Goal: Task Accomplishment & Management: Manage account settings

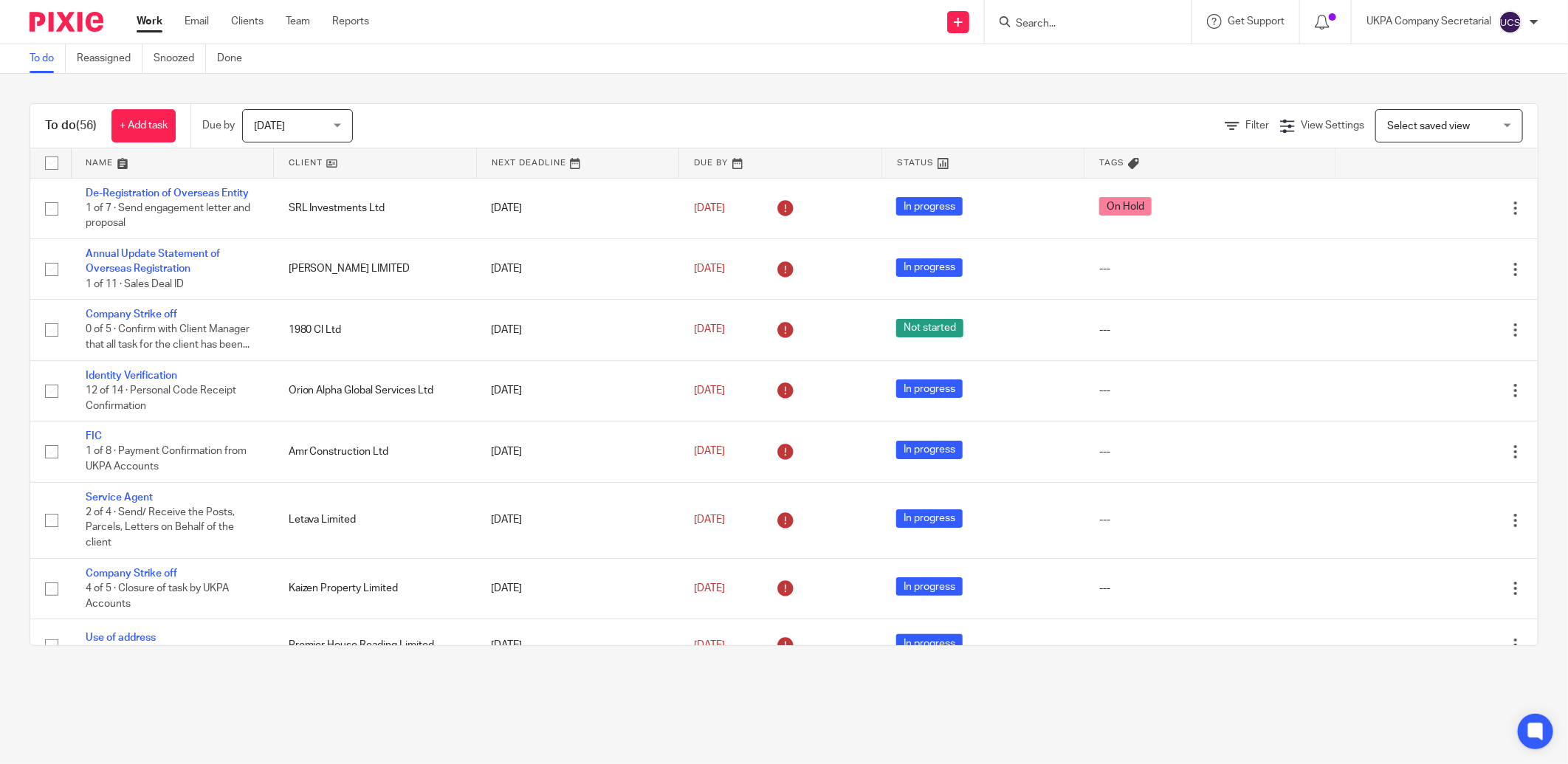
click at [1050, 21] on input "Search" at bounding box center [1080, 24] width 133 height 13
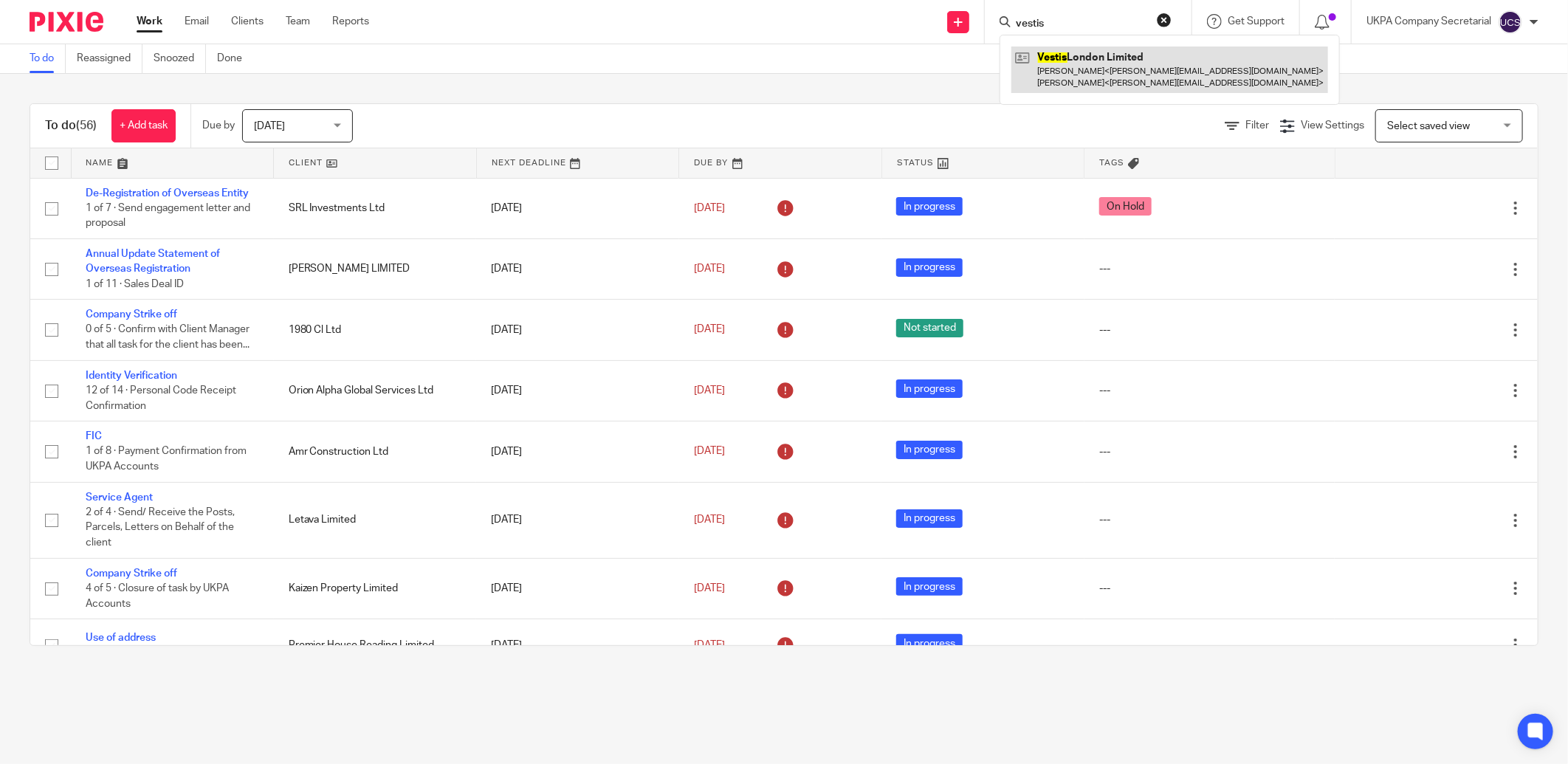
type input "vestis"
click at [1059, 70] on link at bounding box center [1169, 69] width 317 height 46
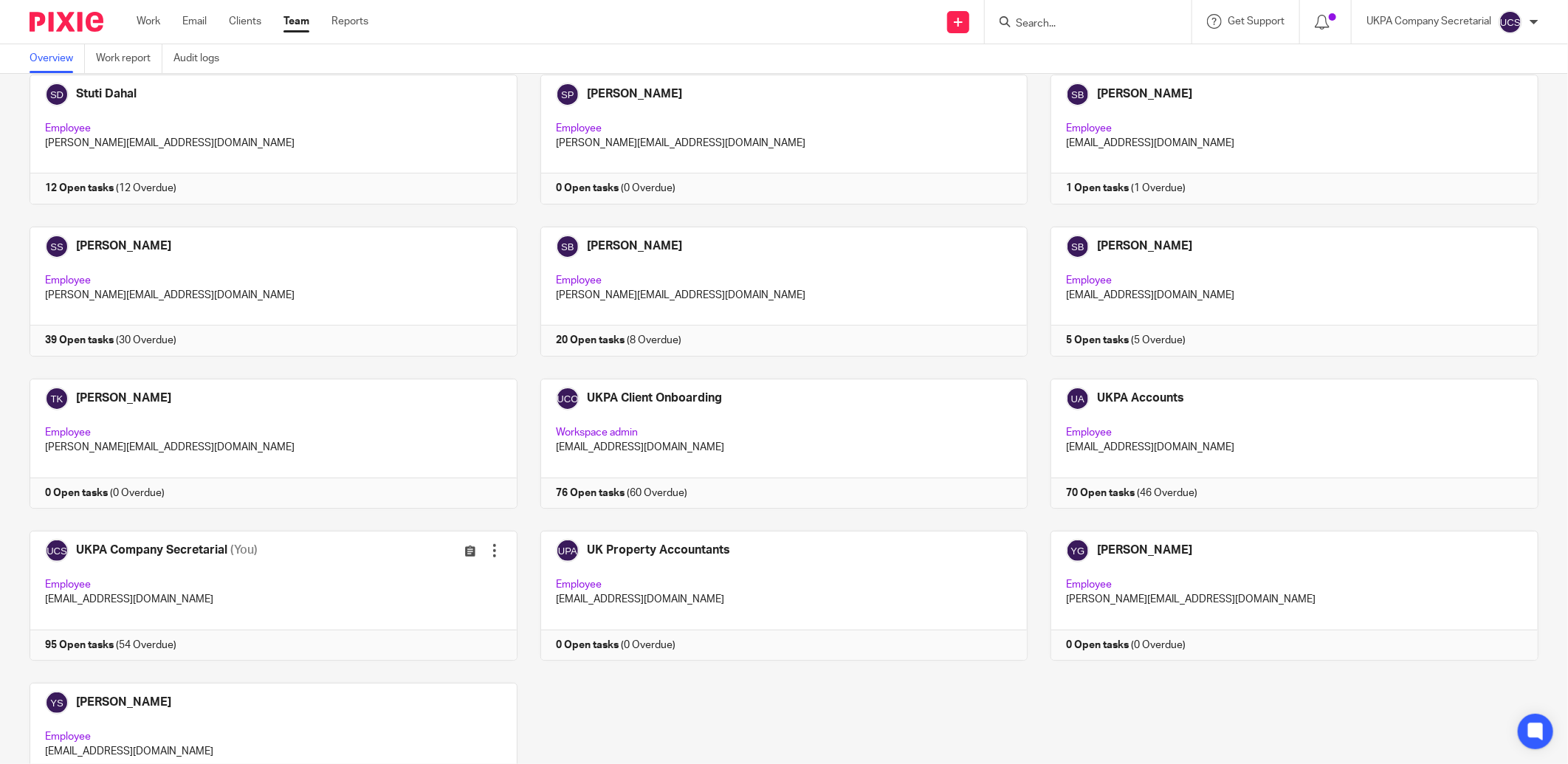
scroll to position [3843, 0]
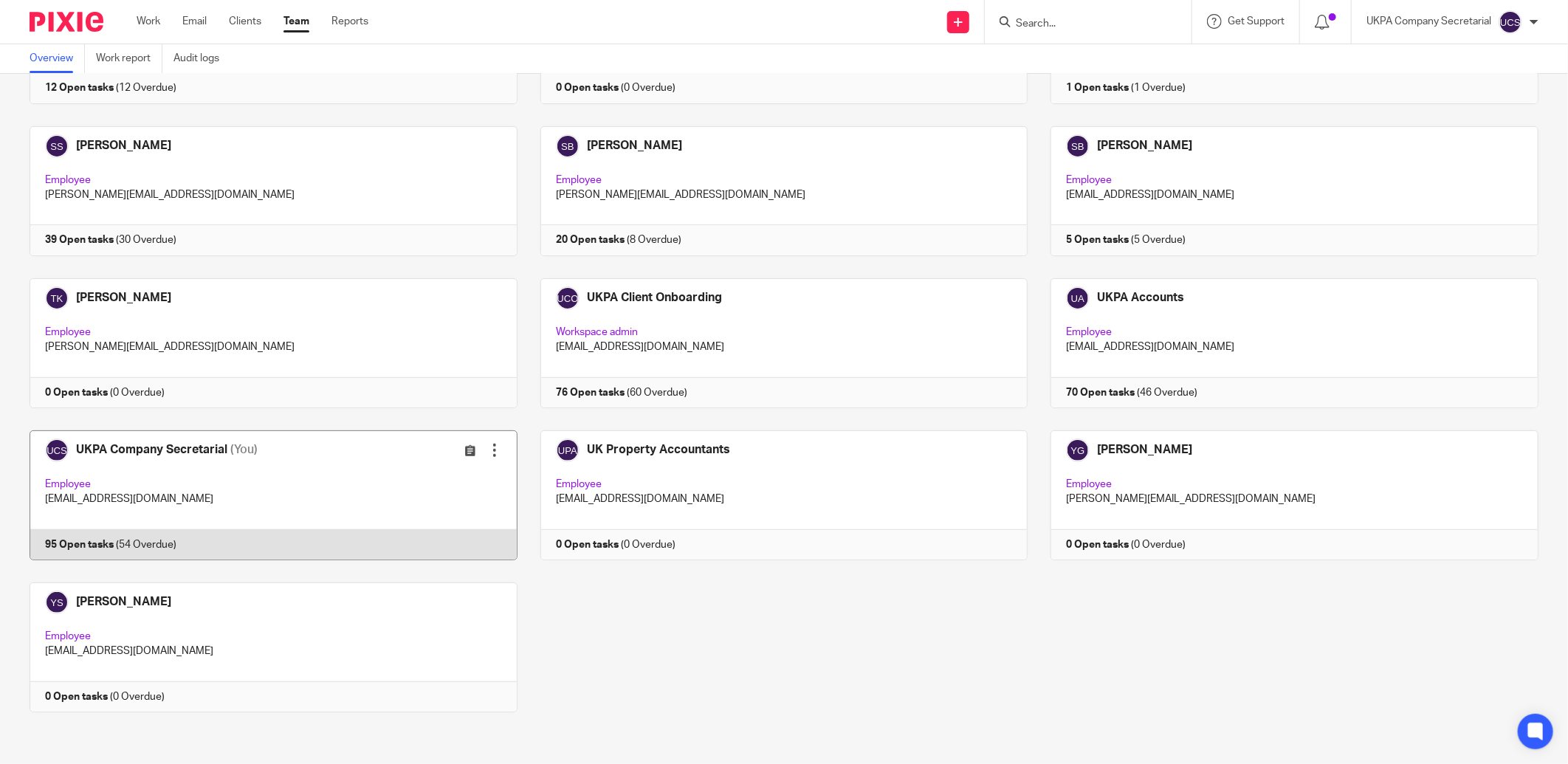
click at [194, 495] on link at bounding box center [262, 496] width 511 height 130
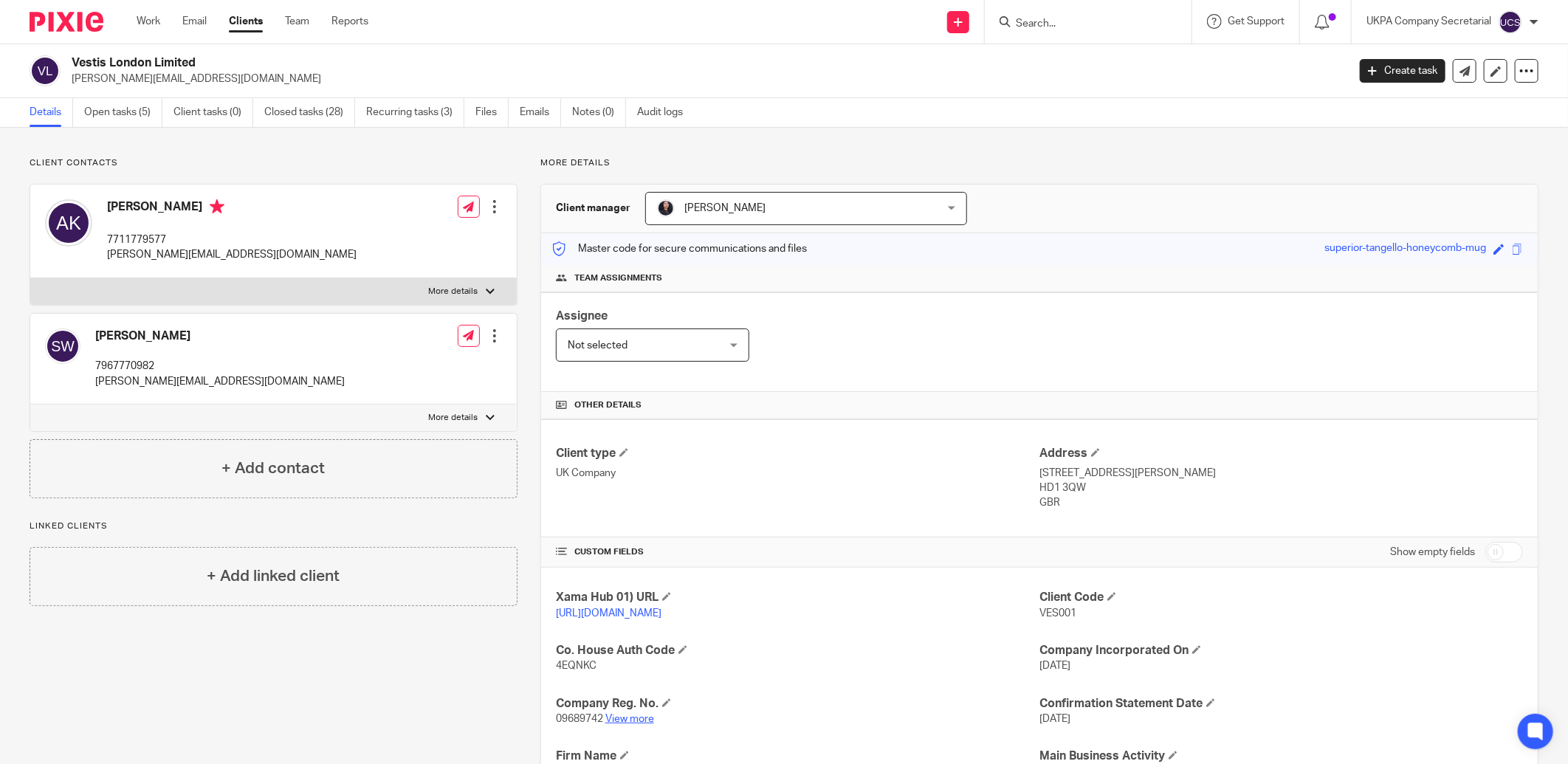
click at [631, 719] on link "View more" at bounding box center [629, 719] width 49 height 10
click at [122, 113] on link "Open tasks (5)" at bounding box center [122, 112] width 78 height 29
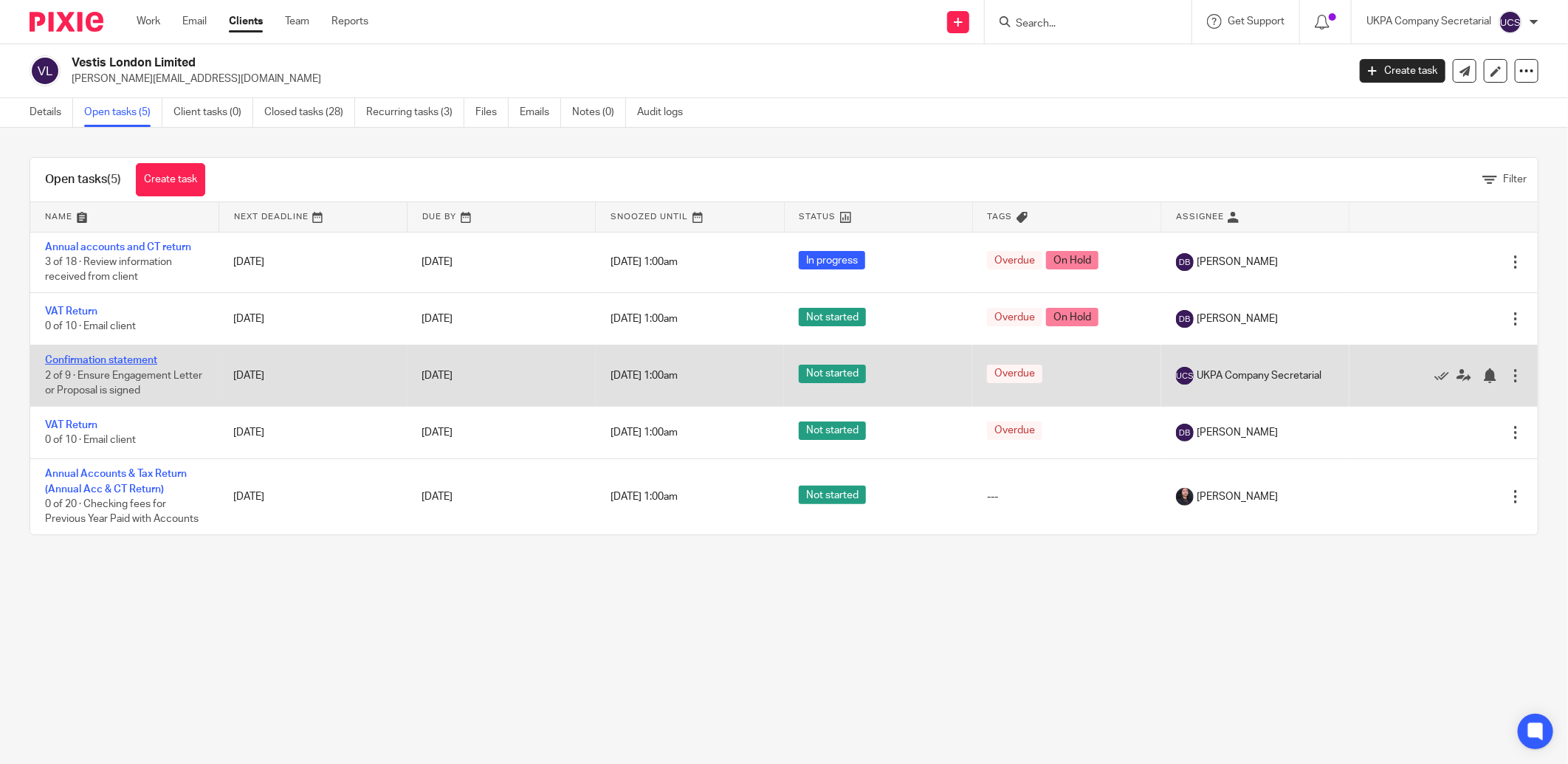
click at [121, 363] on link "Confirmation statement" at bounding box center [101, 360] width 112 height 10
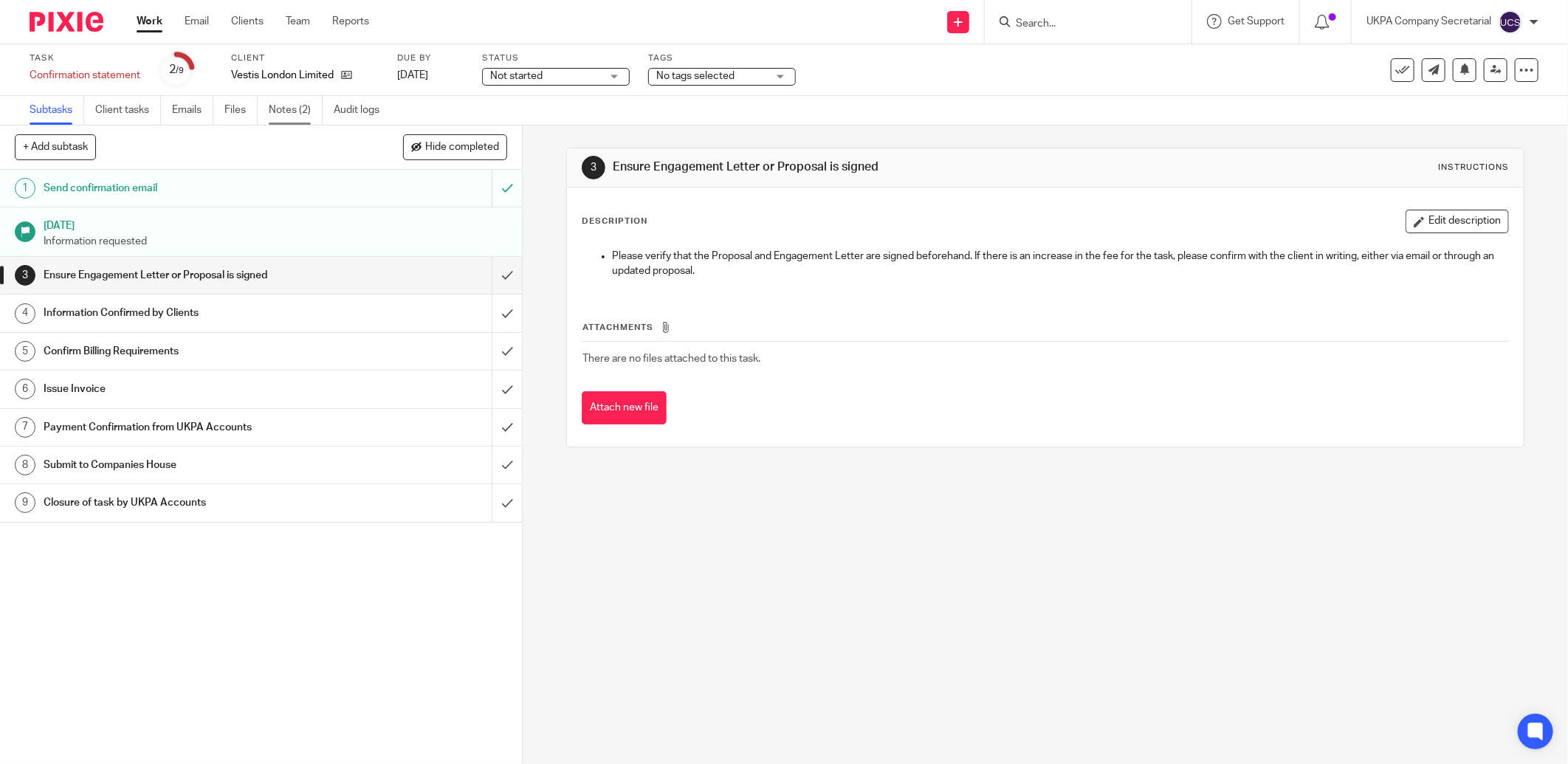
click at [291, 104] on link "Notes (2)" at bounding box center [295, 110] width 54 height 29
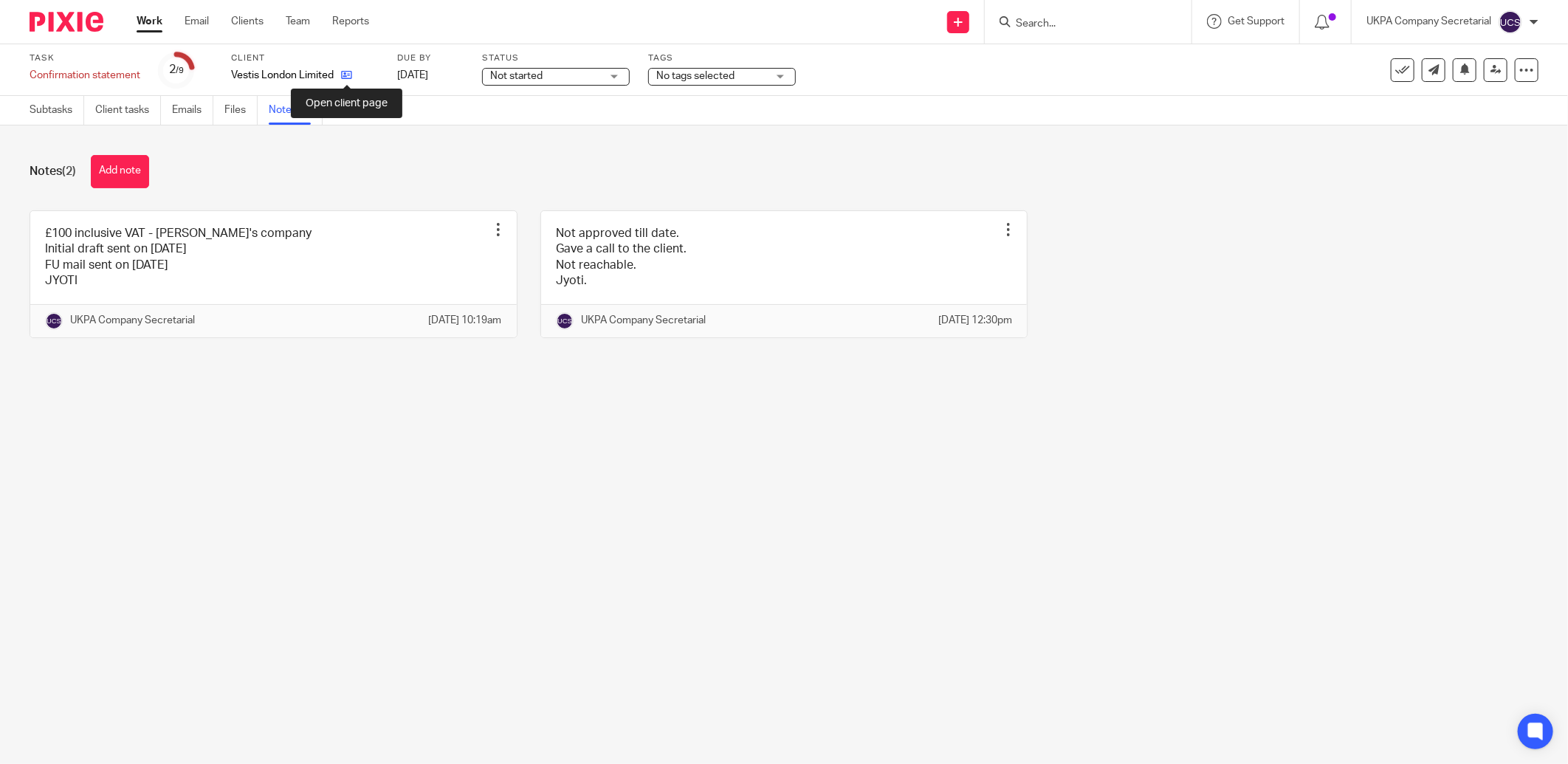
click at [349, 76] on icon at bounding box center [347, 75] width 11 height 11
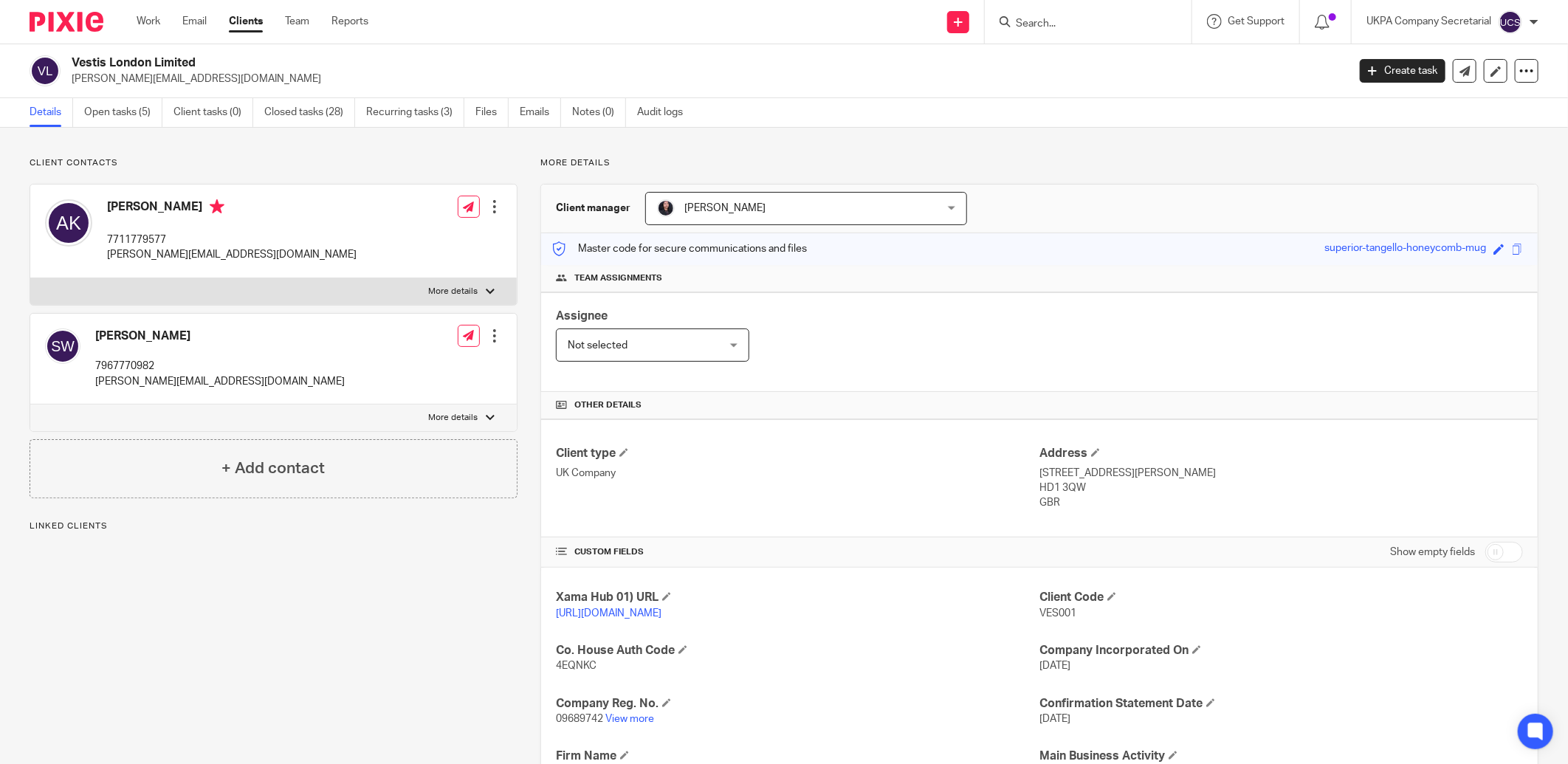
drag, startPoint x: 71, startPoint y: 76, endPoint x: 205, endPoint y: 81, distance: 134.1
click at [205, 81] on p "[PERSON_NAME][EMAIL_ADDRESS][DOMAIN_NAME]" at bounding box center [705, 79] width 1266 height 15
click at [769, 377] on div "Assignee Not selected Not selected Not selected Aarshika Awale Aayush Niraula A…" at bounding box center [1039, 342] width 997 height 100
drag, startPoint x: 67, startPoint y: 63, endPoint x: 227, endPoint y: 63, distance: 160.0
click at [227, 63] on div "Vestis London Limited andrew@kennettlindsell.com" at bounding box center [683, 71] width 1308 height 31
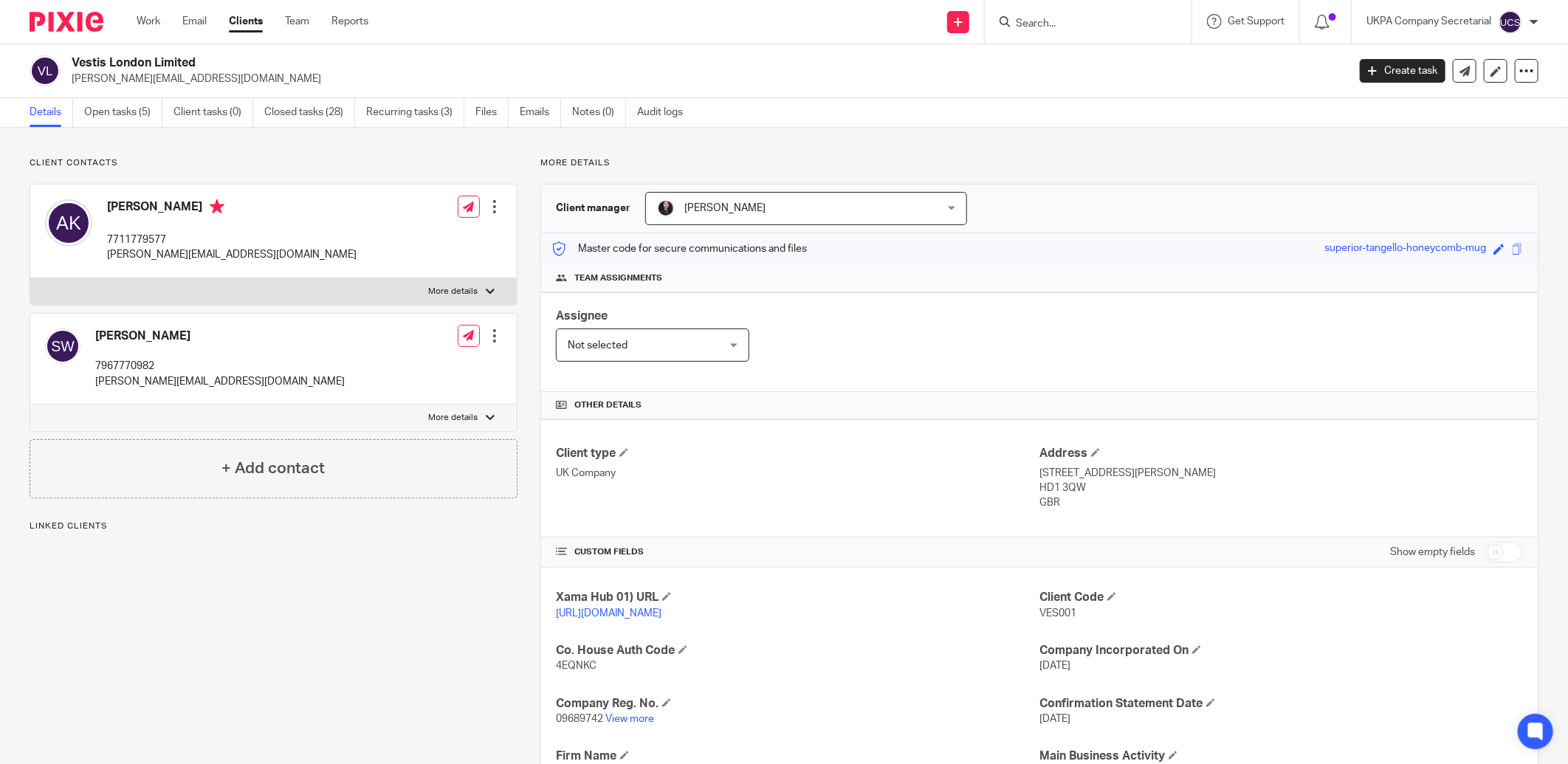
copy h2 "Vestis London Limited"
click at [115, 111] on link "Open tasks (5)" at bounding box center [122, 112] width 78 height 29
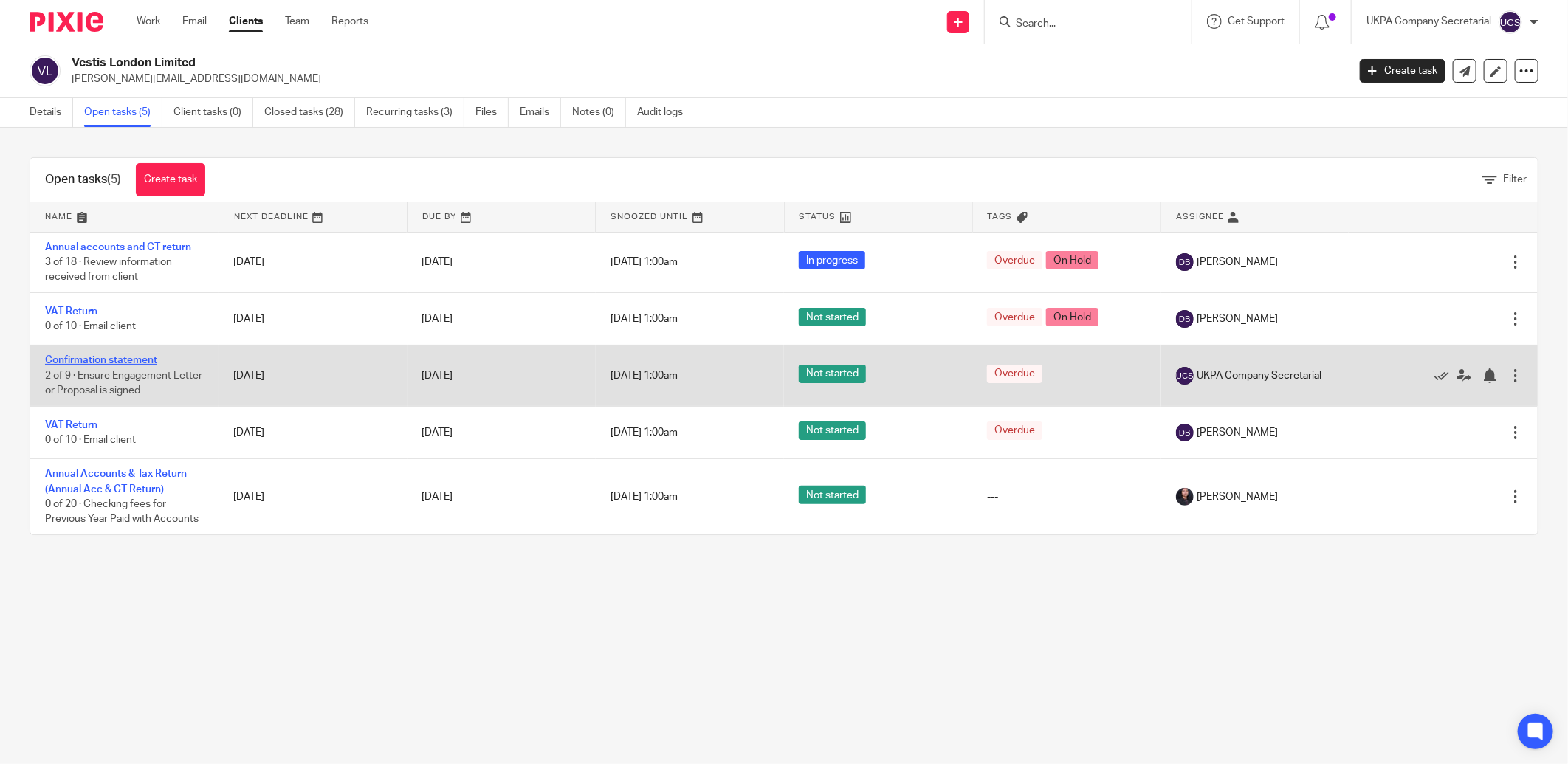
click at [82, 363] on link "Confirmation statement" at bounding box center [101, 360] width 112 height 10
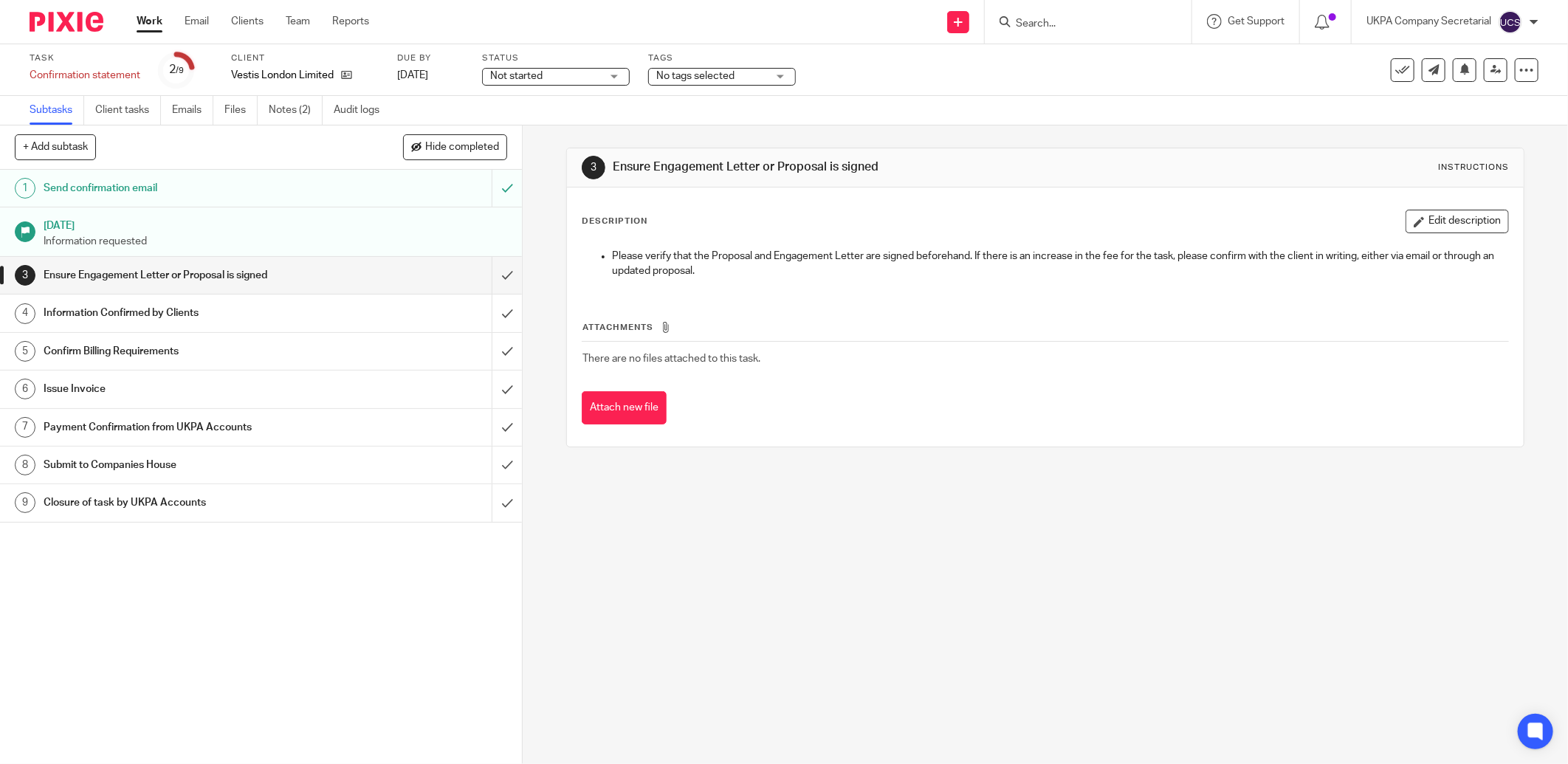
click at [520, 76] on span "Not started" at bounding box center [516, 75] width 53 height 10
click at [522, 123] on li "In progress" at bounding box center [555, 130] width 146 height 30
click at [291, 115] on link "Notes (2)" at bounding box center [295, 110] width 54 height 29
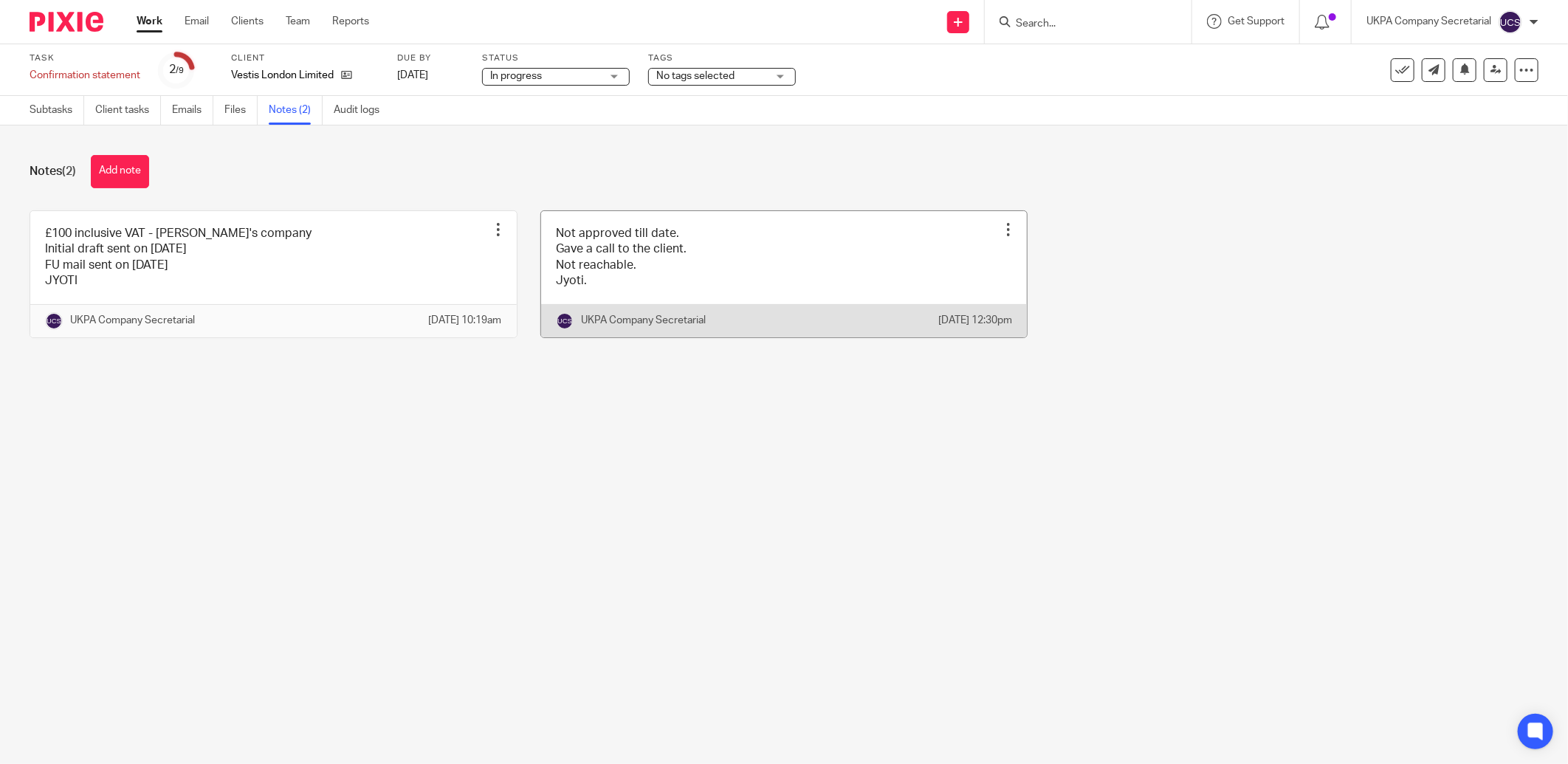
click at [1001, 227] on div at bounding box center [1008, 230] width 15 height 15
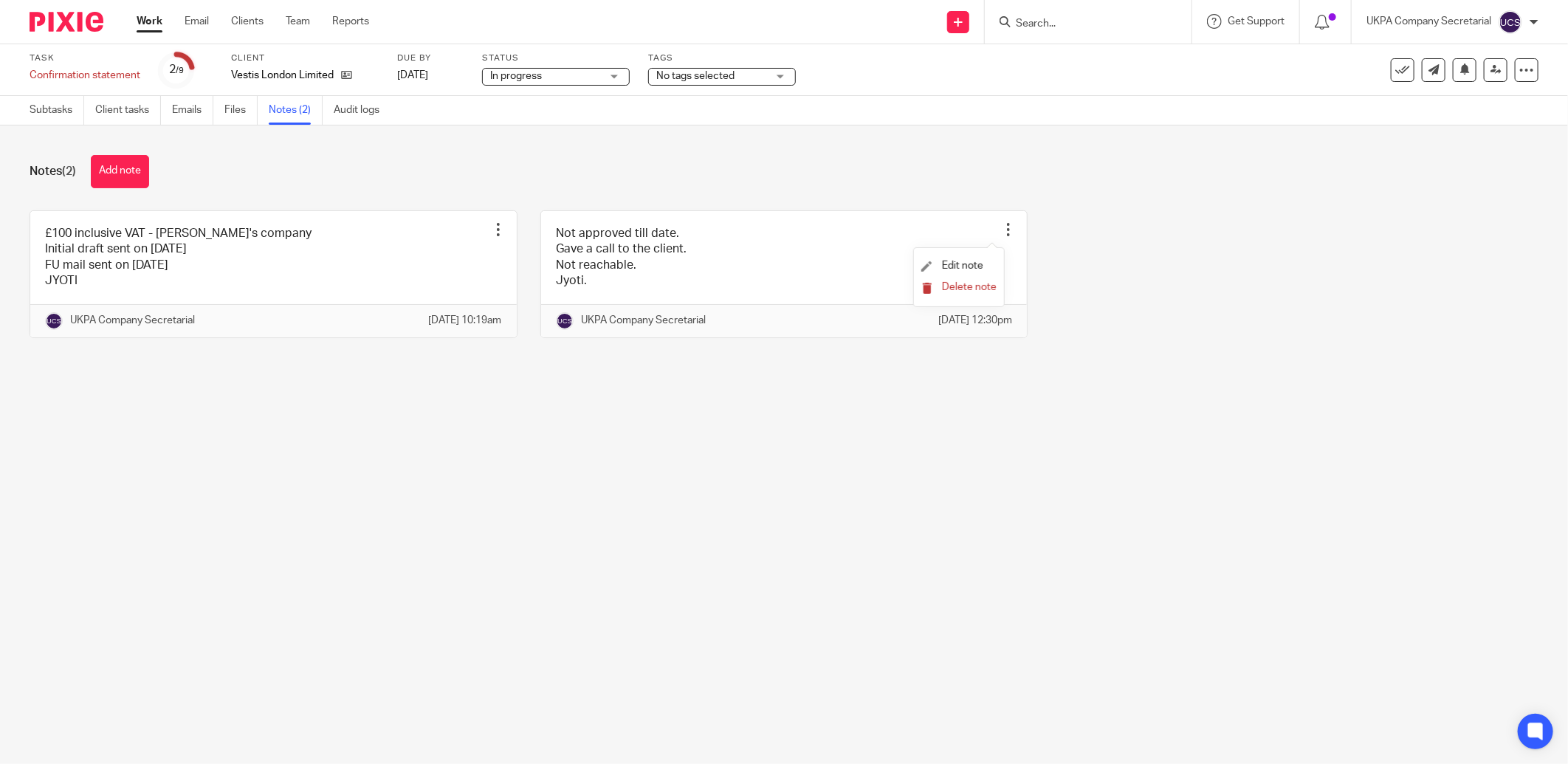
click at [957, 289] on span "Delete note" at bounding box center [970, 286] width 55 height 10
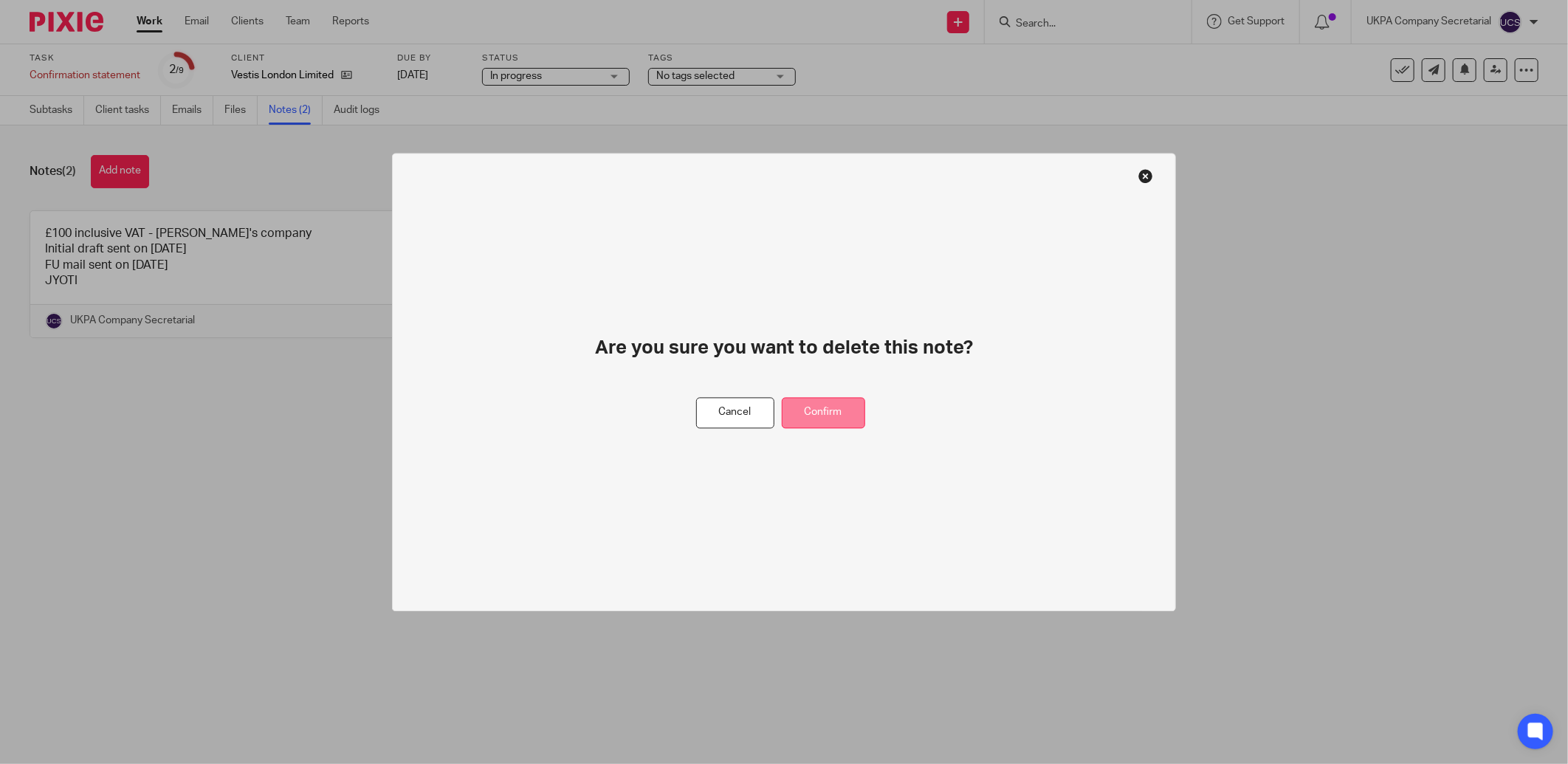
click at [820, 408] on button "Confirm" at bounding box center [824, 413] width 84 height 32
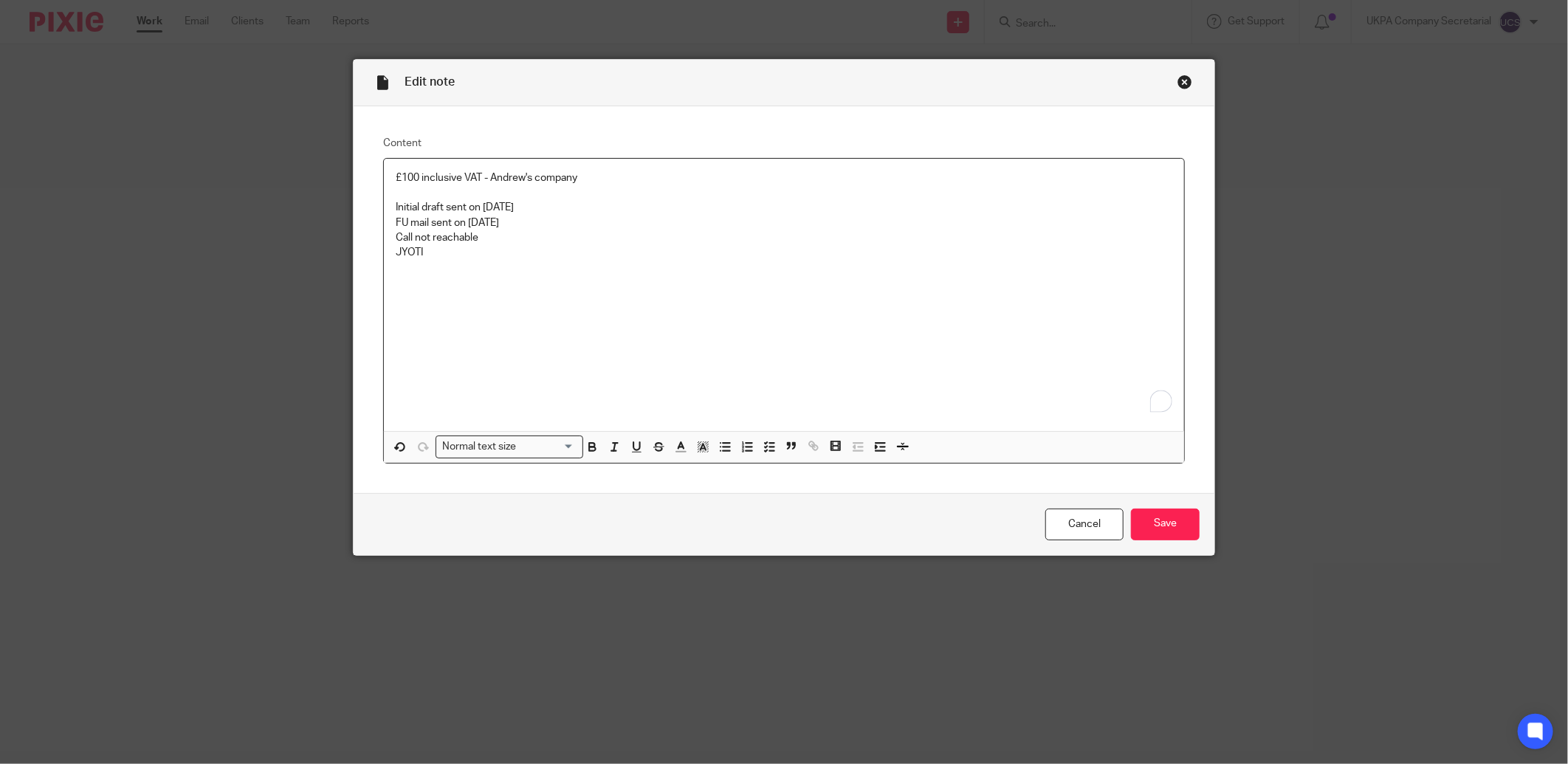
click at [530, 221] on p "FU mail sent on 29.07.2025" at bounding box center [784, 223] width 776 height 15
click at [498, 240] on p "Call not reachable" at bounding box center [784, 237] width 776 height 15
click at [547, 229] on p "FU mail sent on 29.07.2025/" at bounding box center [784, 223] width 776 height 15
click at [1140, 514] on input "Save" at bounding box center [1165, 525] width 69 height 32
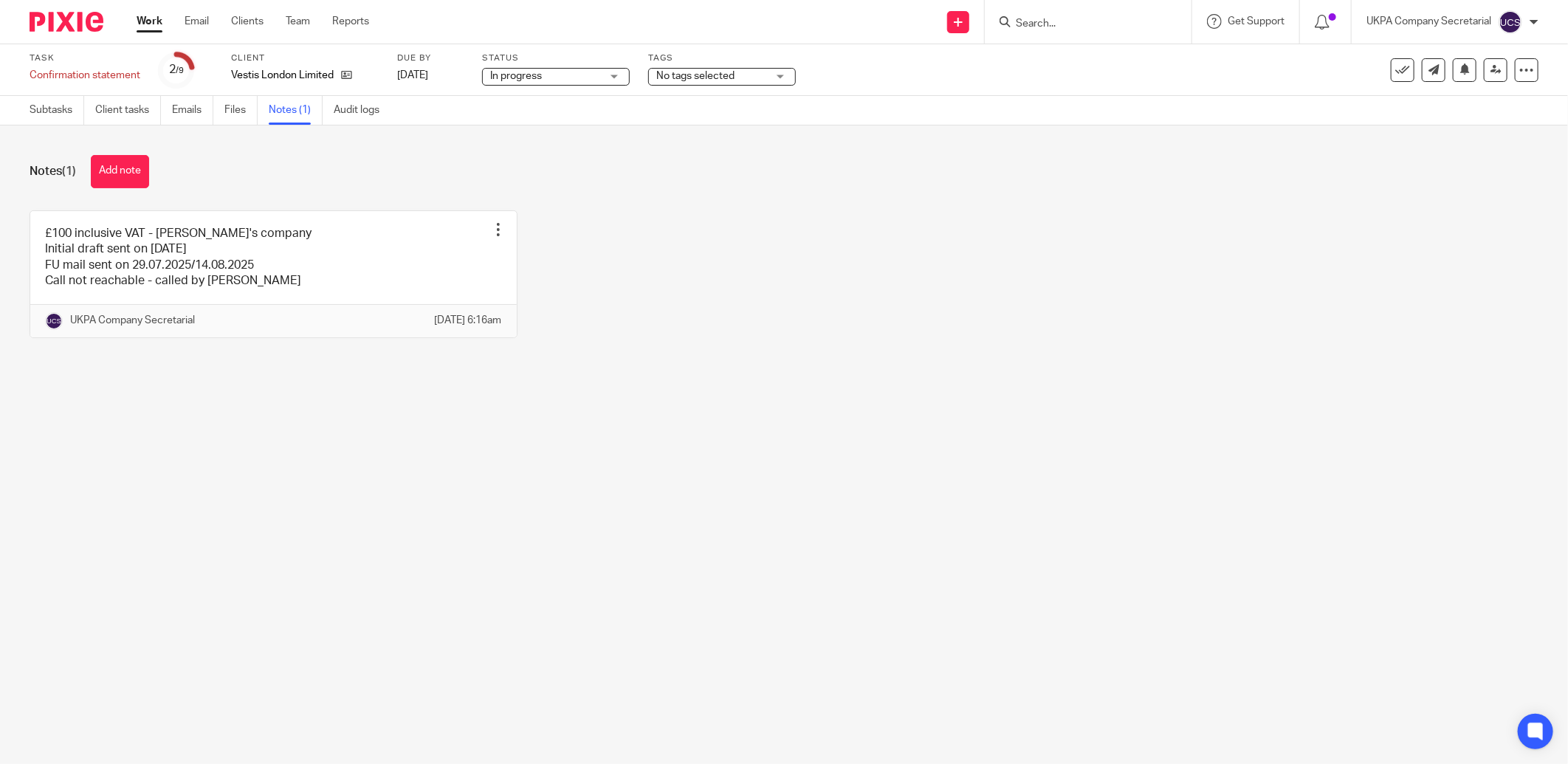
click at [1042, 26] on input "Search" at bounding box center [1080, 24] width 133 height 13
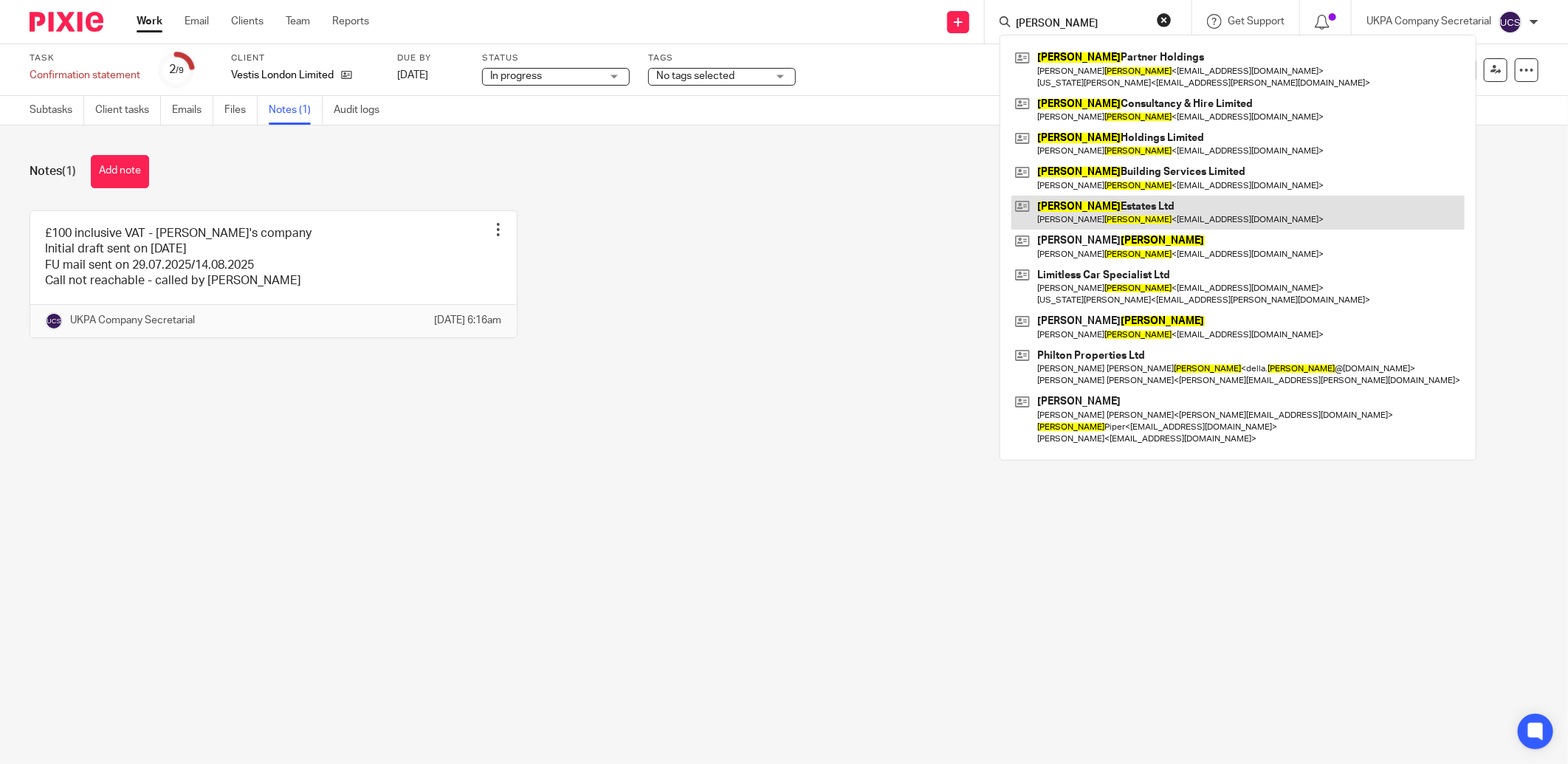
type input "newson"
click at [1083, 215] on link at bounding box center [1237, 213] width 453 height 34
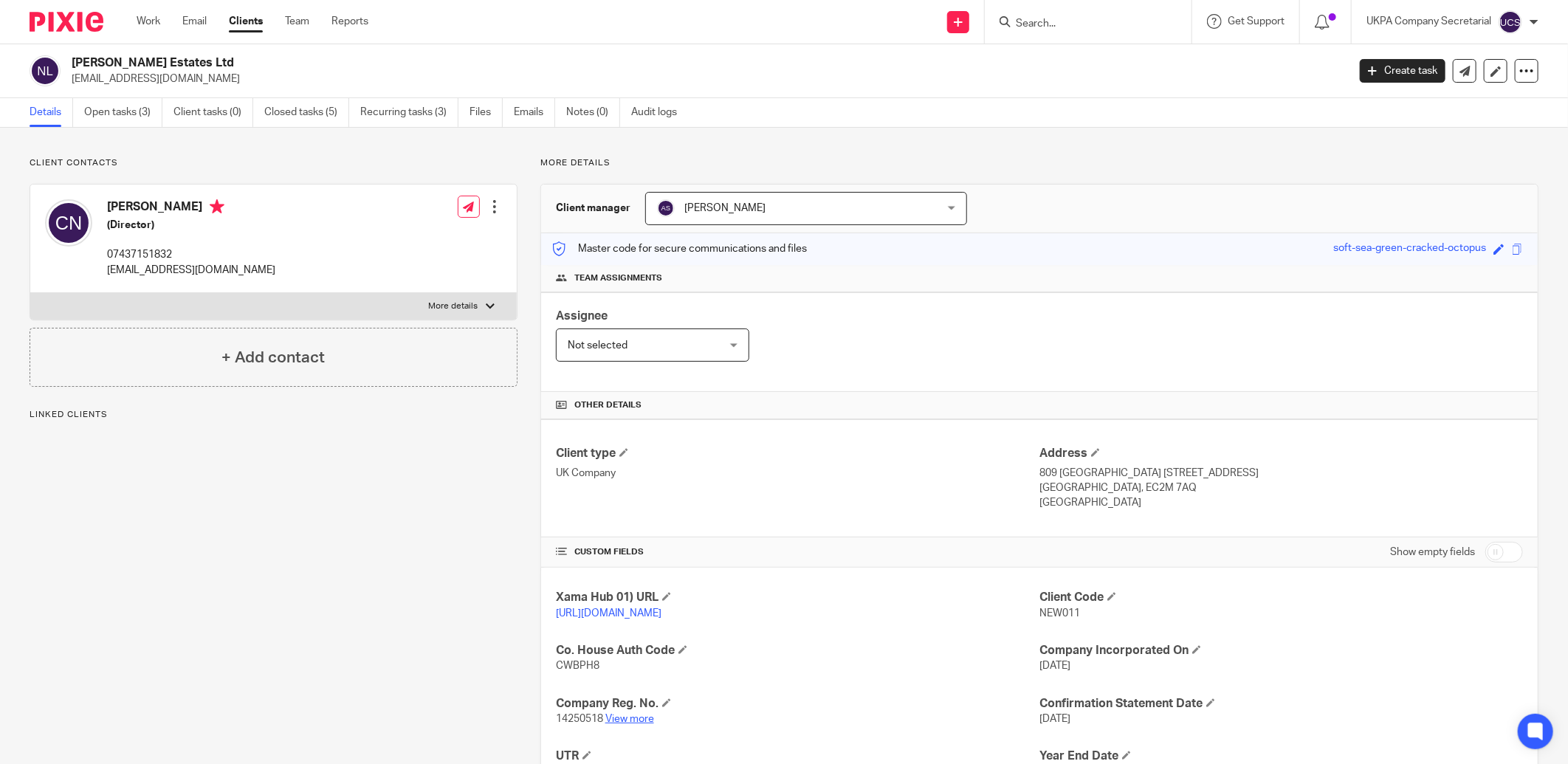
click at [633, 722] on link "View more" at bounding box center [629, 719] width 49 height 10
click at [131, 107] on link "Open tasks (3)" at bounding box center [122, 112] width 78 height 29
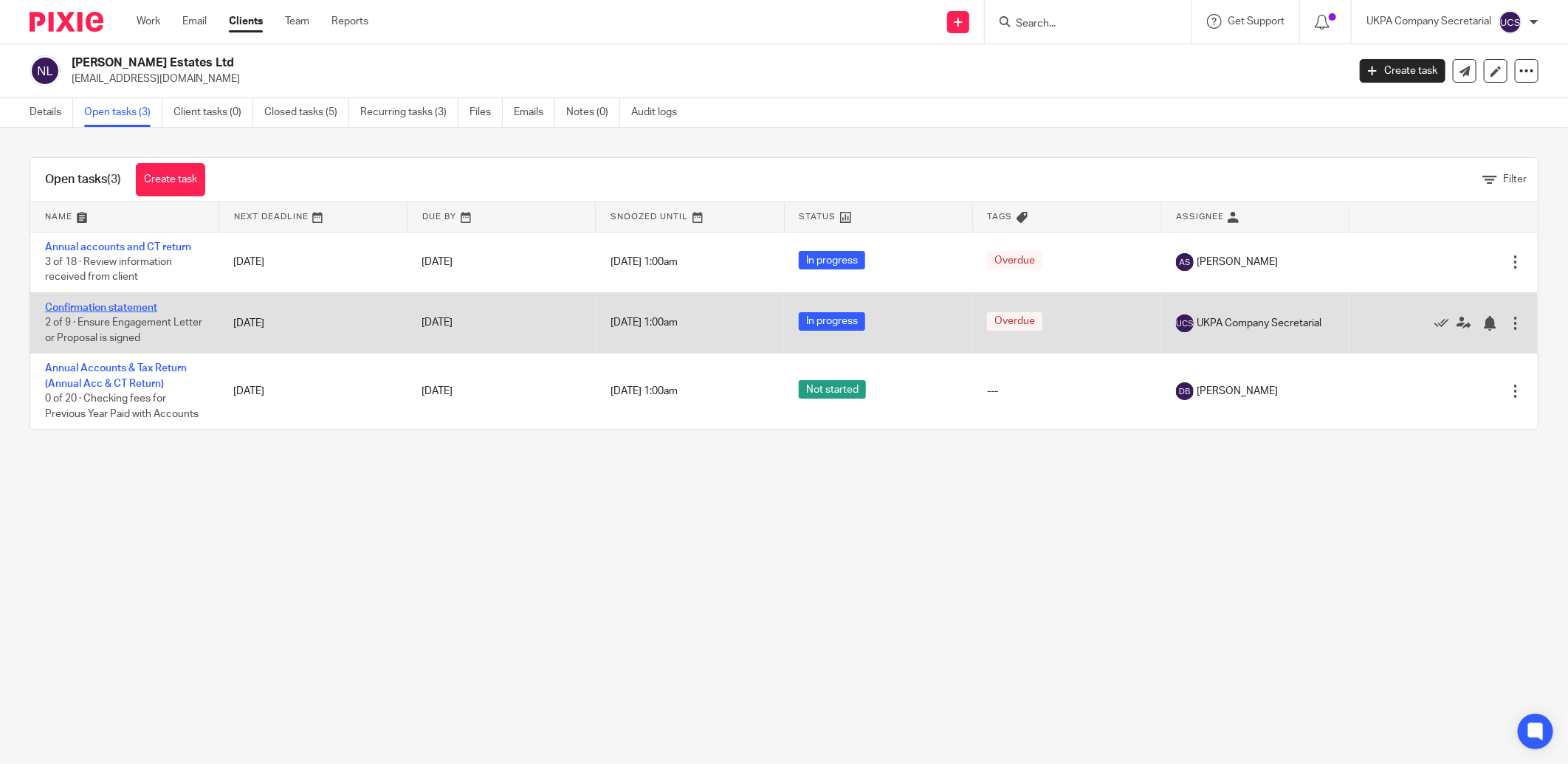
click at [94, 308] on link "Confirmation statement" at bounding box center [101, 307] width 112 height 10
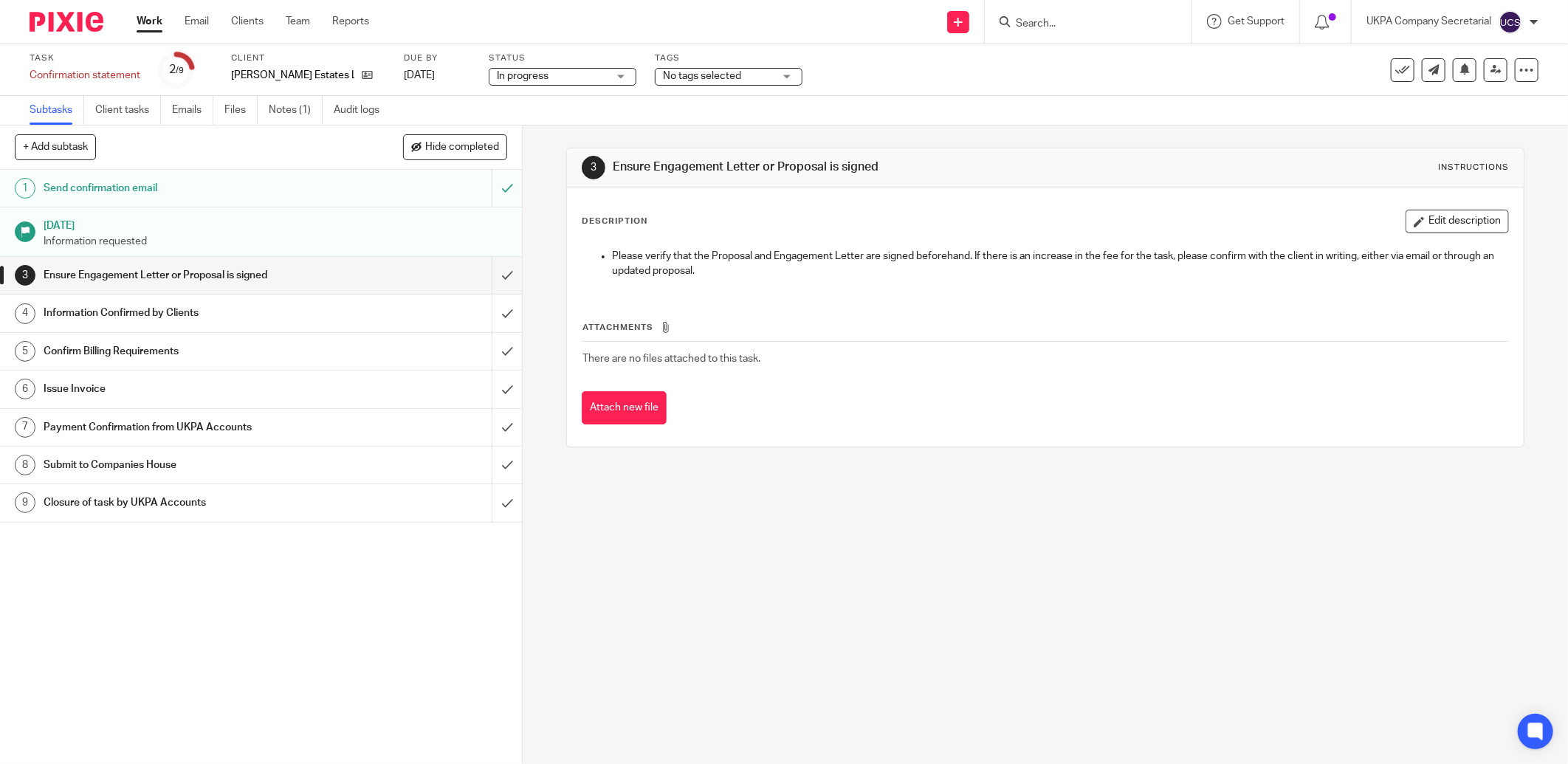
click at [611, 74] on div "In progress In progress" at bounding box center [563, 76] width 148 height 18
click at [545, 129] on li "In progress" at bounding box center [555, 130] width 146 height 30
click at [362, 79] on icon at bounding box center [368, 75] width 11 height 11
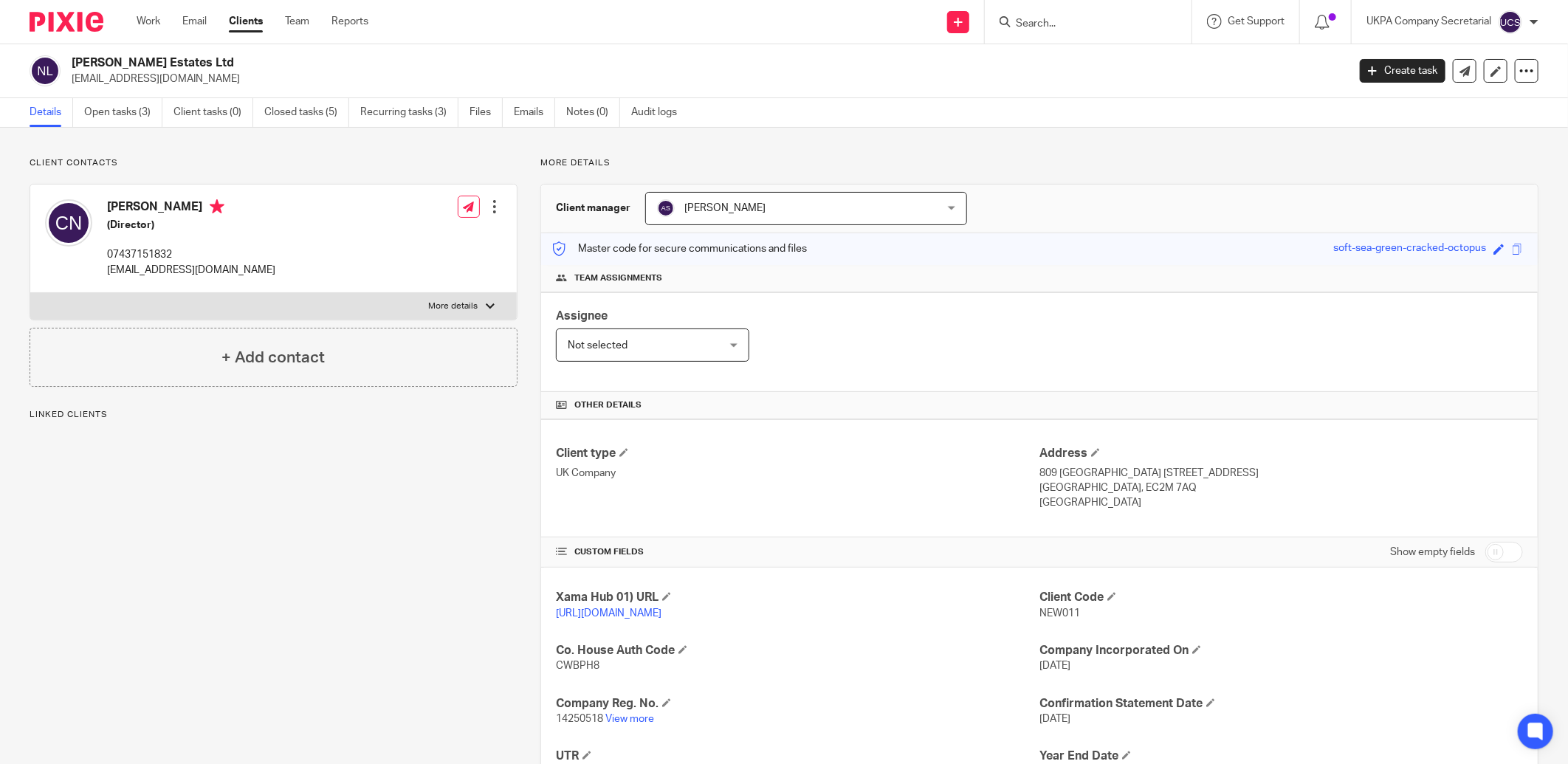
drag, startPoint x: 0, startPoint y: 0, endPoint x: 217, endPoint y: 57, distance: 224.4
click at [217, 57] on div "Newson Estates Ltd calvinnewson@live.co.uk" at bounding box center [683, 71] width 1308 height 31
click at [808, 427] on div "Client type UK Company Address 809 Salisbury House 29 Finsbury Circus London, E…" at bounding box center [1039, 478] width 997 height 118
click at [122, 115] on link "Open tasks (3)" at bounding box center [122, 112] width 78 height 29
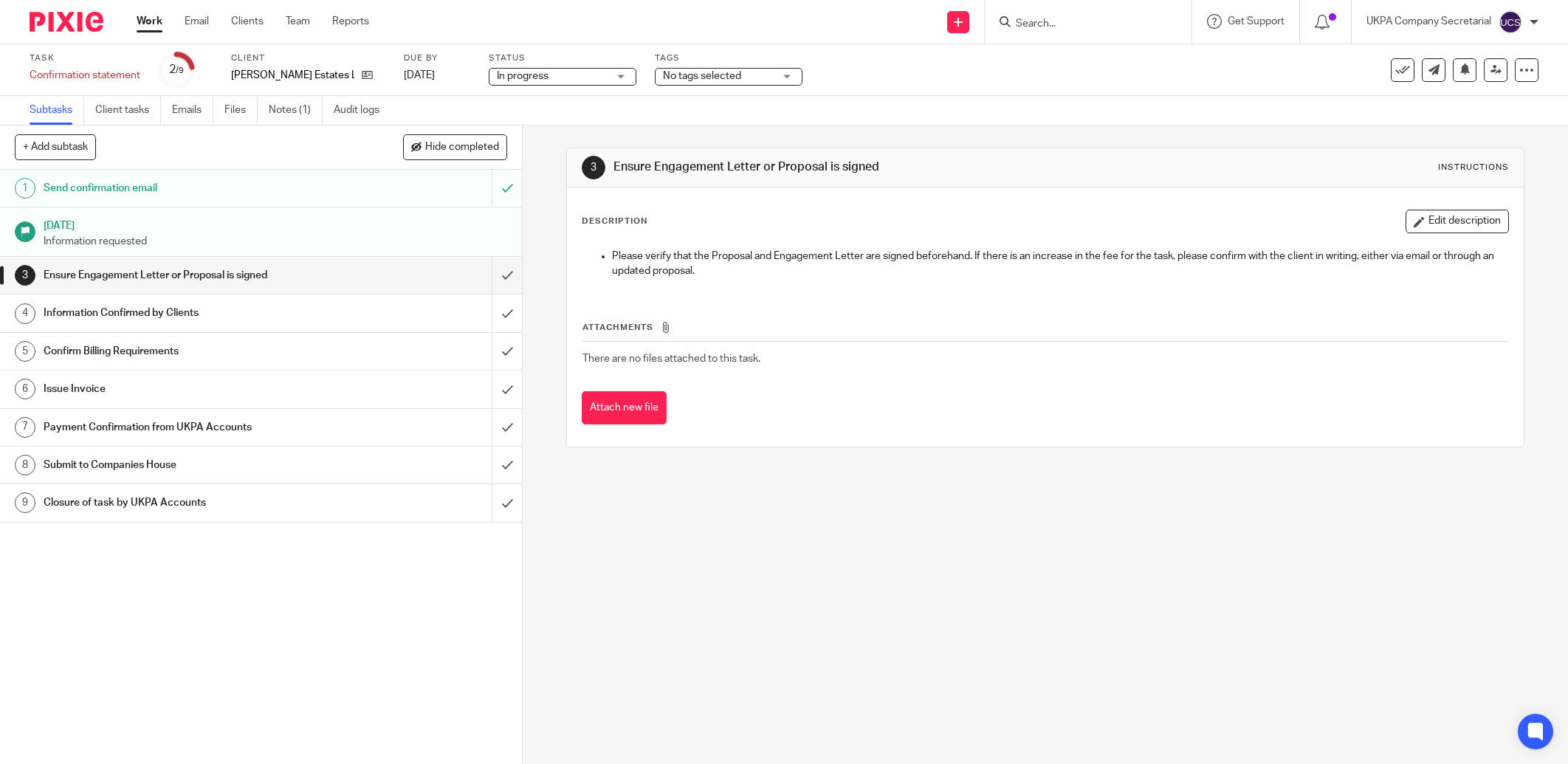
click at [297, 114] on link "Notes (1)" at bounding box center [295, 110] width 54 height 29
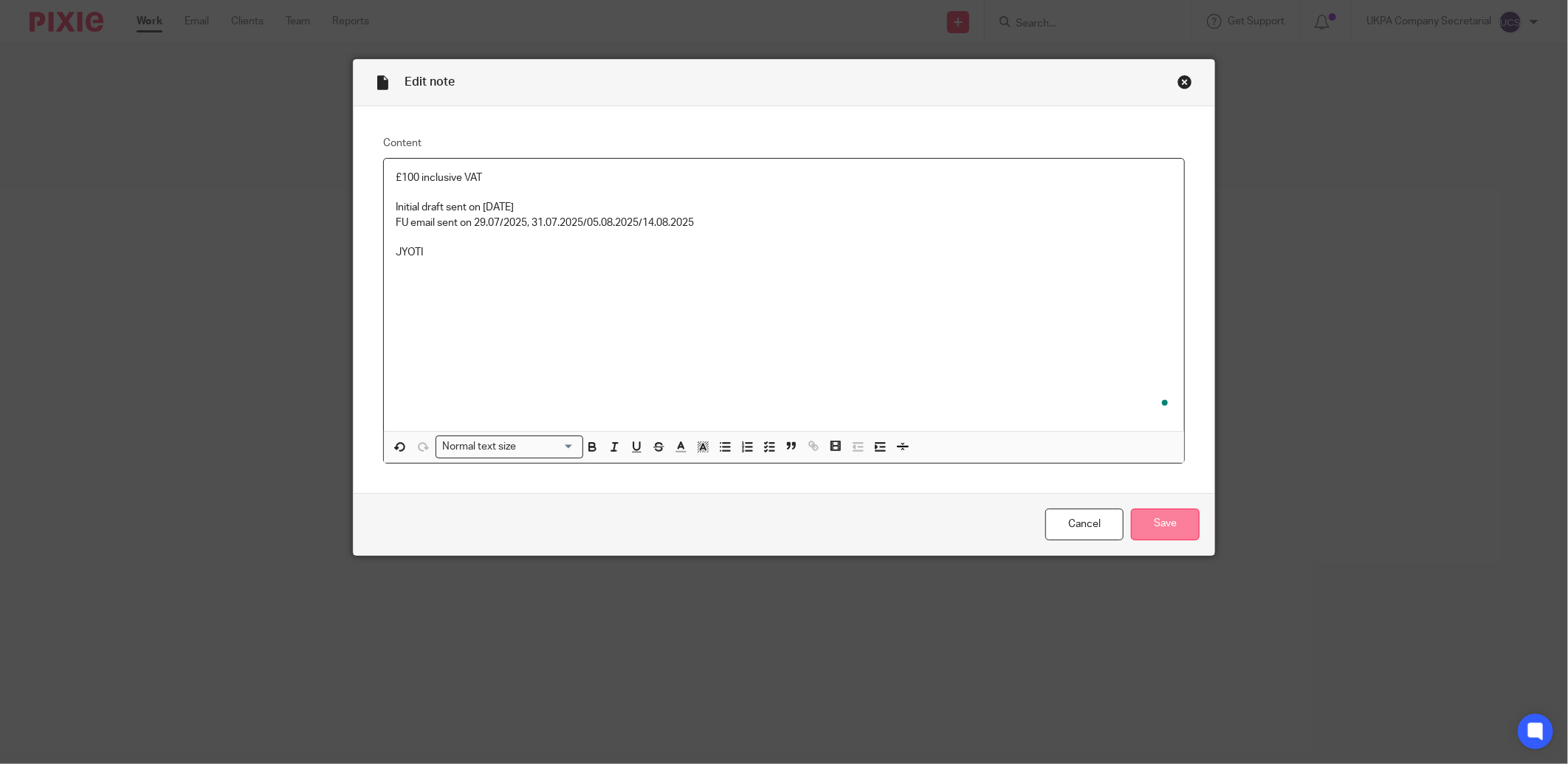
click at [1154, 516] on input "Save" at bounding box center [1165, 525] width 69 height 32
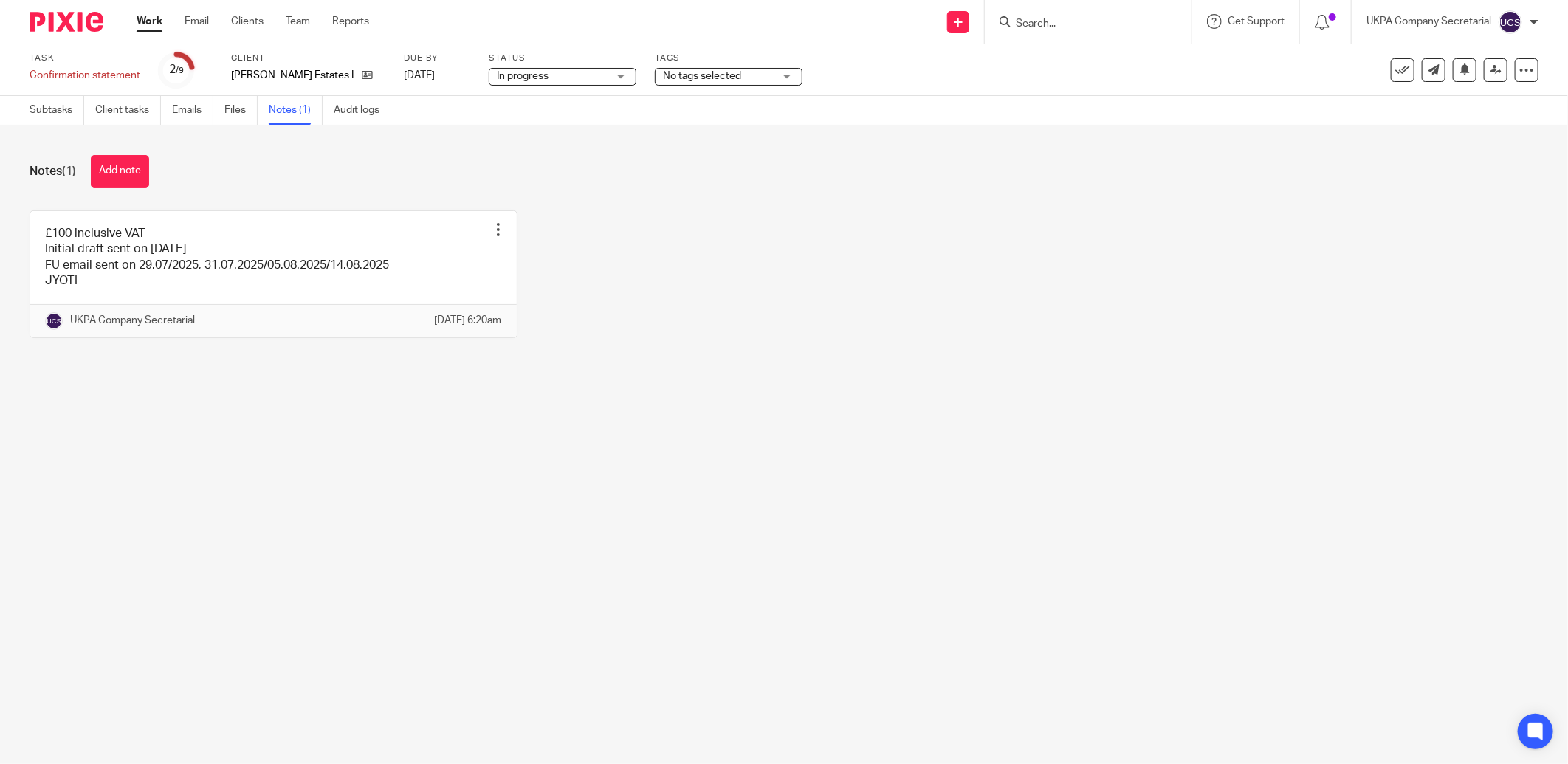
click at [1090, 26] on input "Search" at bounding box center [1080, 24] width 133 height 13
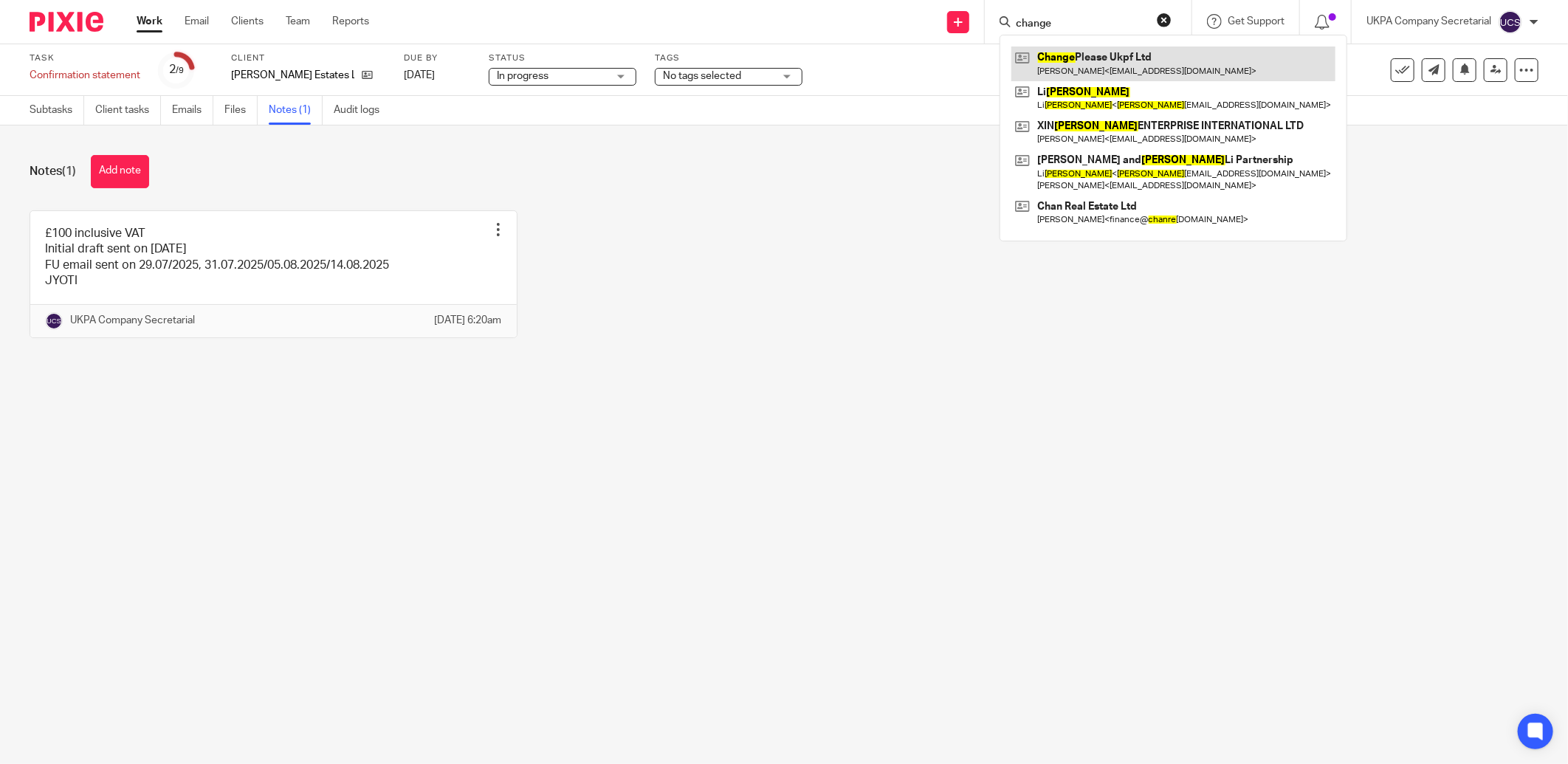
type input "change"
click at [1118, 55] on link at bounding box center [1173, 63] width 324 height 34
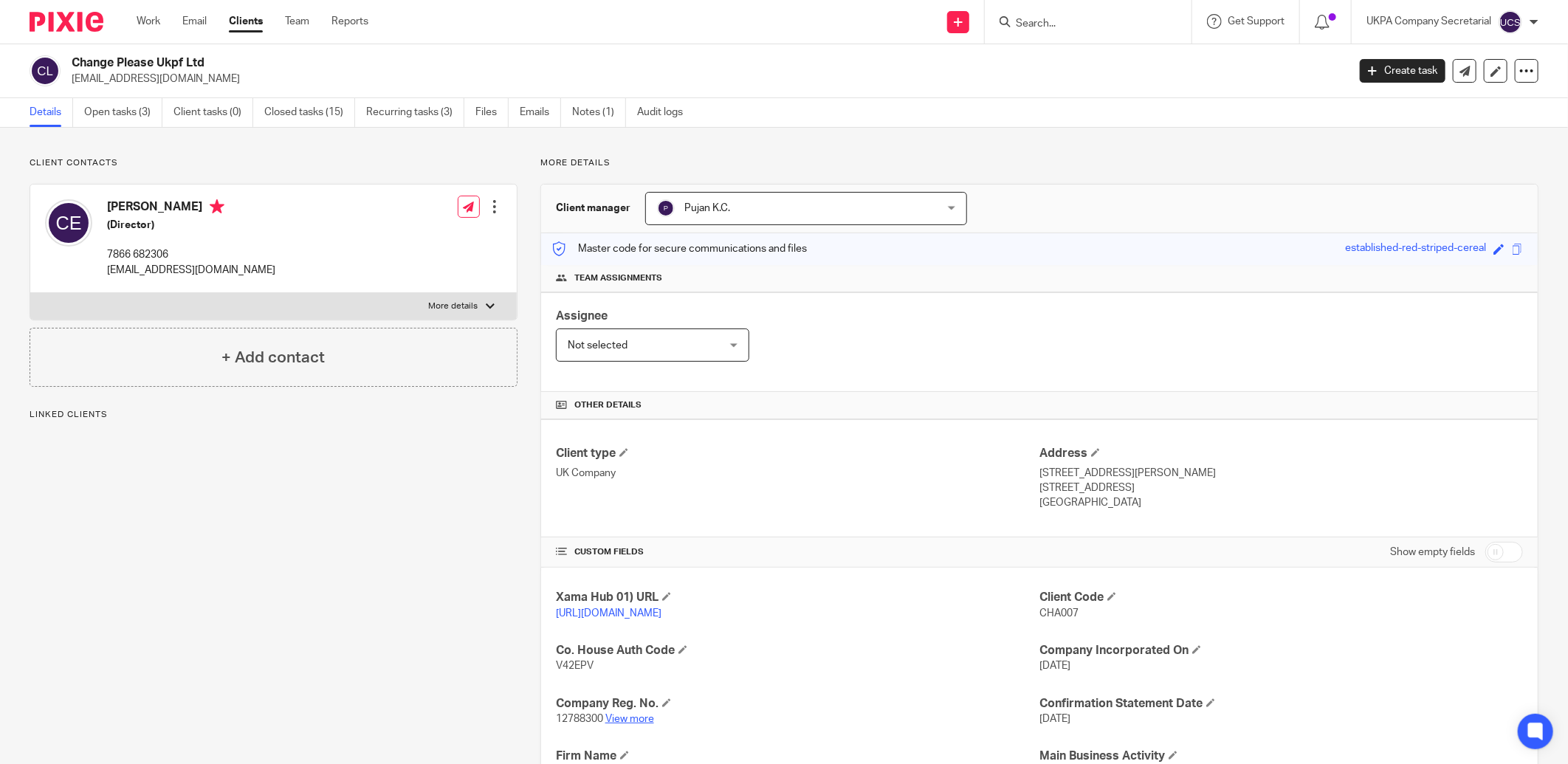
click at [638, 714] on link "View more" at bounding box center [629, 719] width 49 height 10
click at [121, 106] on link "Open tasks (3)" at bounding box center [122, 112] width 78 height 29
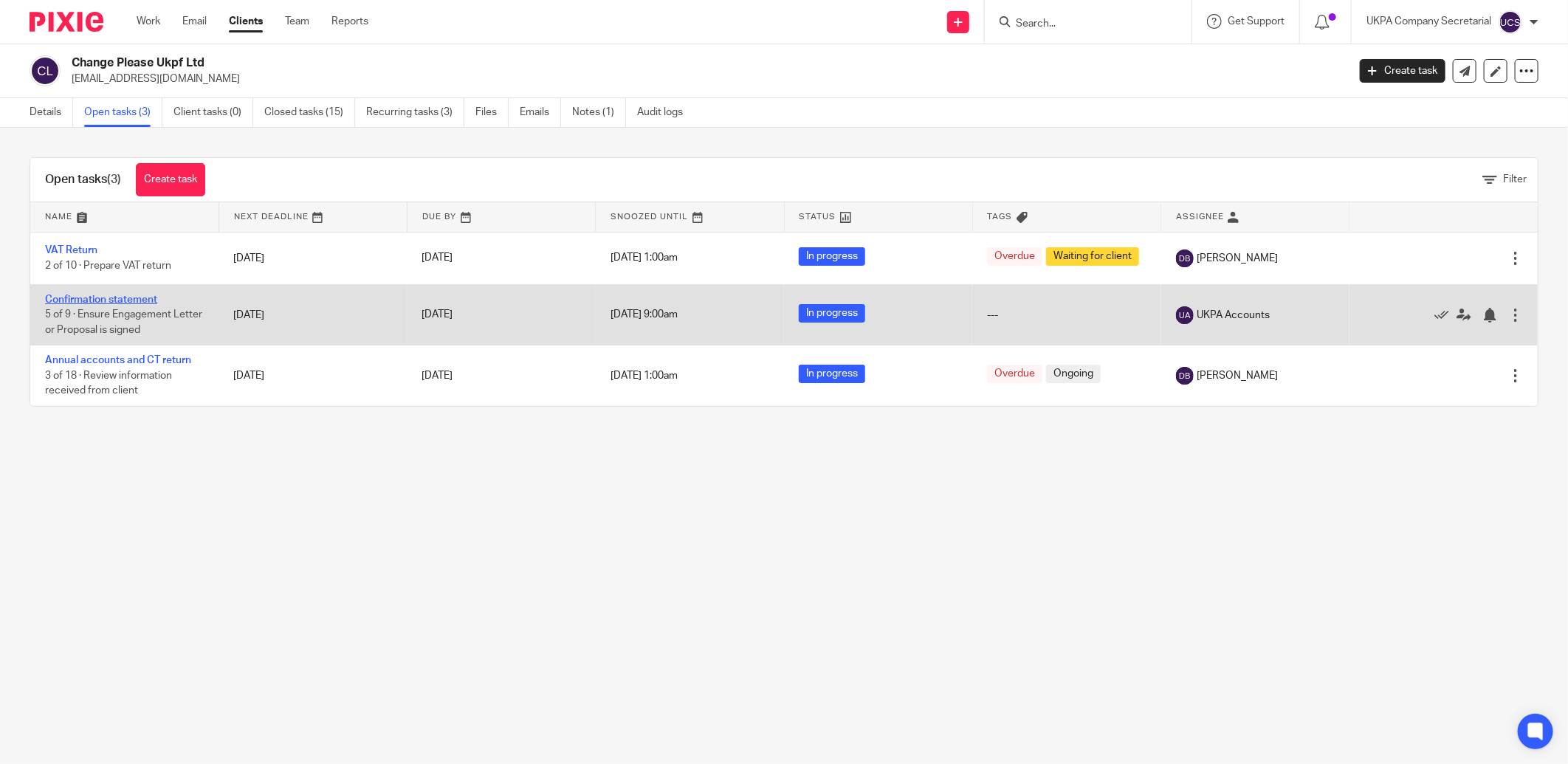
click at [111, 303] on link "Confirmation statement" at bounding box center [101, 300] width 112 height 10
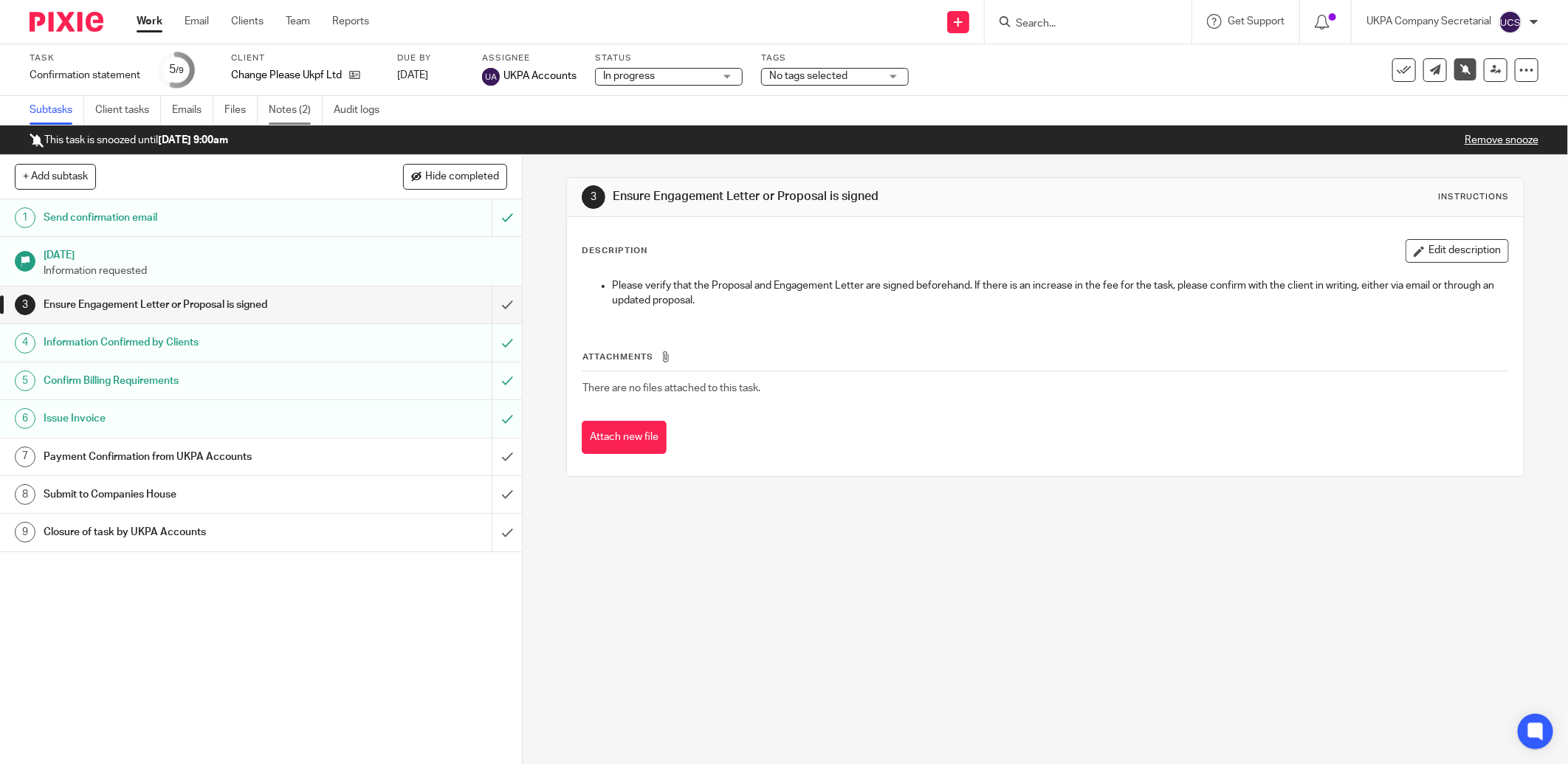
click at [299, 112] on link "Notes (2)" at bounding box center [295, 110] width 54 height 29
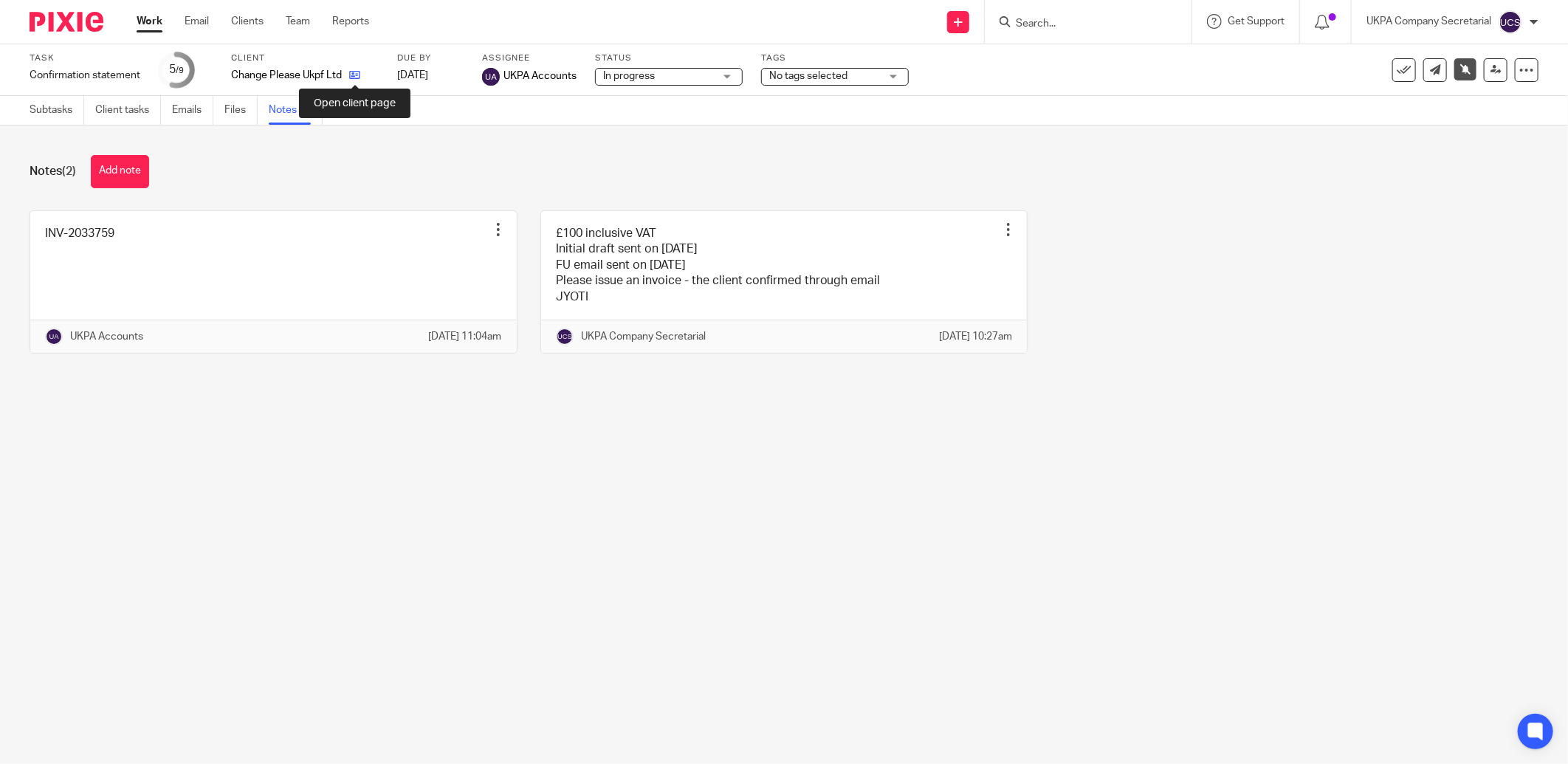
click at [356, 78] on icon at bounding box center [355, 75] width 11 height 11
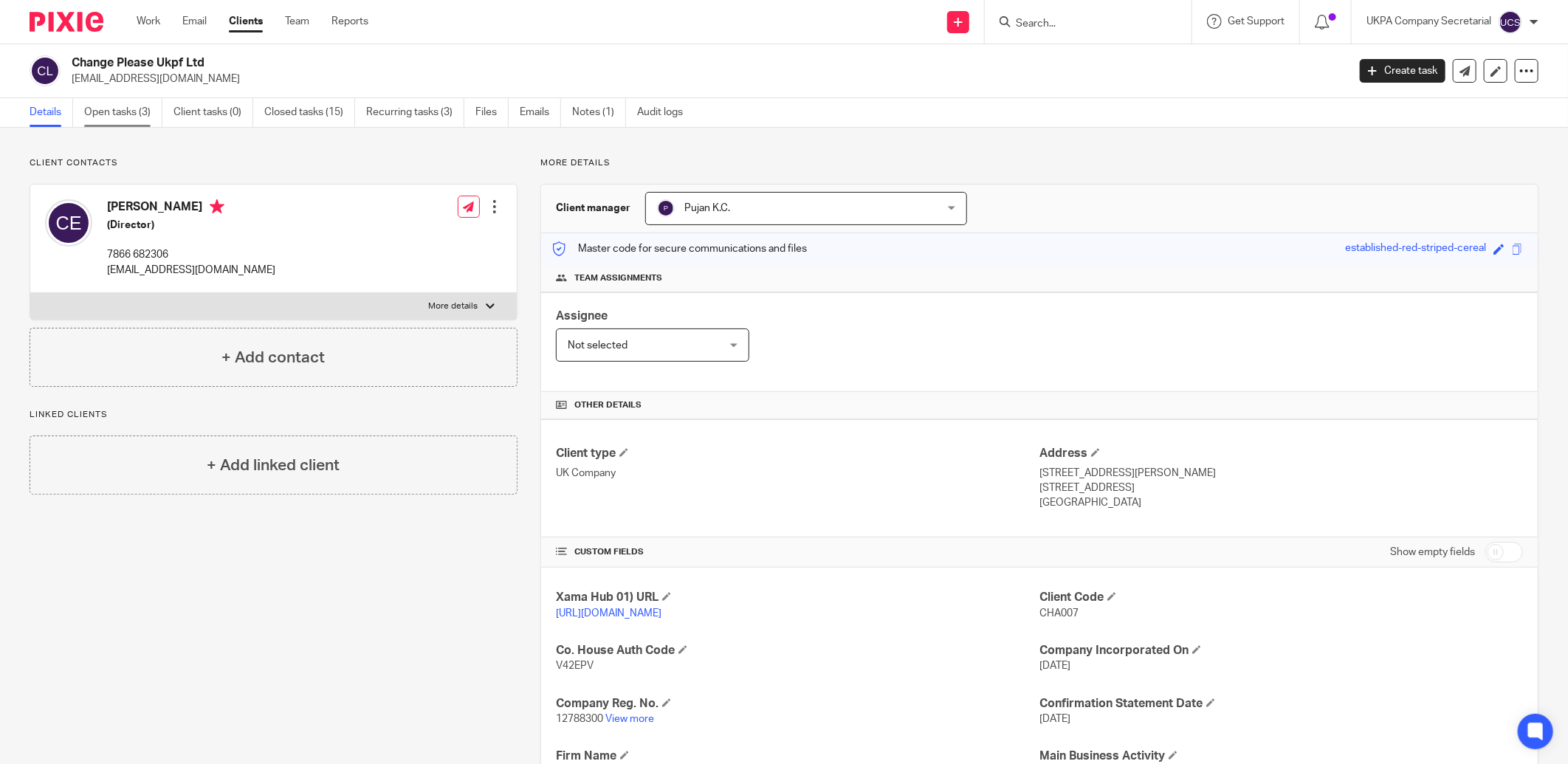
click at [101, 113] on link "Open tasks (3)" at bounding box center [122, 112] width 78 height 29
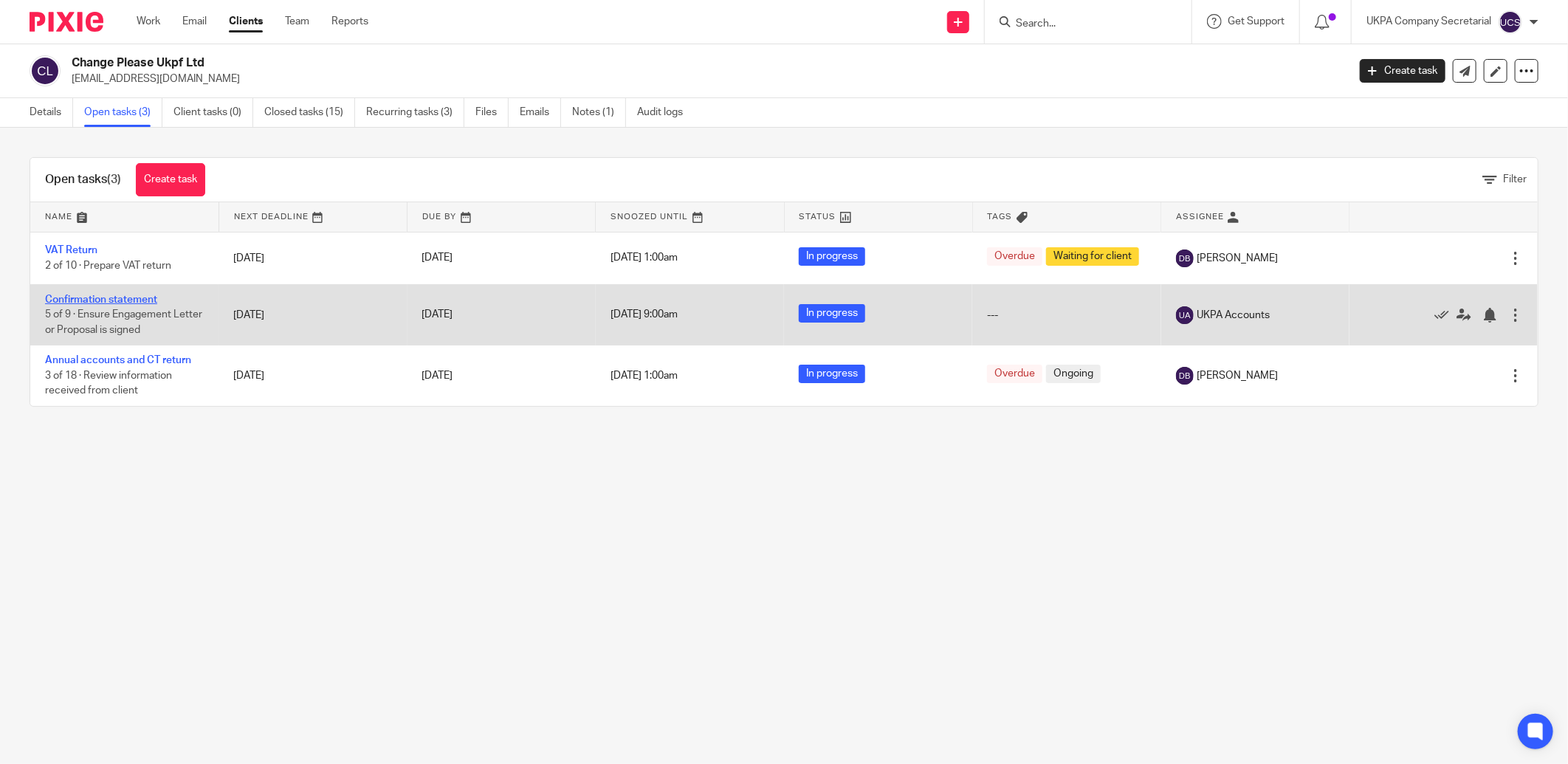
click at [93, 301] on link "Confirmation statement" at bounding box center [101, 300] width 112 height 10
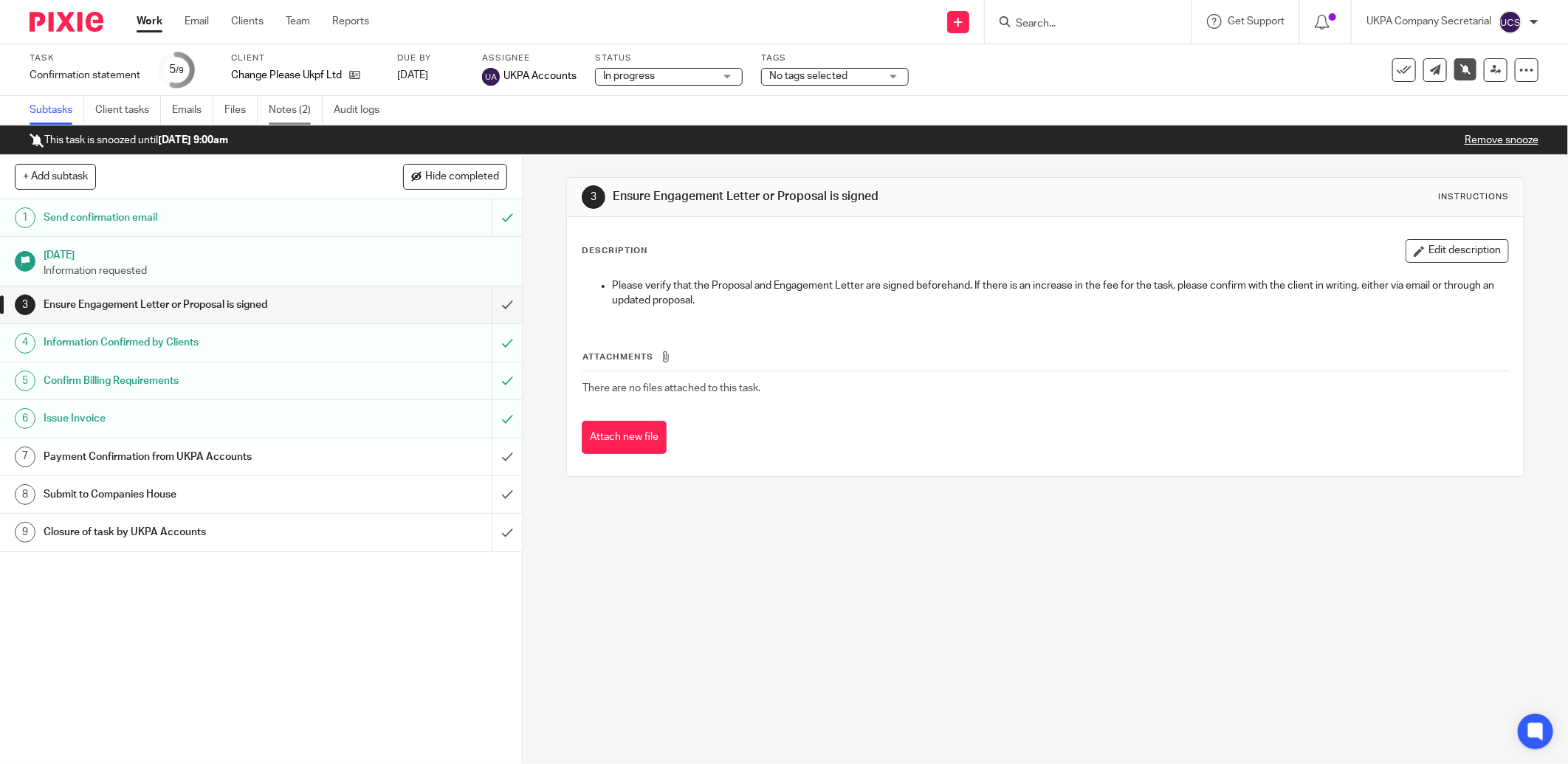
click at [286, 114] on link "Notes (2)" at bounding box center [295, 110] width 54 height 29
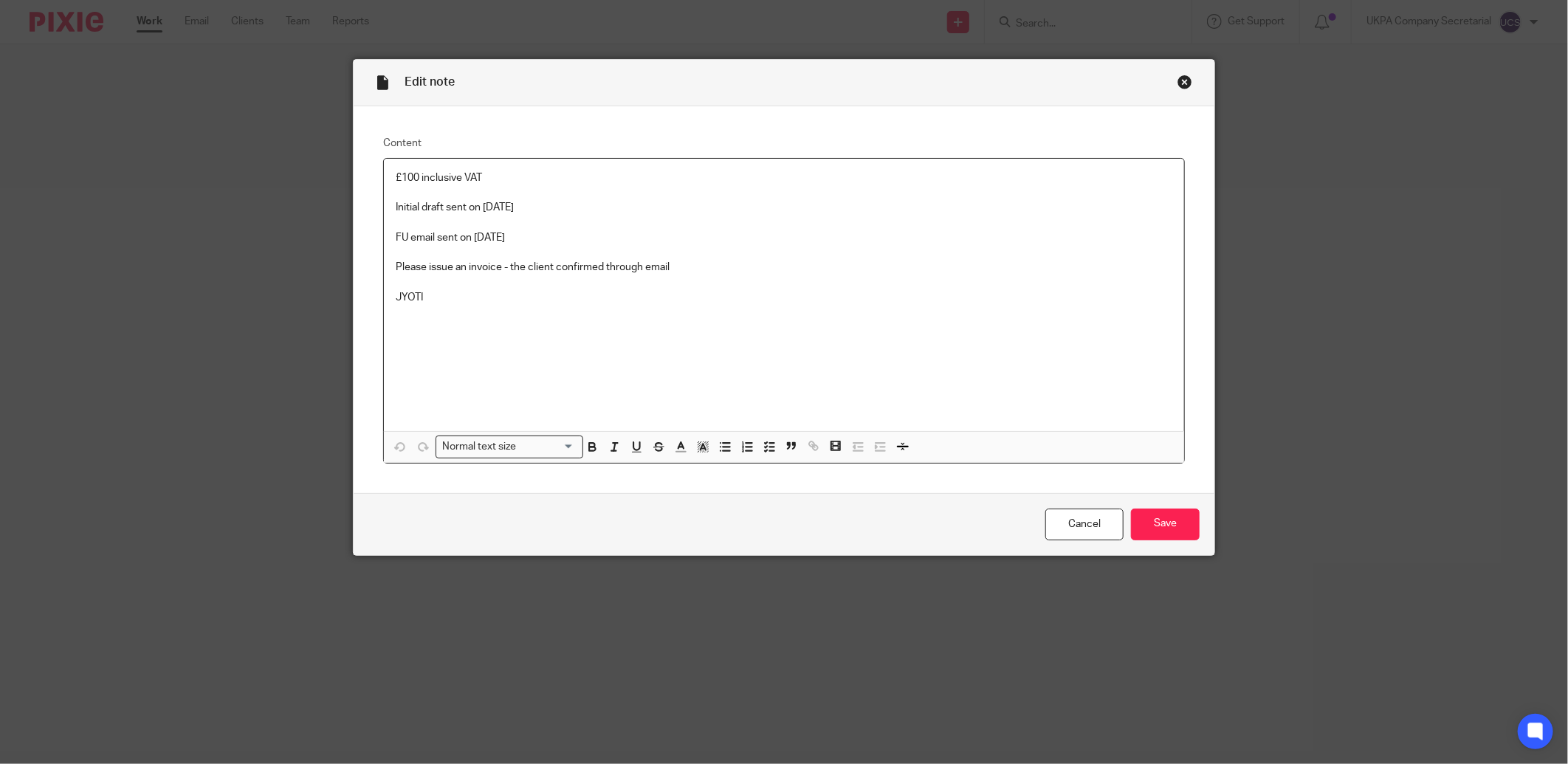
click at [495, 179] on p "£100 inclusive VAT" at bounding box center [784, 178] width 776 height 15
click at [1167, 523] on input "Save" at bounding box center [1165, 525] width 69 height 32
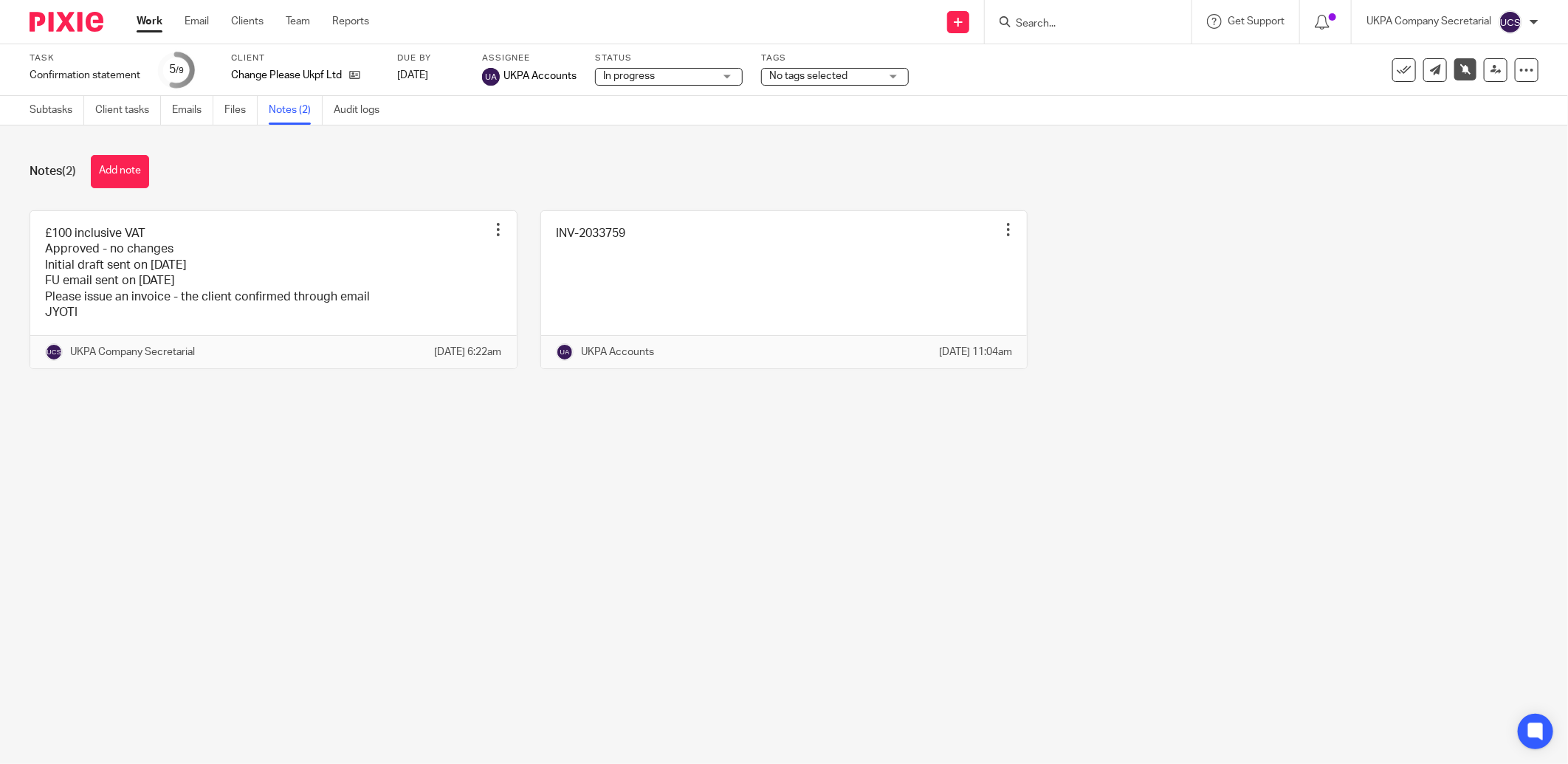
click at [1065, 24] on input "Search" at bounding box center [1080, 24] width 133 height 13
type input "gigant"
click at [1149, 76] on link at bounding box center [1108, 63] width 195 height 34
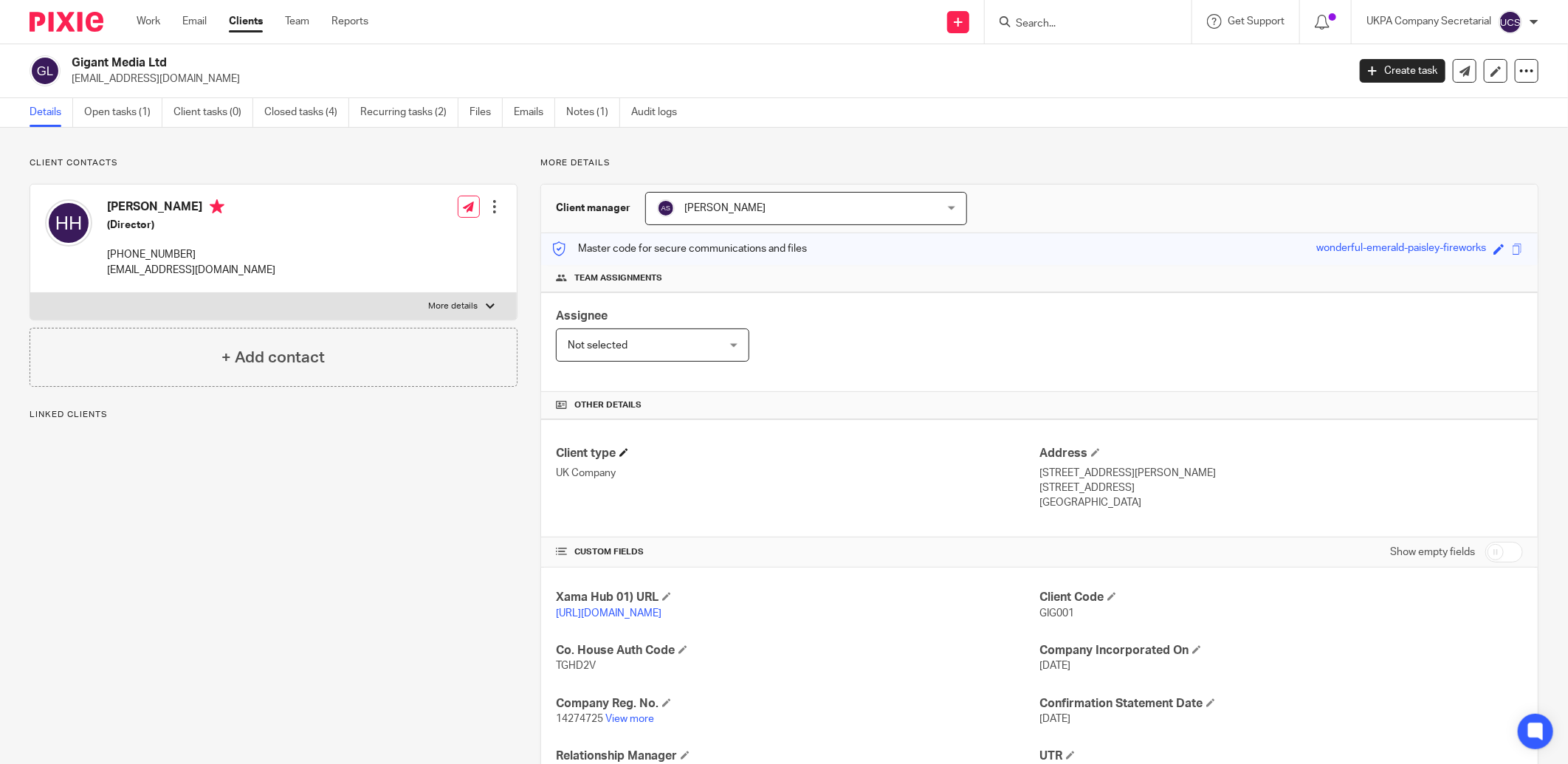
click at [726, 459] on h4 "Client type" at bounding box center [797, 453] width 483 height 15
click at [615, 721] on link "View more" at bounding box center [629, 719] width 49 height 10
drag, startPoint x: 71, startPoint y: 68, endPoint x: 190, endPoint y: 70, distance: 119.0
click at [190, 70] on h2 "Gigant Media Ltd" at bounding box center [578, 63] width 1013 height 15
copy h2 "Gigant Media Ltd"
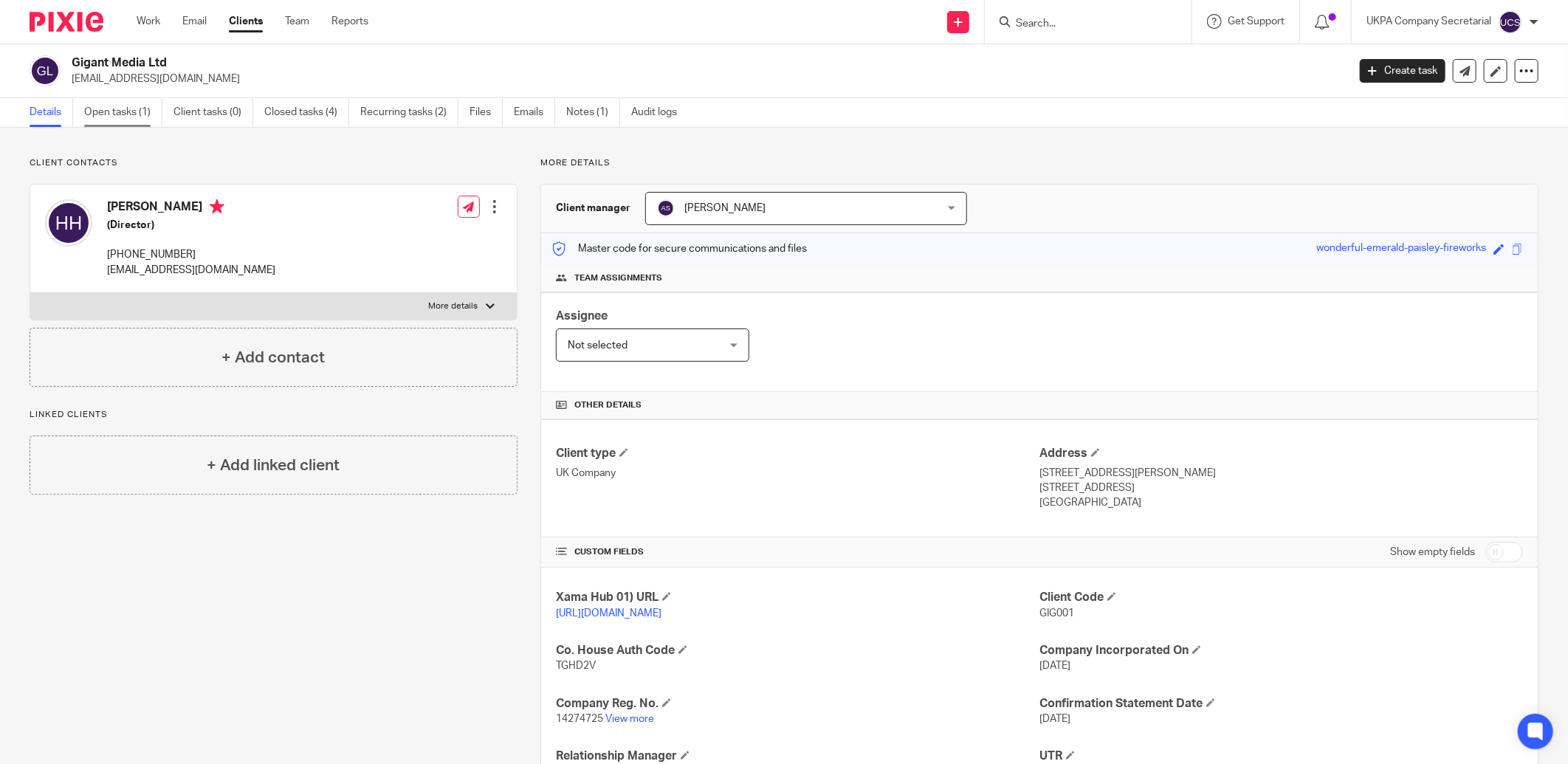
click at [105, 114] on link "Open tasks (1)" at bounding box center [122, 112] width 78 height 29
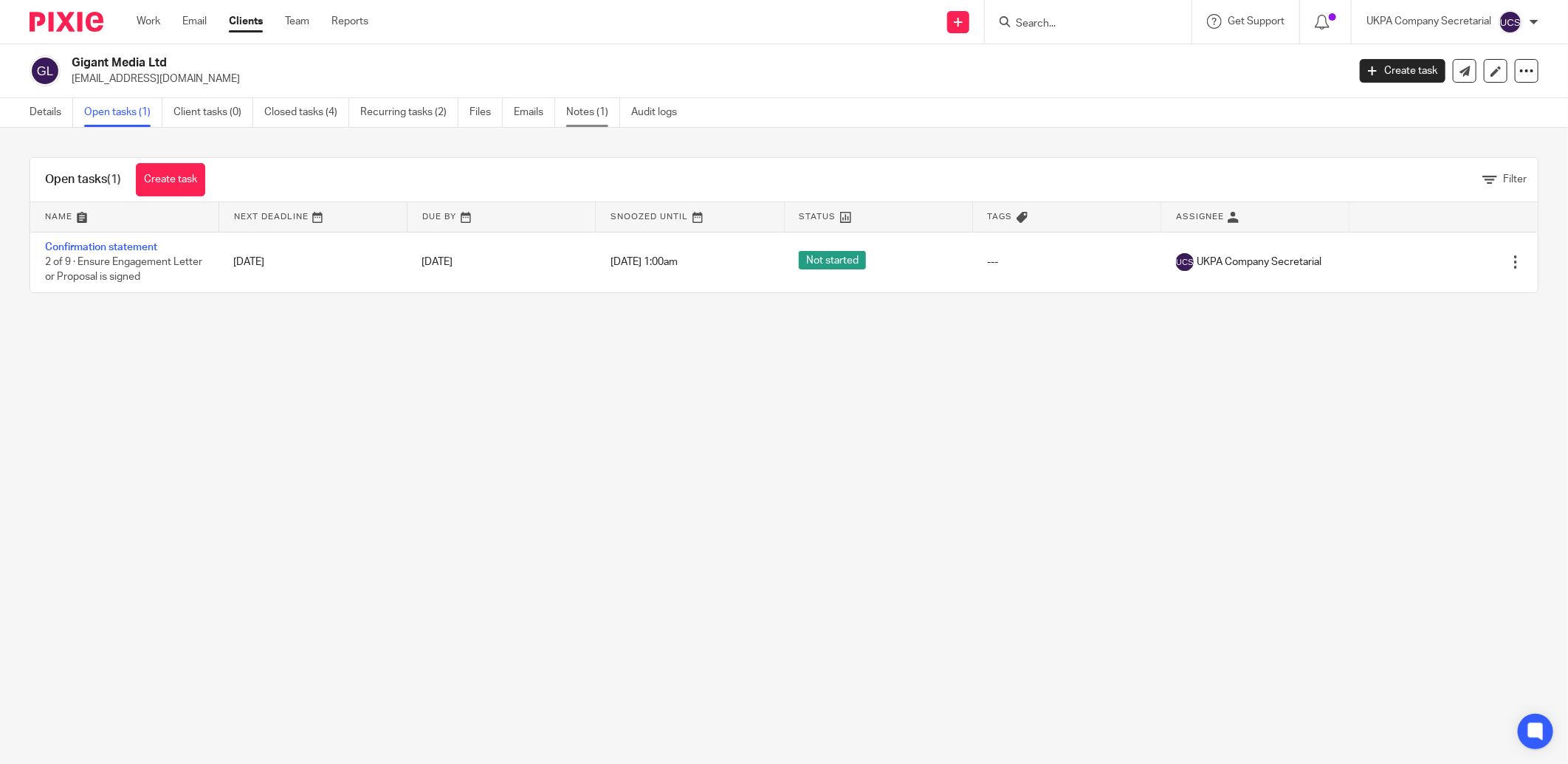
click at [589, 114] on link "Notes (1)" at bounding box center [593, 112] width 54 height 29
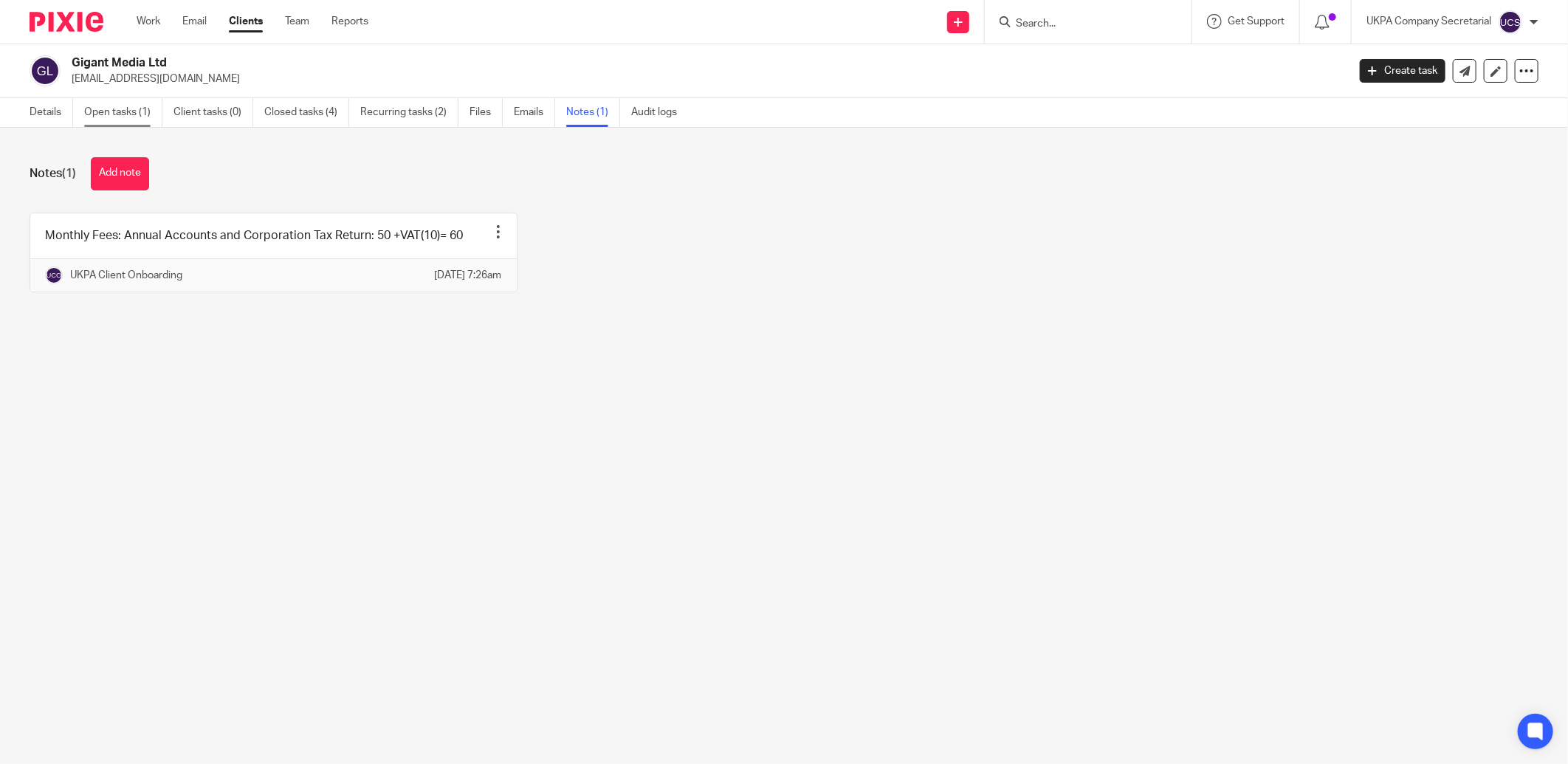
click at [130, 119] on link "Open tasks (1)" at bounding box center [122, 112] width 78 height 29
click at [129, 114] on link "Open tasks (1)" at bounding box center [122, 112] width 78 height 29
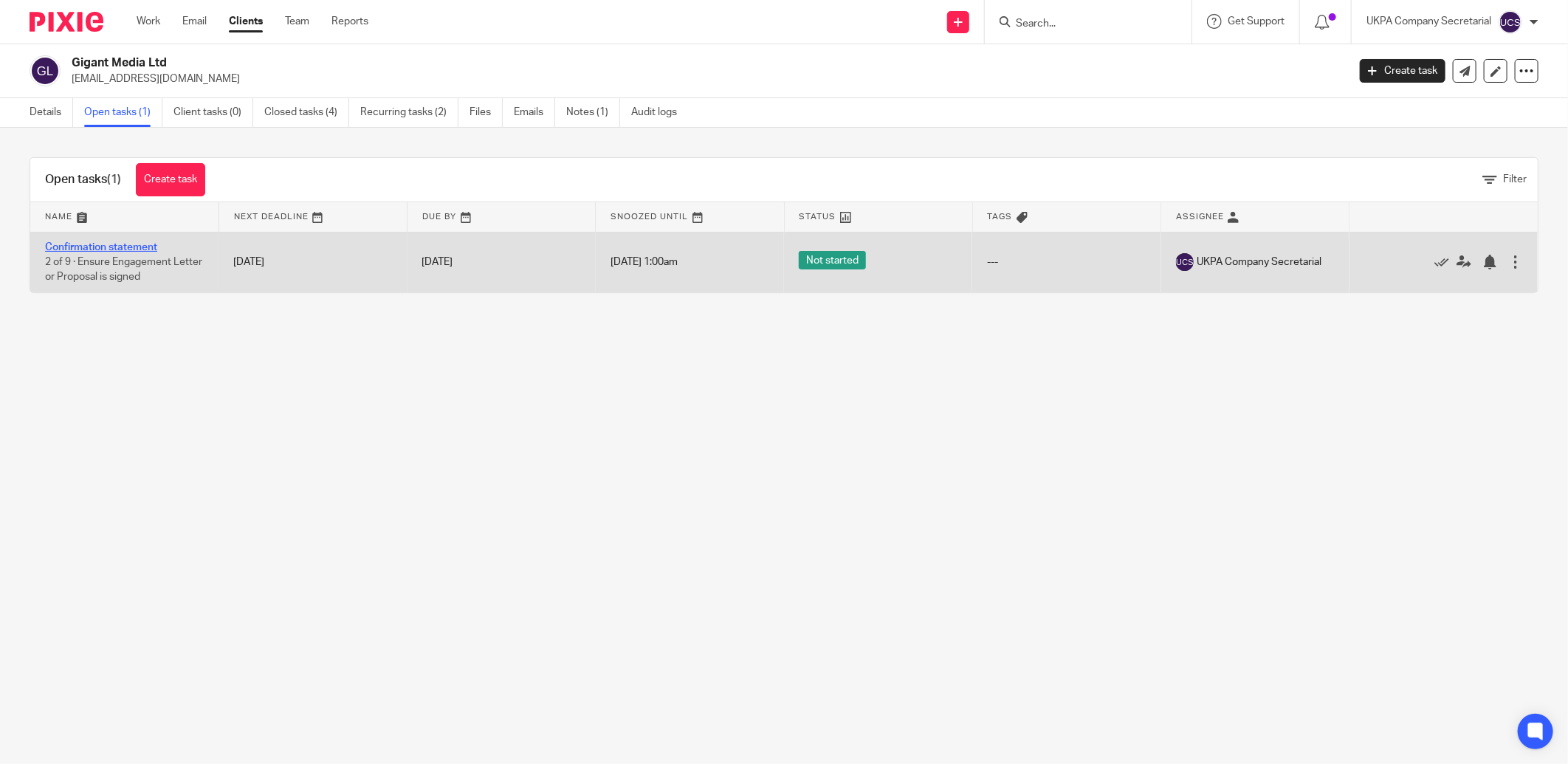
click at [140, 248] on link "Confirmation statement" at bounding box center [101, 247] width 112 height 10
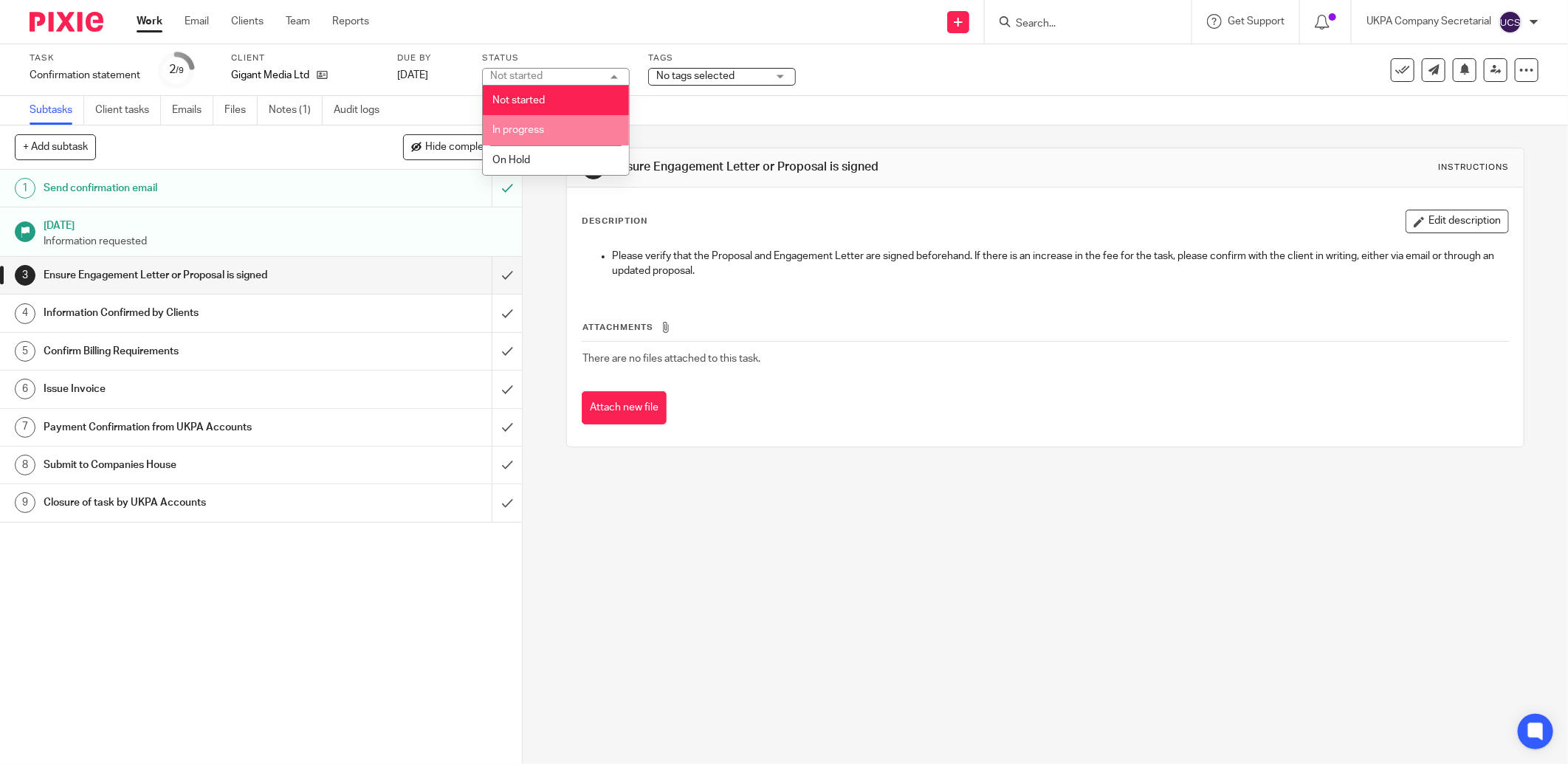
click at [536, 135] on span "In progress" at bounding box center [518, 129] width 52 height 10
click at [295, 116] on link "Notes (1)" at bounding box center [295, 110] width 54 height 29
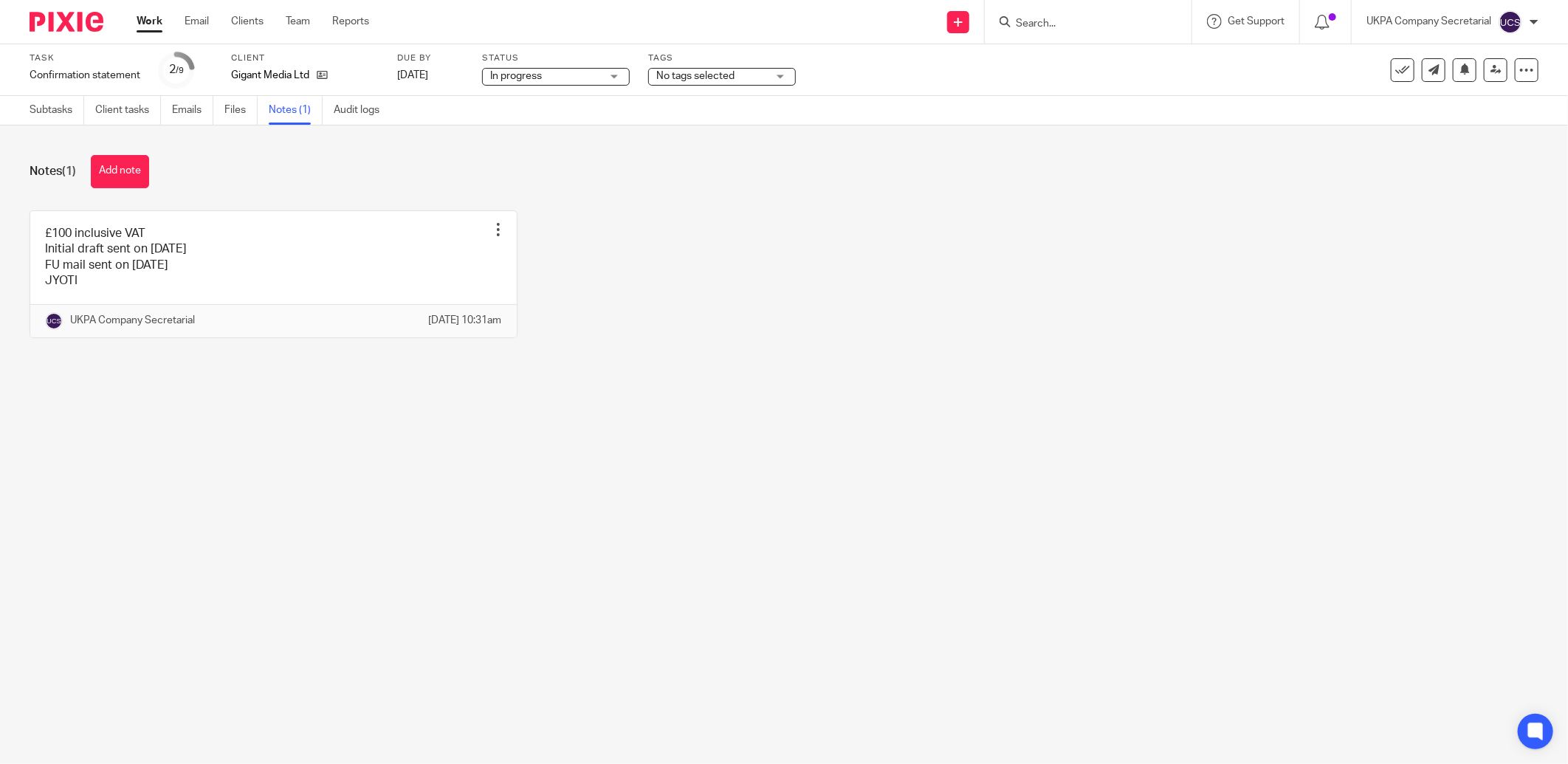
click at [120, 295] on link at bounding box center [273, 274] width 486 height 126
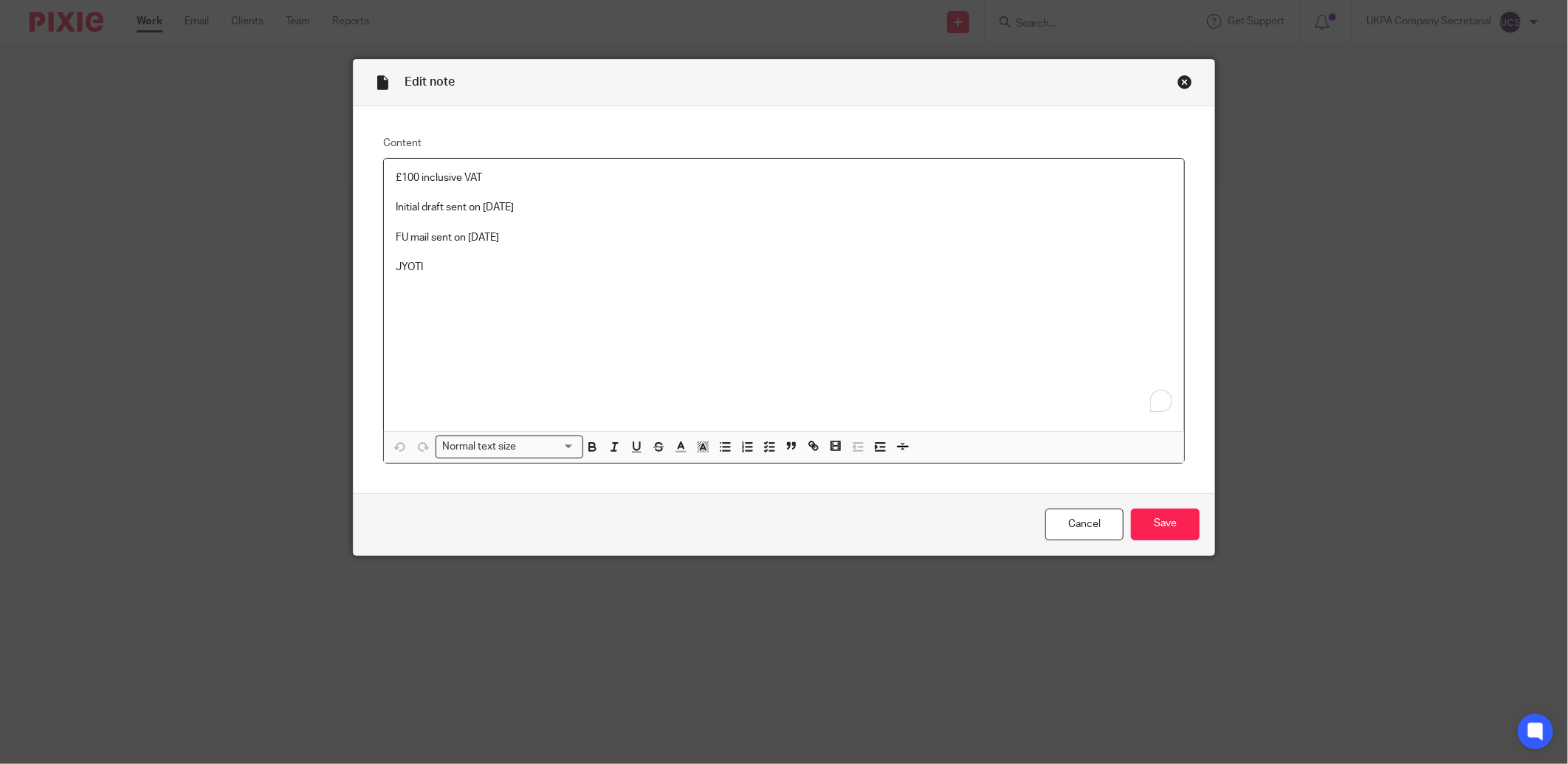
drag, startPoint x: 0, startPoint y: 0, endPoint x: 564, endPoint y: 232, distance: 609.9
click at [564, 232] on div "£100 inclusive VAT Initial draft sent on [DATE] FU mail sent on [DATE] JYOTI" at bounding box center [783, 294] width 800 height 272
click at [1138, 528] on input "Save" at bounding box center [1165, 525] width 69 height 32
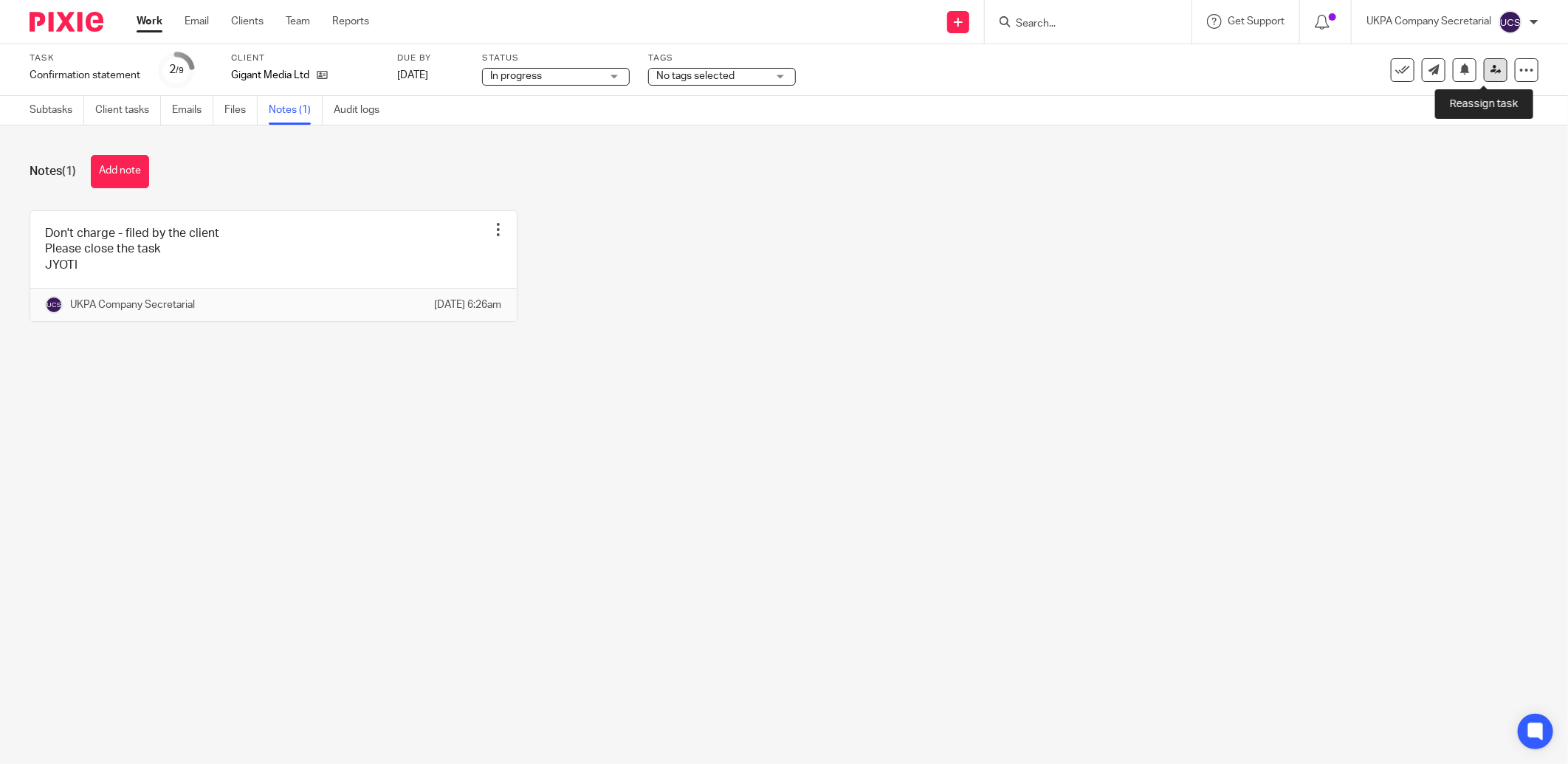
click at [1484, 76] on link at bounding box center [1495, 70] width 24 height 24
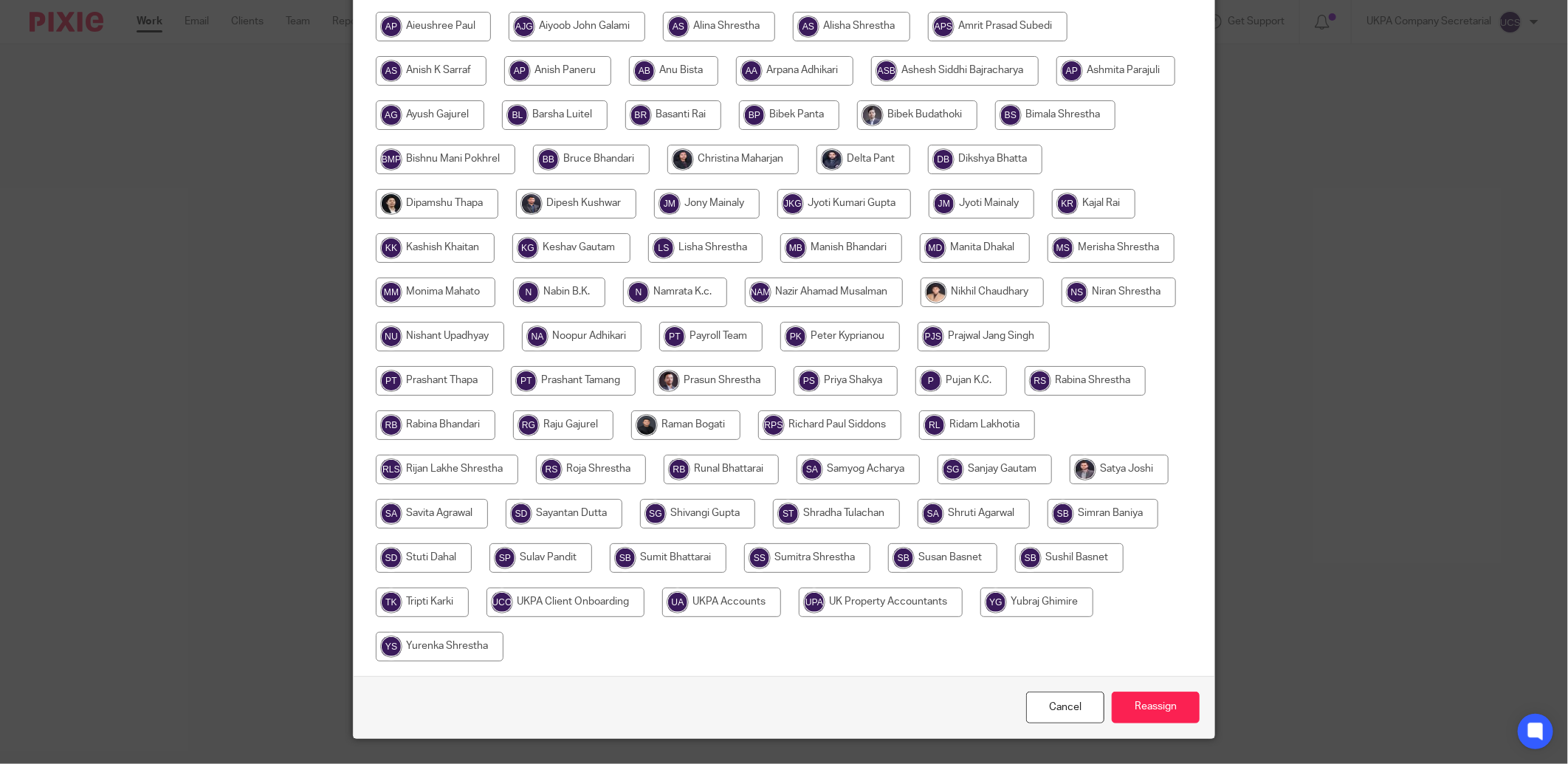
scroll to position [290, 0]
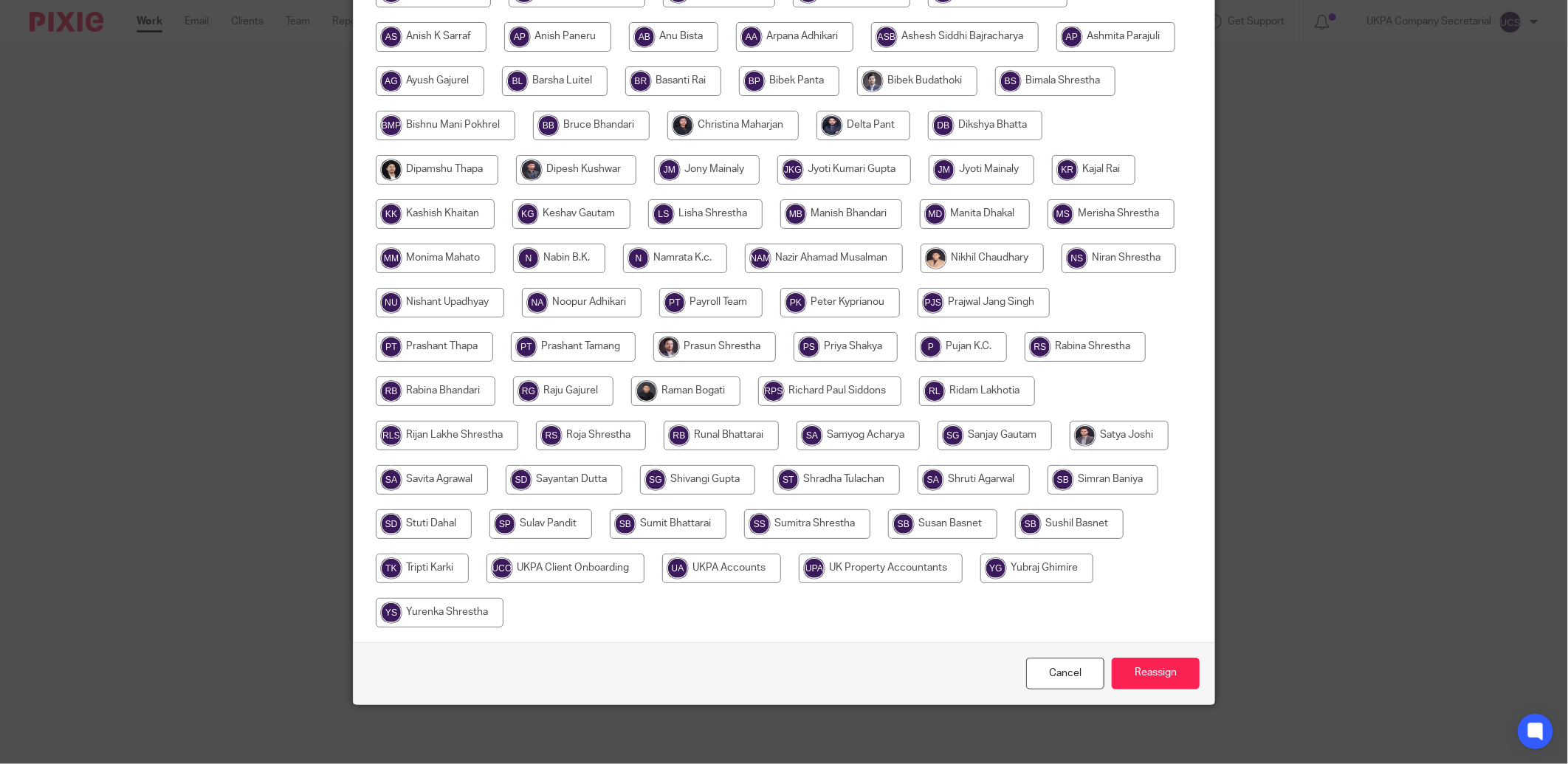
click at [781, 566] on input "radio" at bounding box center [722, 568] width 119 height 29
radio input "true"
click at [1138, 688] on input "Reassign" at bounding box center [1155, 674] width 88 height 32
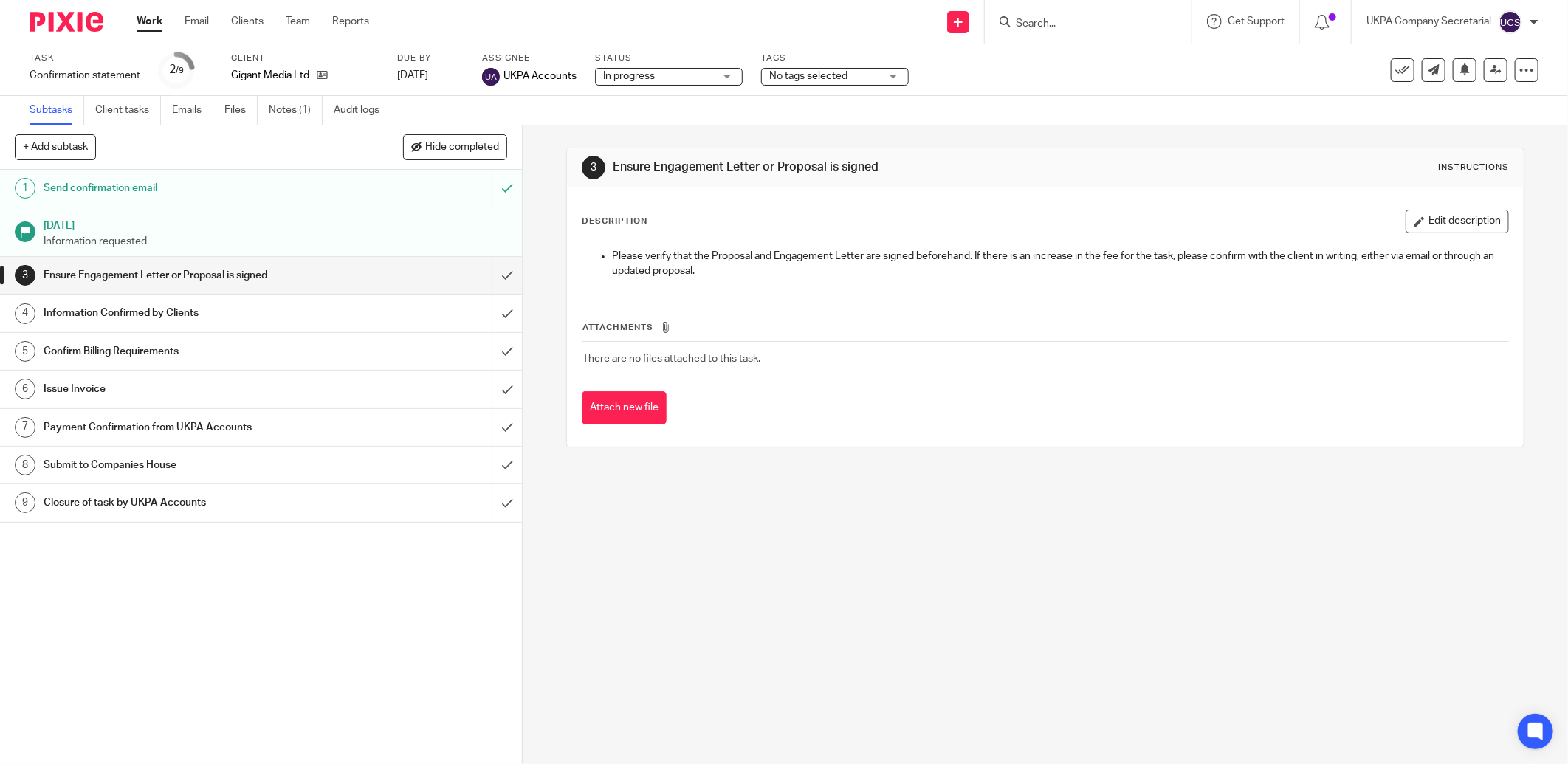
click at [1041, 23] on input "Search" at bounding box center [1080, 24] width 133 height 13
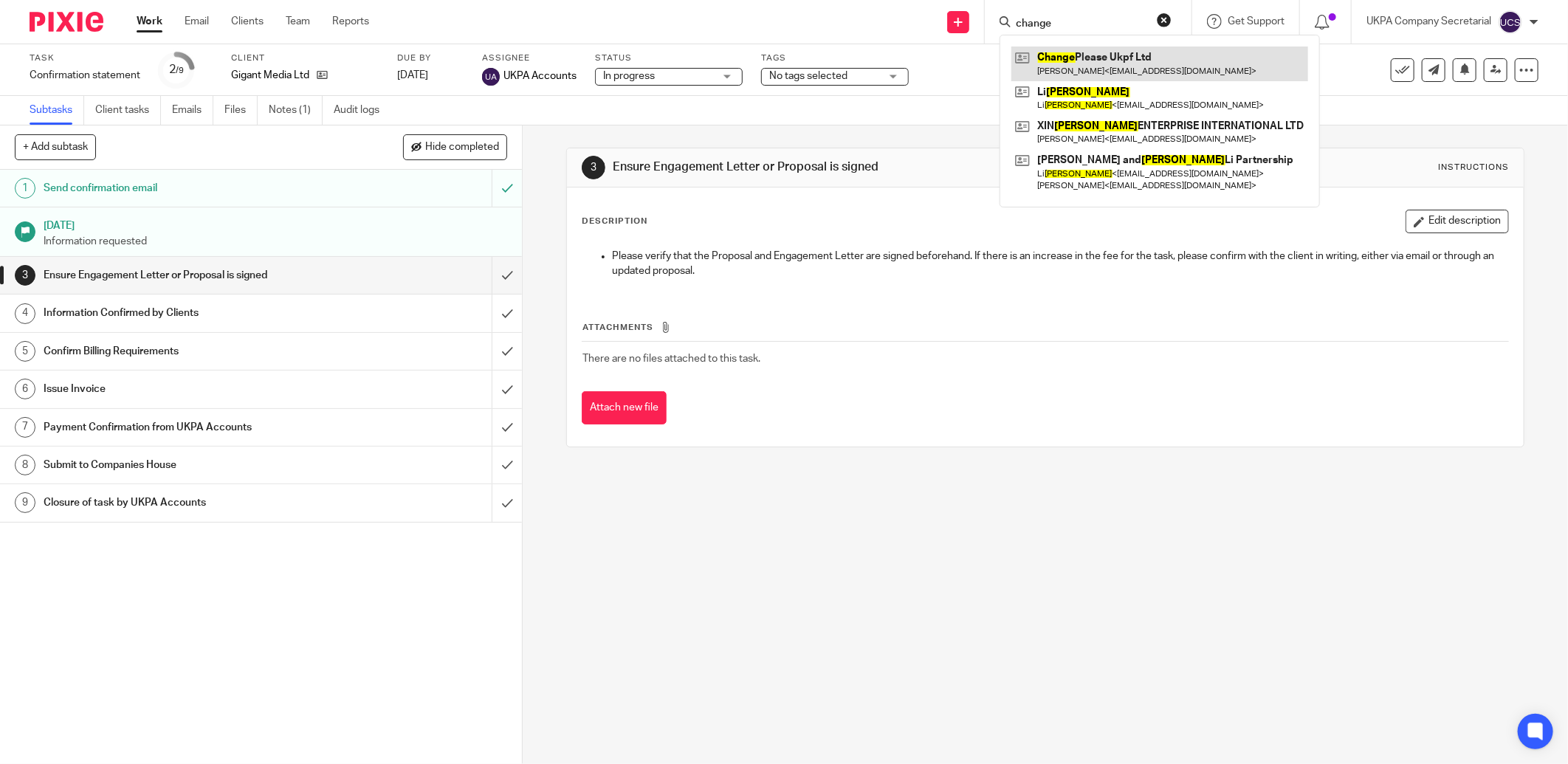
type input "change"
click at [1110, 70] on link at bounding box center [1159, 63] width 297 height 34
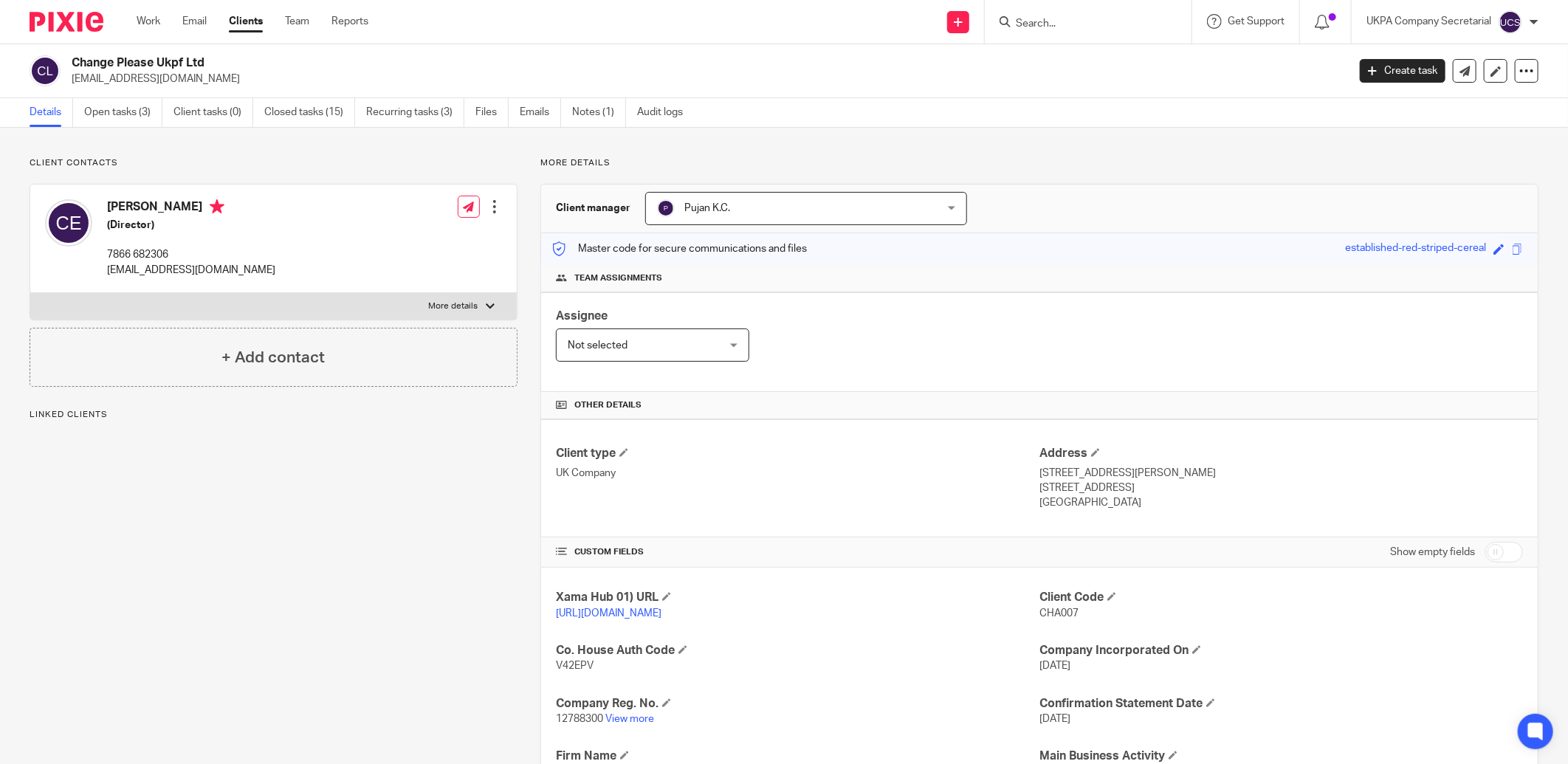
click at [122, 121] on link "Open tasks (3)" at bounding box center [122, 112] width 78 height 29
click at [123, 114] on link "Open tasks (3)" at bounding box center [122, 112] width 78 height 29
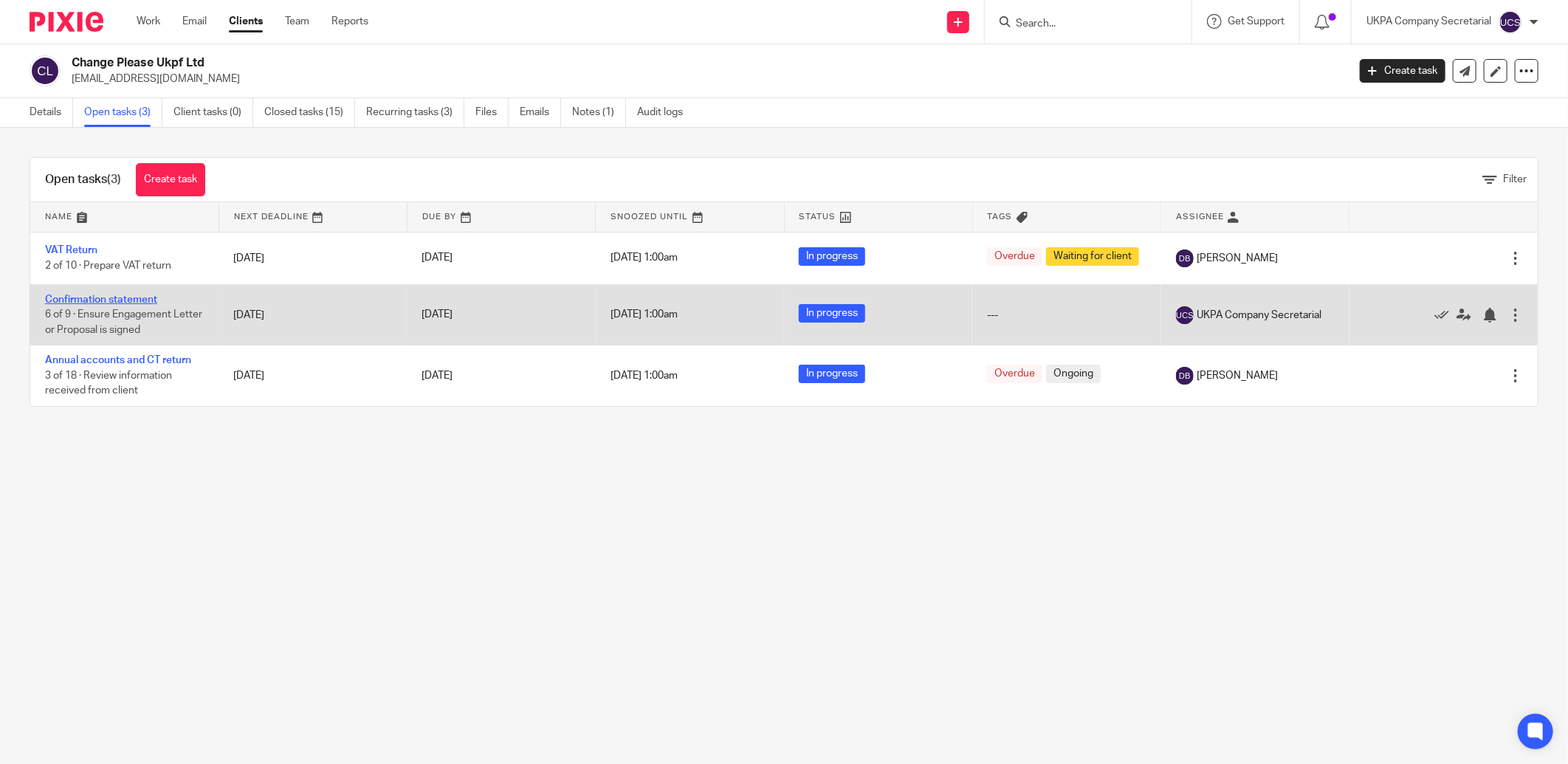
click at [128, 299] on link "Confirmation statement" at bounding box center [101, 300] width 112 height 10
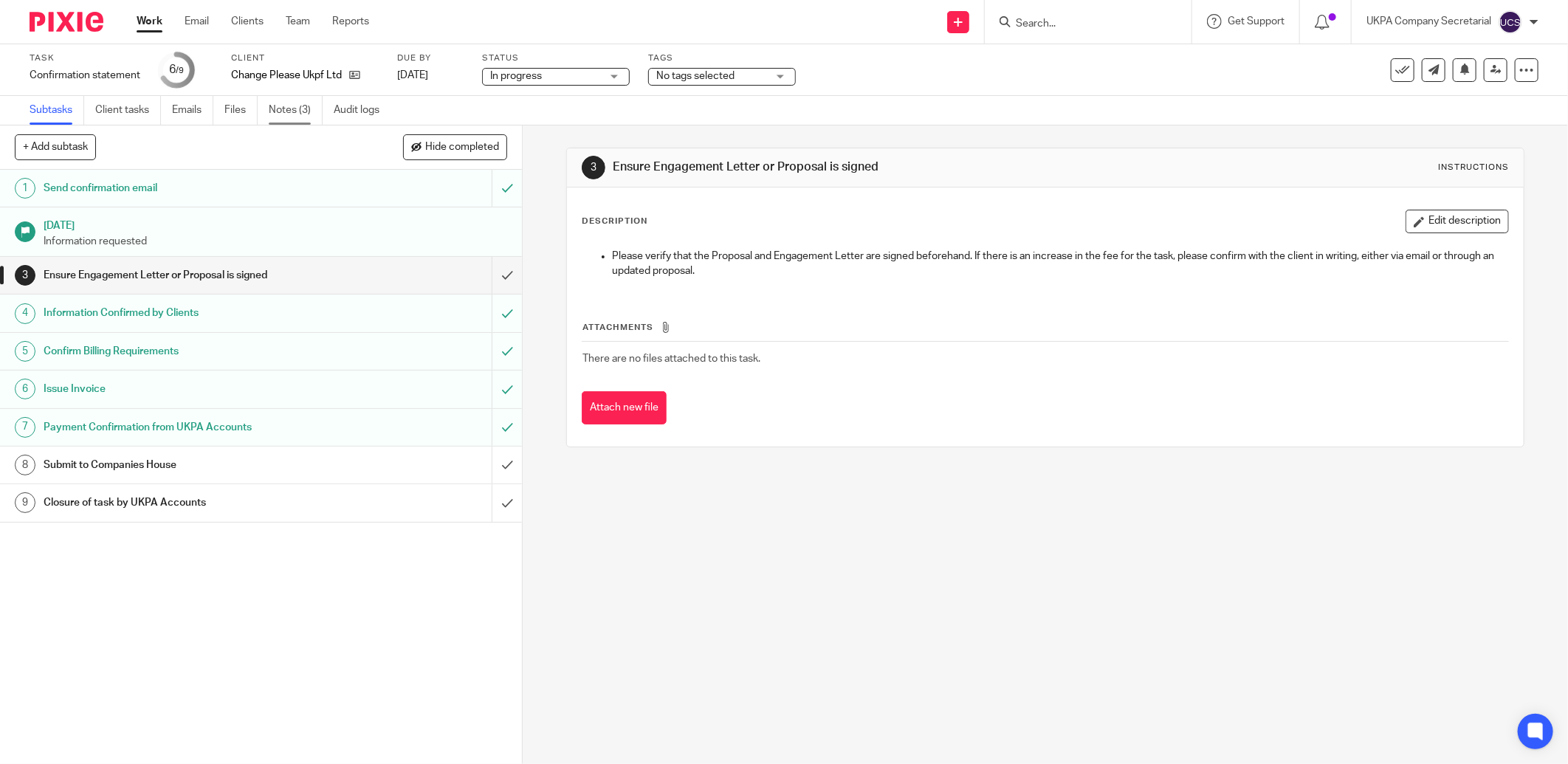
click at [289, 107] on link "Notes (3)" at bounding box center [295, 110] width 54 height 29
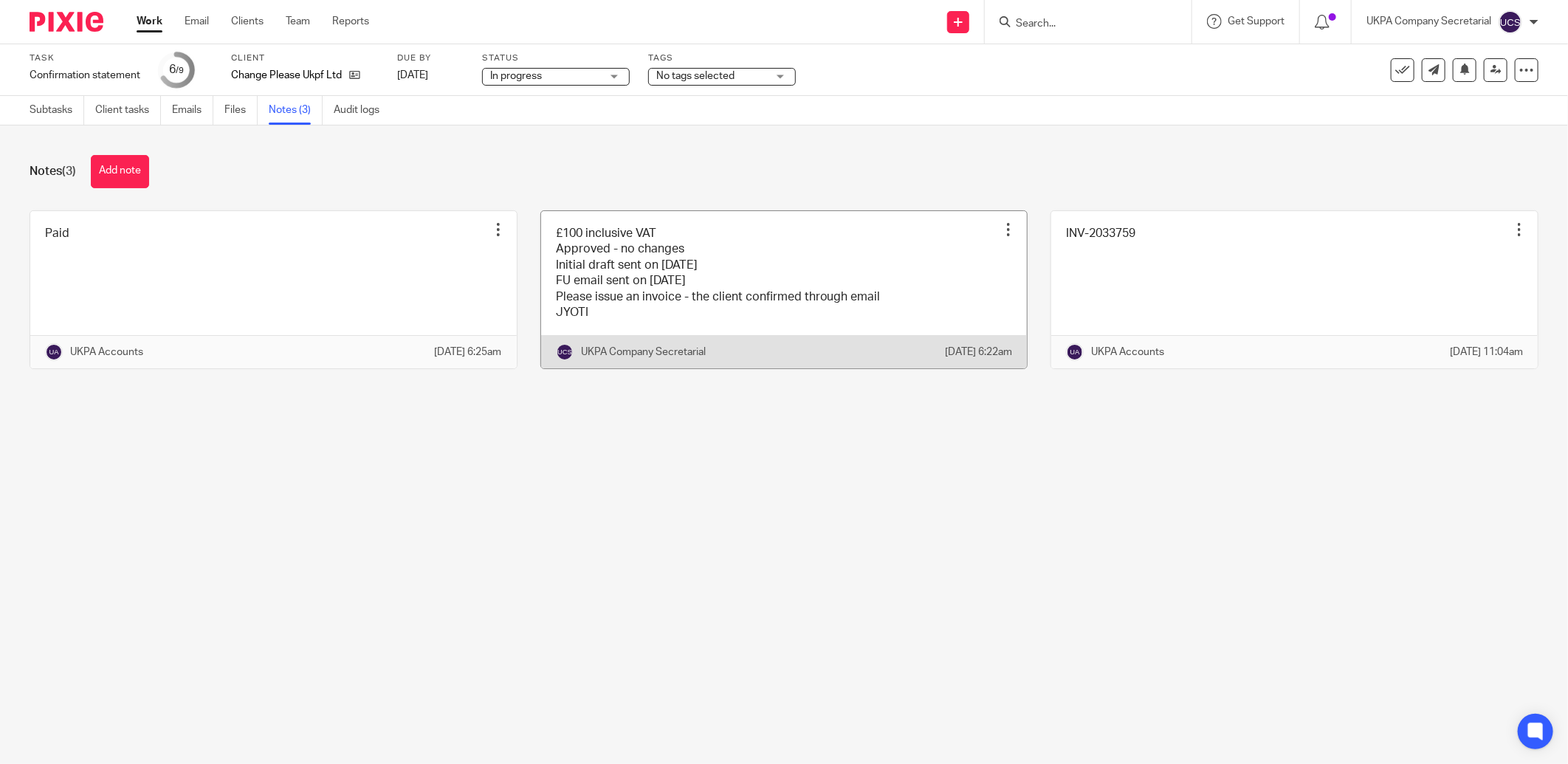
click at [625, 268] on link at bounding box center [784, 290] width 486 height 158
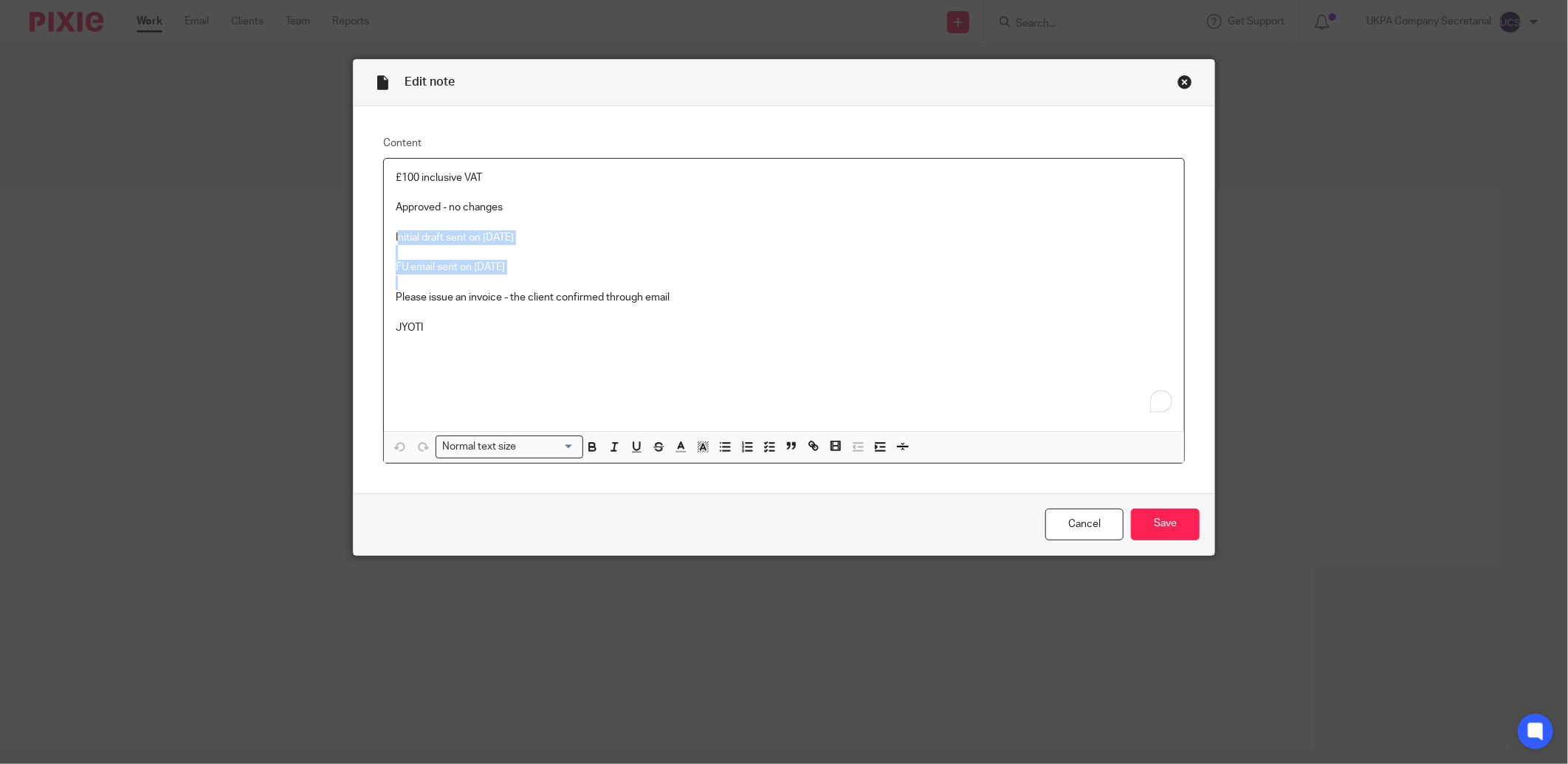
drag, startPoint x: 391, startPoint y: 234, endPoint x: 533, endPoint y: 278, distance: 148.7
click at [533, 278] on div "£100 inclusive VAT Approved - no changes Initial draft sent on 04.08.2025 FU em…" at bounding box center [783, 294] width 800 height 272
drag, startPoint x: 421, startPoint y: 252, endPoint x: 755, endPoint y: 256, distance: 334.0
click at [754, 256] on p "Please issue an invoice - the client confirmed through email" at bounding box center [784, 252] width 776 height 15
click at [401, 236] on p "I" at bounding box center [784, 237] width 776 height 15
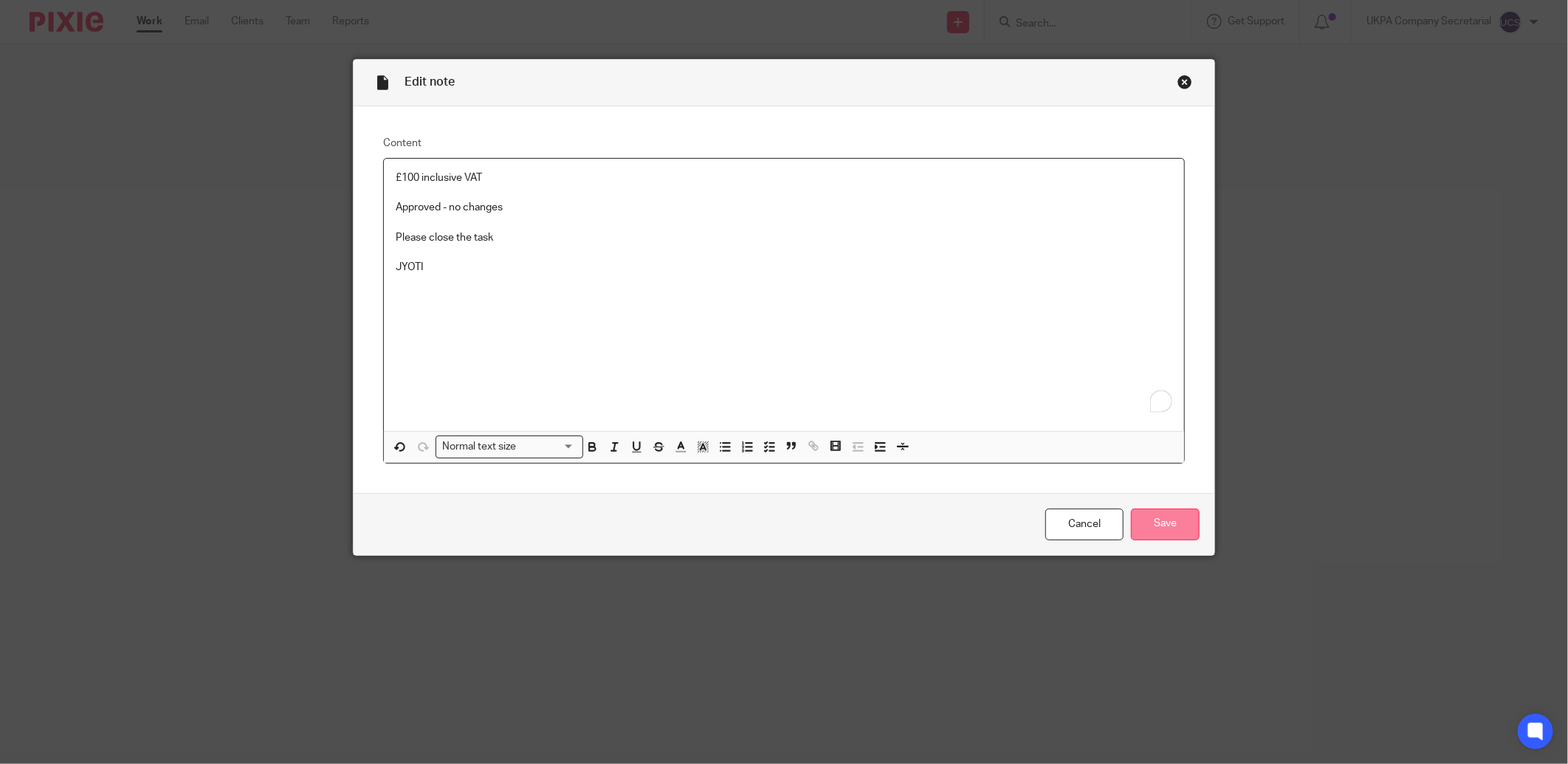
click at [1184, 521] on input "Save" at bounding box center [1165, 525] width 69 height 32
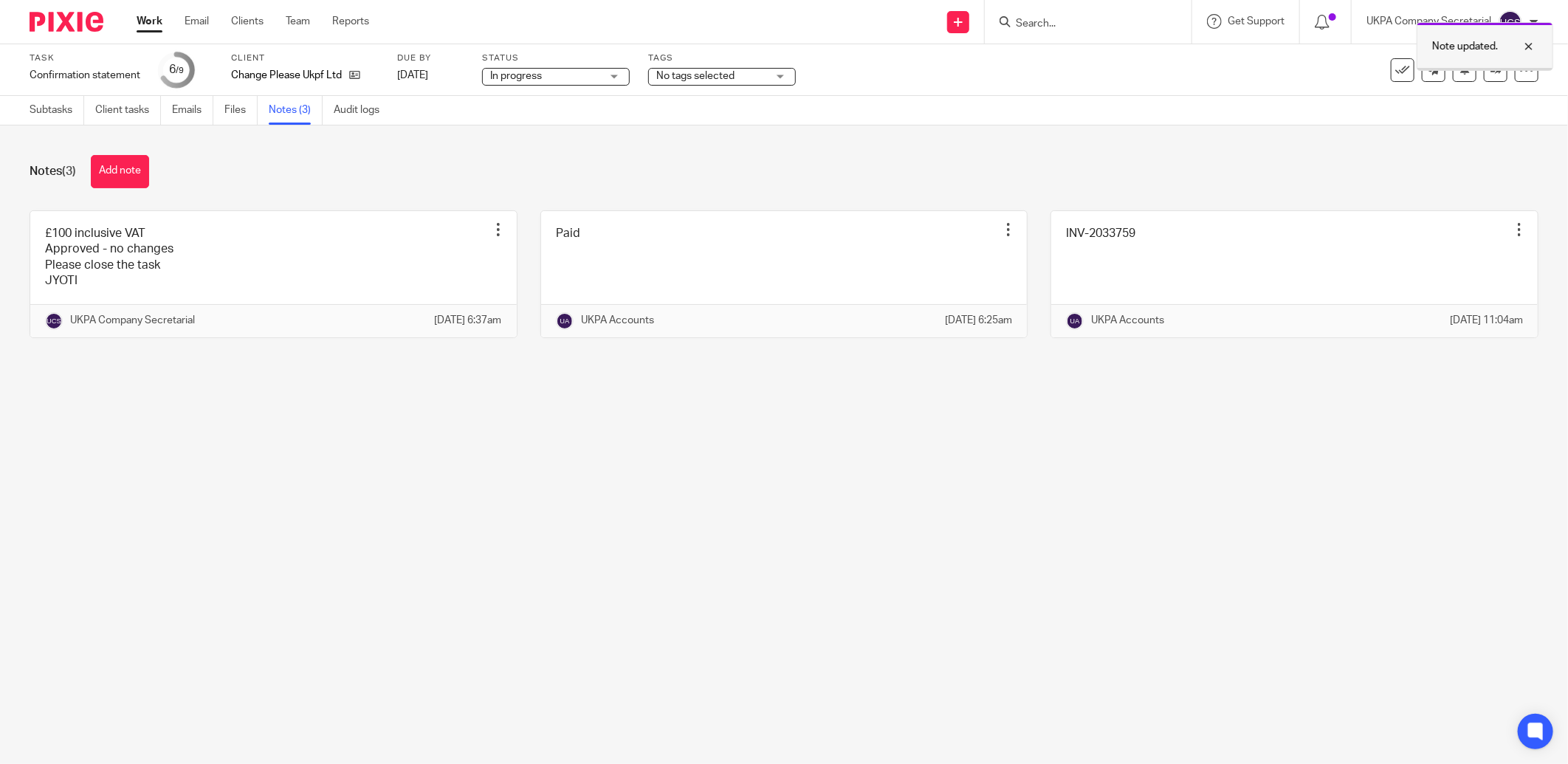
click at [1526, 46] on div at bounding box center [1518, 46] width 40 height 18
click at [1491, 73] on icon at bounding box center [1496, 70] width 11 height 11
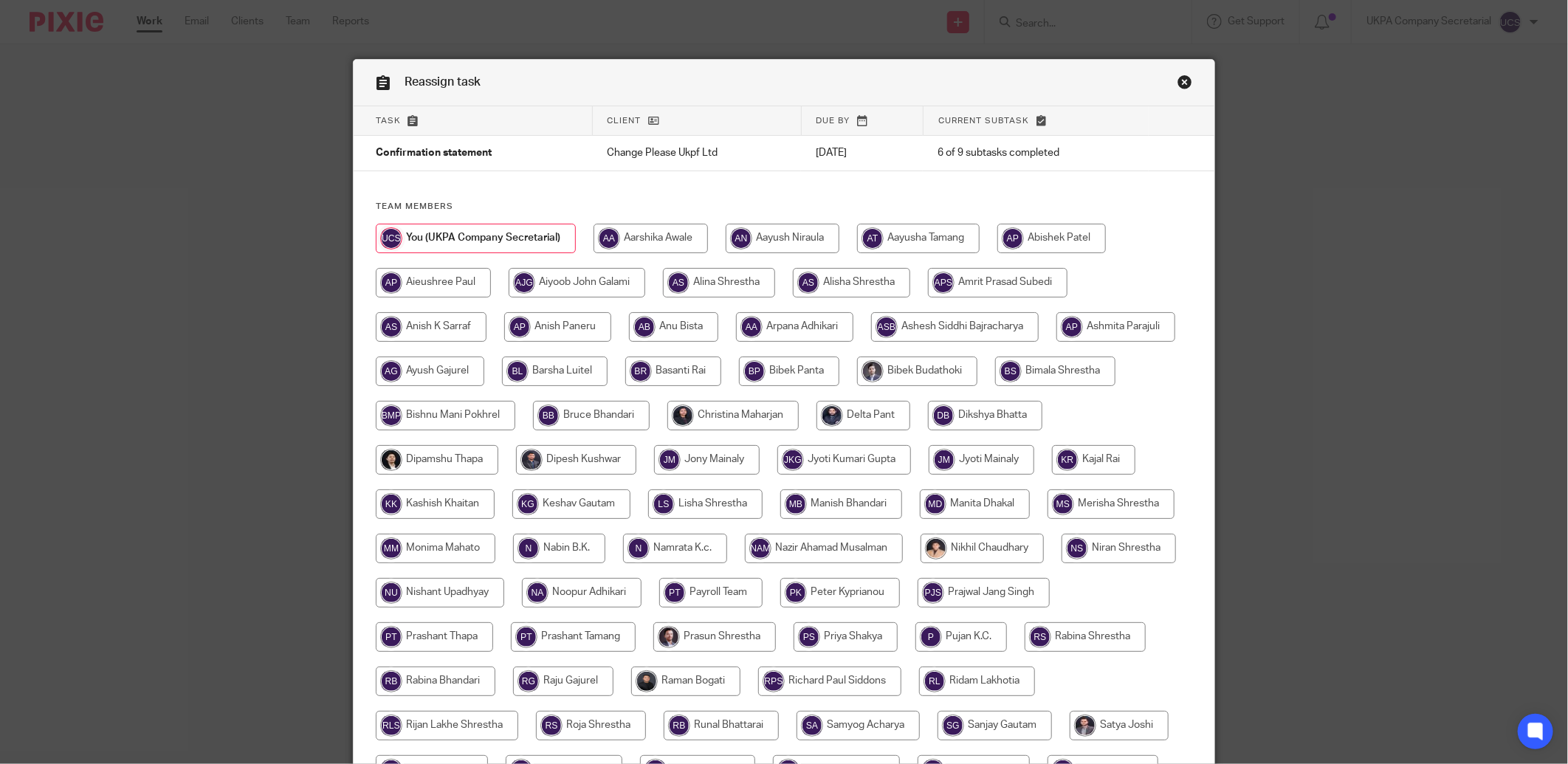
click at [1178, 83] on link "Close this dialog window" at bounding box center [1185, 84] width 15 height 20
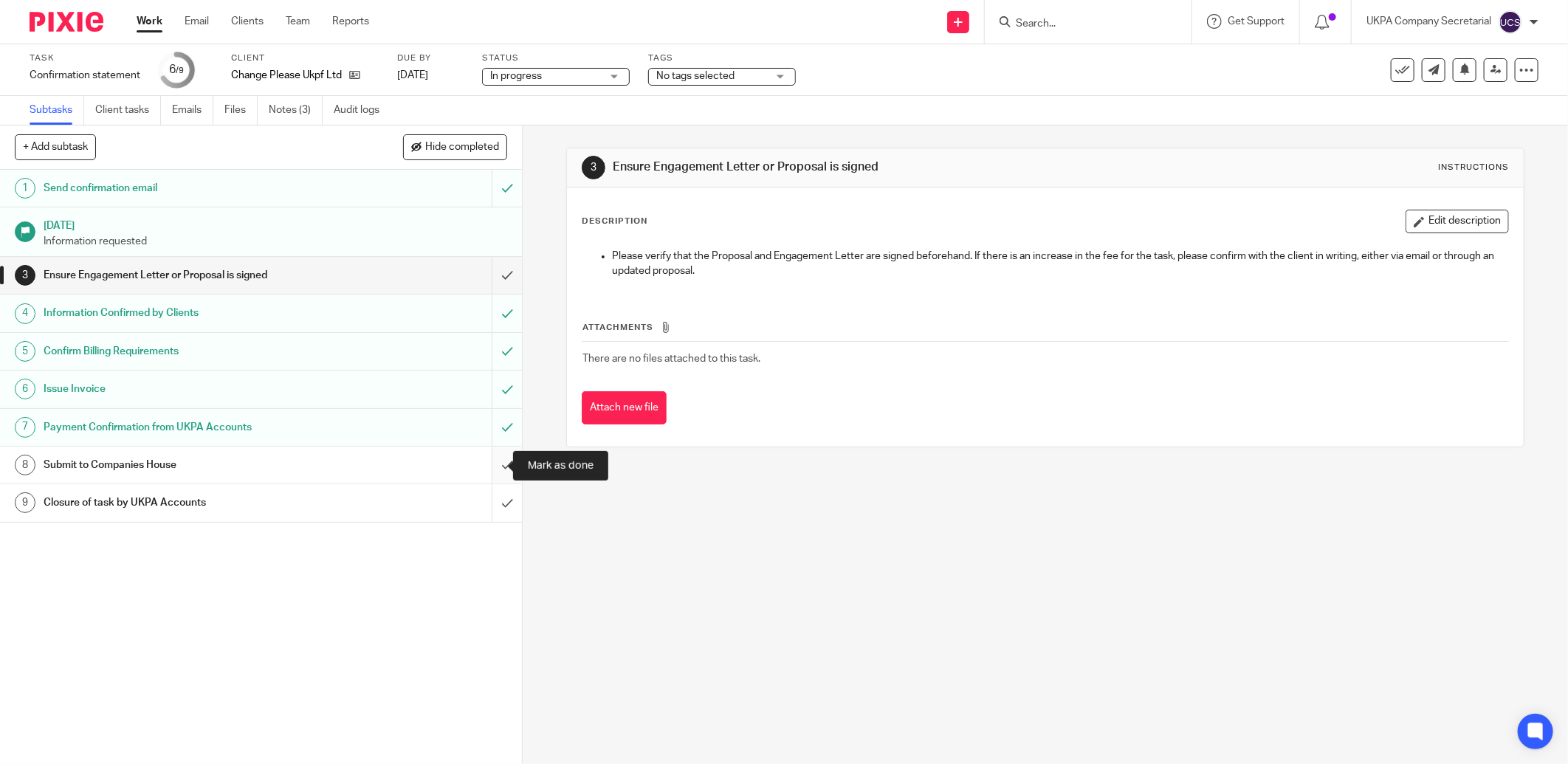
click at [485, 466] on input "submit" at bounding box center [261, 464] width 522 height 37
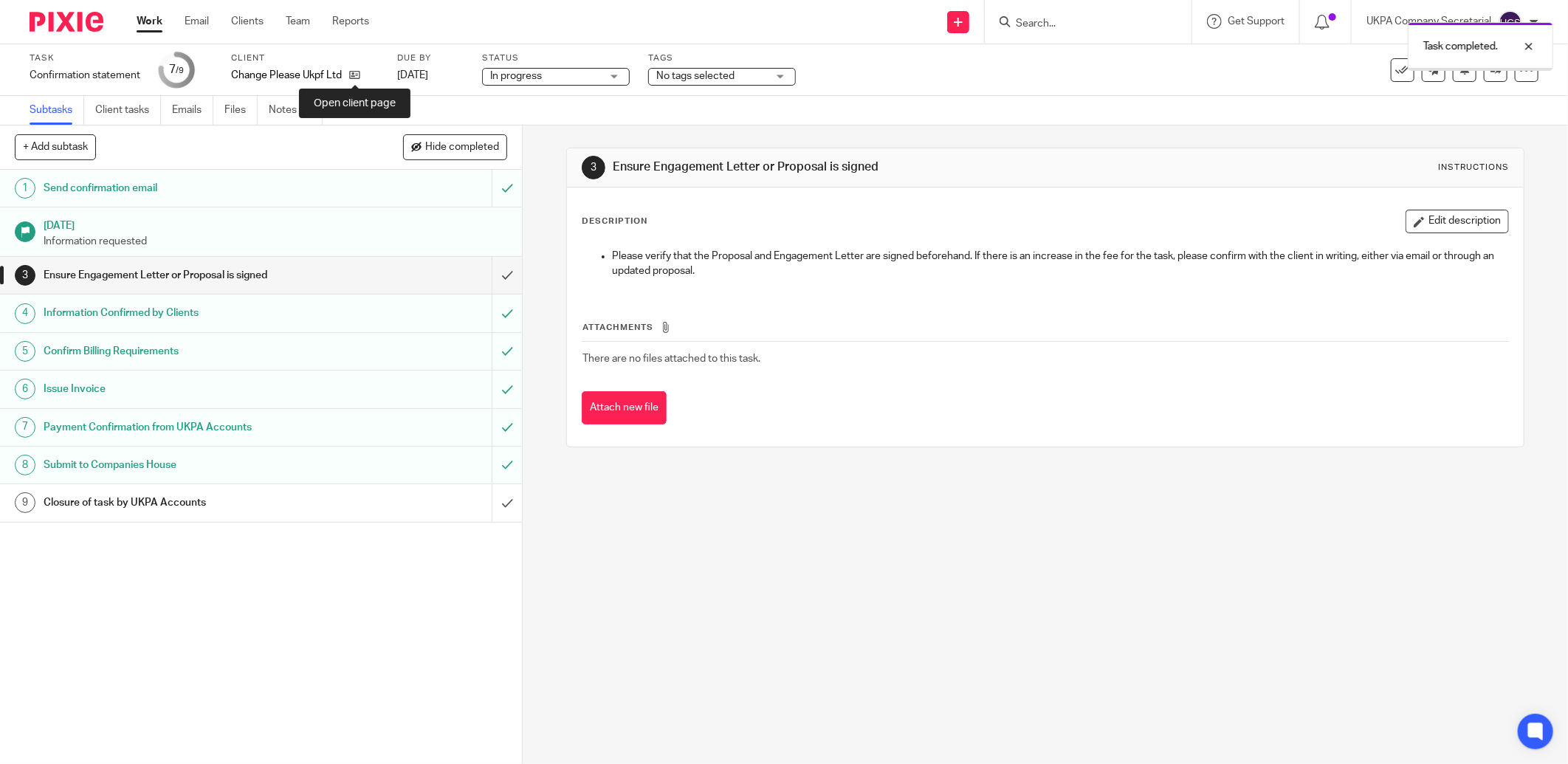
click at [357, 76] on icon at bounding box center [355, 75] width 11 height 11
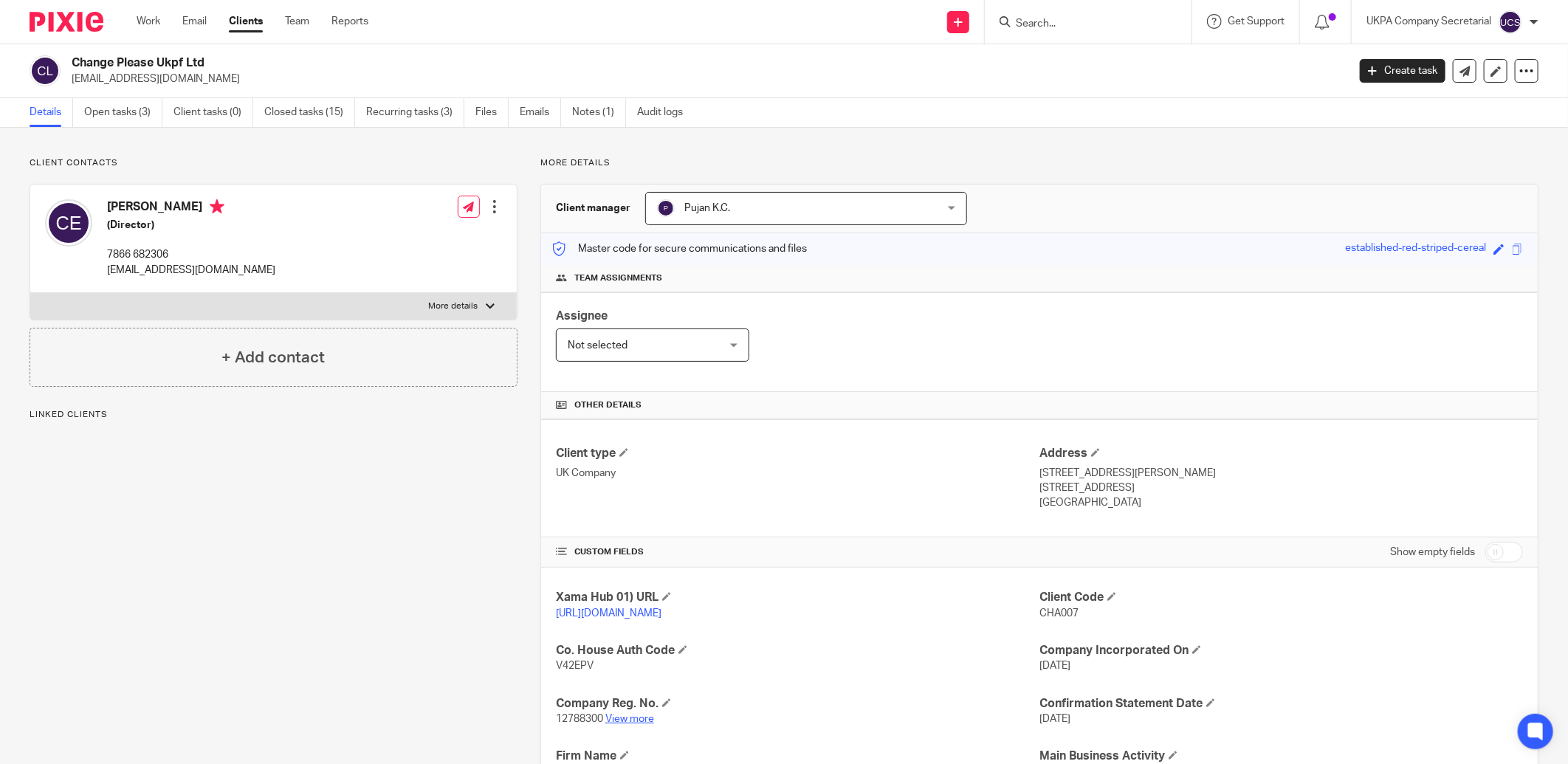
click at [631, 717] on link "View more" at bounding box center [629, 719] width 49 height 10
click at [115, 111] on link "Open tasks (3)" at bounding box center [122, 112] width 78 height 29
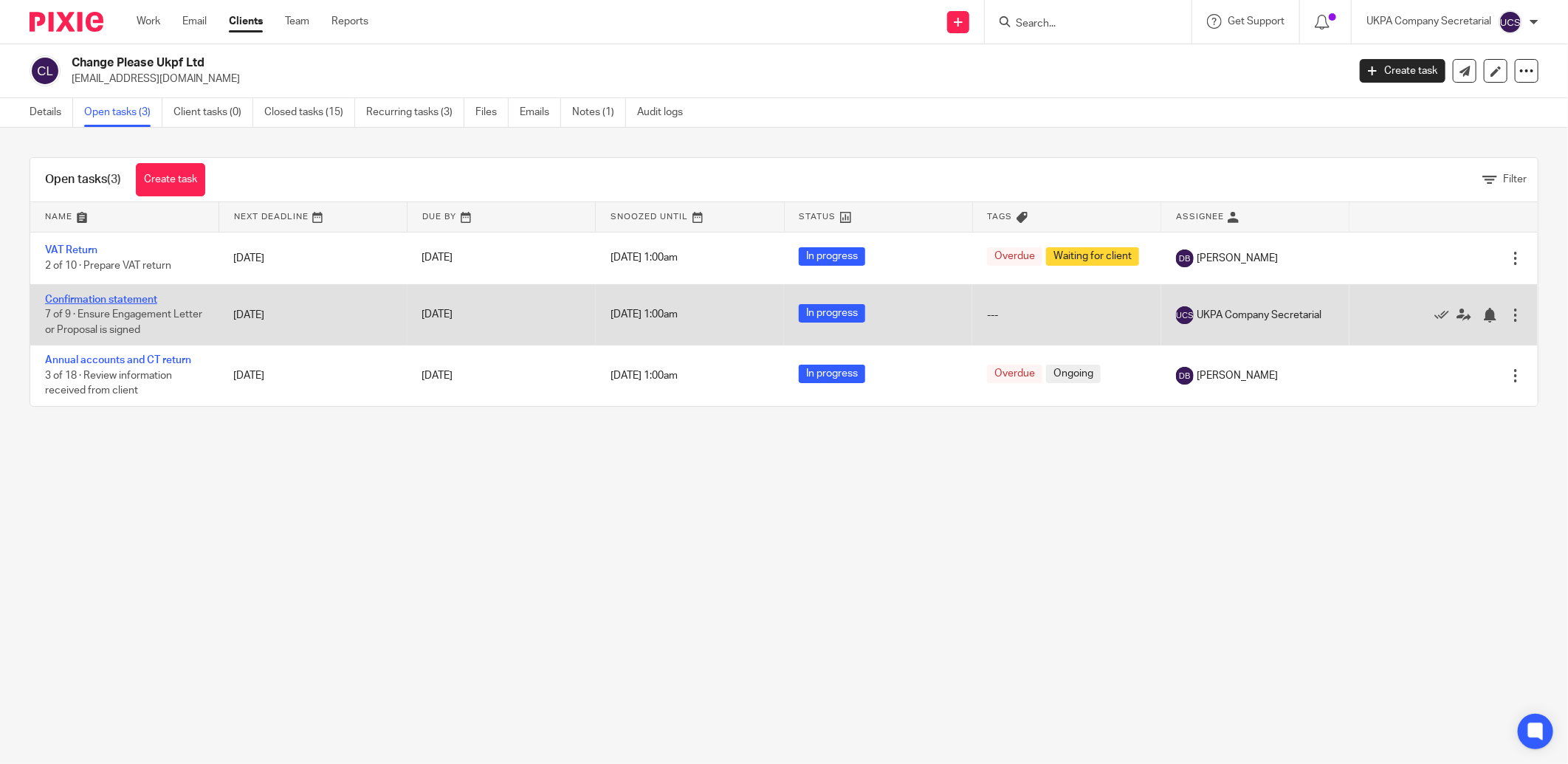
click at [118, 300] on link "Confirmation statement" at bounding box center [101, 300] width 112 height 10
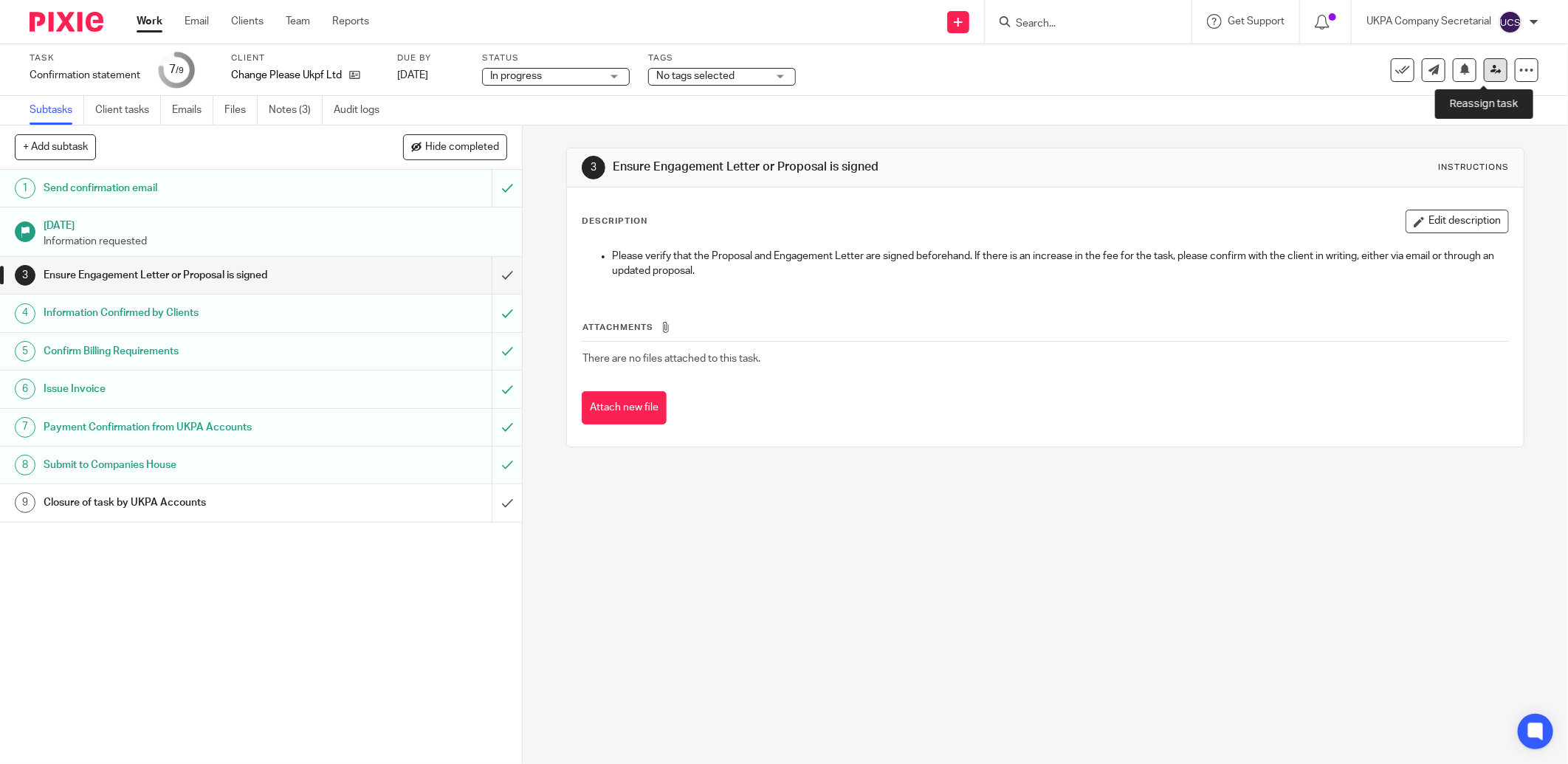
click at [1491, 69] on icon at bounding box center [1496, 70] width 11 height 11
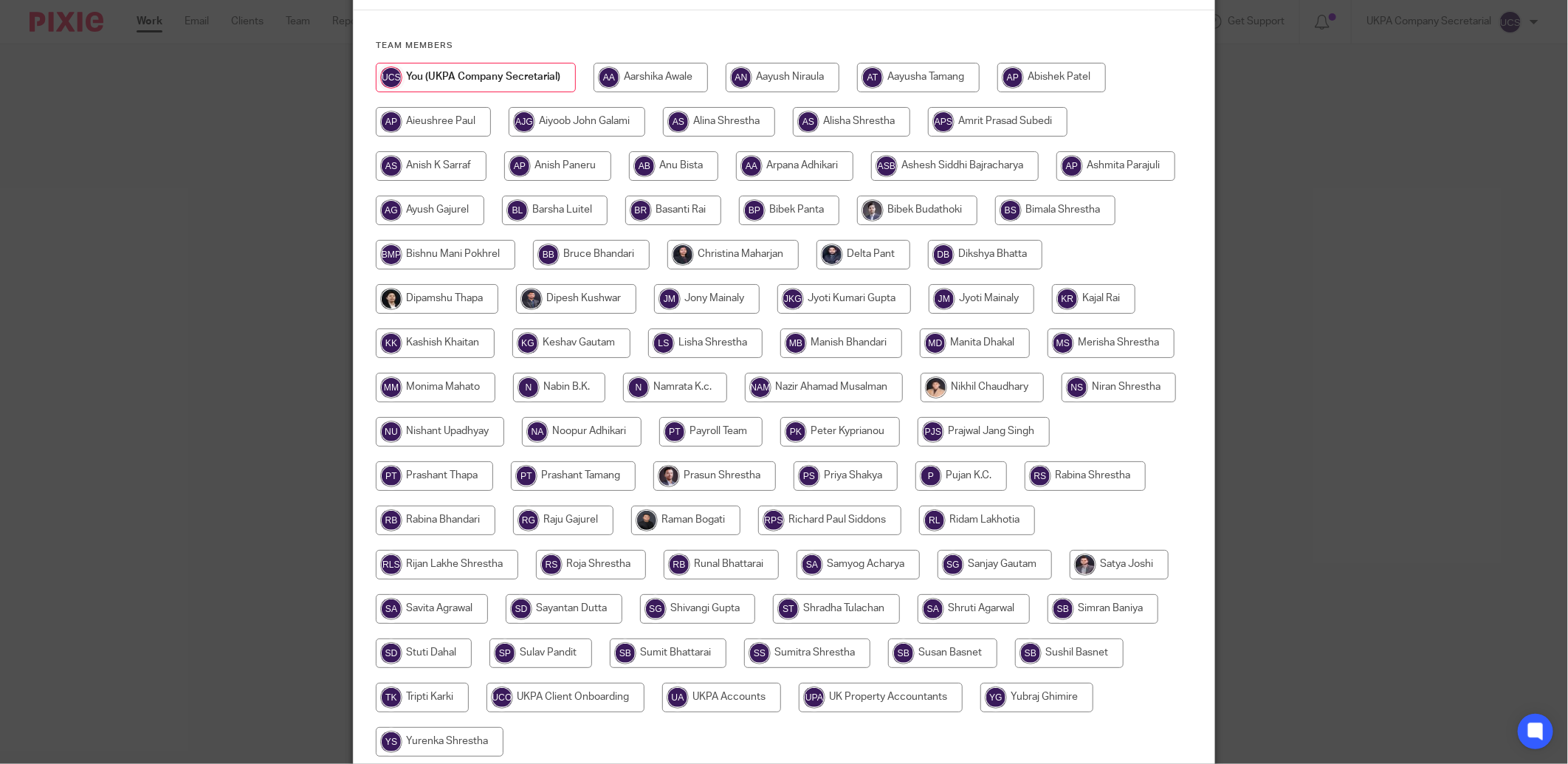
scroll to position [290, 0]
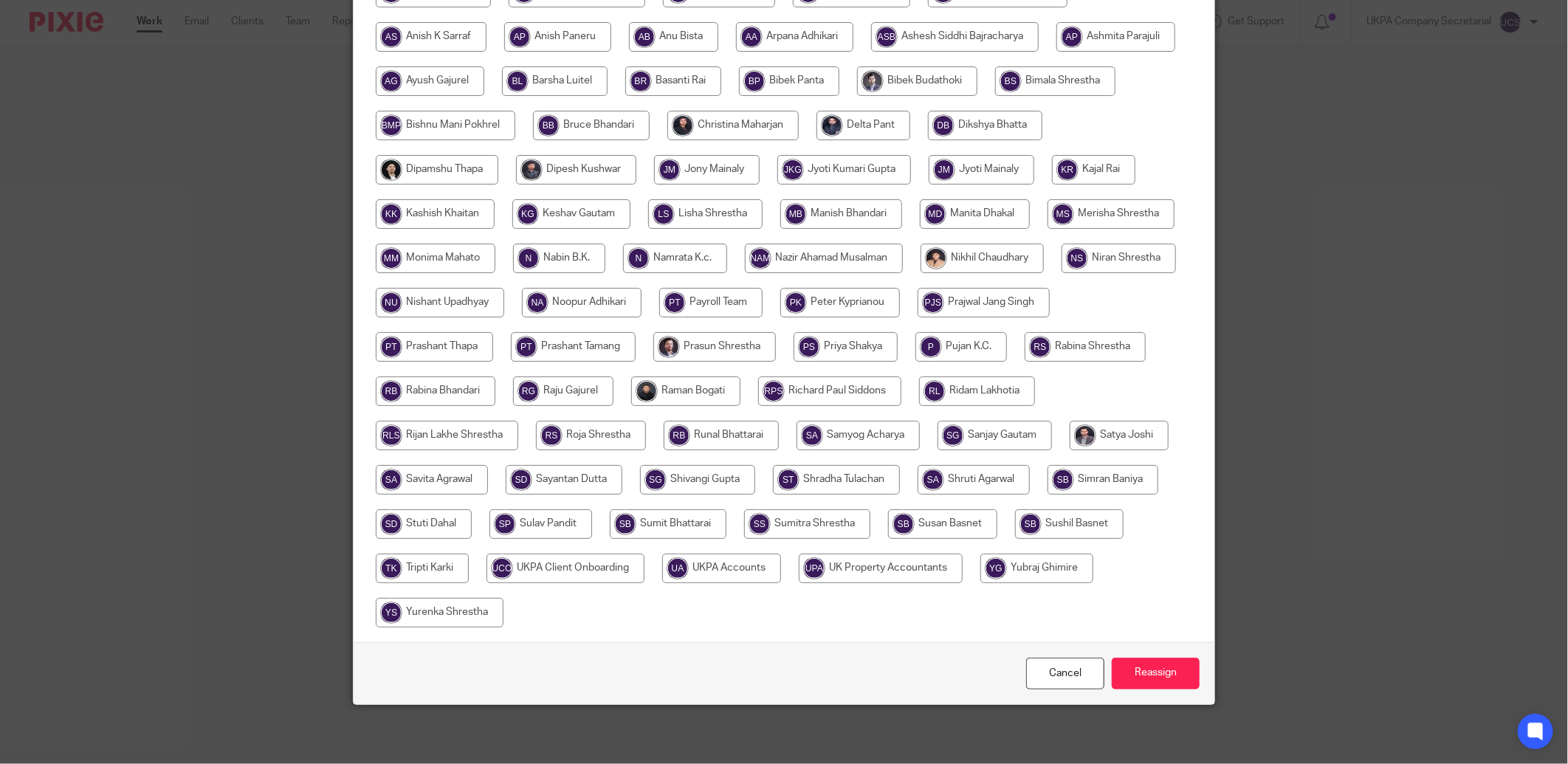
click at [781, 571] on input "radio" at bounding box center [722, 568] width 119 height 29
radio input "true"
click at [1155, 665] on input "Reassign" at bounding box center [1155, 674] width 88 height 32
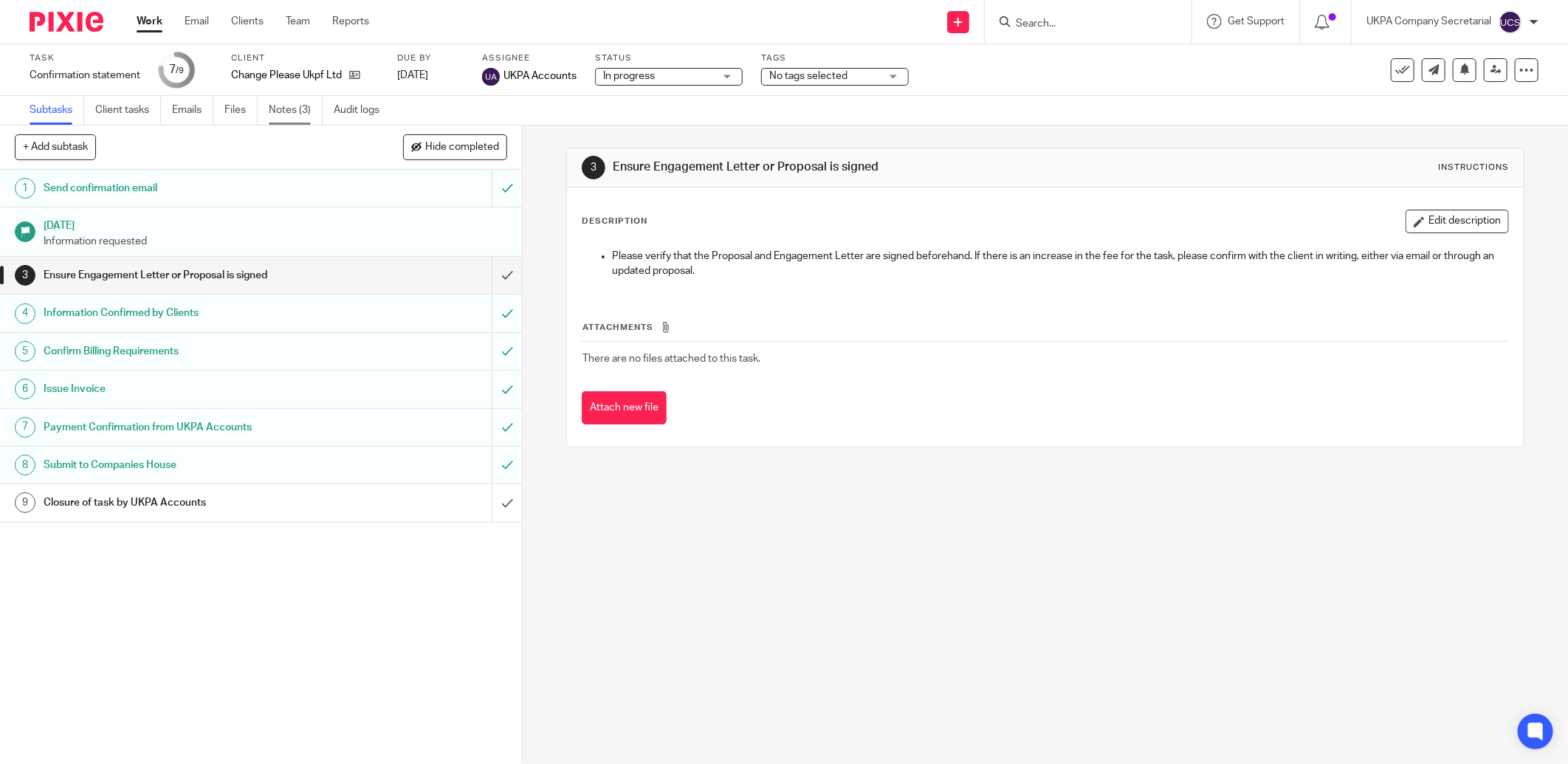
click at [288, 109] on link "Notes (3)" at bounding box center [295, 110] width 54 height 29
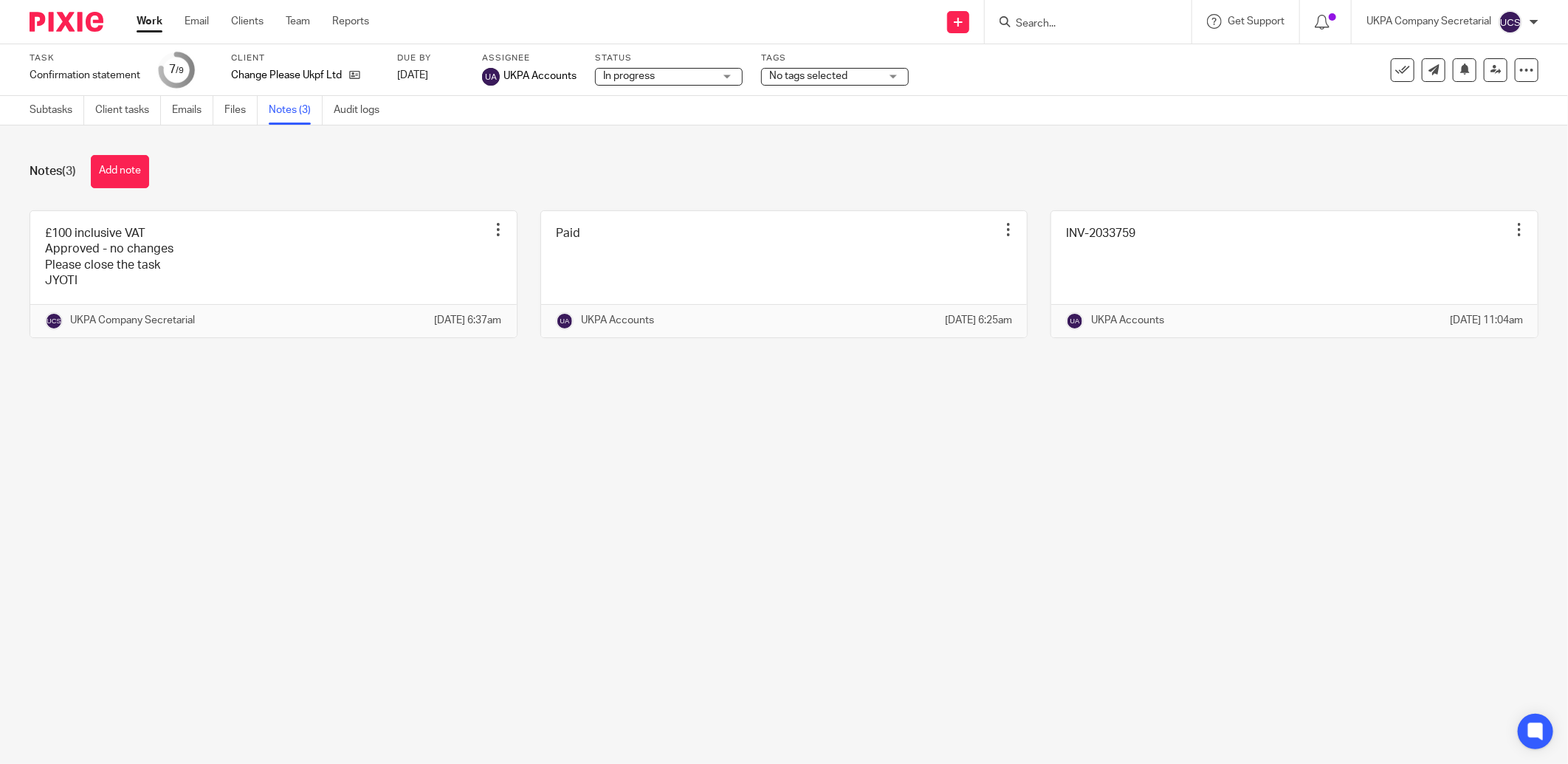
click at [1041, 27] on input "Search" at bounding box center [1080, 24] width 133 height 13
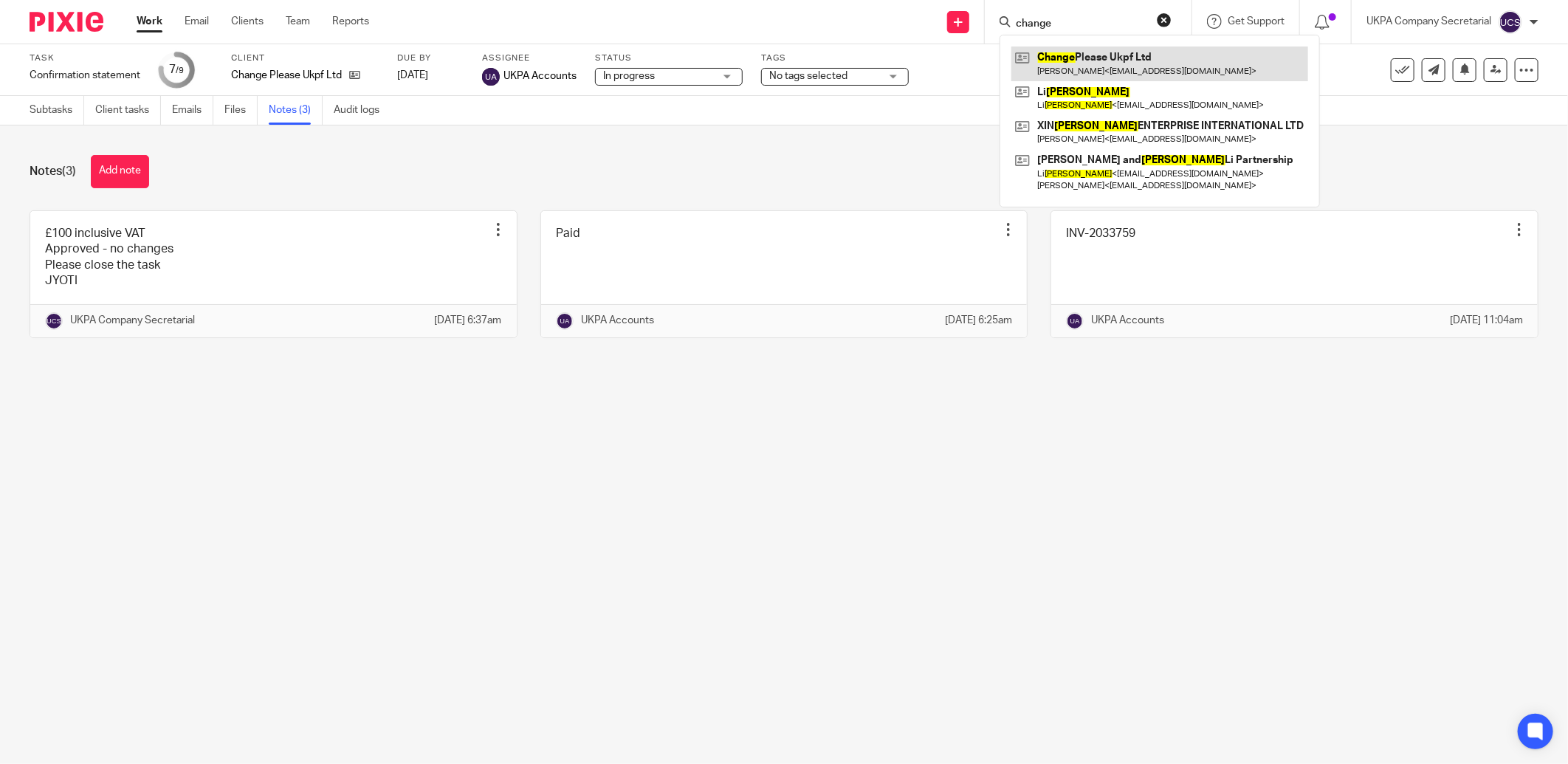
type input "change"
click at [1087, 59] on link at bounding box center [1159, 63] width 297 height 34
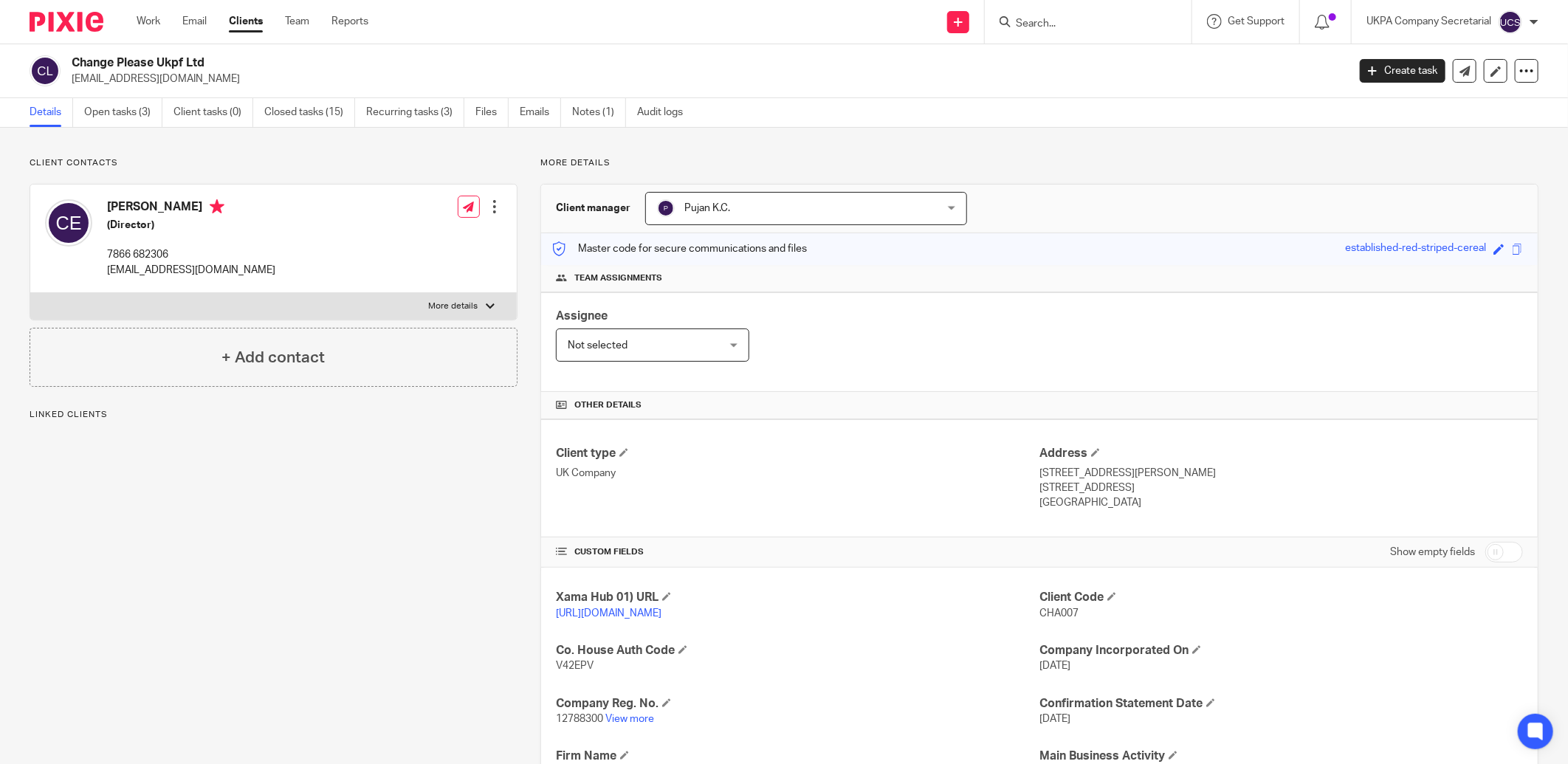
drag, startPoint x: 73, startPoint y: 64, endPoint x: 231, endPoint y: 53, distance: 158.4
click at [231, 53] on div "Change Please Ukpf Ltd crysezel@gmail.com Create task Update from Companies Hou…" at bounding box center [784, 71] width 1568 height 54
copy h2 "Change Please Ukpf Ltd"
click at [1030, 24] on input "Search" at bounding box center [1080, 24] width 133 height 13
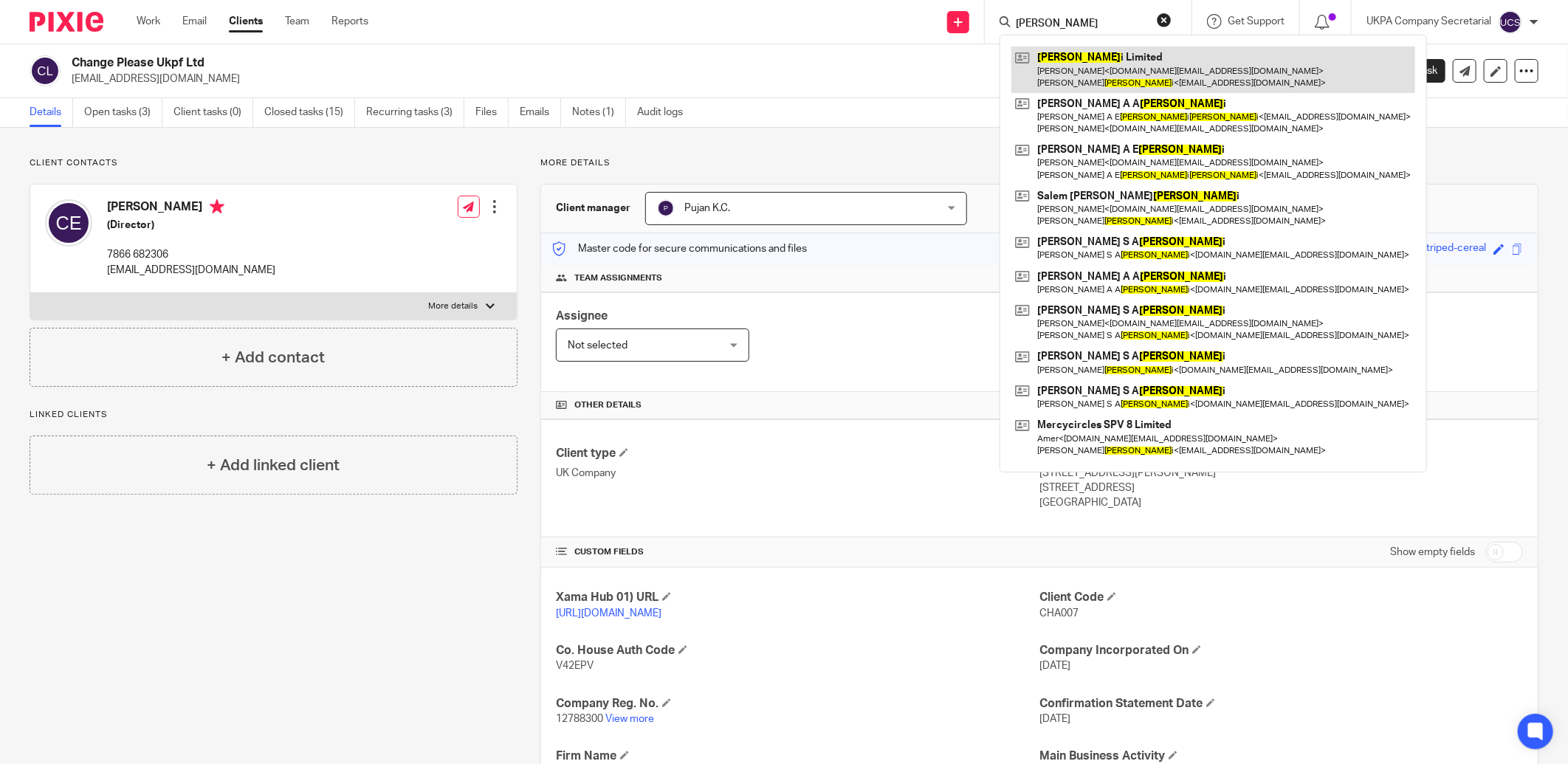
type input "al-marr"
click at [1074, 53] on link at bounding box center [1213, 69] width 404 height 46
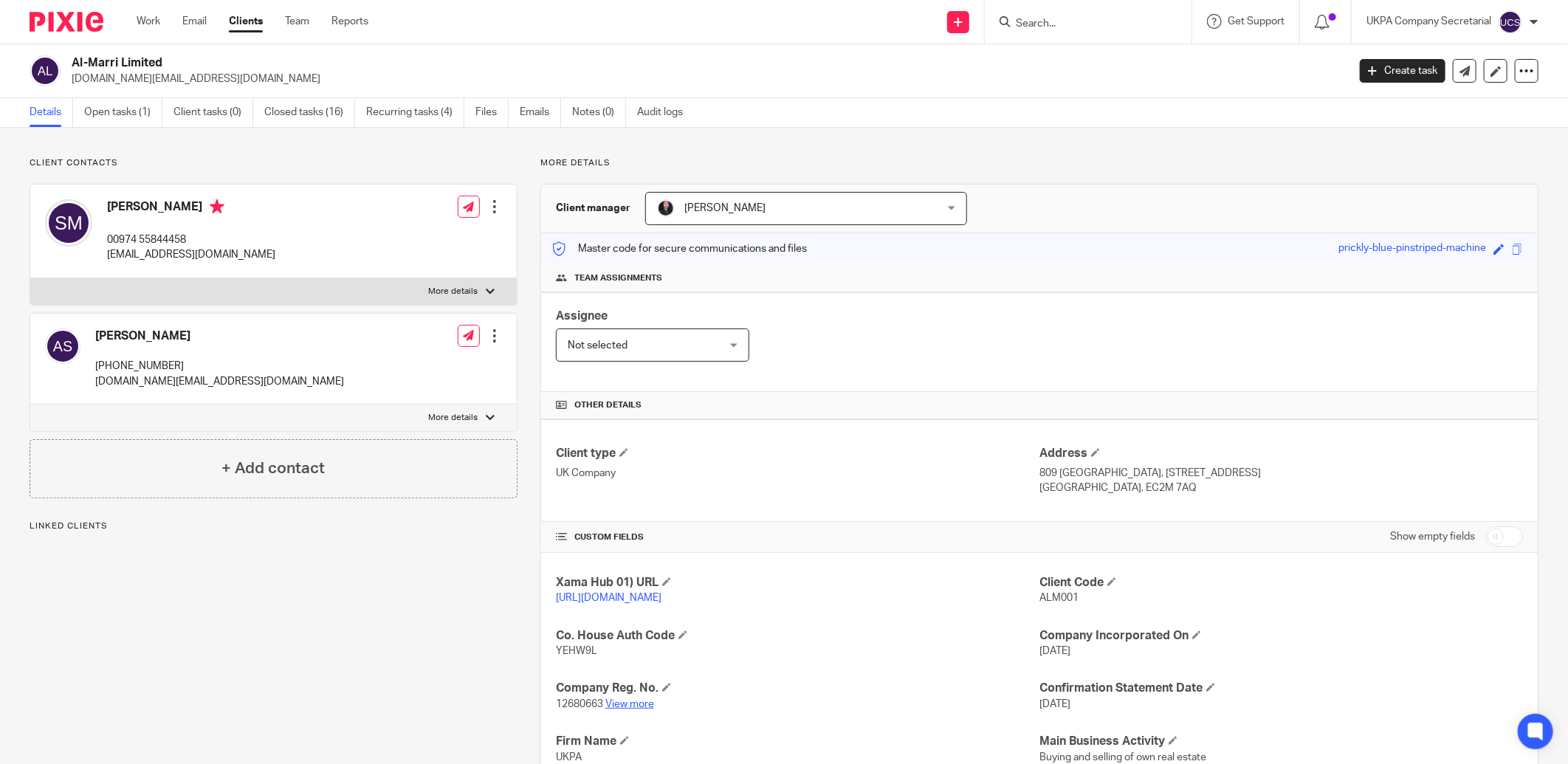
click at [637, 708] on link "View more" at bounding box center [629, 704] width 49 height 10
click at [124, 115] on link "Open tasks (1)" at bounding box center [122, 112] width 78 height 29
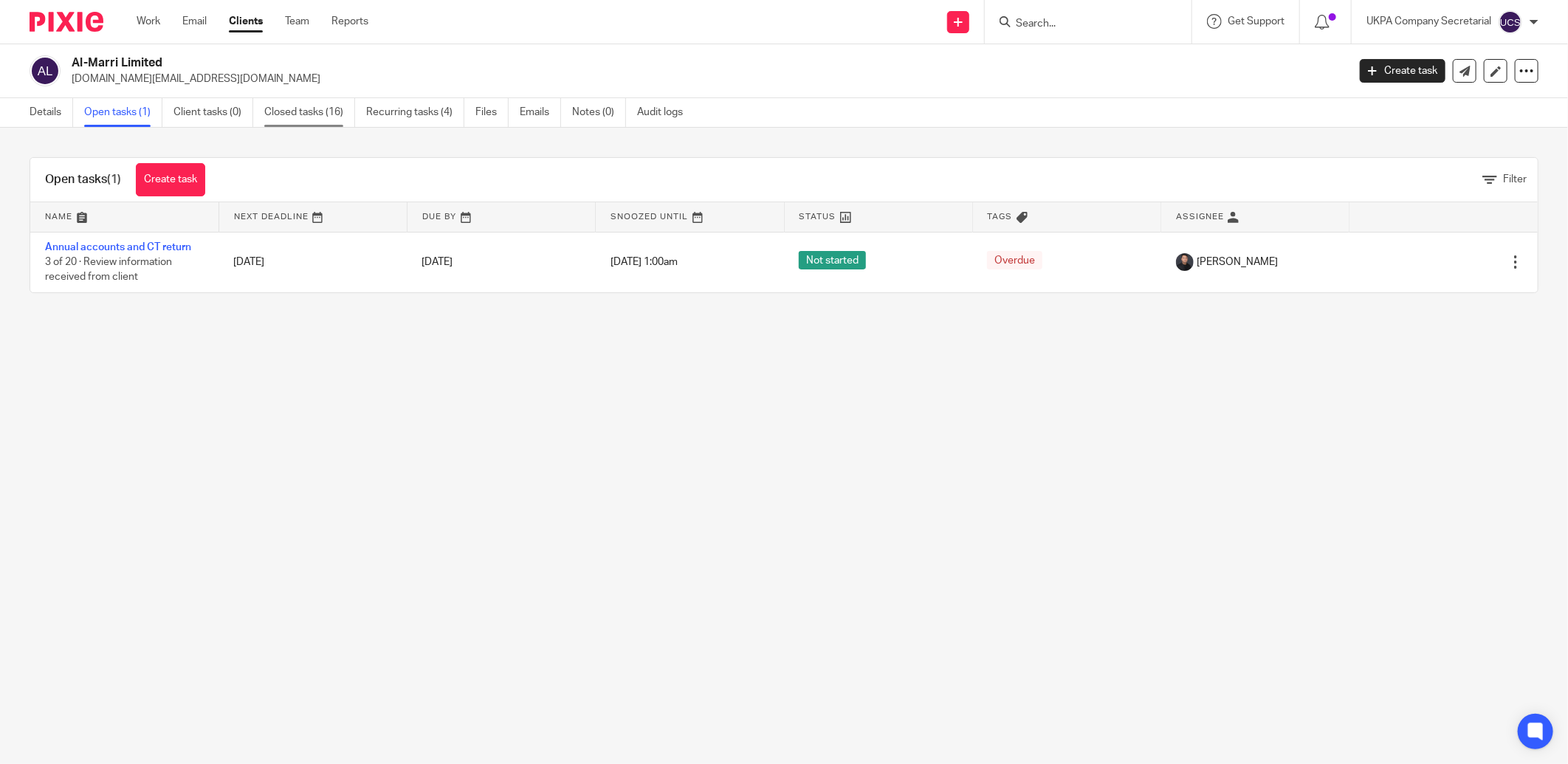
click at [307, 114] on link "Closed tasks (16)" at bounding box center [309, 112] width 90 height 29
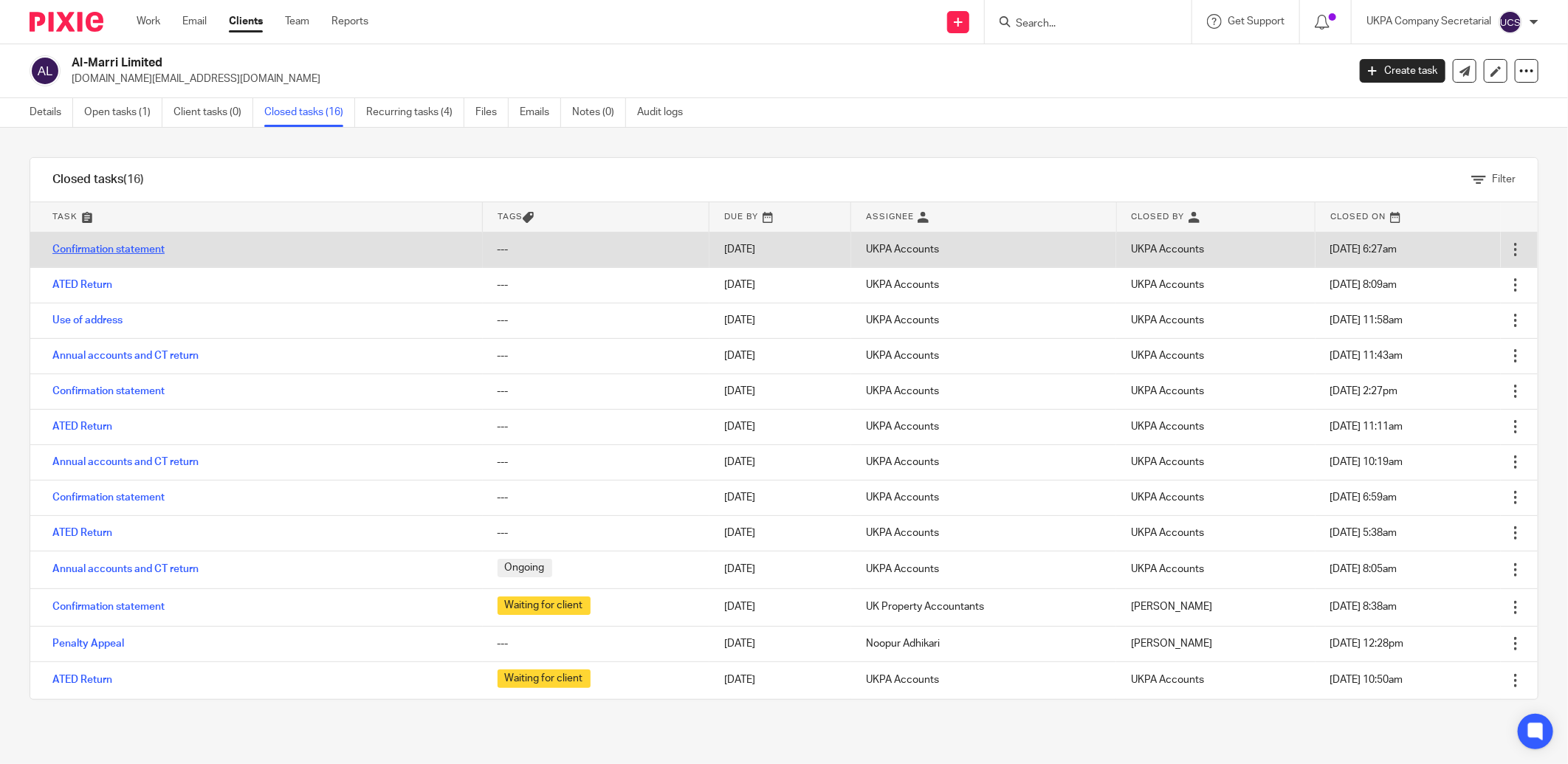
click at [93, 249] on link "Confirmation statement" at bounding box center [108, 249] width 112 height 10
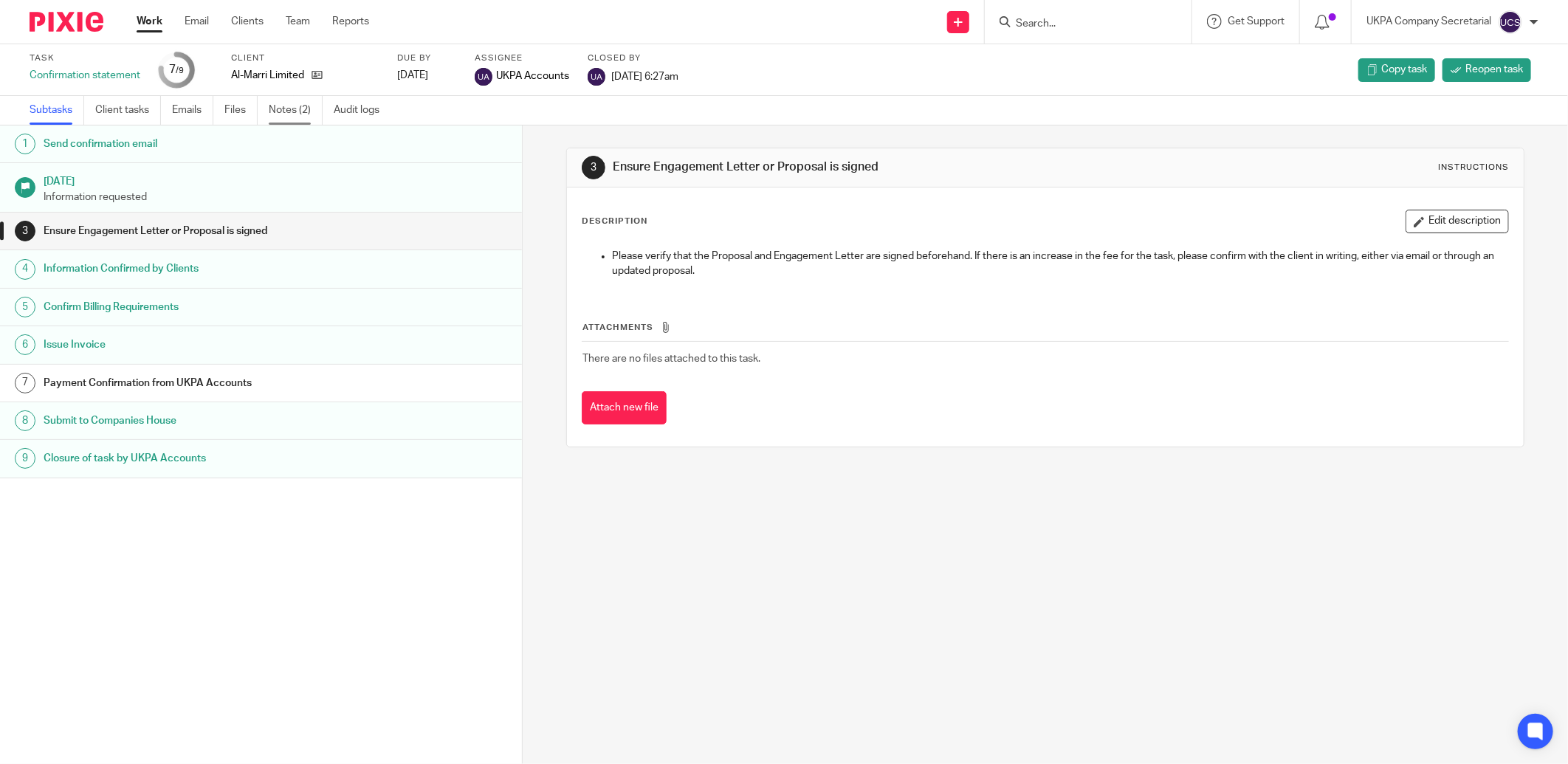
click at [285, 107] on link "Notes (2)" at bounding box center [295, 110] width 54 height 29
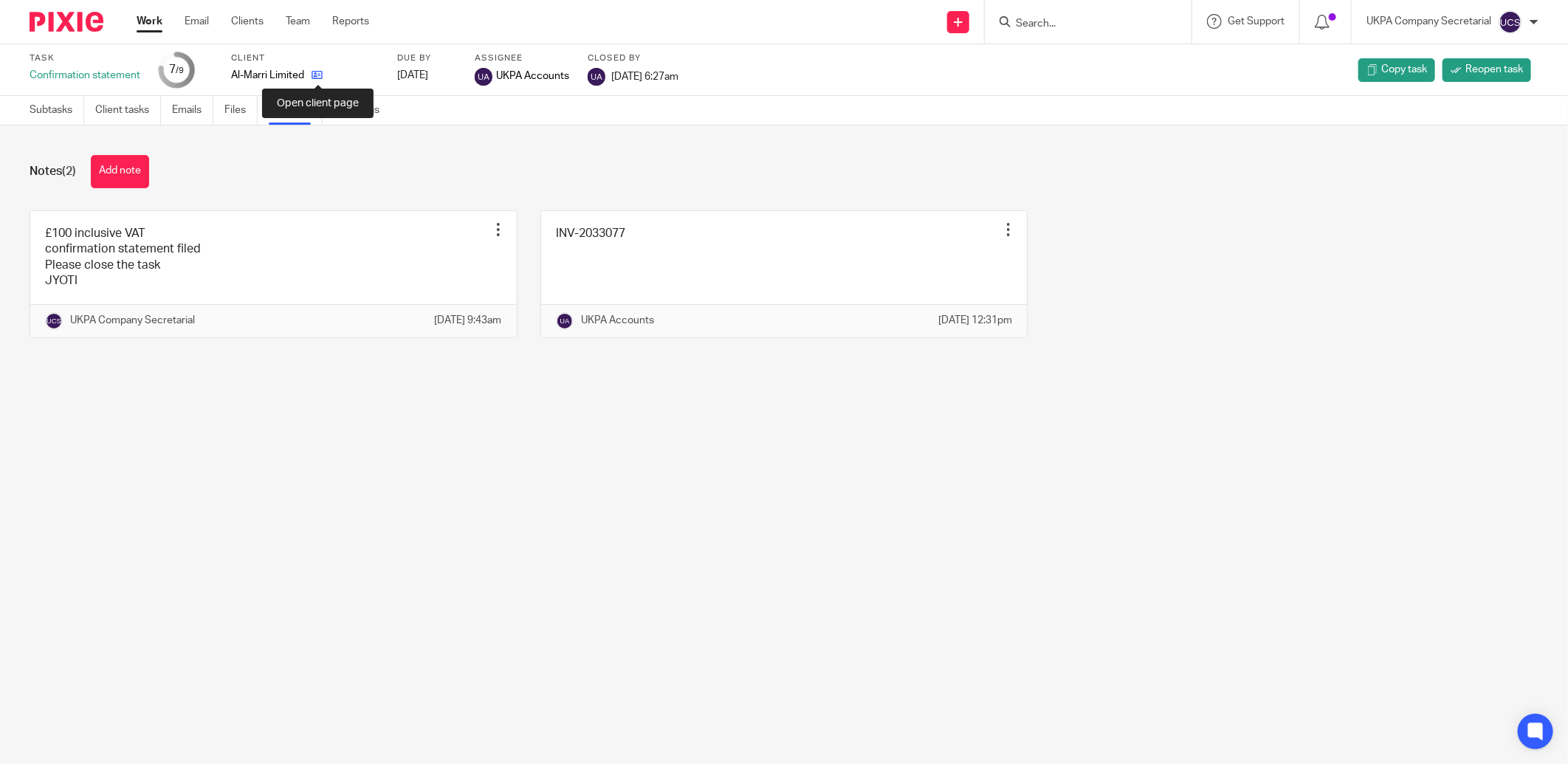
click at [316, 79] on icon at bounding box center [318, 75] width 11 height 11
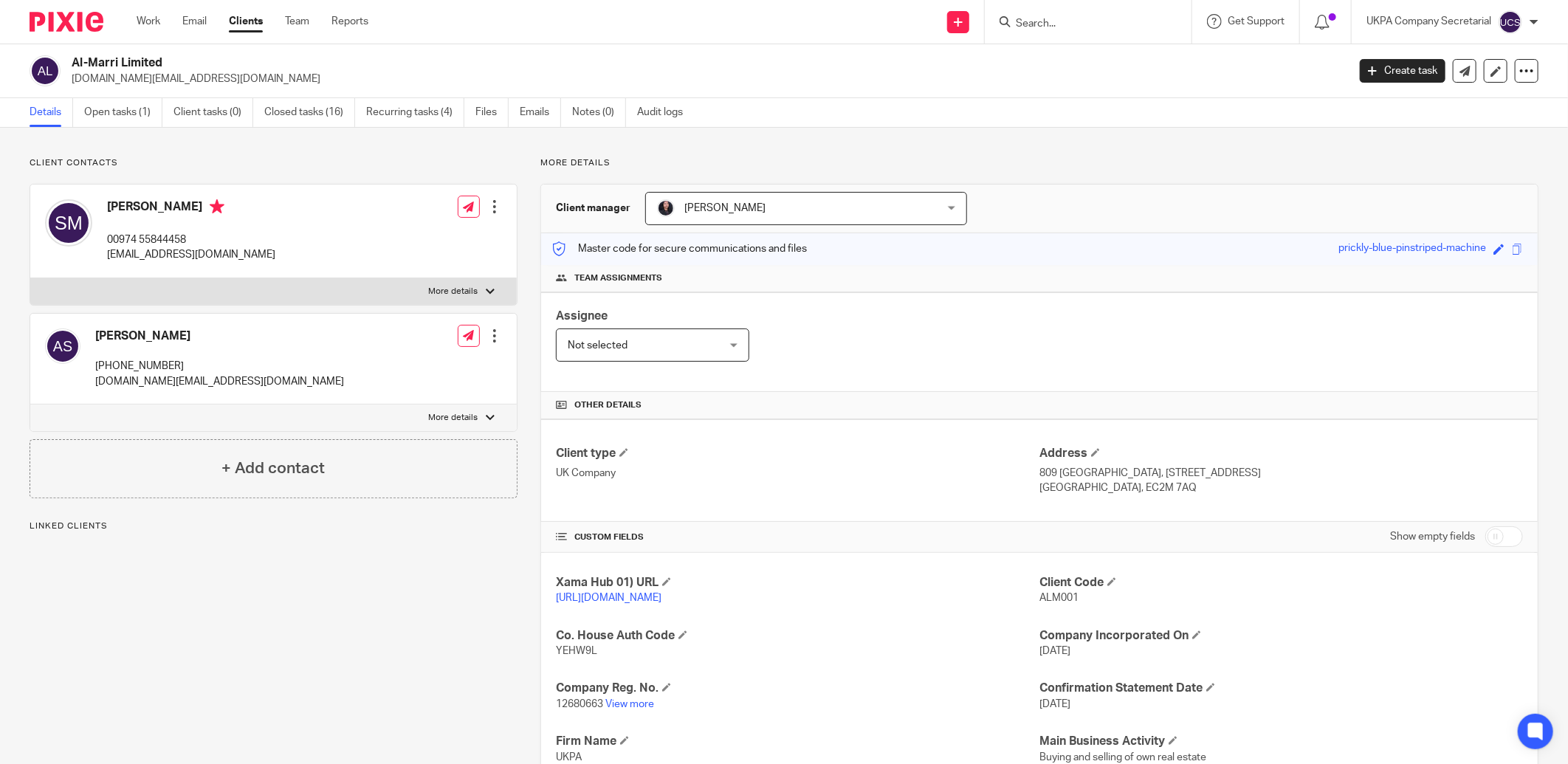
drag, startPoint x: 0, startPoint y: 0, endPoint x: 159, endPoint y: 59, distance: 169.6
click at [159, 59] on div "Al-Marri Limited [DOMAIN_NAME][EMAIL_ADDRESS][DOMAIN_NAME]" at bounding box center [683, 71] width 1308 height 31
copy h2 "Al-Marri Limited"
click at [808, 439] on div "Client type UK Company Address [STREET_ADDRESS] [GEOGRAPHIC_DATA], EC2M 7AQ" at bounding box center [1039, 470] width 997 height 103
click at [1065, 26] on input "Search" at bounding box center [1080, 24] width 133 height 13
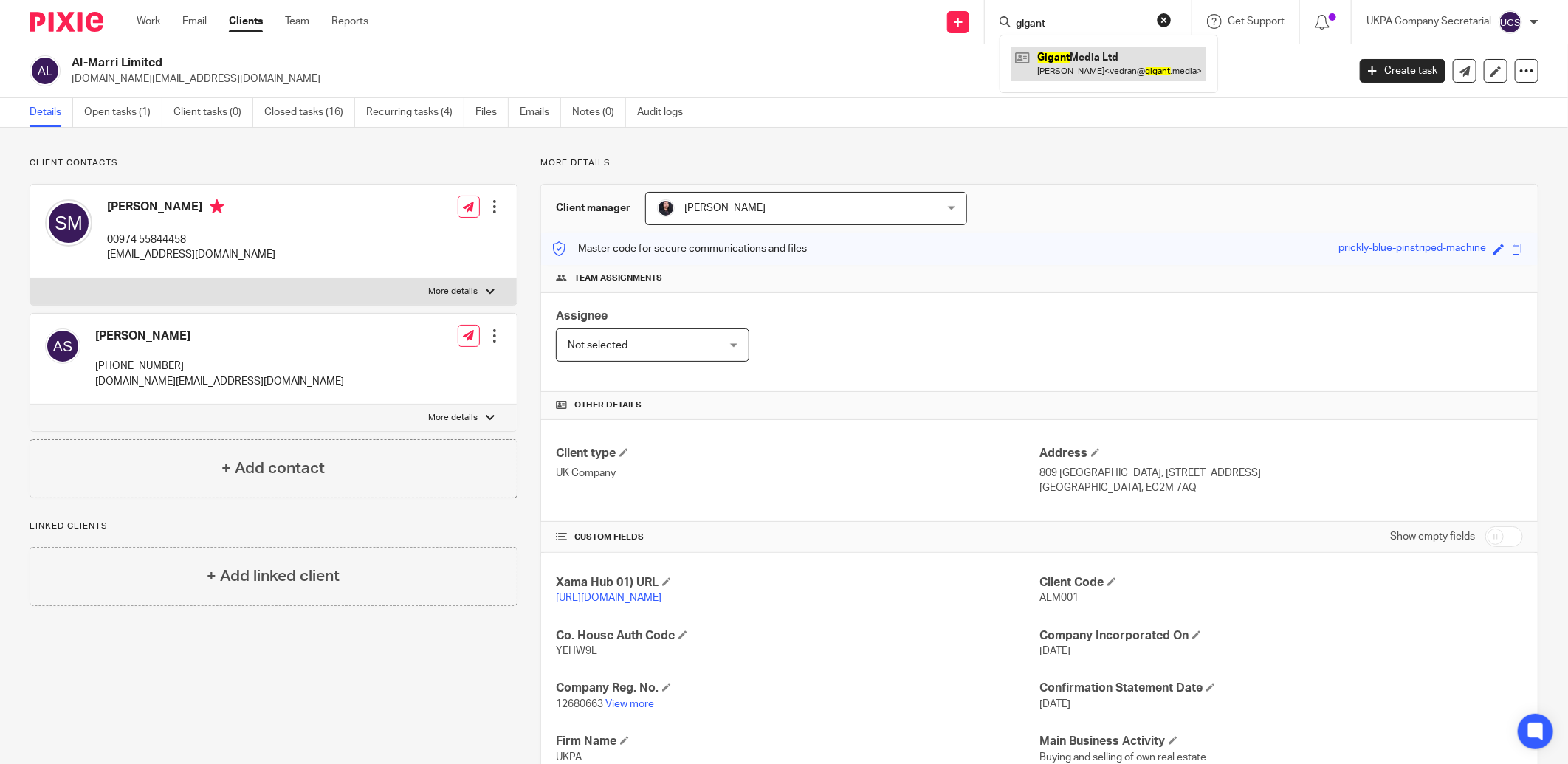
type input "gigant"
click at [1078, 72] on link at bounding box center [1108, 63] width 195 height 34
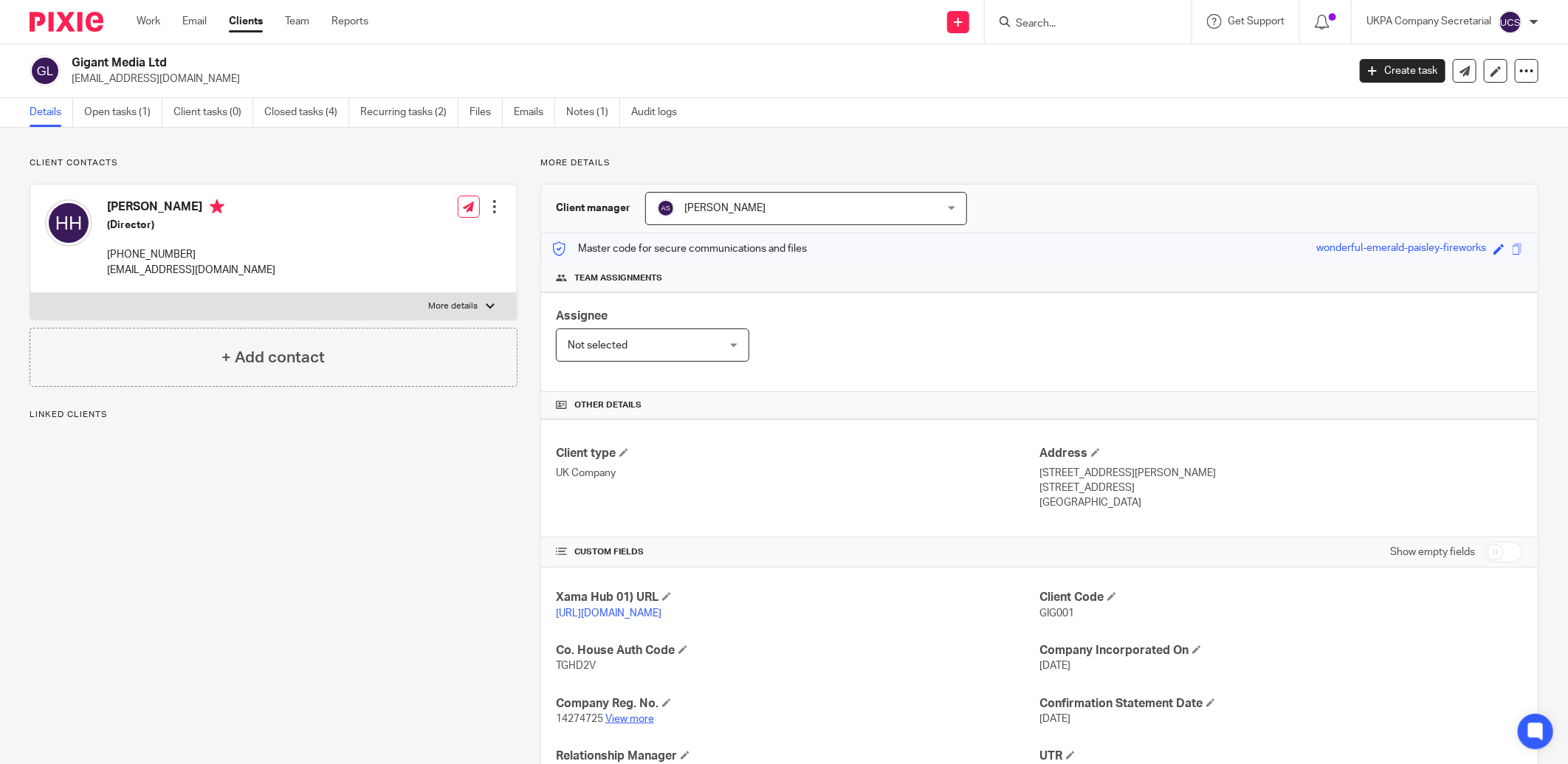
click at [632, 714] on link "View more" at bounding box center [629, 719] width 49 height 10
click at [128, 109] on link "Open tasks (1)" at bounding box center [122, 112] width 78 height 29
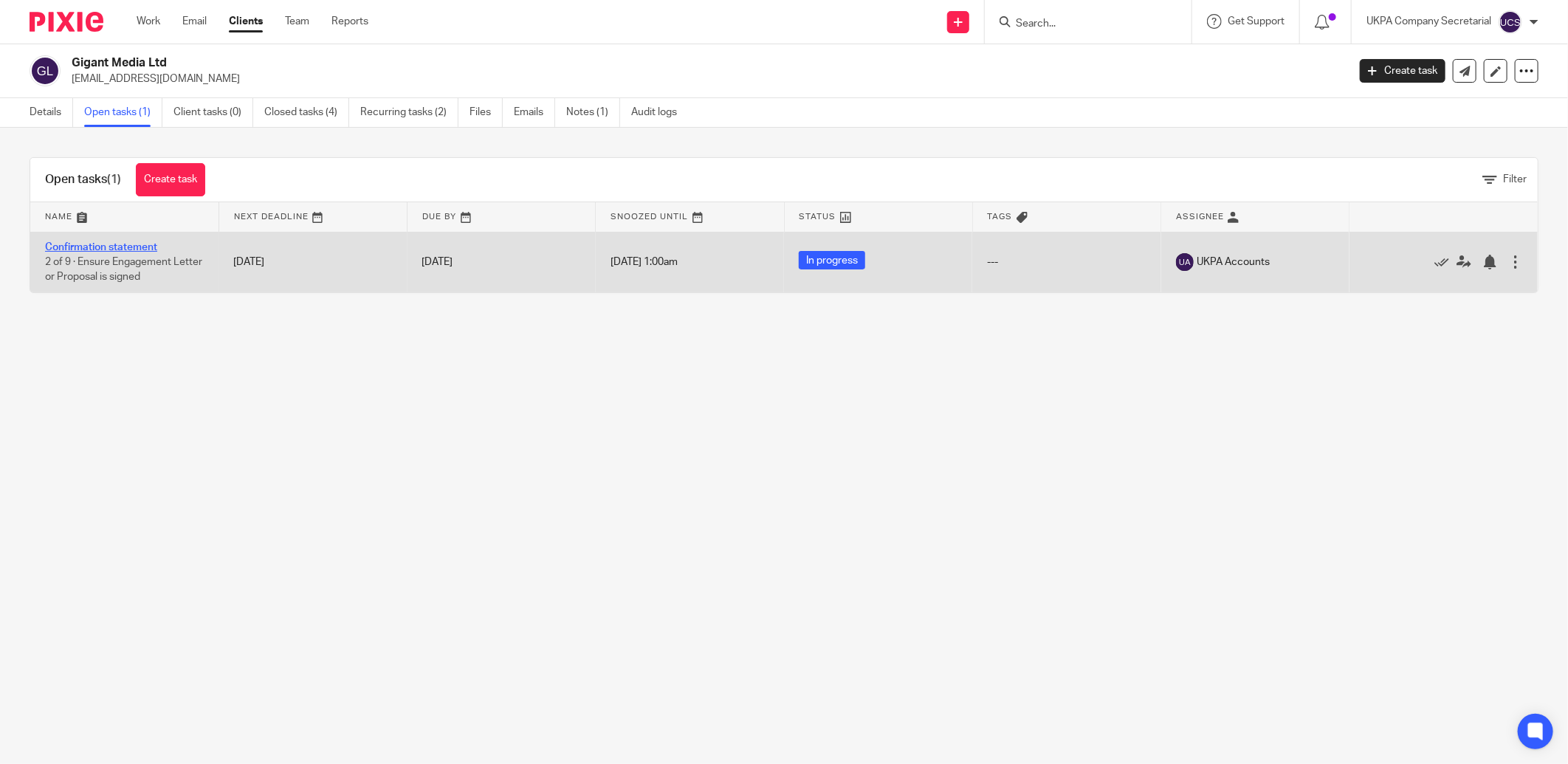
click at [106, 242] on link "Confirmation statement" at bounding box center [101, 247] width 112 height 10
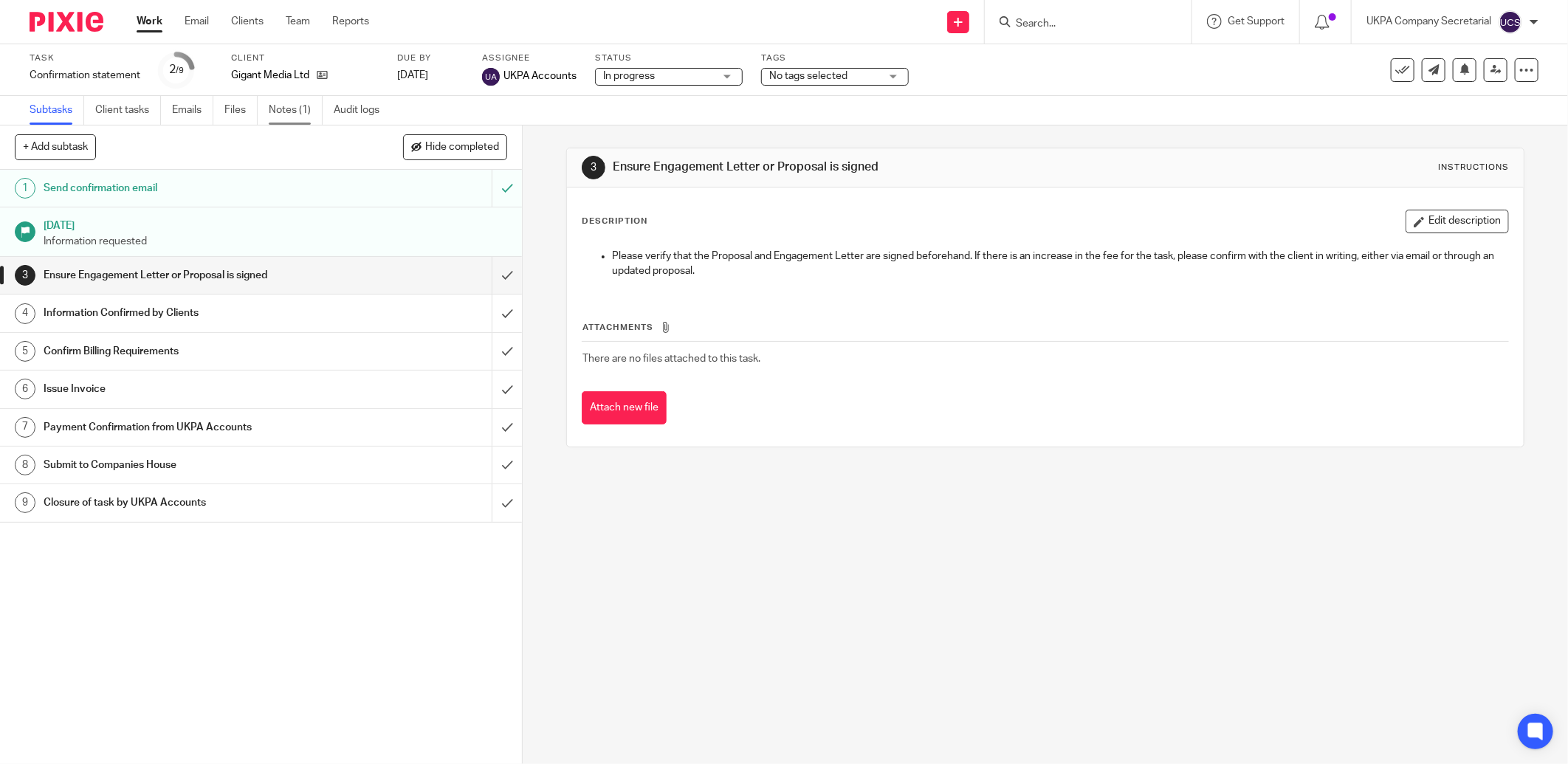
click at [291, 113] on link "Notes (1)" at bounding box center [295, 110] width 54 height 29
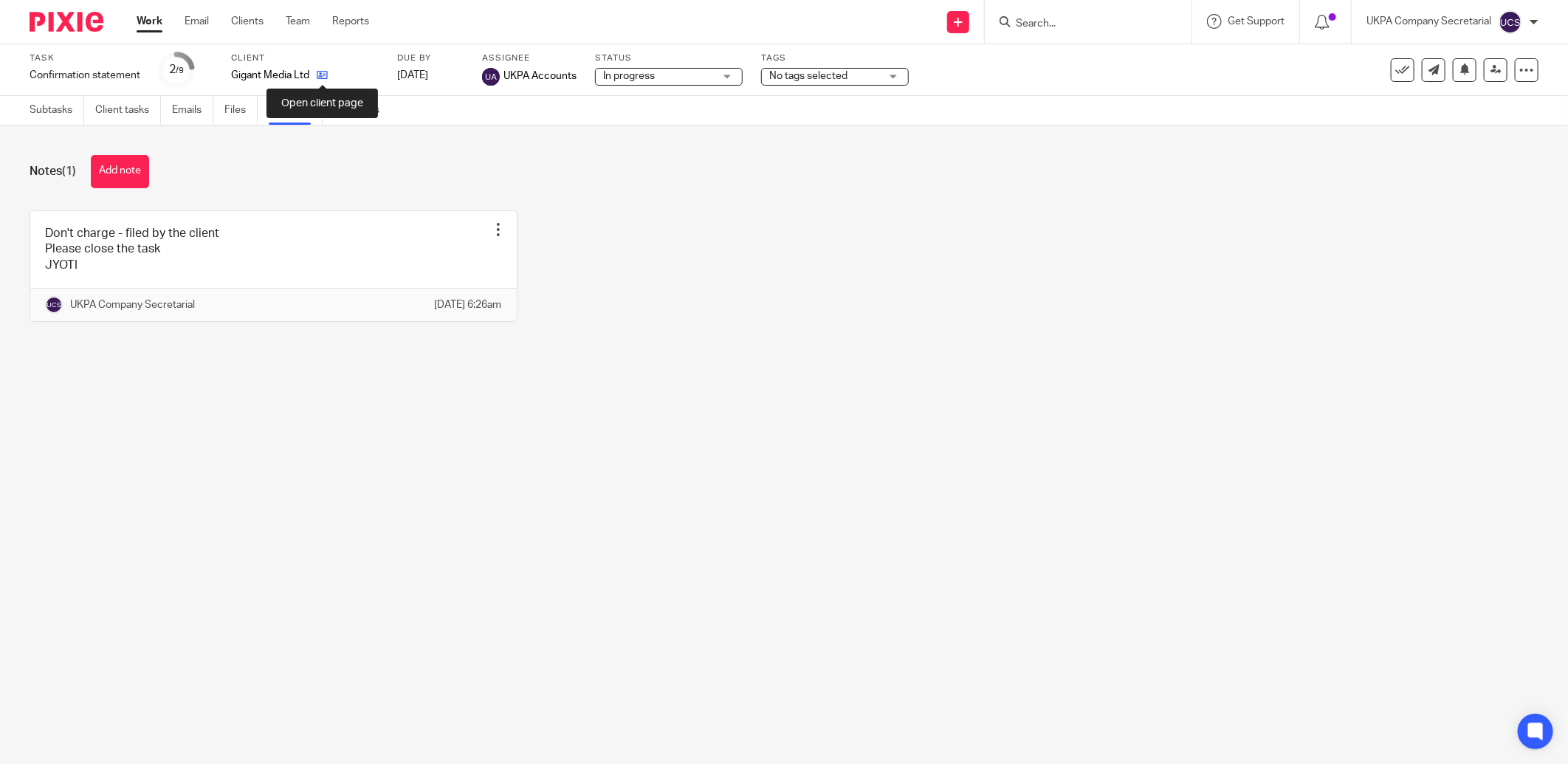
click at [322, 80] on icon at bounding box center [322, 75] width 11 height 11
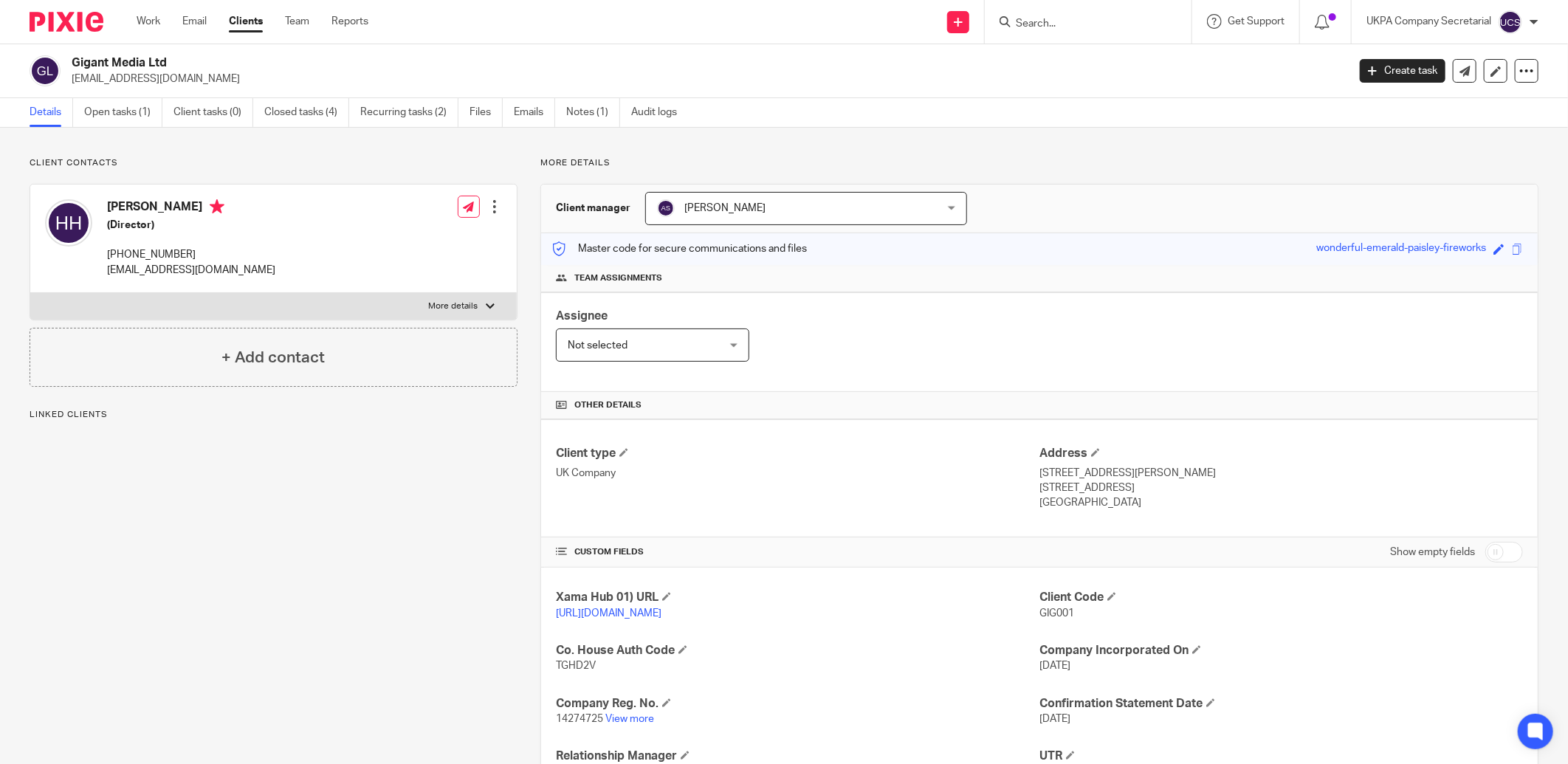
click at [306, 113] on link "Closed tasks (4)" at bounding box center [306, 112] width 85 height 29
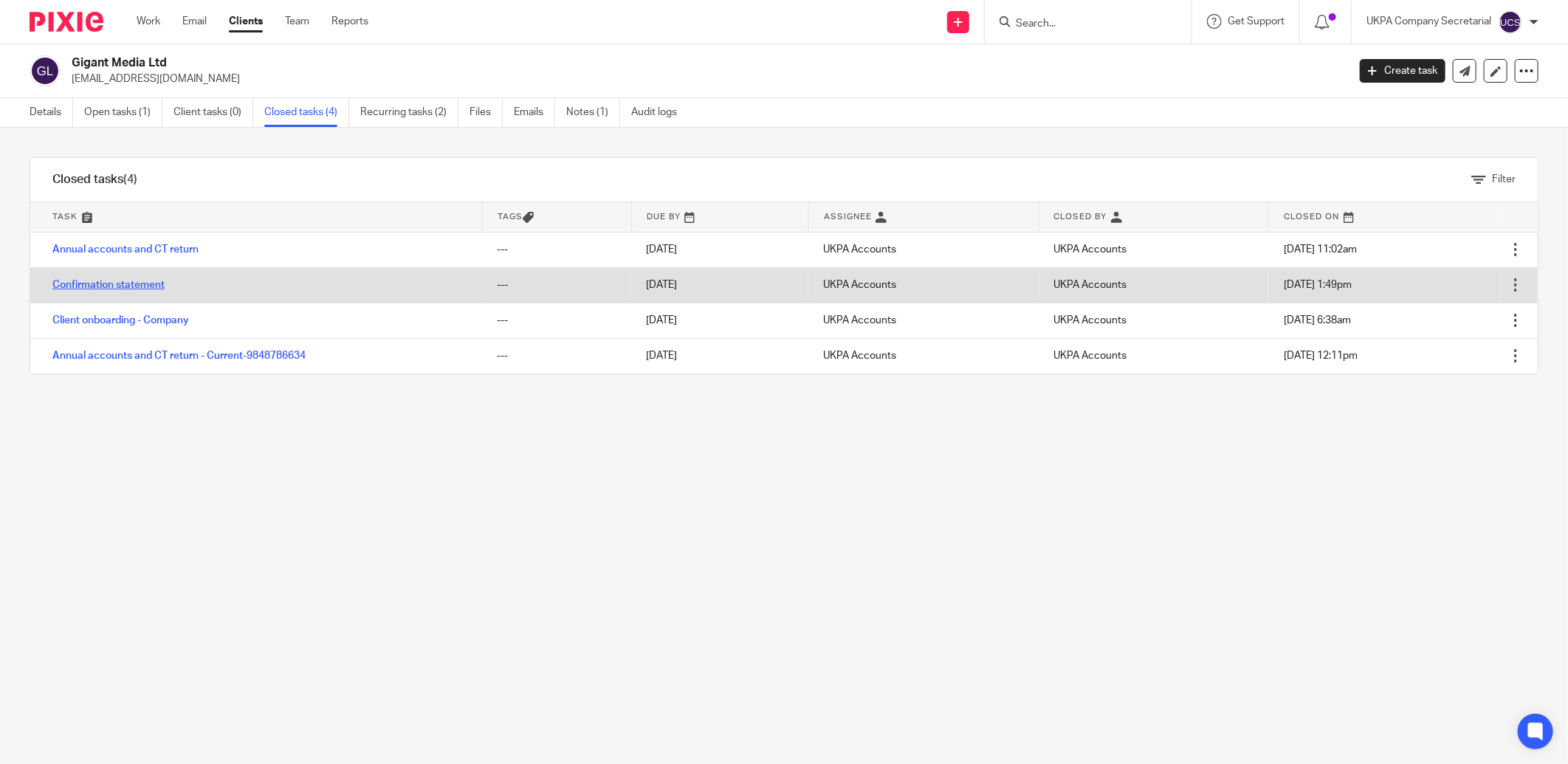
click at [113, 283] on link "Confirmation statement" at bounding box center [108, 284] width 112 height 10
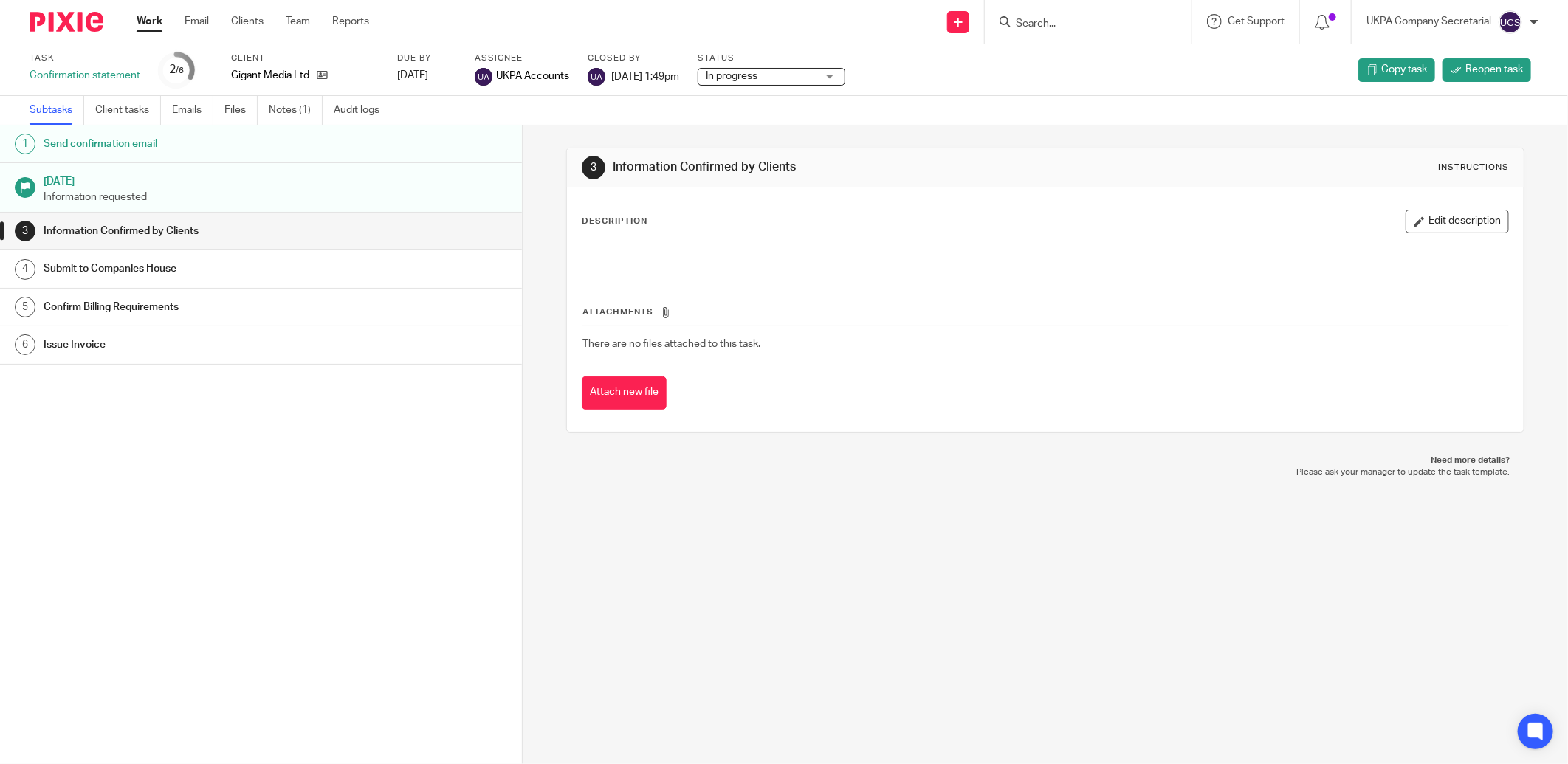
click at [278, 107] on link "Notes (1)" at bounding box center [295, 110] width 54 height 29
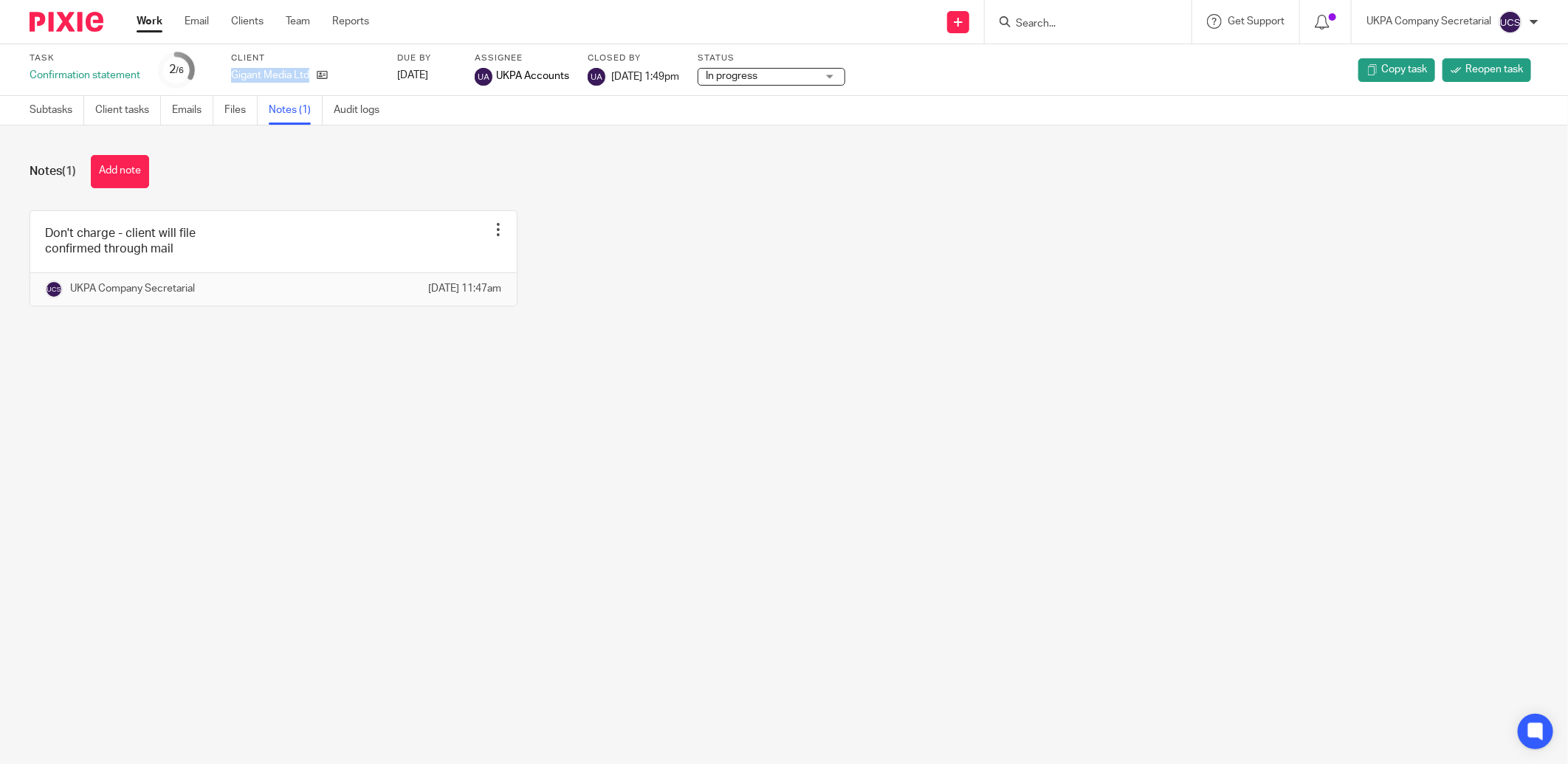
drag, startPoint x: 231, startPoint y: 76, endPoint x: 308, endPoint y: 85, distance: 77.5
click at [308, 85] on div "Client Gigant Media Ltd" at bounding box center [304, 71] width 148 height 36
copy p "Gigant Media Ltd"
click at [816, 329] on div "Don't charge - client will file confirmed through mail Edit note Delete note UK…" at bounding box center [773, 268] width 1532 height 118
click at [1024, 23] on input "Search" at bounding box center [1080, 24] width 133 height 13
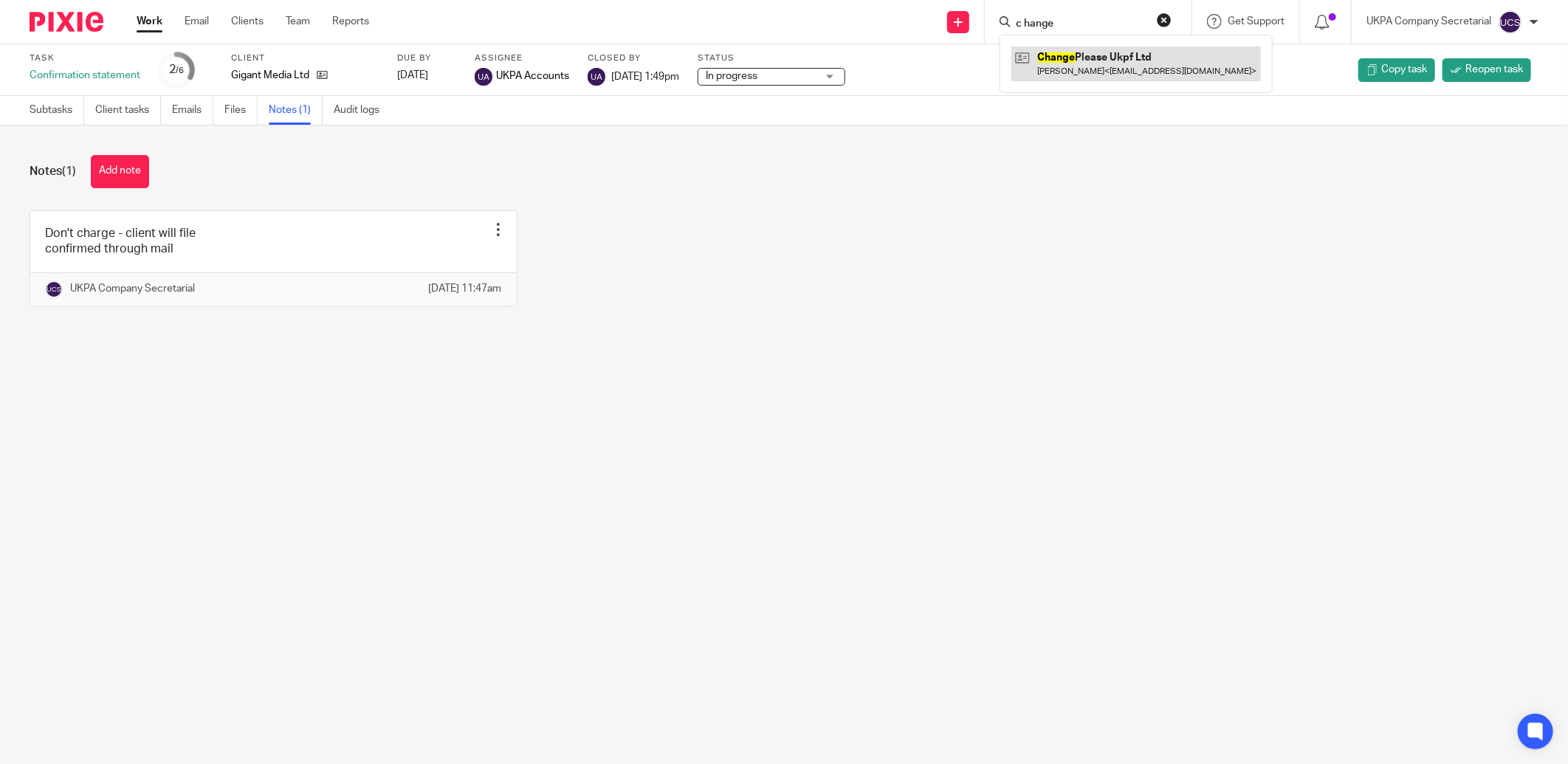
type input "c hange"
click at [1148, 76] on link at bounding box center [1135, 63] width 250 height 34
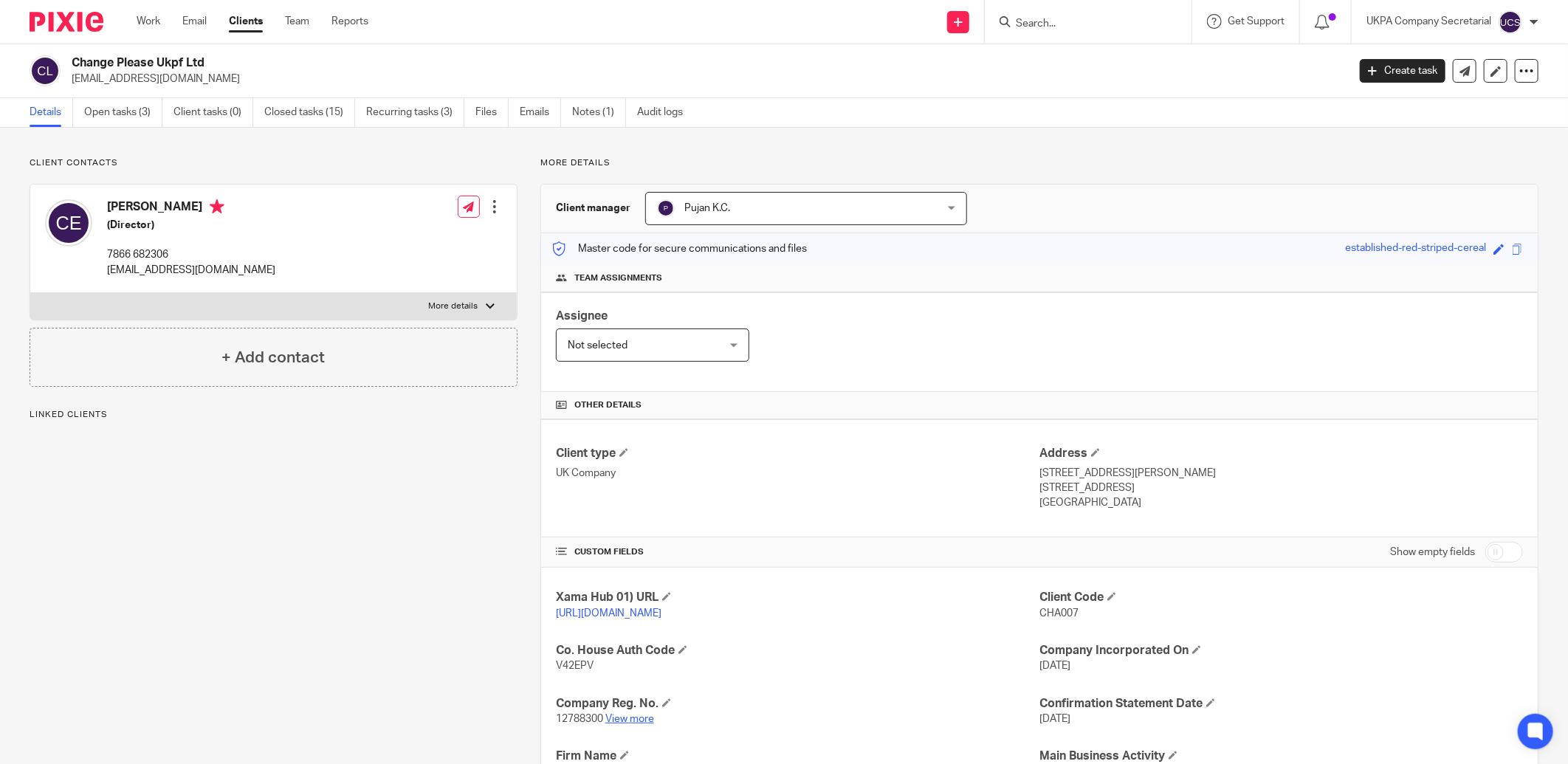
click at [626, 721] on link "View more" at bounding box center [629, 719] width 49 height 10
click at [129, 109] on link "Open tasks (3)" at bounding box center [122, 112] width 78 height 29
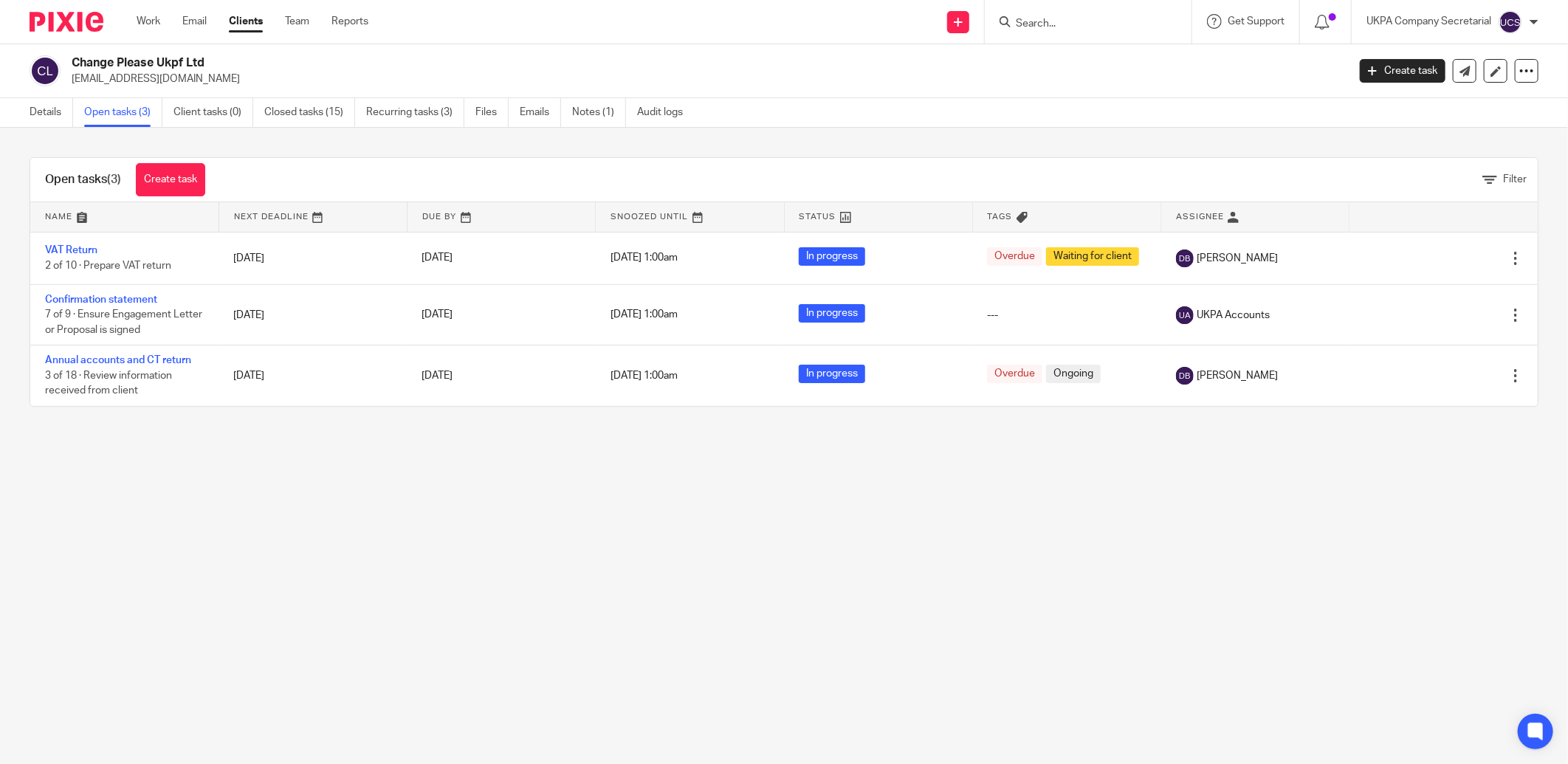
click at [1061, 23] on input "Search" at bounding box center [1080, 24] width 133 height 13
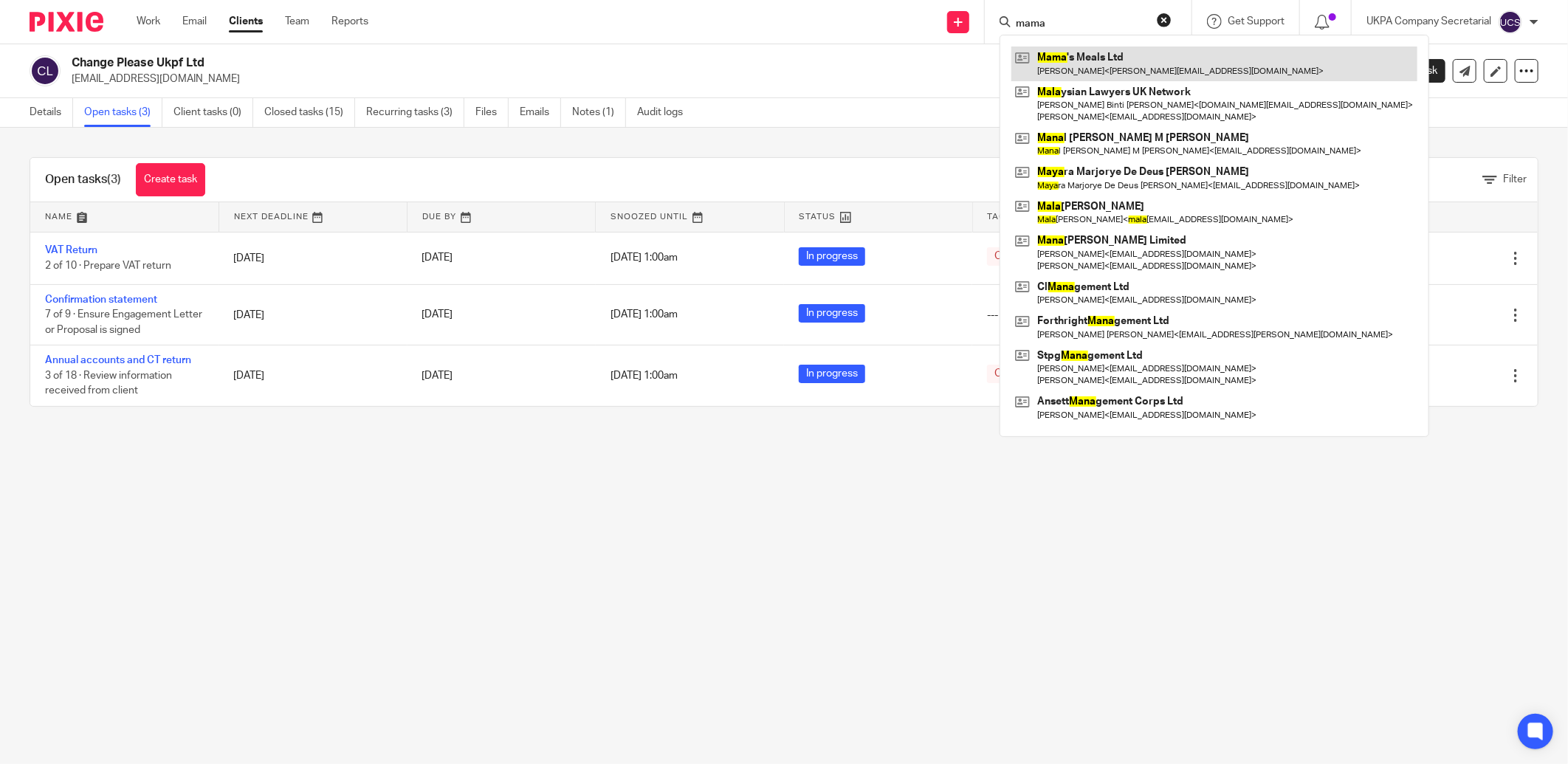
type input "mama"
click at [1127, 57] on link at bounding box center [1214, 63] width 406 height 34
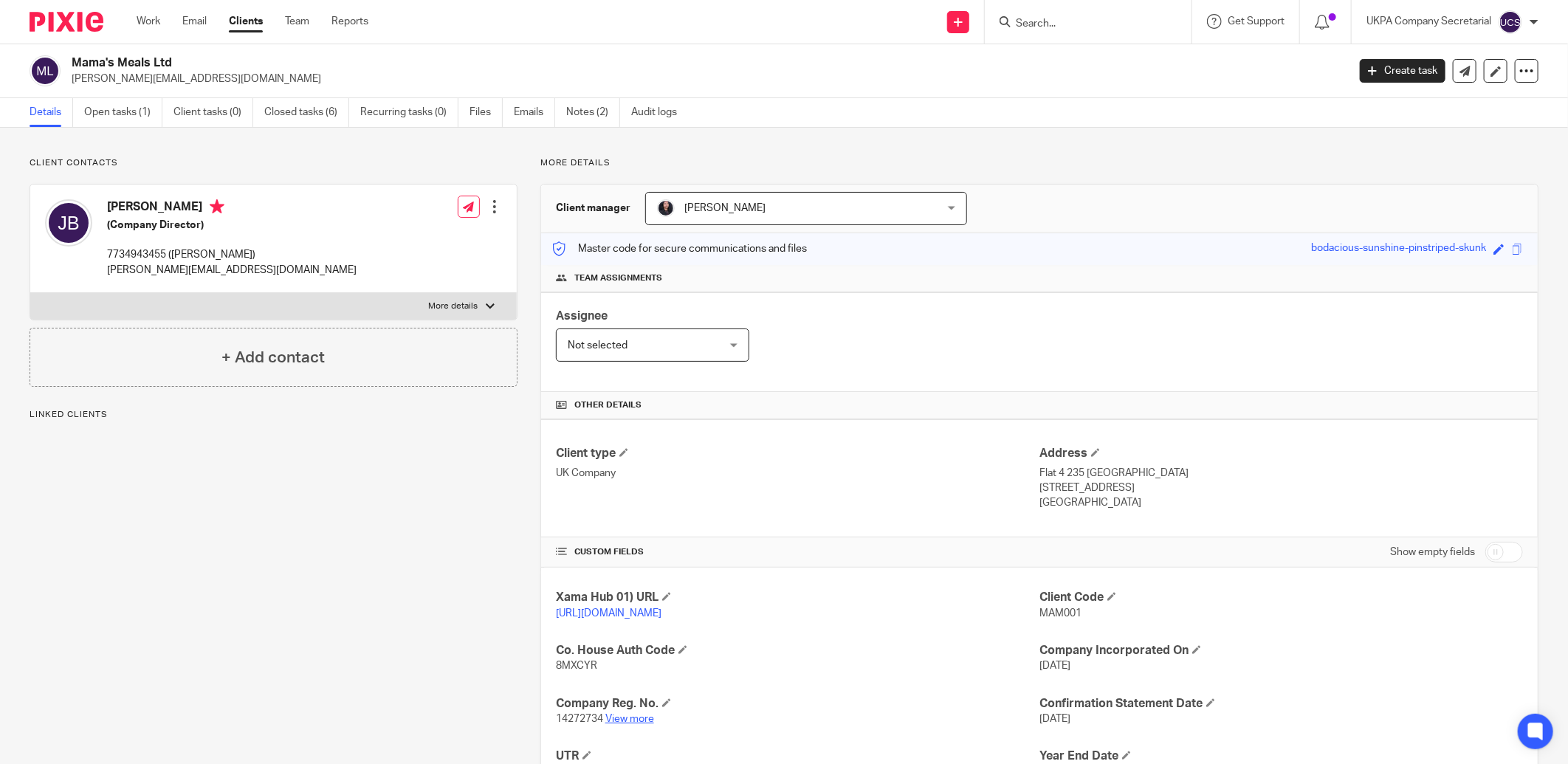
click at [629, 717] on link "View more" at bounding box center [629, 719] width 49 height 10
click at [126, 115] on link "Open tasks (1)" at bounding box center [122, 112] width 78 height 29
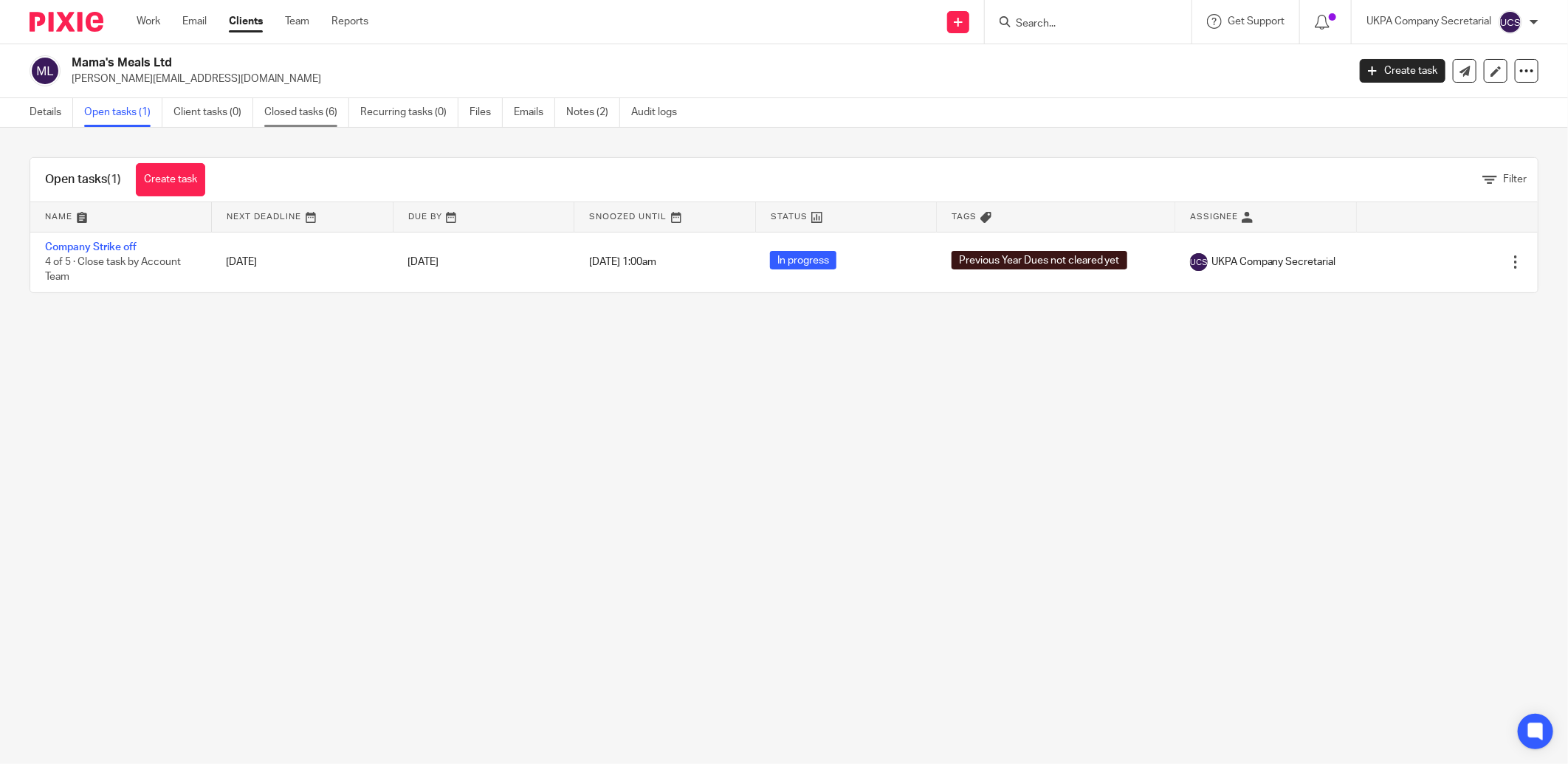
click at [299, 111] on link "Closed tasks (6)" at bounding box center [306, 112] width 85 height 29
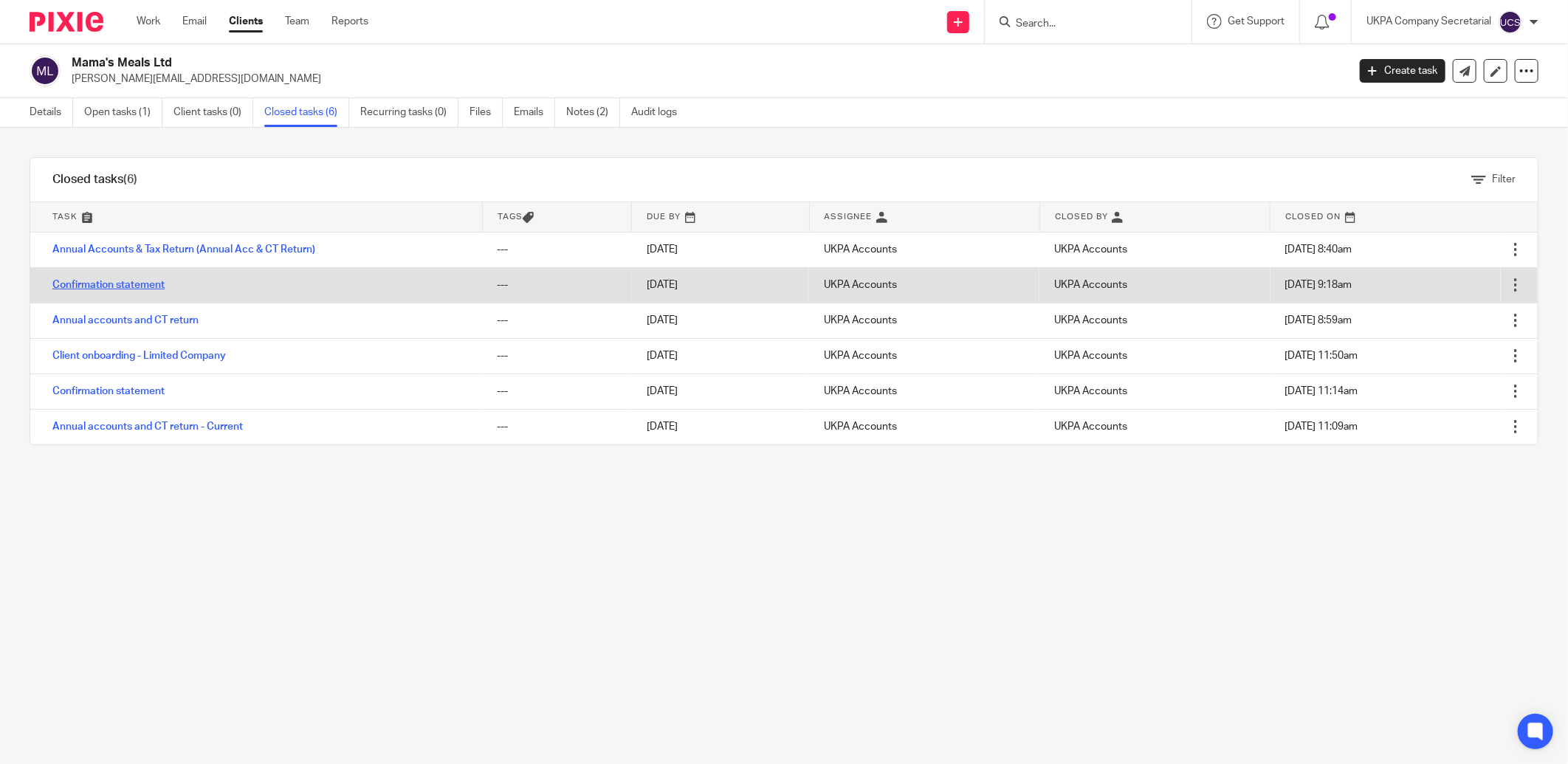
click at [100, 288] on link "Confirmation statement" at bounding box center [108, 284] width 112 height 10
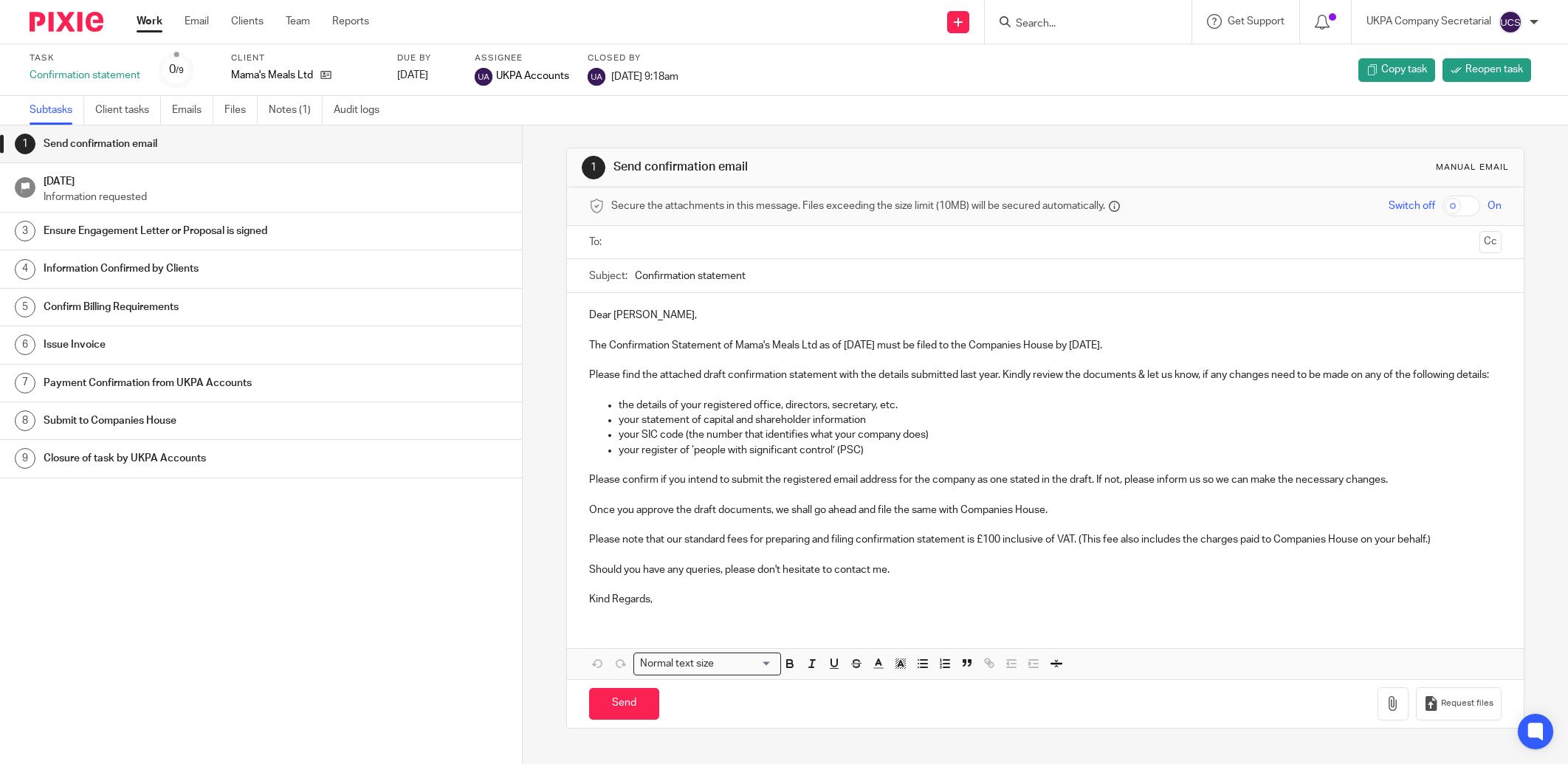
click at [286, 106] on link "Notes (1)" at bounding box center [295, 110] width 54 height 29
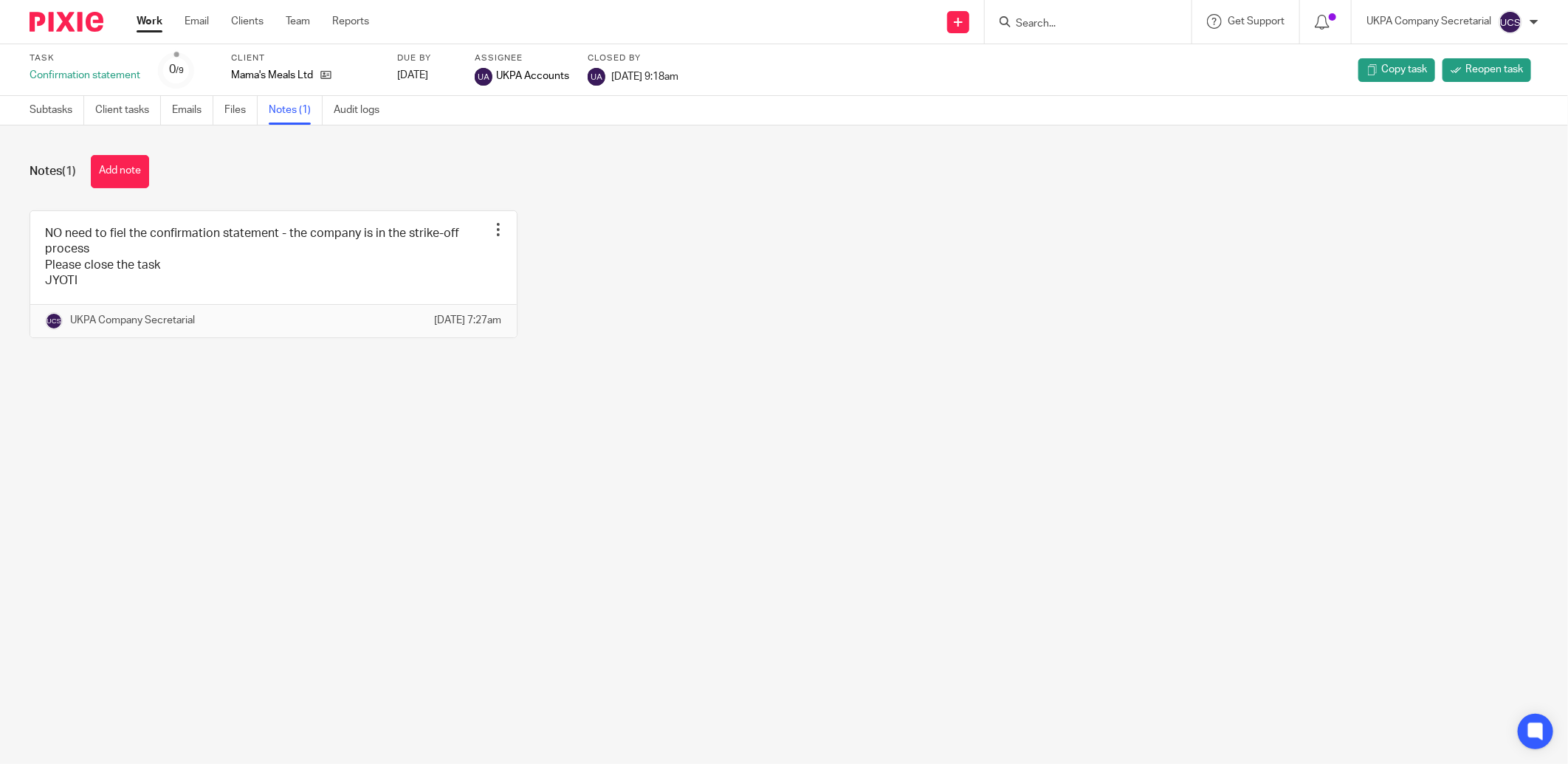
click at [459, 706] on main "Task Confirmation statement 0 /9 Client Mama's Meals Ltd Due by [DATE] Assignee…" at bounding box center [784, 382] width 1568 height 764
click at [1065, 23] on input "Search" at bounding box center [1080, 24] width 133 height 13
click at [1043, 19] on input "Search" at bounding box center [1080, 24] width 133 height 13
type input "rich solu"
click at [1131, 70] on link at bounding box center [1135, 63] width 250 height 34
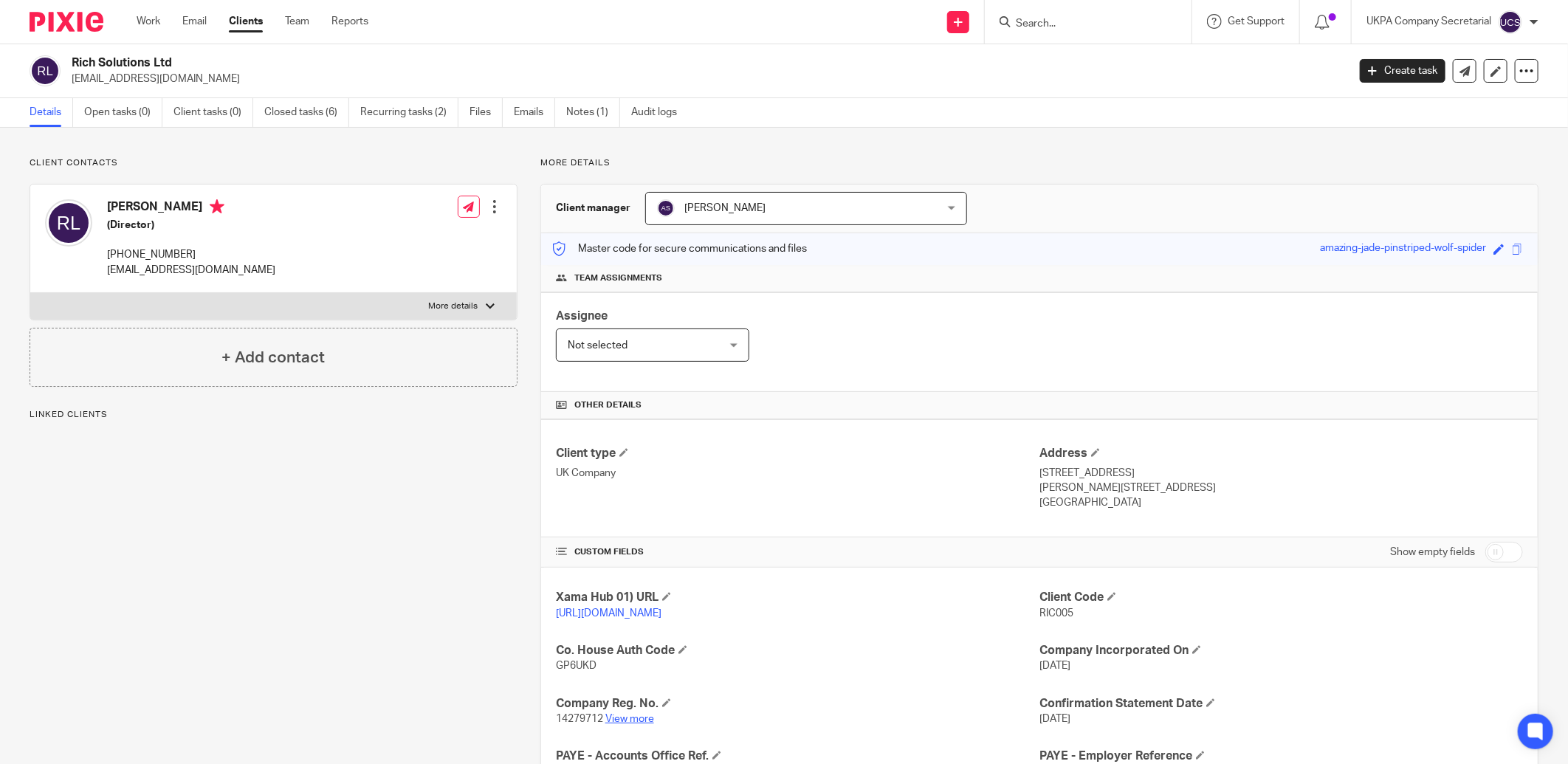
click at [629, 723] on link "View more" at bounding box center [629, 719] width 49 height 10
click at [303, 115] on link "Closed tasks (6)" at bounding box center [306, 112] width 85 height 29
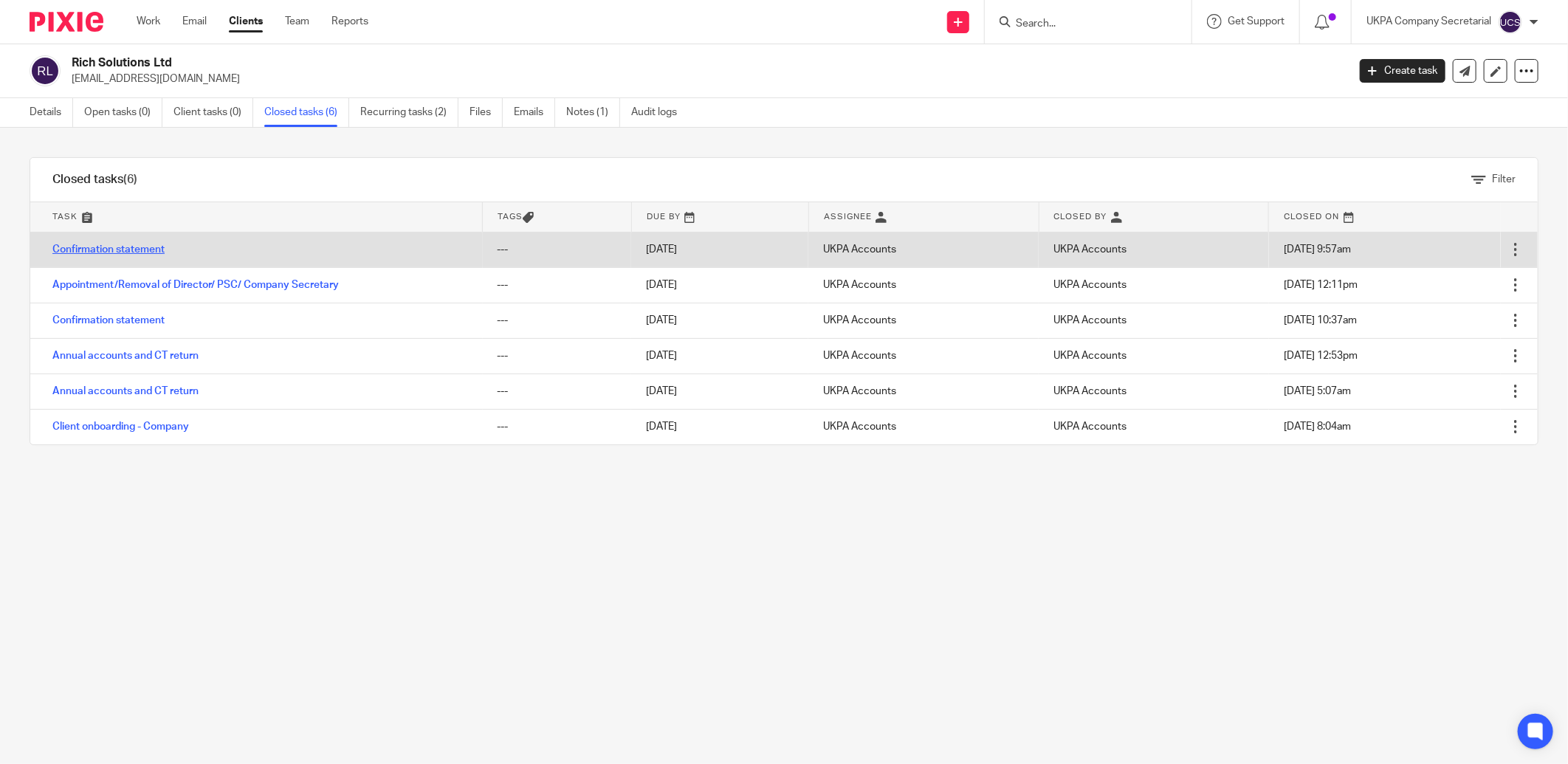
click at [122, 246] on link "Confirmation statement" at bounding box center [108, 249] width 112 height 10
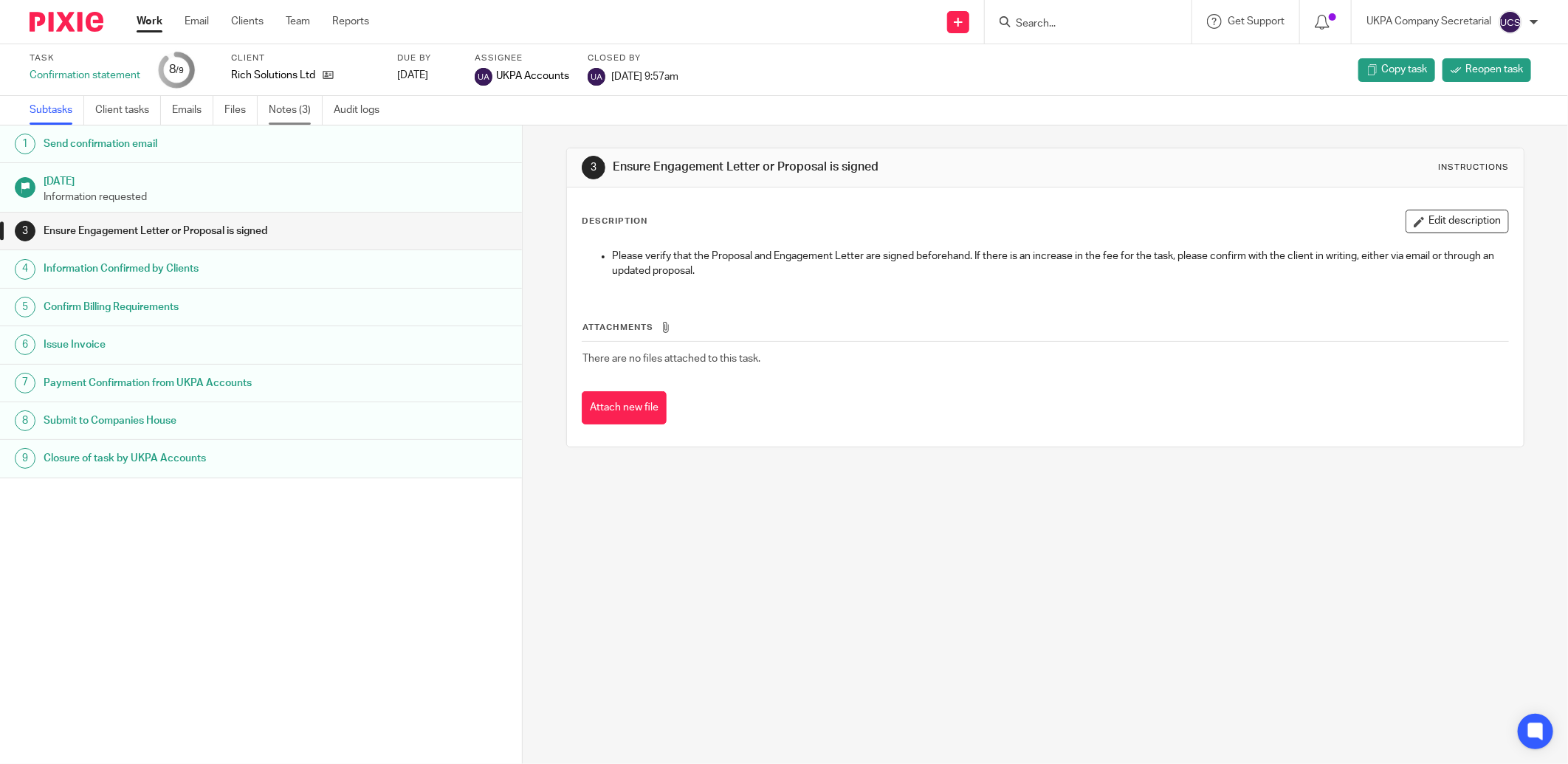
click at [286, 106] on link "Notes (3)" at bounding box center [295, 110] width 54 height 29
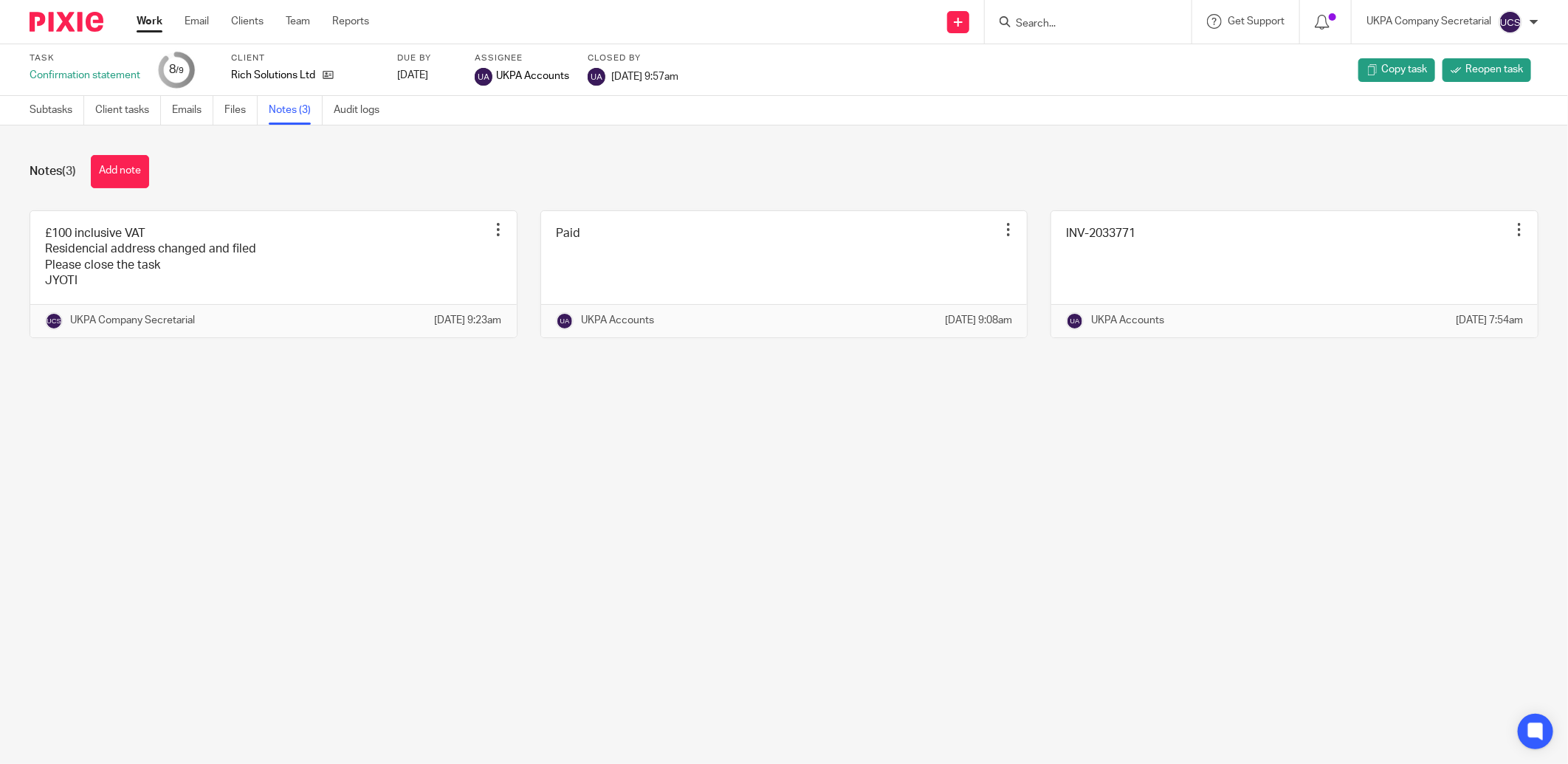
click at [1022, 15] on form at bounding box center [1092, 22] width 157 height 19
click at [1068, 28] on input "Search" at bounding box center [1080, 24] width 133 height 13
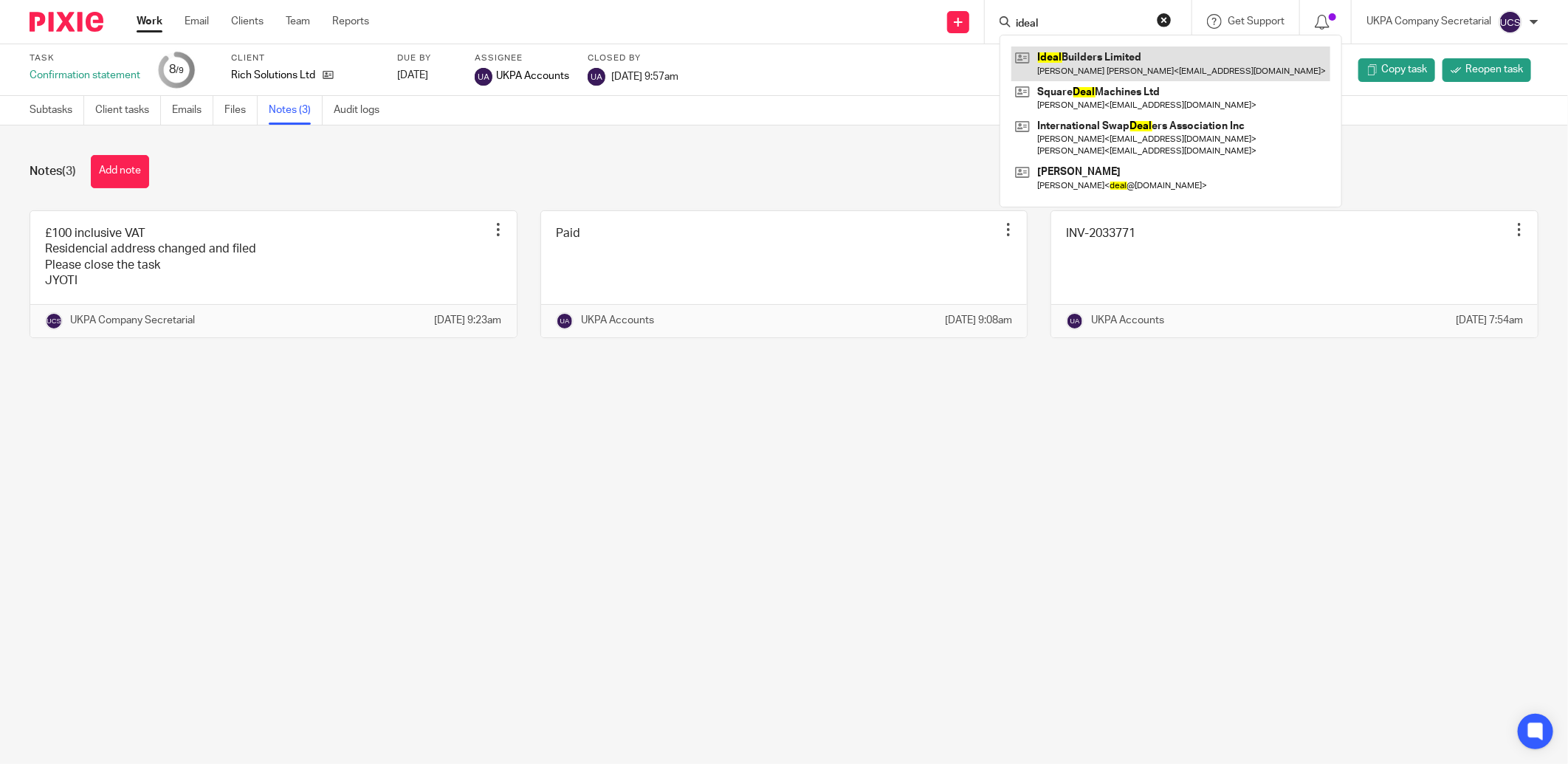
type input "ideal"
click at [1088, 71] on link at bounding box center [1170, 63] width 318 height 34
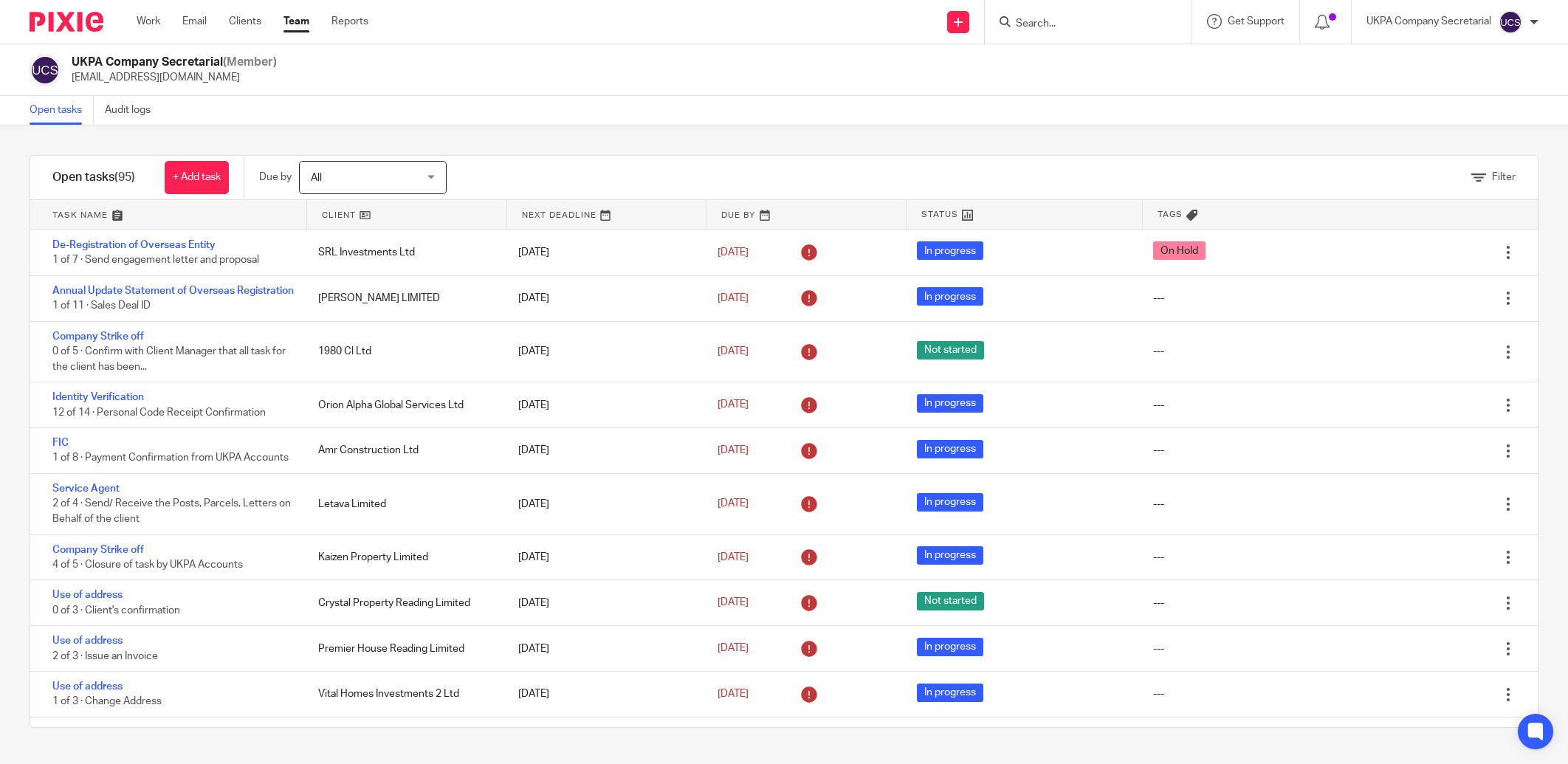
click at [1055, 28] on input "Search" at bounding box center [1080, 24] width 133 height 13
click at [1067, 25] on input "Search" at bounding box center [1080, 24] width 133 height 13
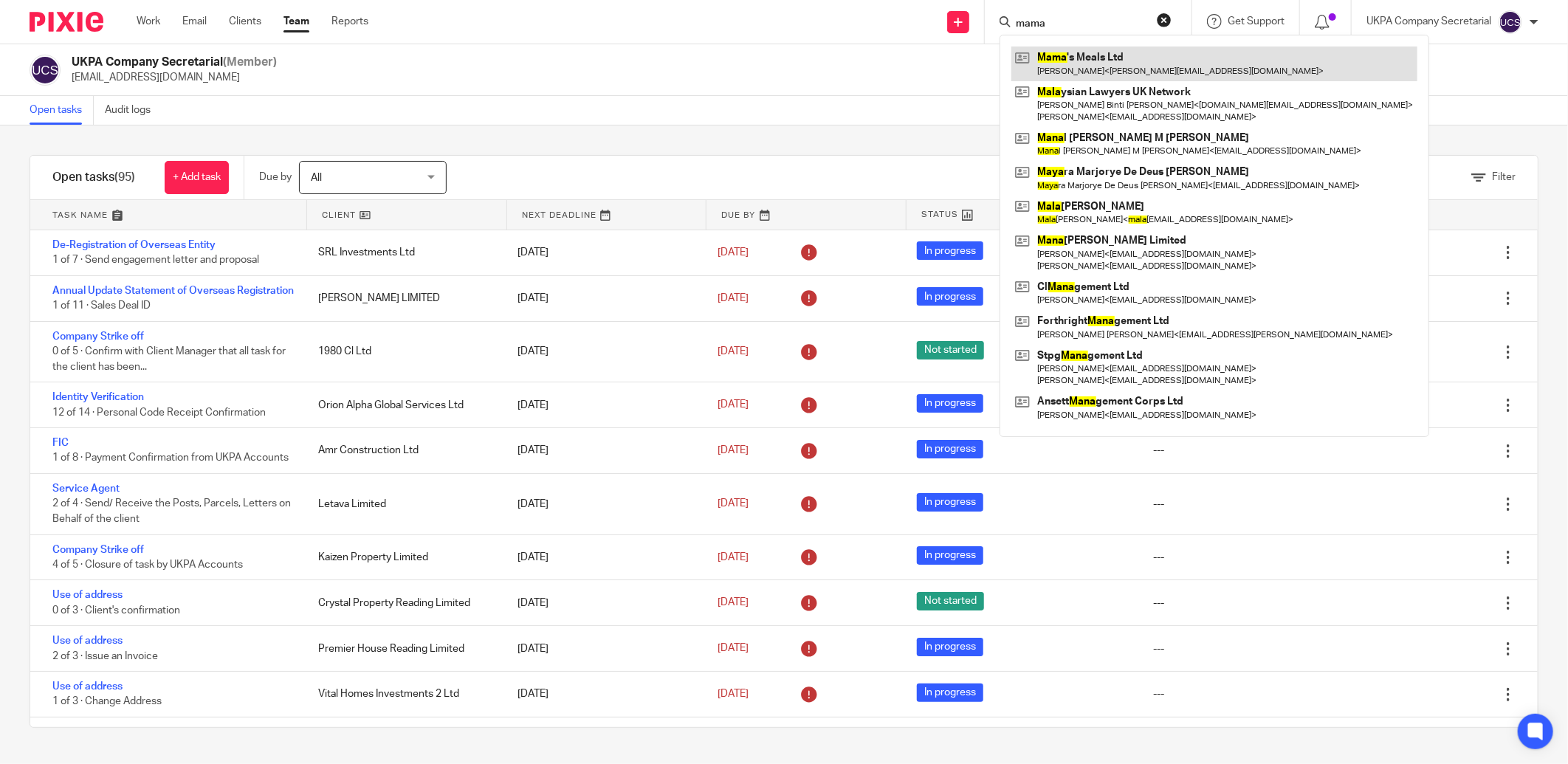
type input "mama"
click at [1110, 68] on link at bounding box center [1214, 63] width 406 height 34
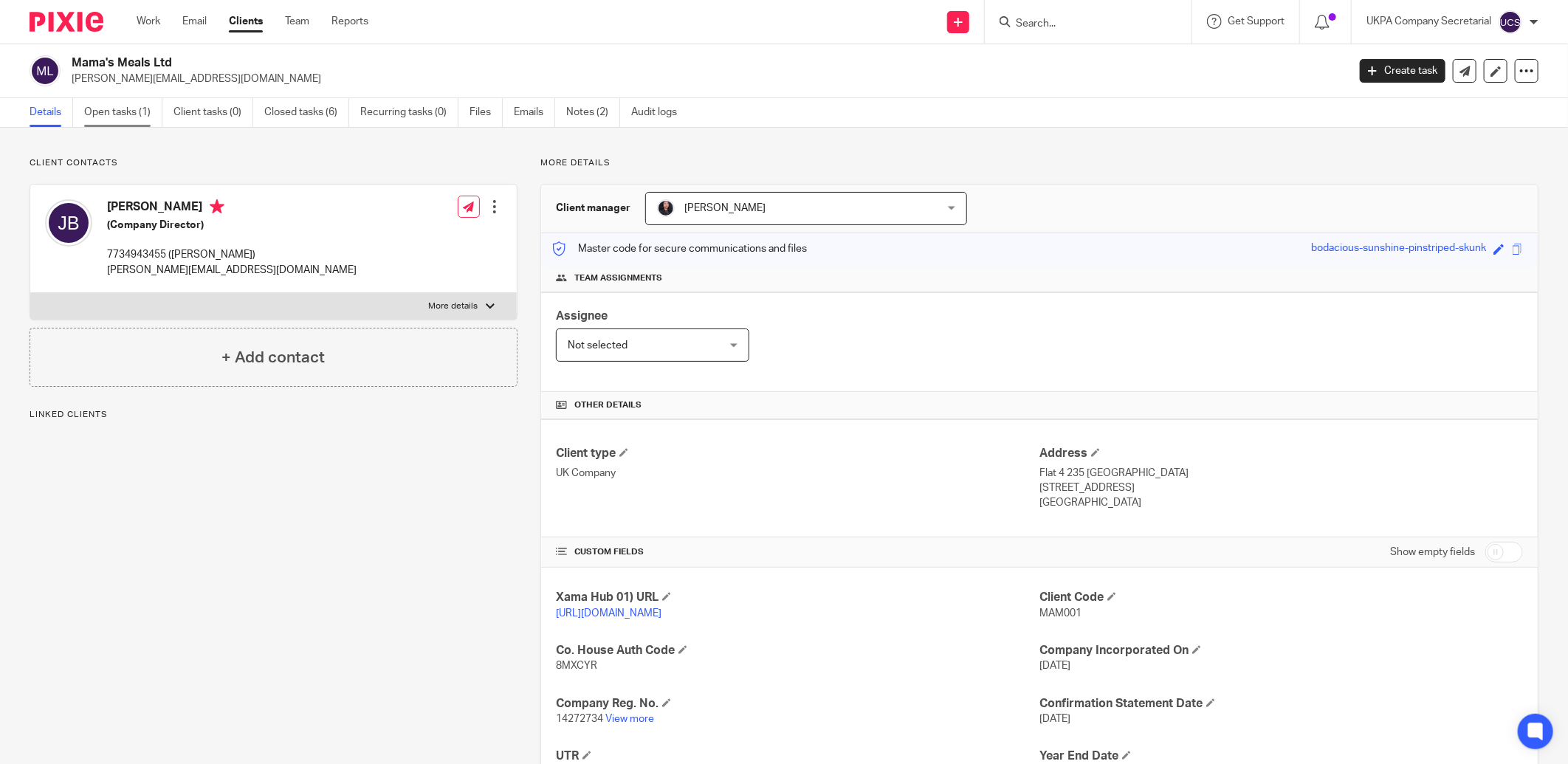
click at [118, 114] on link "Open tasks (1)" at bounding box center [122, 112] width 78 height 29
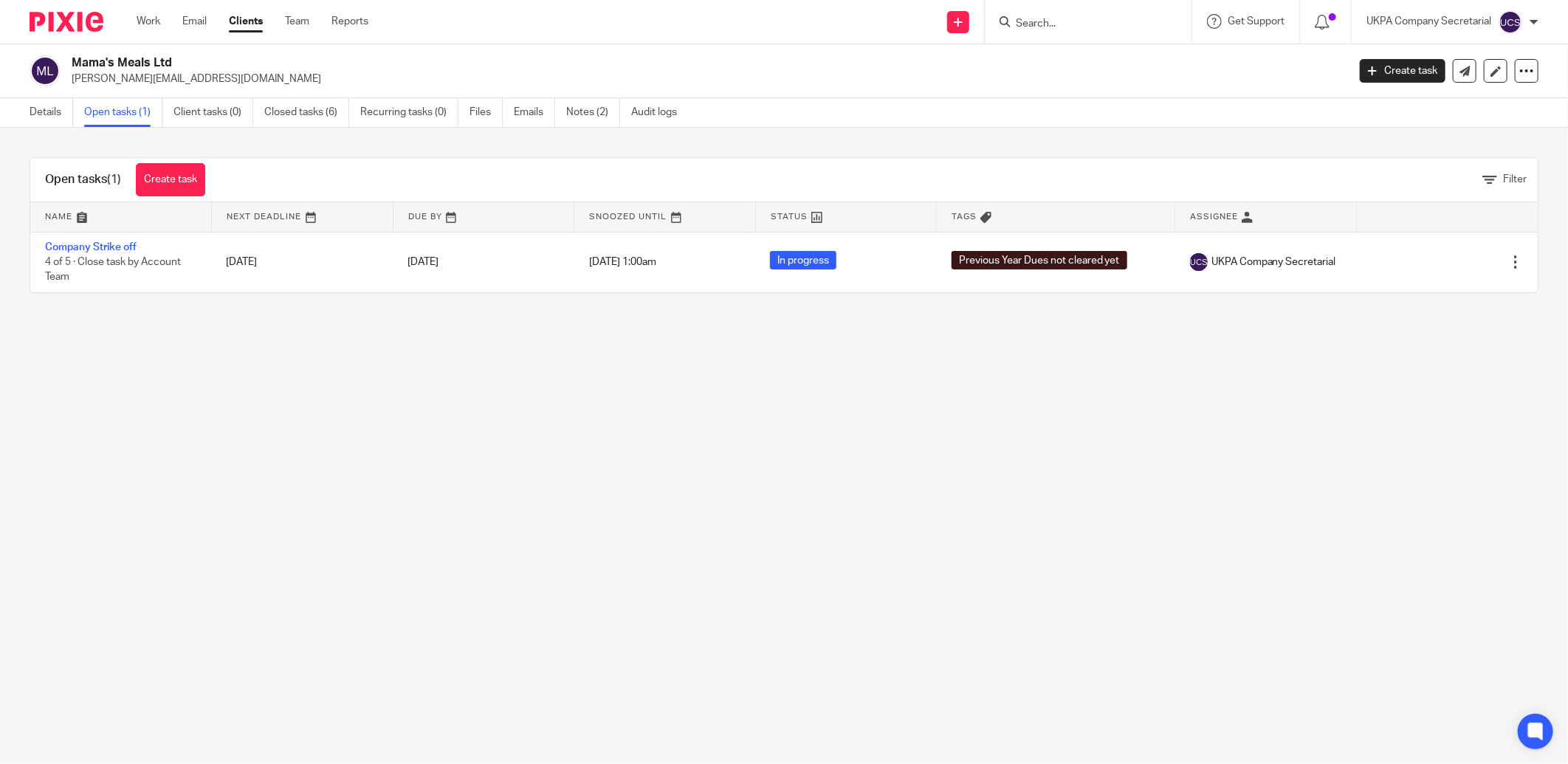
click at [340, 575] on main "Mama's Meals Ltd [EMAIL_ADDRESS][DOMAIN_NAME] Create task Update from Companies…" at bounding box center [784, 382] width 1568 height 764
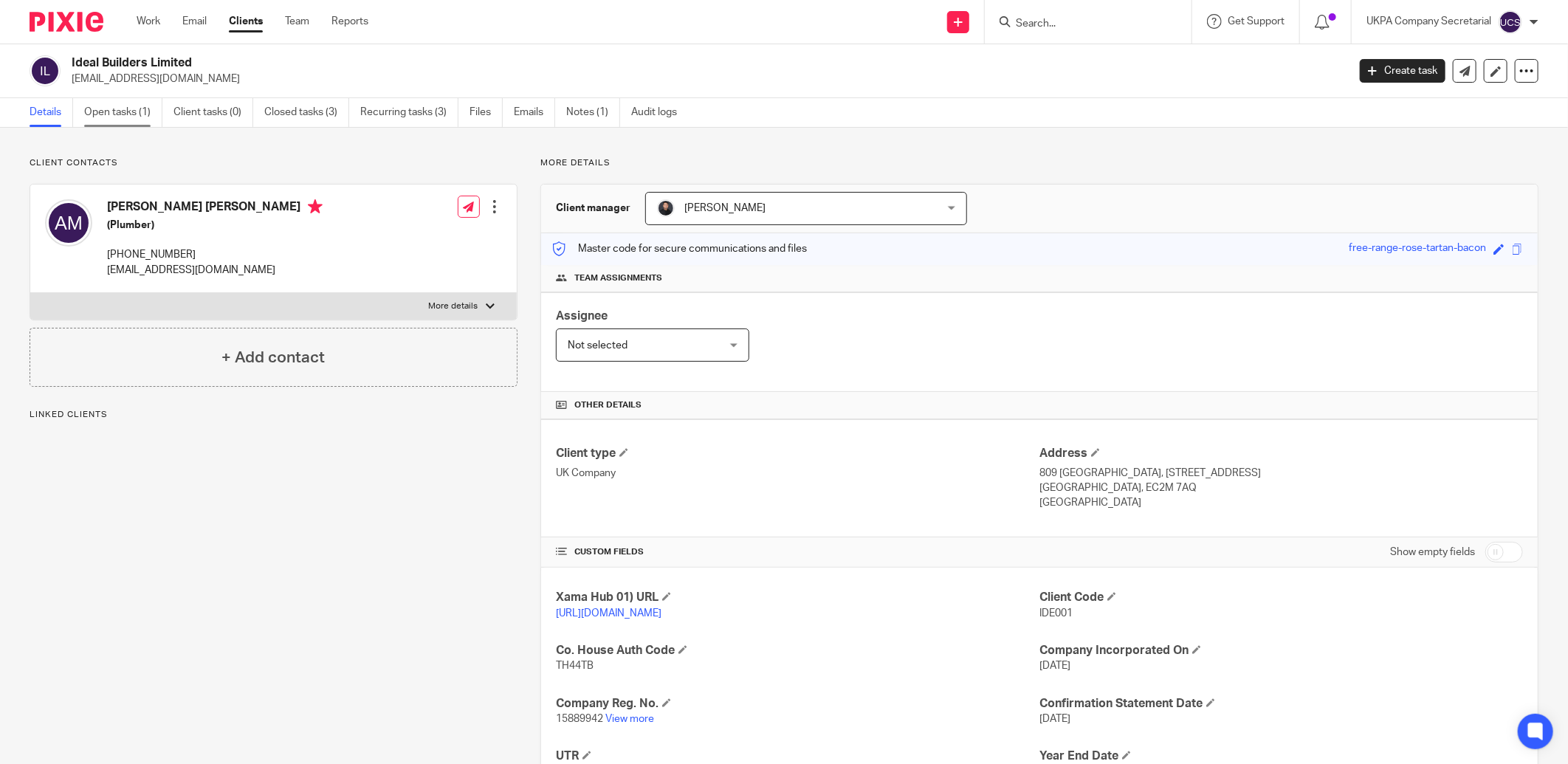
click at [99, 116] on link "Open tasks (1)" at bounding box center [122, 112] width 78 height 29
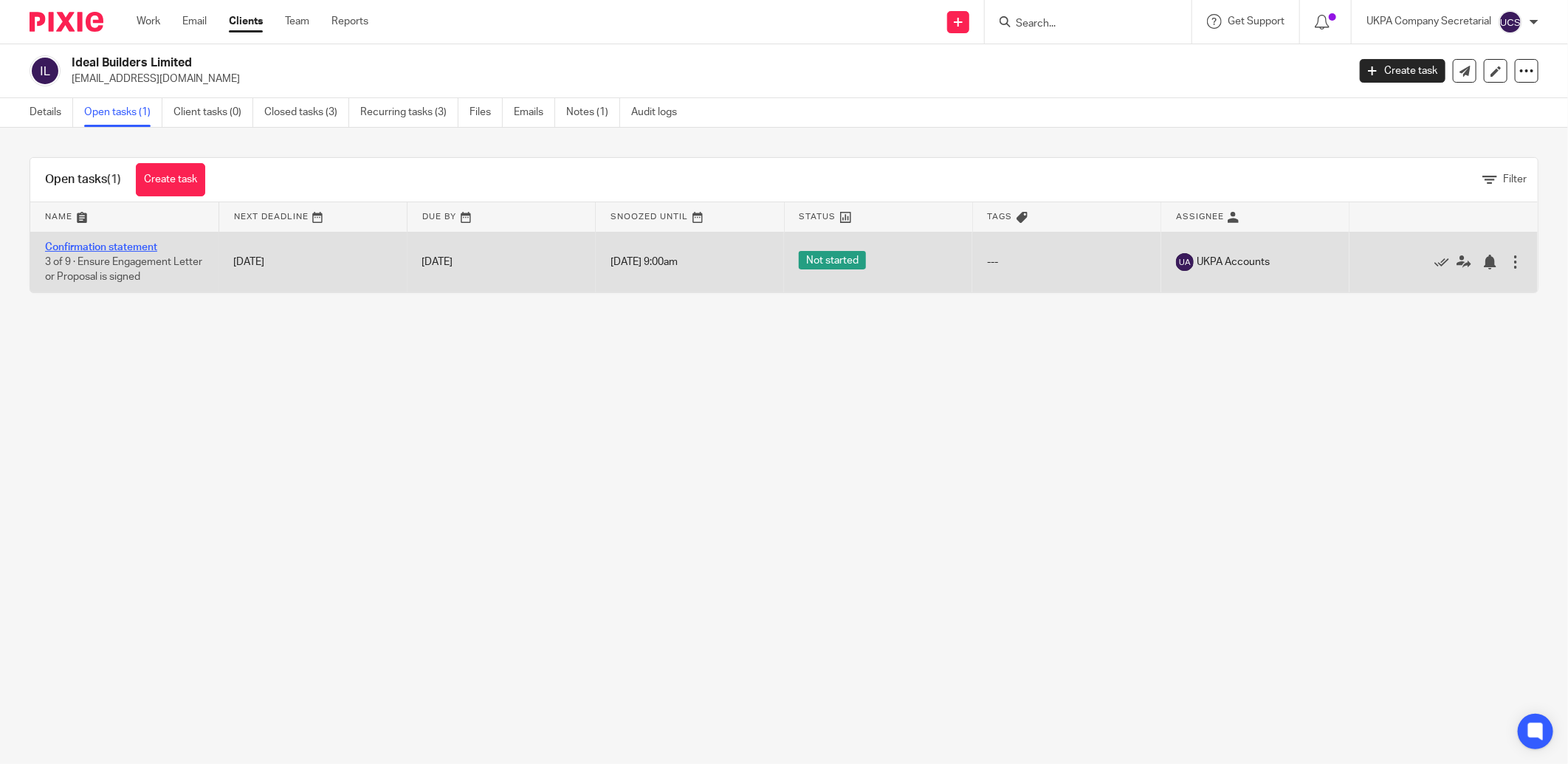
click at [124, 248] on link "Confirmation statement" at bounding box center [101, 247] width 112 height 10
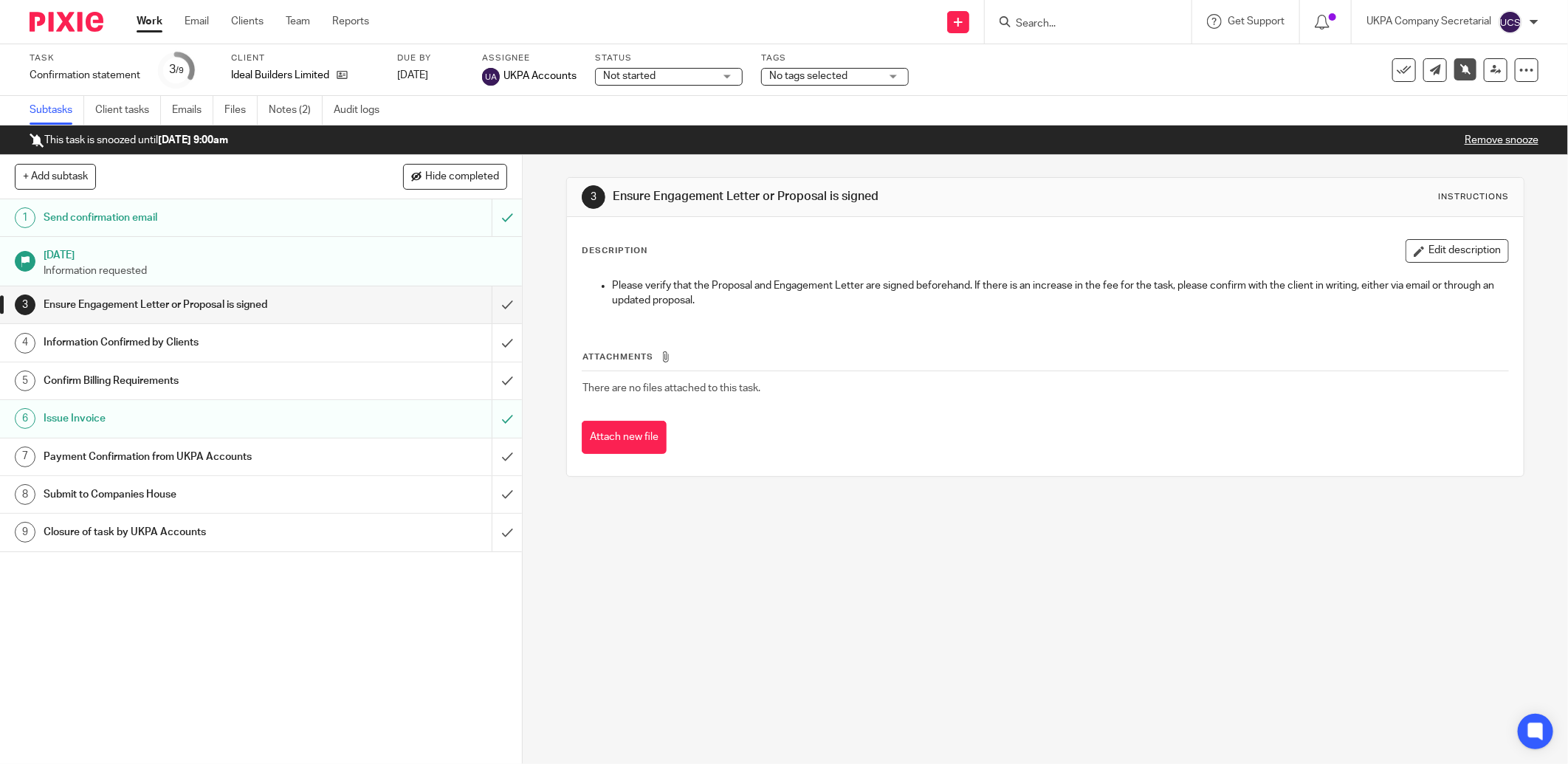
click at [620, 74] on span "Not started" at bounding box center [629, 75] width 53 height 10
click at [636, 135] on span "In progress" at bounding box center [630, 129] width 52 height 10
click at [300, 106] on link "Notes (2)" at bounding box center [295, 110] width 54 height 29
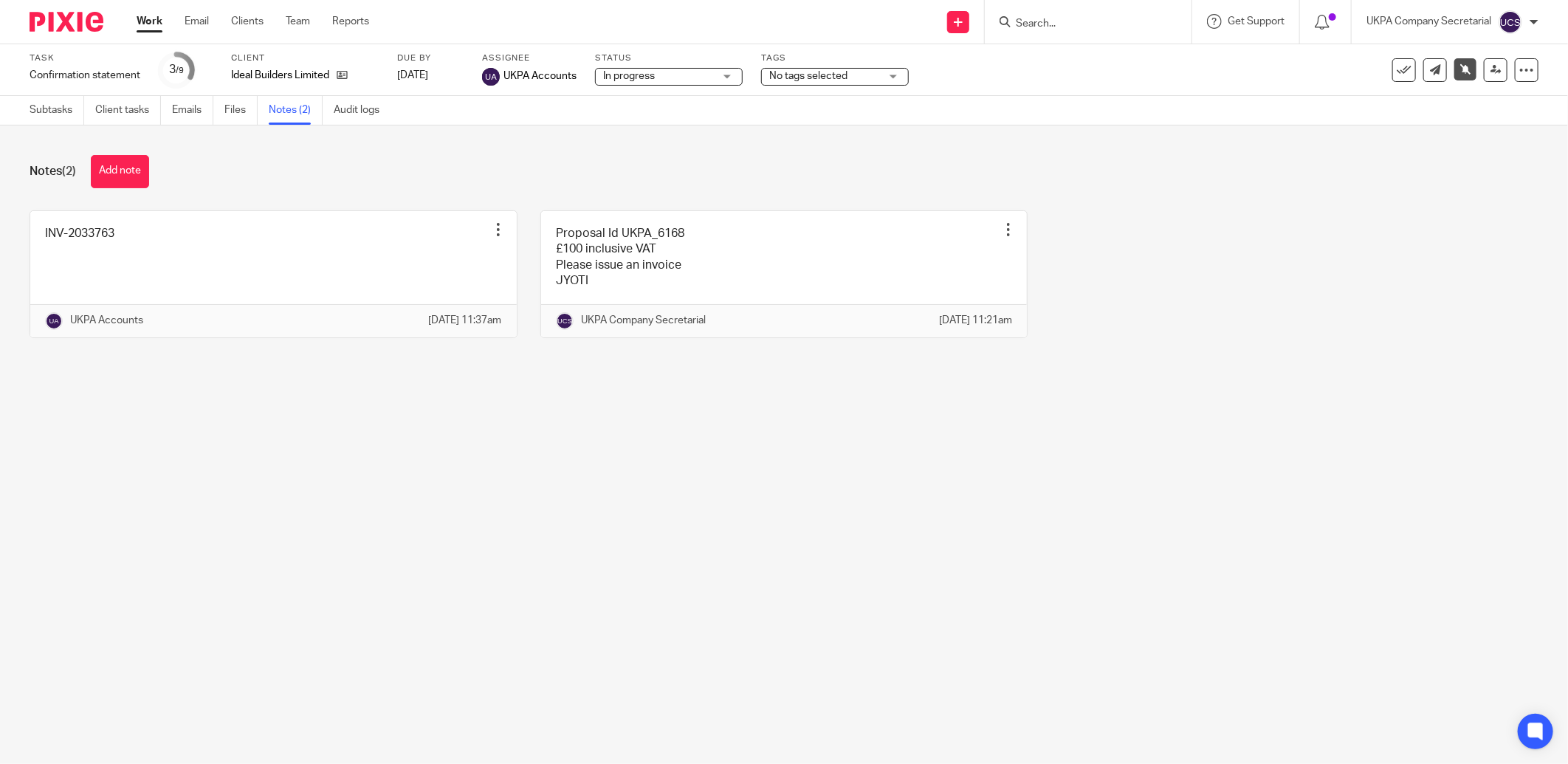
click at [1043, 24] on input "Search" at bounding box center [1080, 24] width 133 height 13
type input "feel at"
click at [1064, 69] on link at bounding box center [1135, 63] width 250 height 34
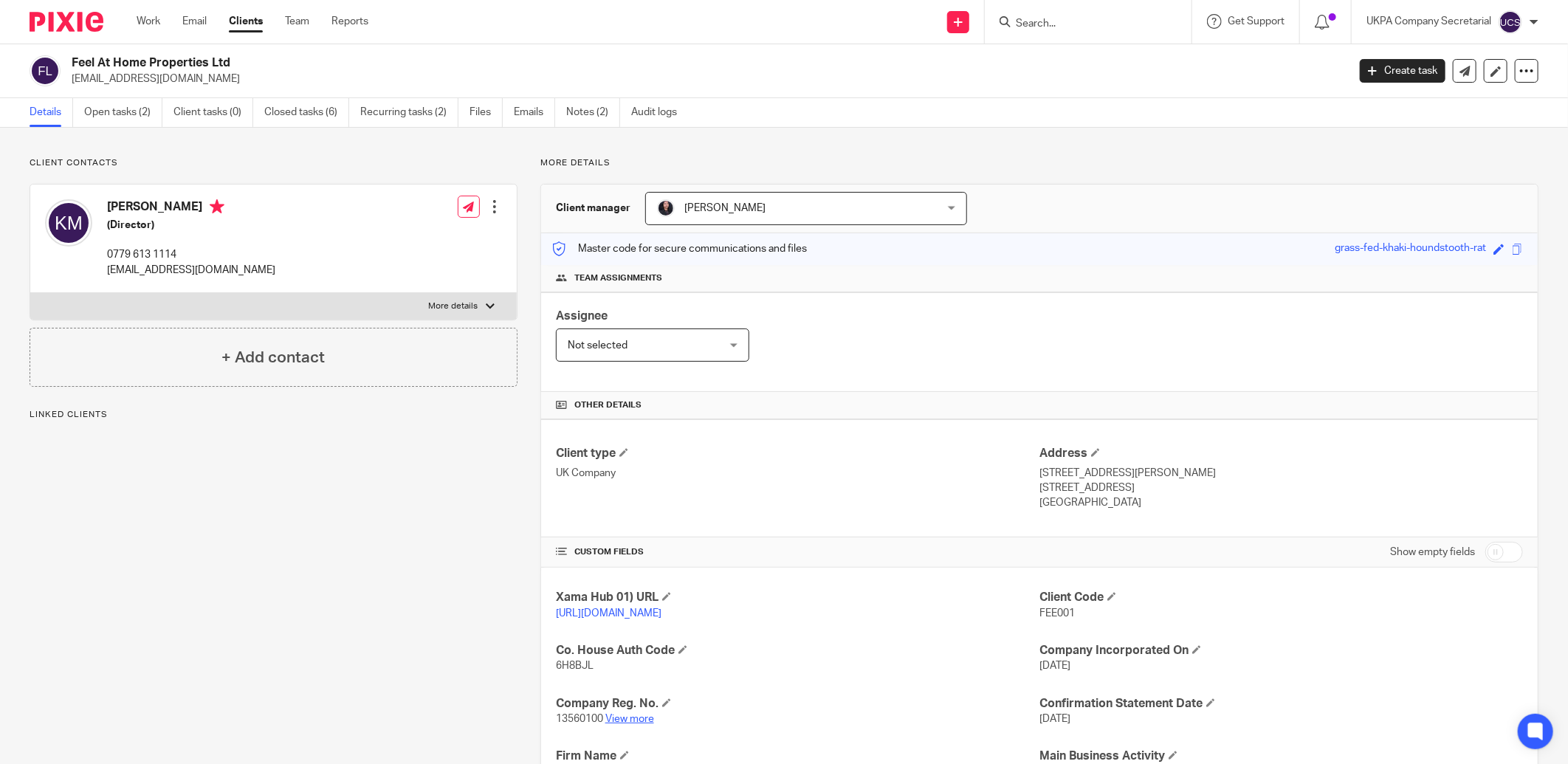
click at [628, 720] on link "View more" at bounding box center [629, 719] width 49 height 10
click at [128, 112] on link "Open tasks (2)" at bounding box center [122, 112] width 78 height 29
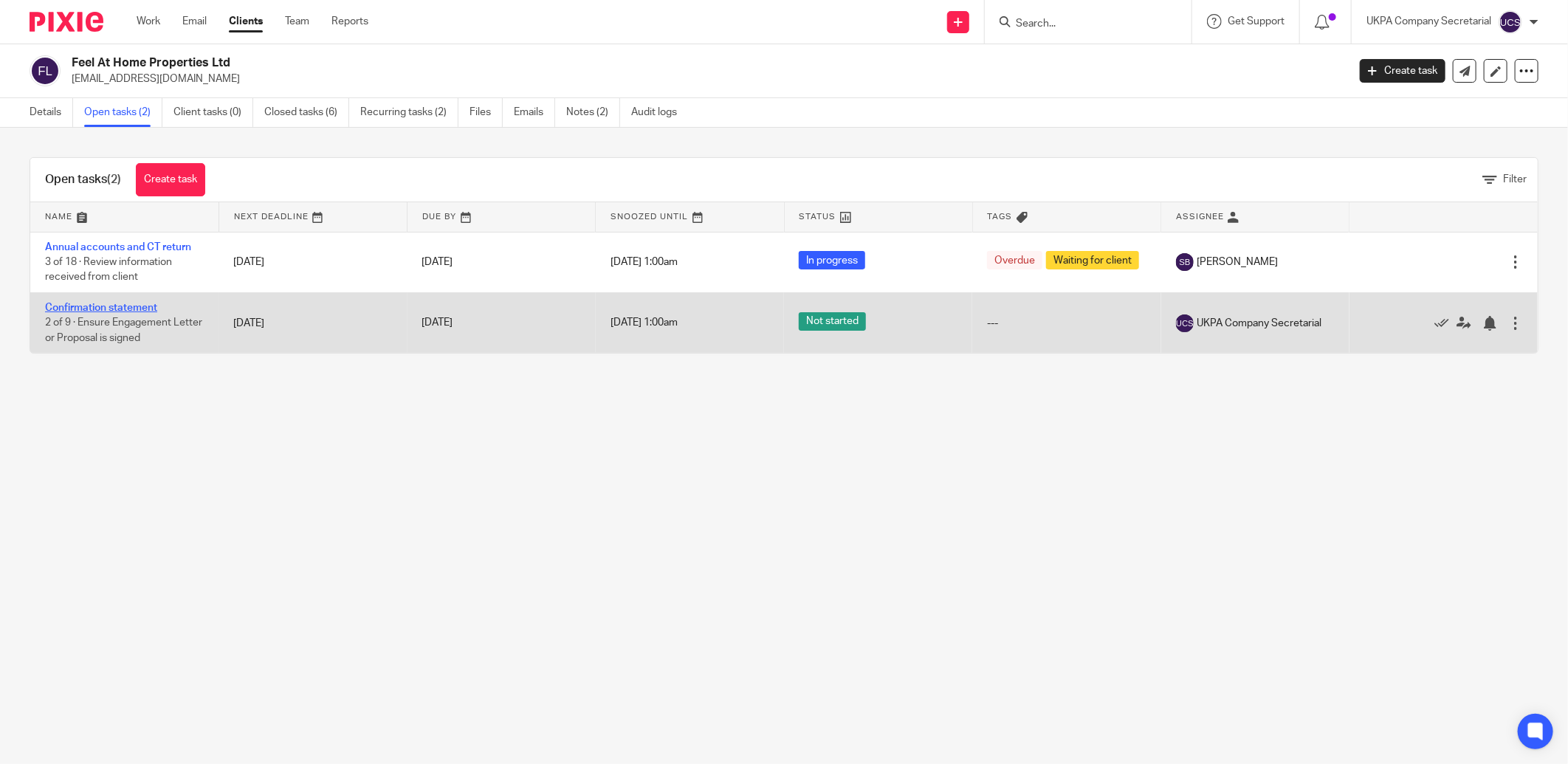
click at [100, 310] on link "Confirmation statement" at bounding box center [101, 307] width 112 height 10
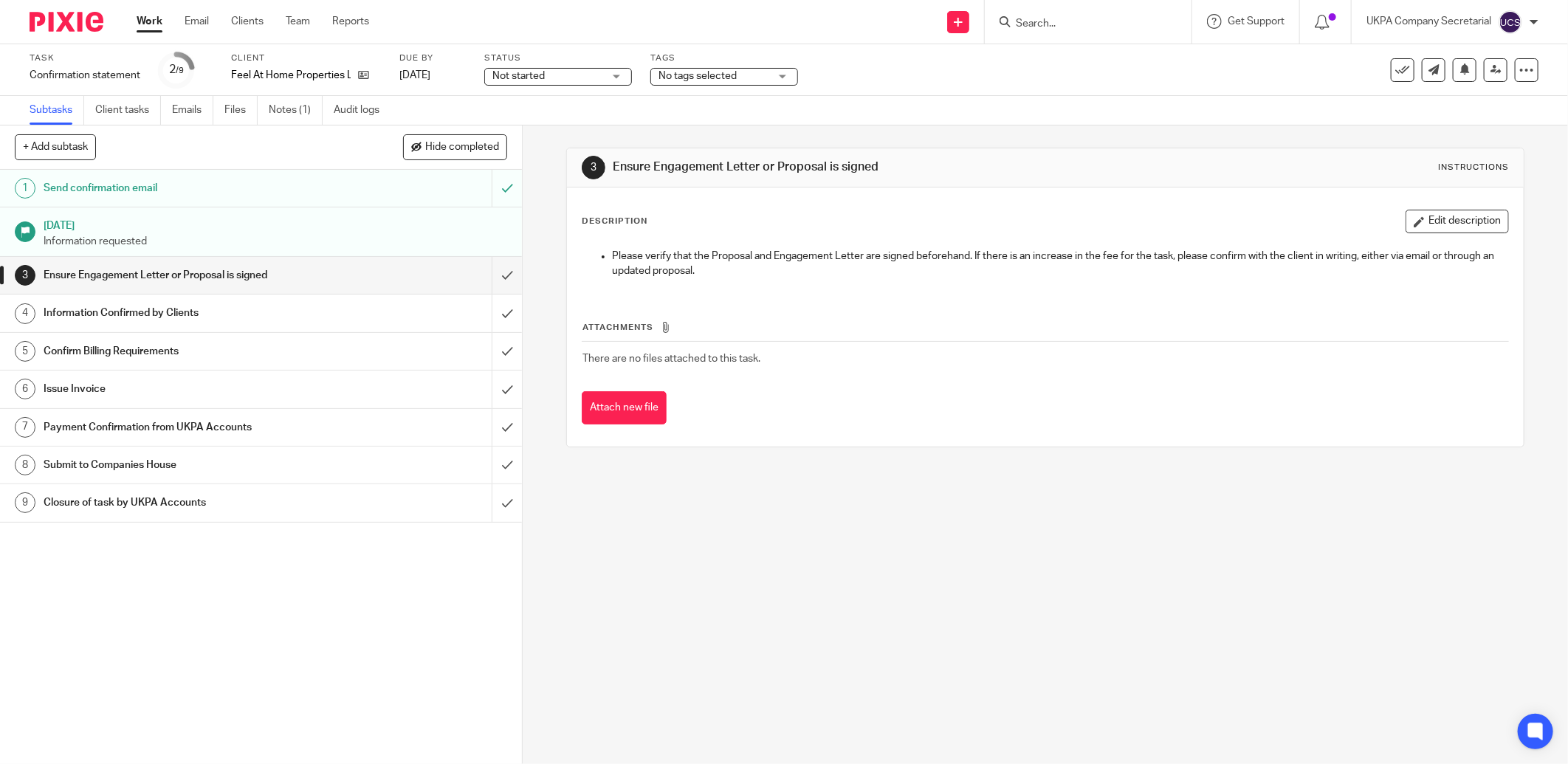
click at [532, 80] on span "Not started" at bounding box center [519, 75] width 53 height 10
click at [532, 128] on span "In progress" at bounding box center [519, 129] width 52 height 10
click at [295, 104] on link "Notes (1)" at bounding box center [295, 110] width 54 height 29
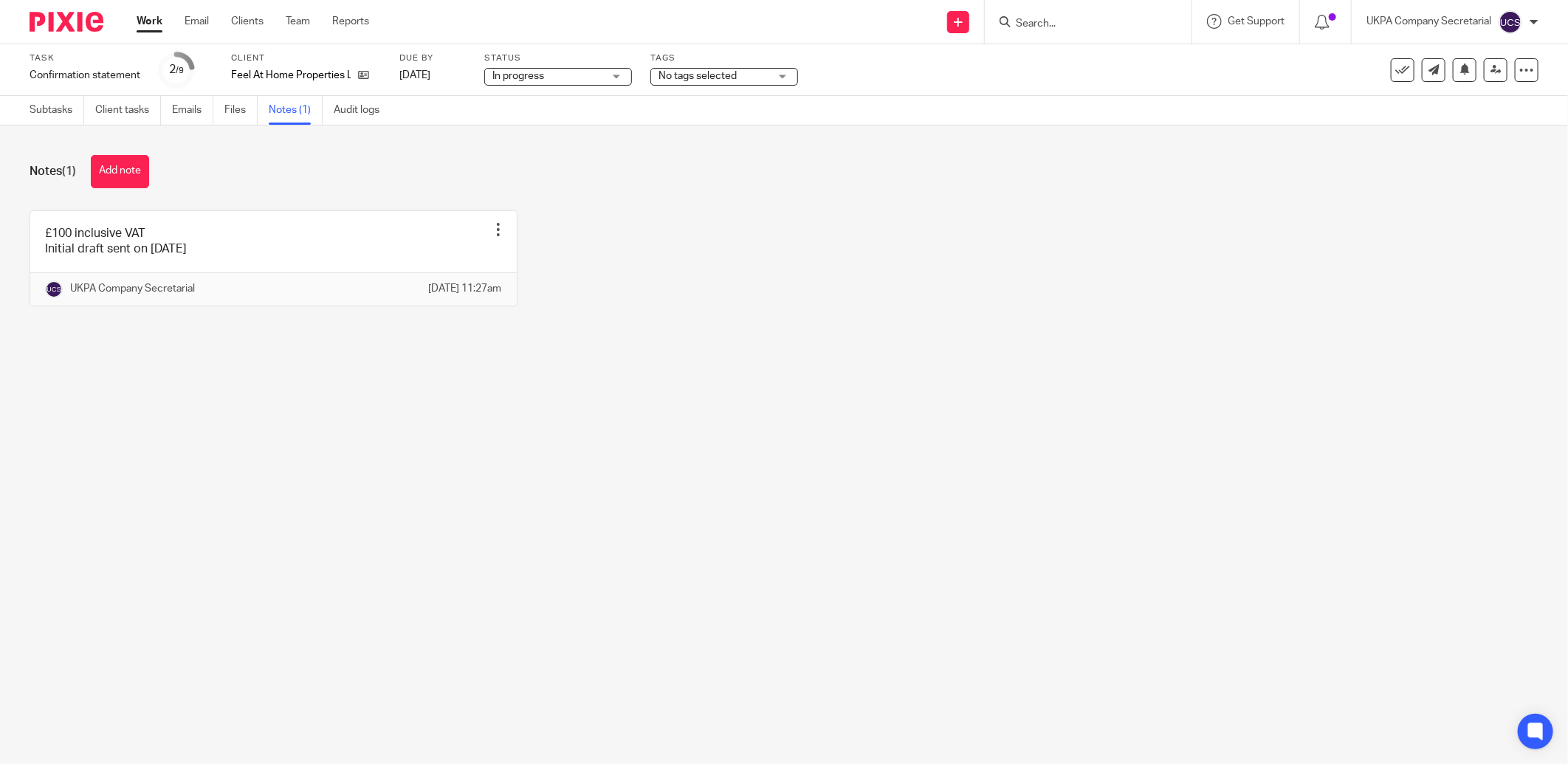
click at [1065, 19] on input "Search" at bounding box center [1080, 24] width 133 height 13
type input "fevisio"
click at [1167, 60] on link at bounding box center [1181, 63] width 340 height 34
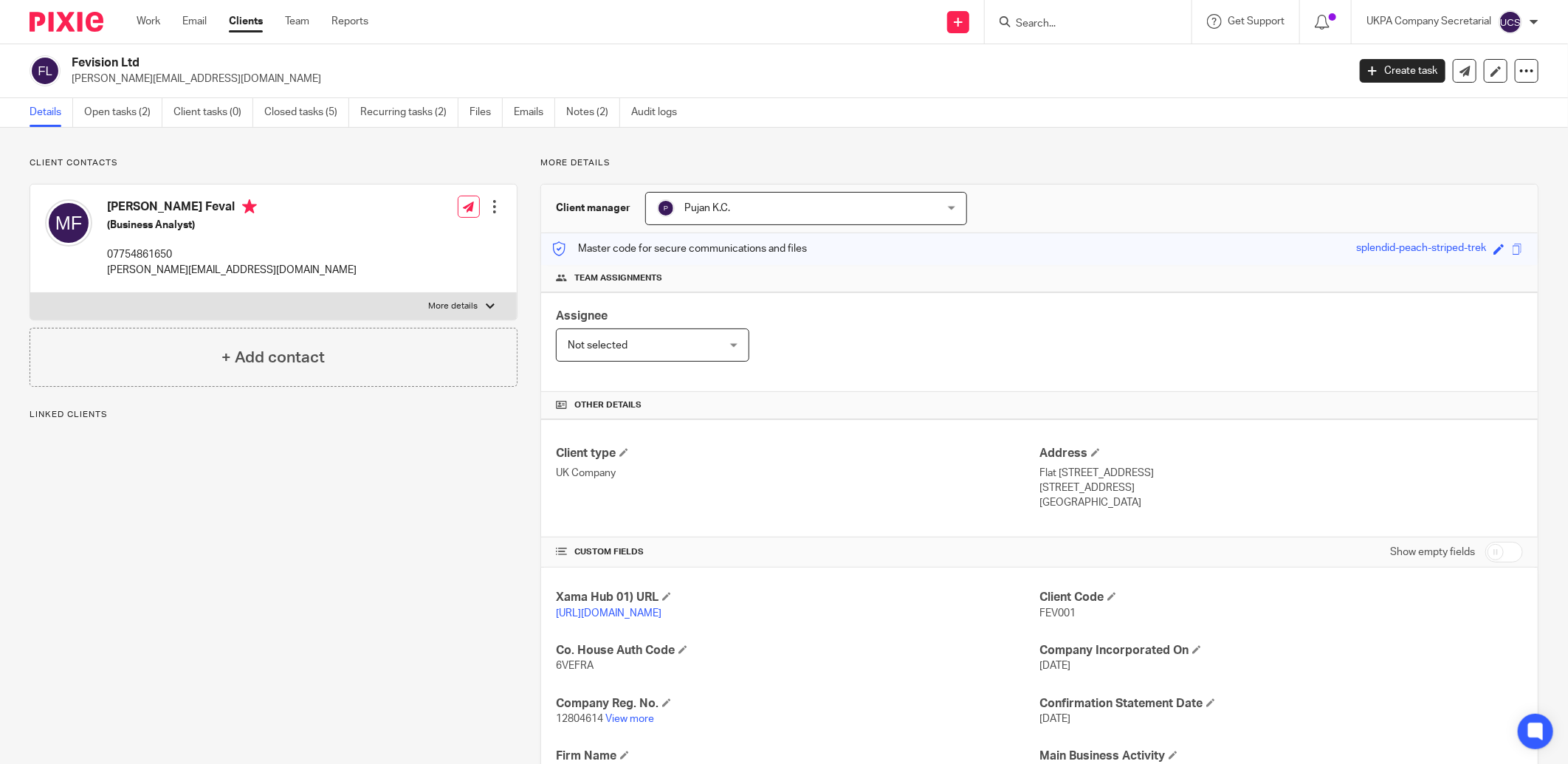
scroll to position [227, 0]
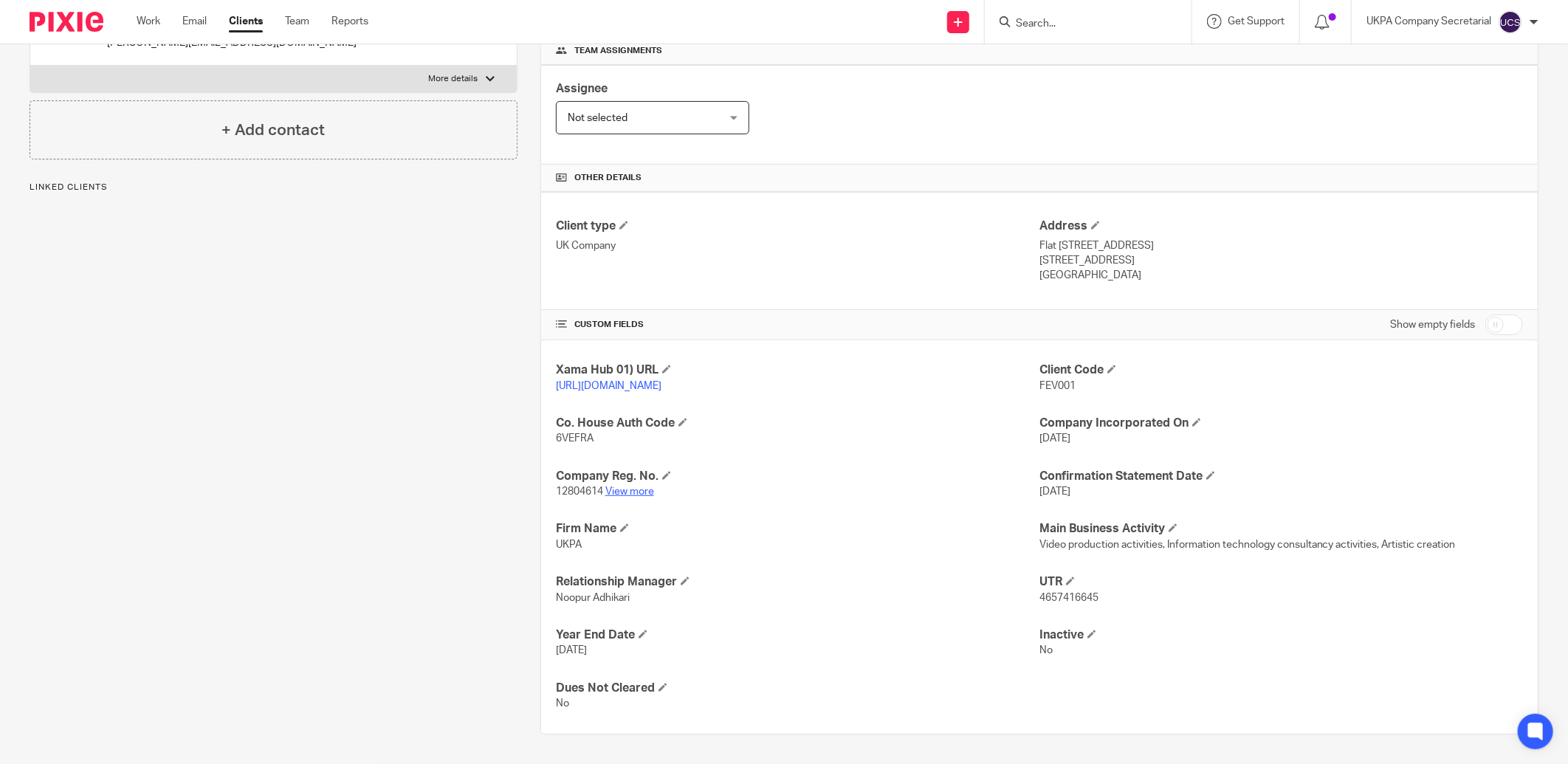
click at [622, 491] on link "View more" at bounding box center [629, 491] width 49 height 10
click at [1065, 26] on input "Search" at bounding box center [1080, 24] width 133 height 13
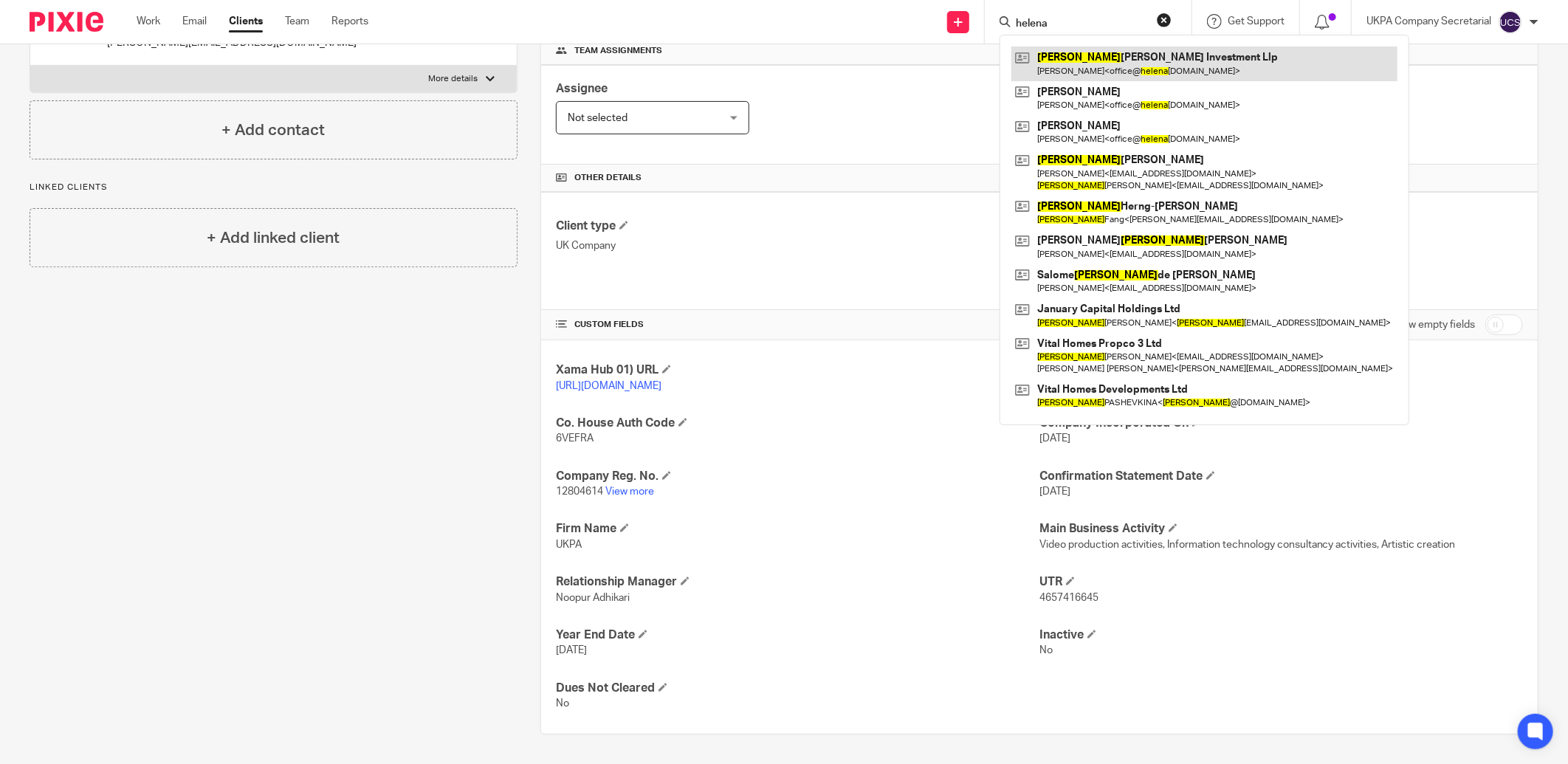
type input "helena"
click at [1115, 57] on link at bounding box center [1204, 63] width 386 height 34
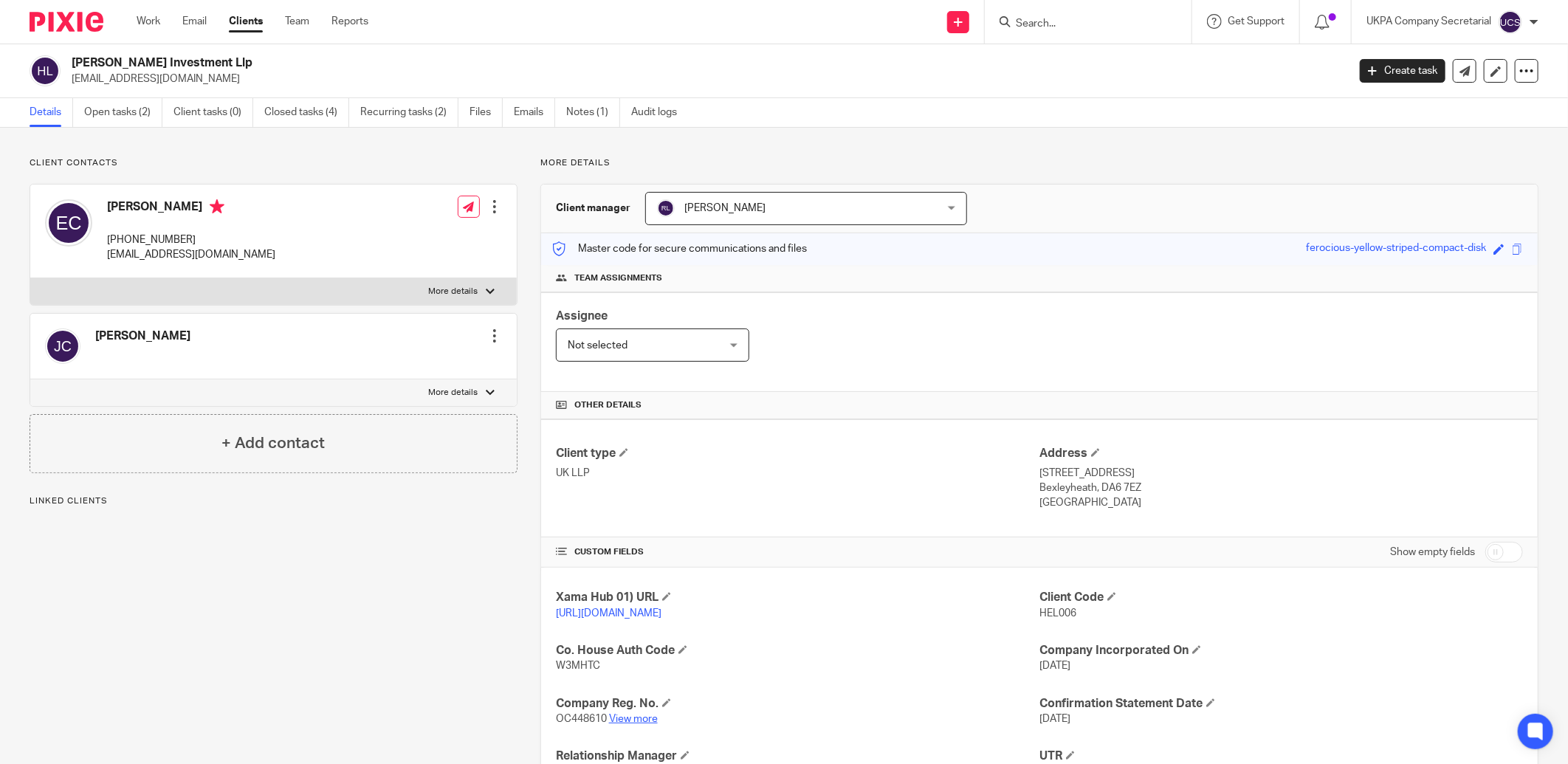
click at [639, 718] on link "View more" at bounding box center [633, 719] width 49 height 10
click at [1069, 28] on input "Search" at bounding box center [1080, 24] width 133 height 13
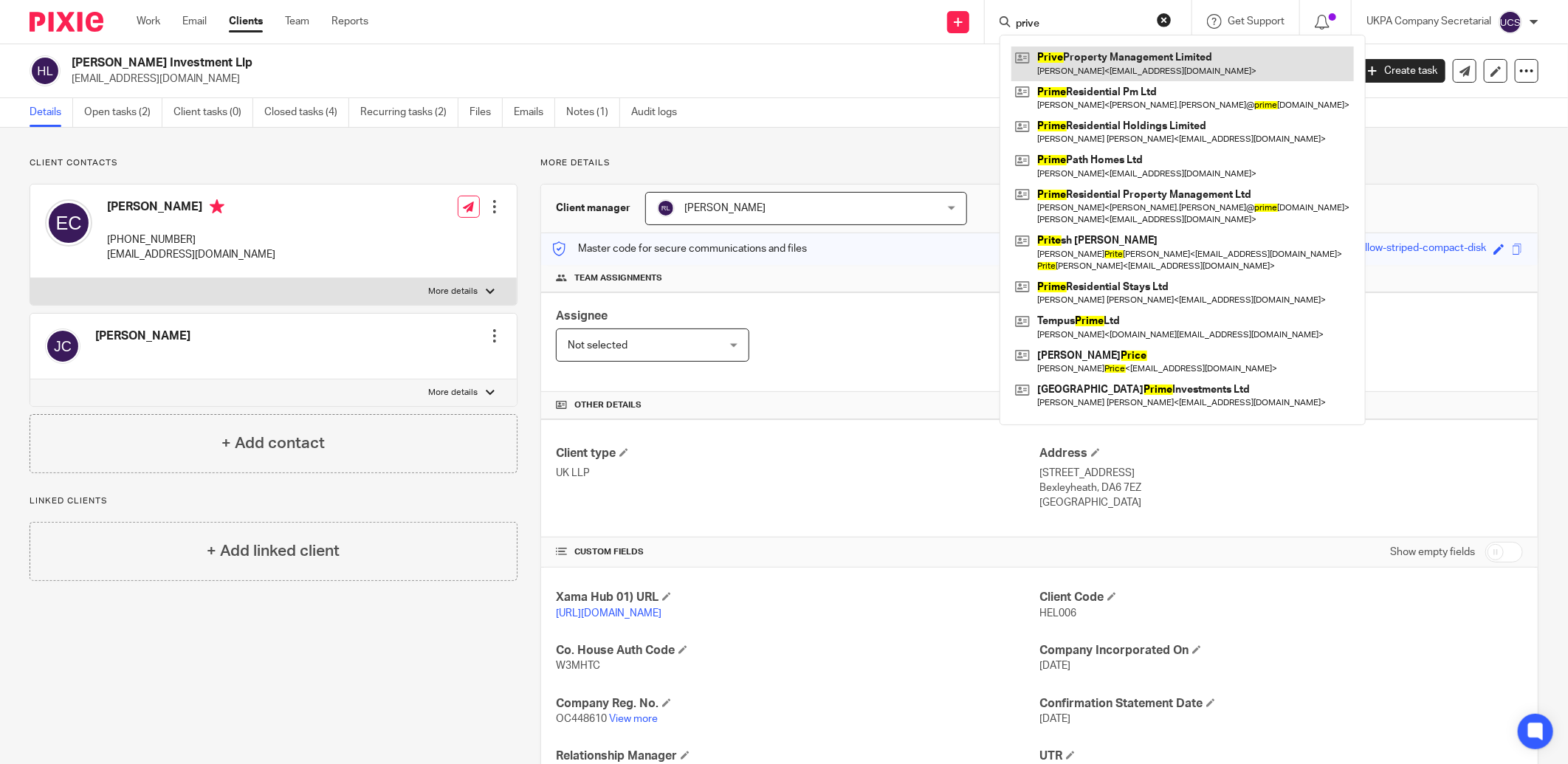
type input "prive"
click at [1082, 63] on link at bounding box center [1183, 63] width 343 height 34
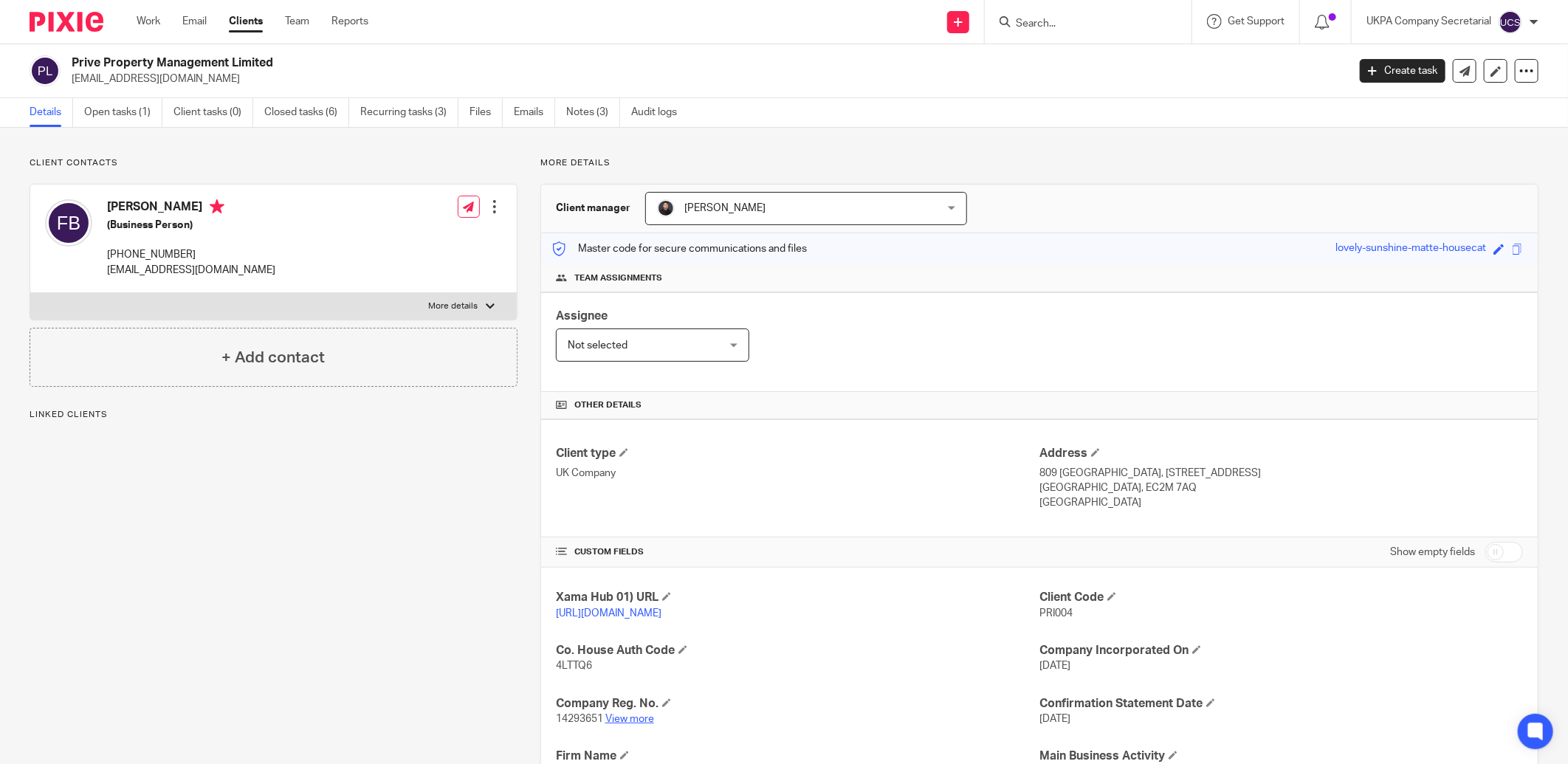
click at [637, 722] on link "View more" at bounding box center [629, 719] width 49 height 10
click at [1048, 21] on input "Search" at bounding box center [1080, 24] width 133 height 13
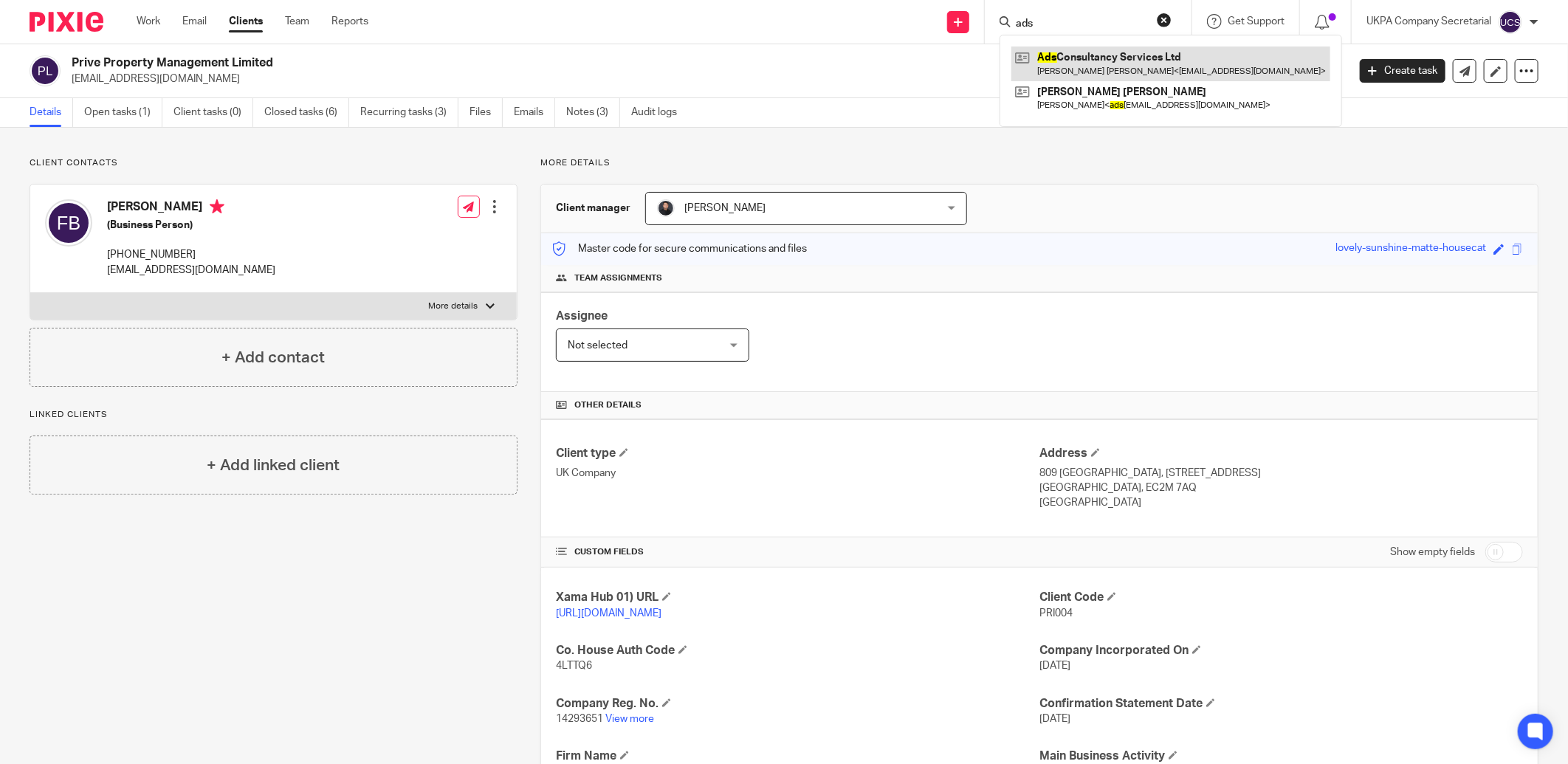
type input "ads"
click at [1086, 70] on link at bounding box center [1170, 63] width 318 height 34
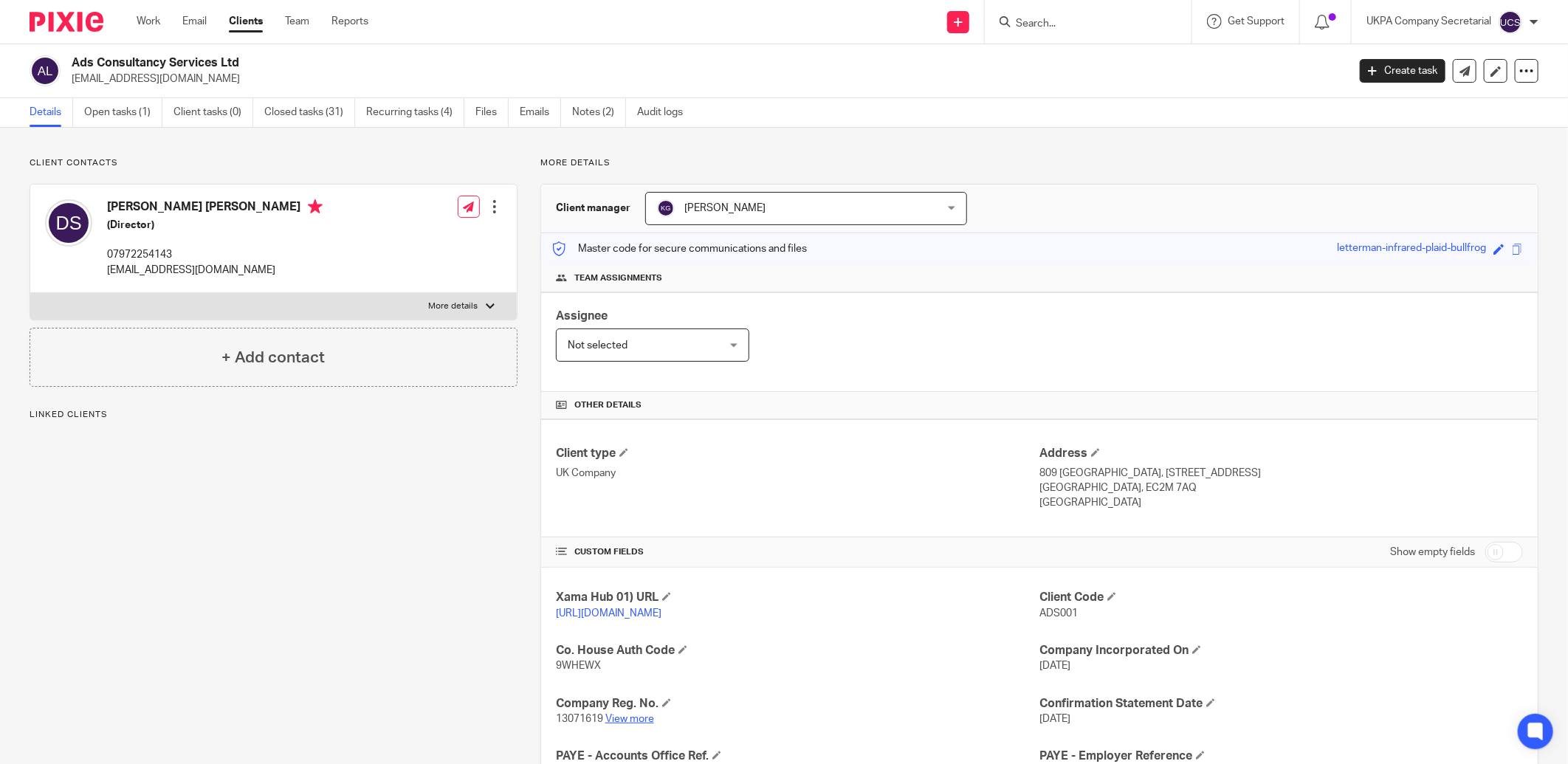
click at [614, 717] on link "View more" at bounding box center [629, 719] width 49 height 10
click at [113, 113] on link "Open tasks (1)" at bounding box center [122, 112] width 78 height 29
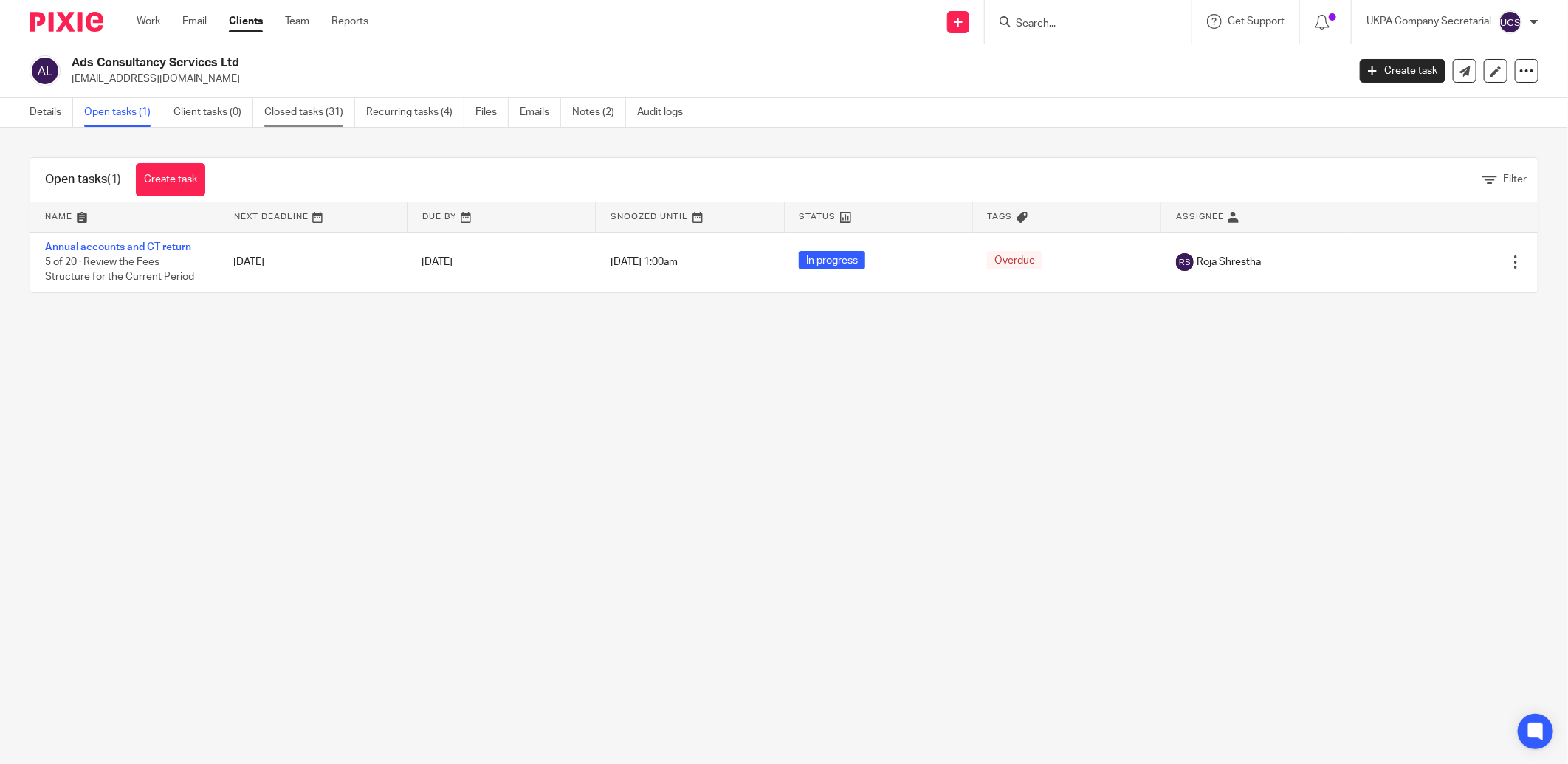
click at [304, 107] on link "Closed tasks (31)" at bounding box center [309, 112] width 90 height 29
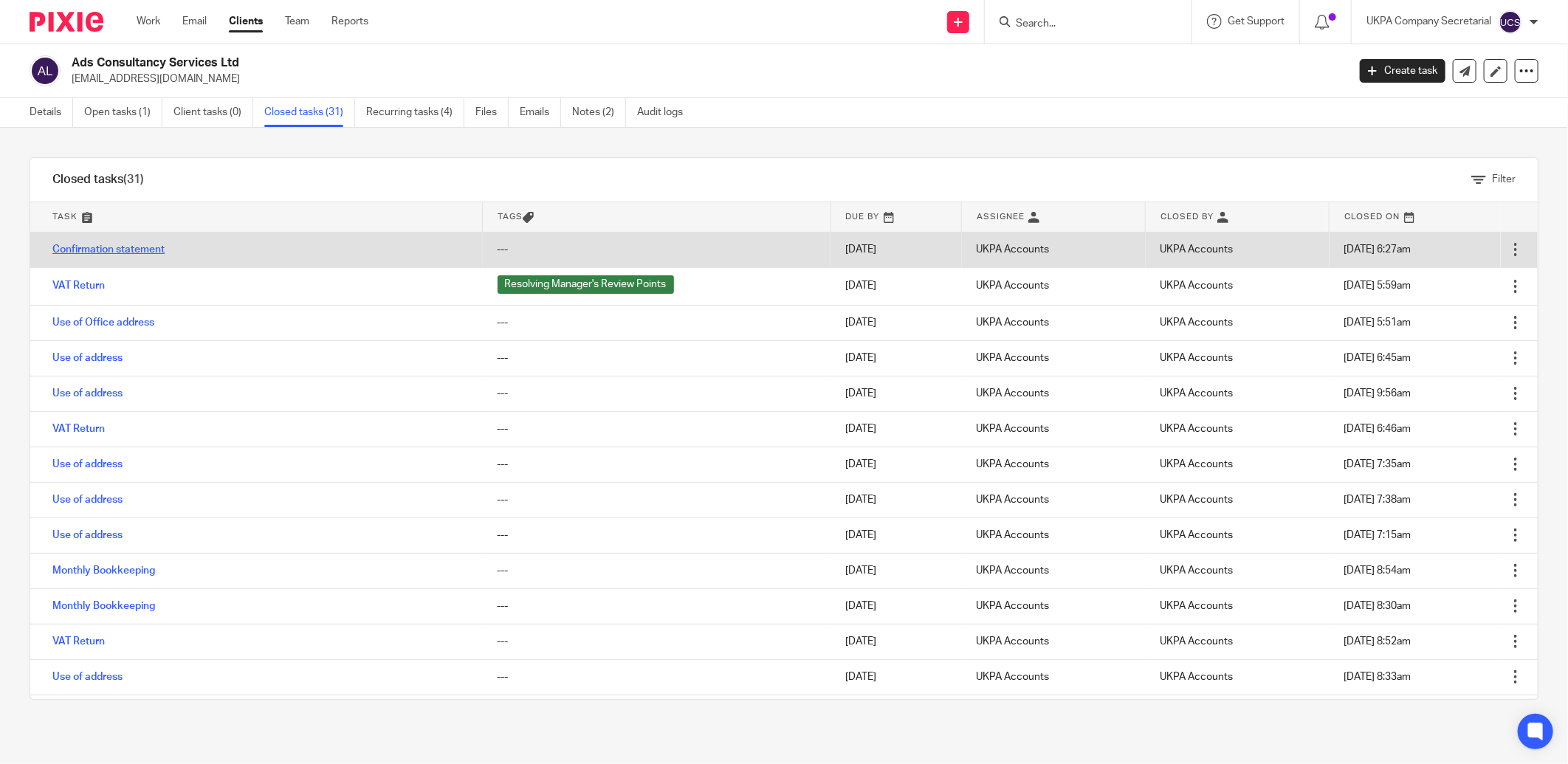
click at [141, 250] on link "Confirmation statement" at bounding box center [108, 249] width 112 height 10
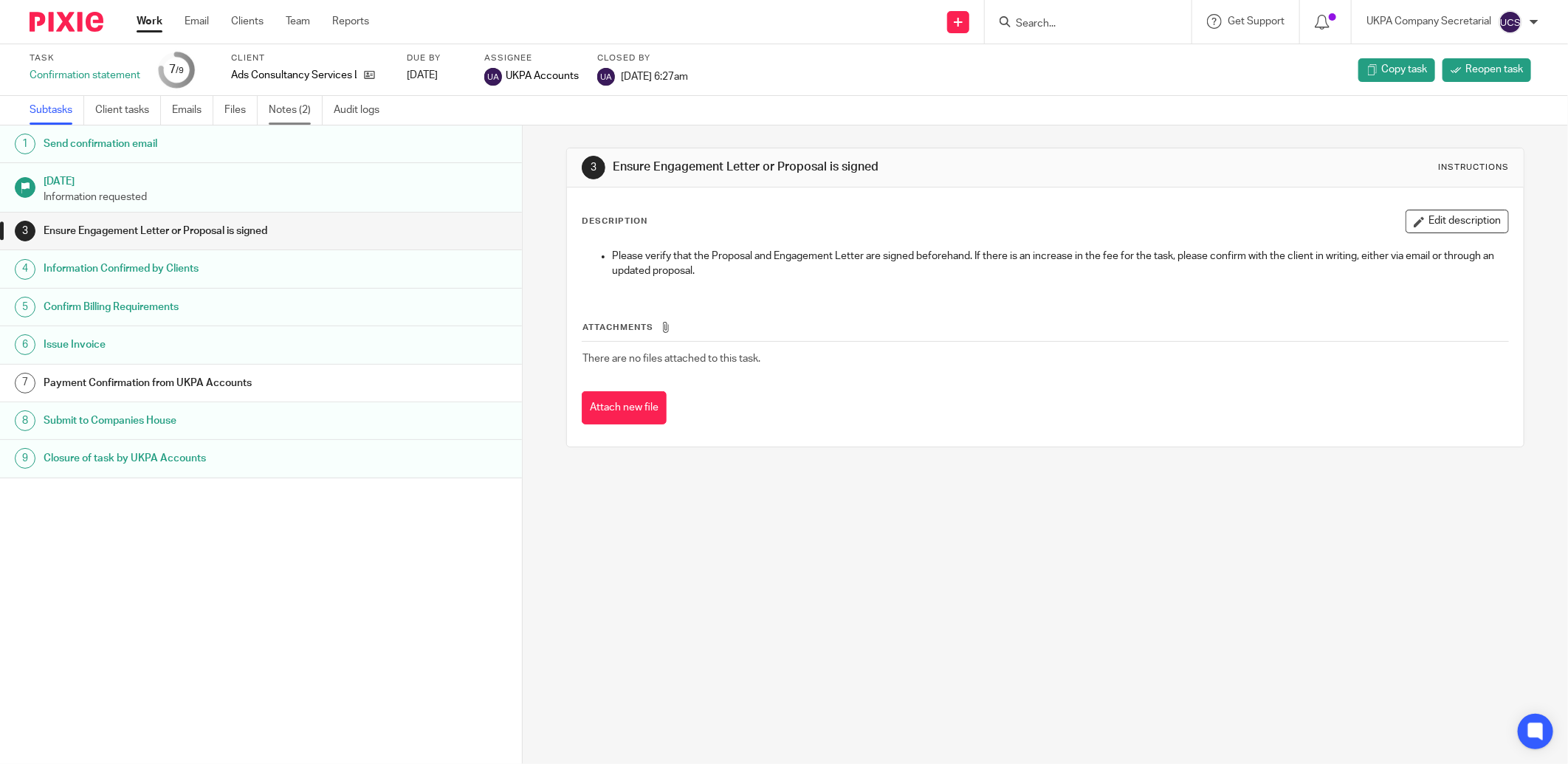
click at [282, 106] on link "Notes (2)" at bounding box center [295, 110] width 54 height 29
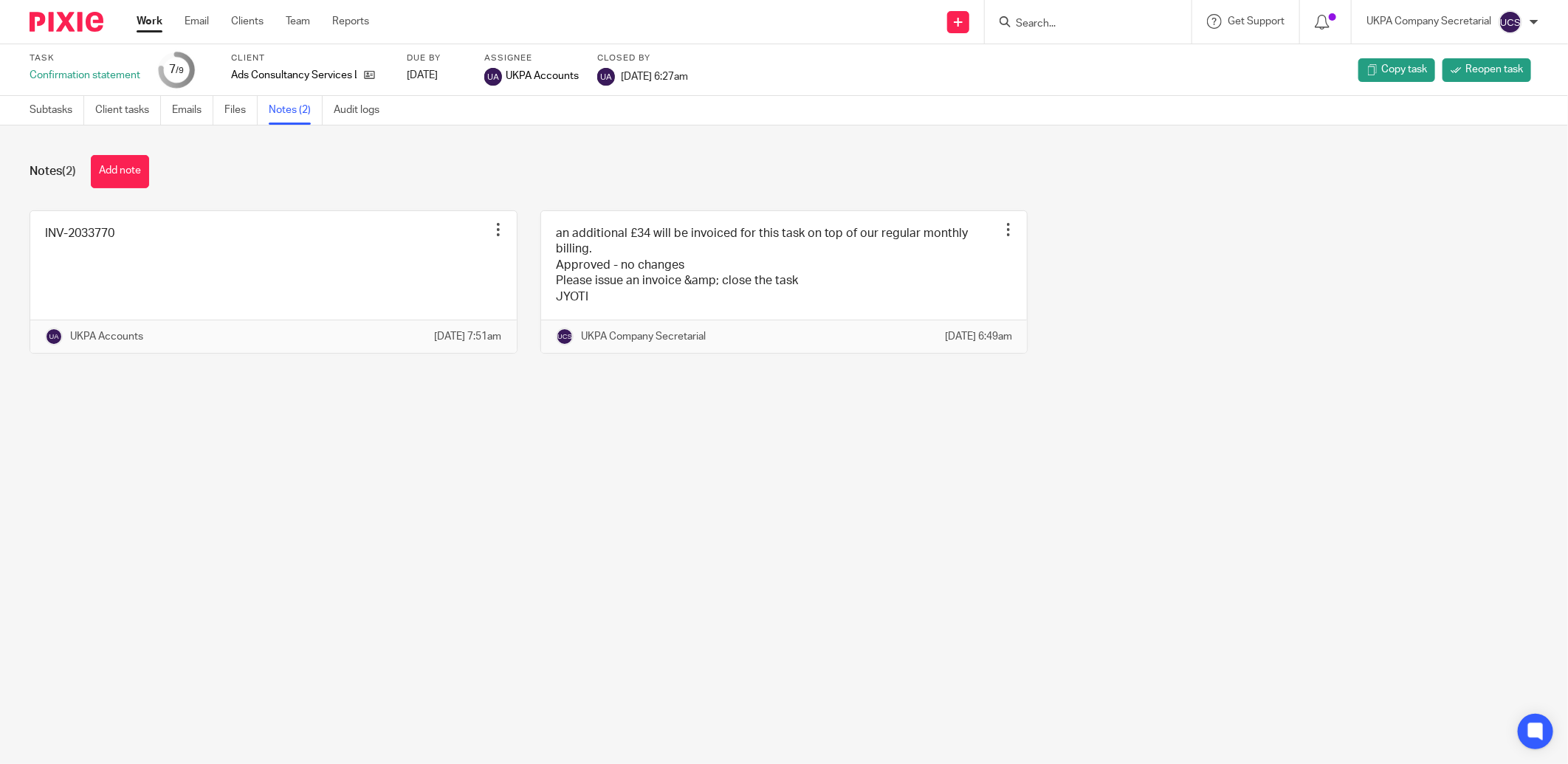
click at [1035, 23] on input "Search" at bounding box center [1080, 24] width 133 height 13
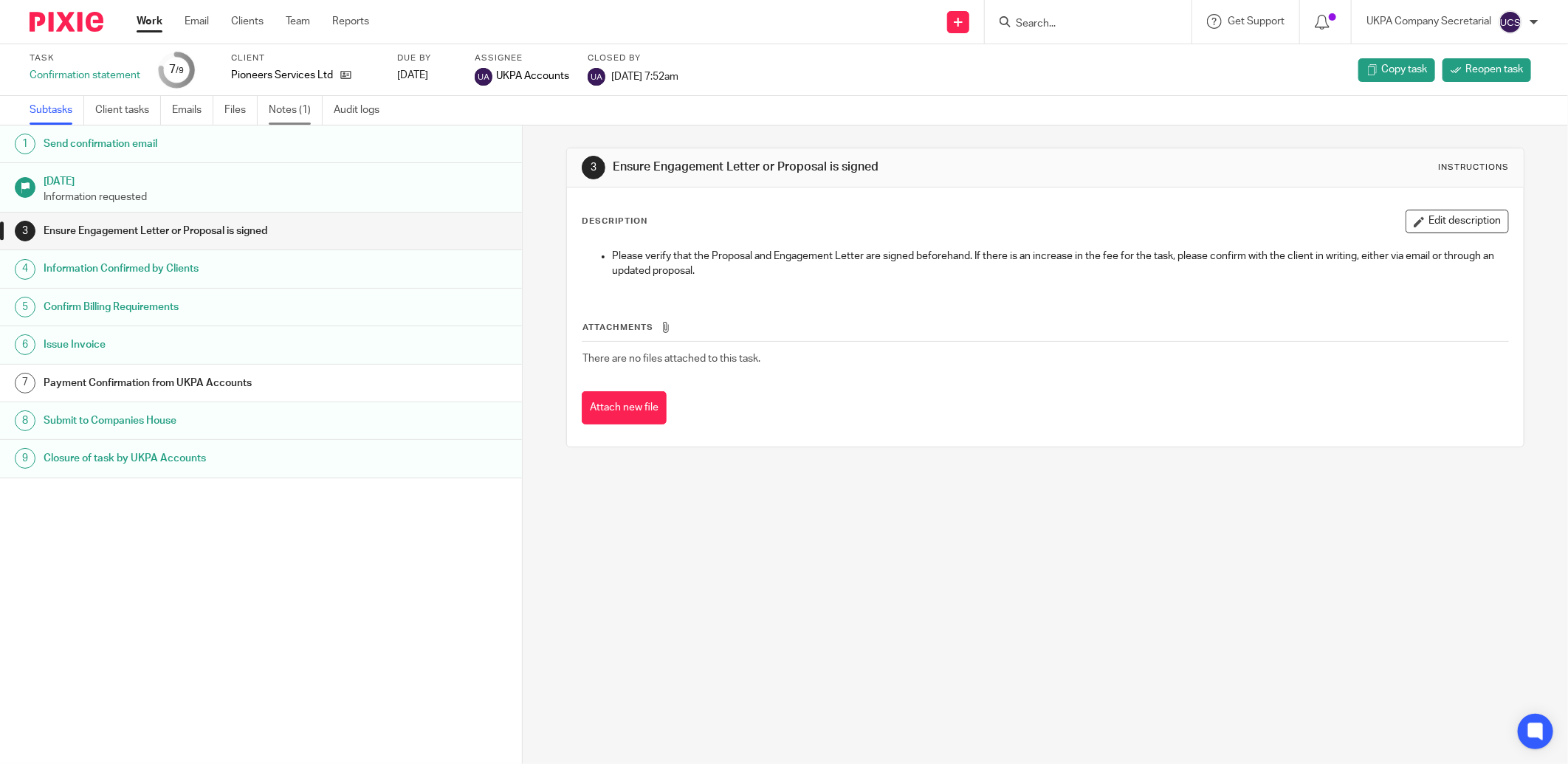
click at [293, 111] on link "Notes (1)" at bounding box center [295, 110] width 54 height 29
click at [290, 109] on link "Notes (2)" at bounding box center [295, 110] width 54 height 29
